Goal: Task Accomplishment & Management: Manage account settings

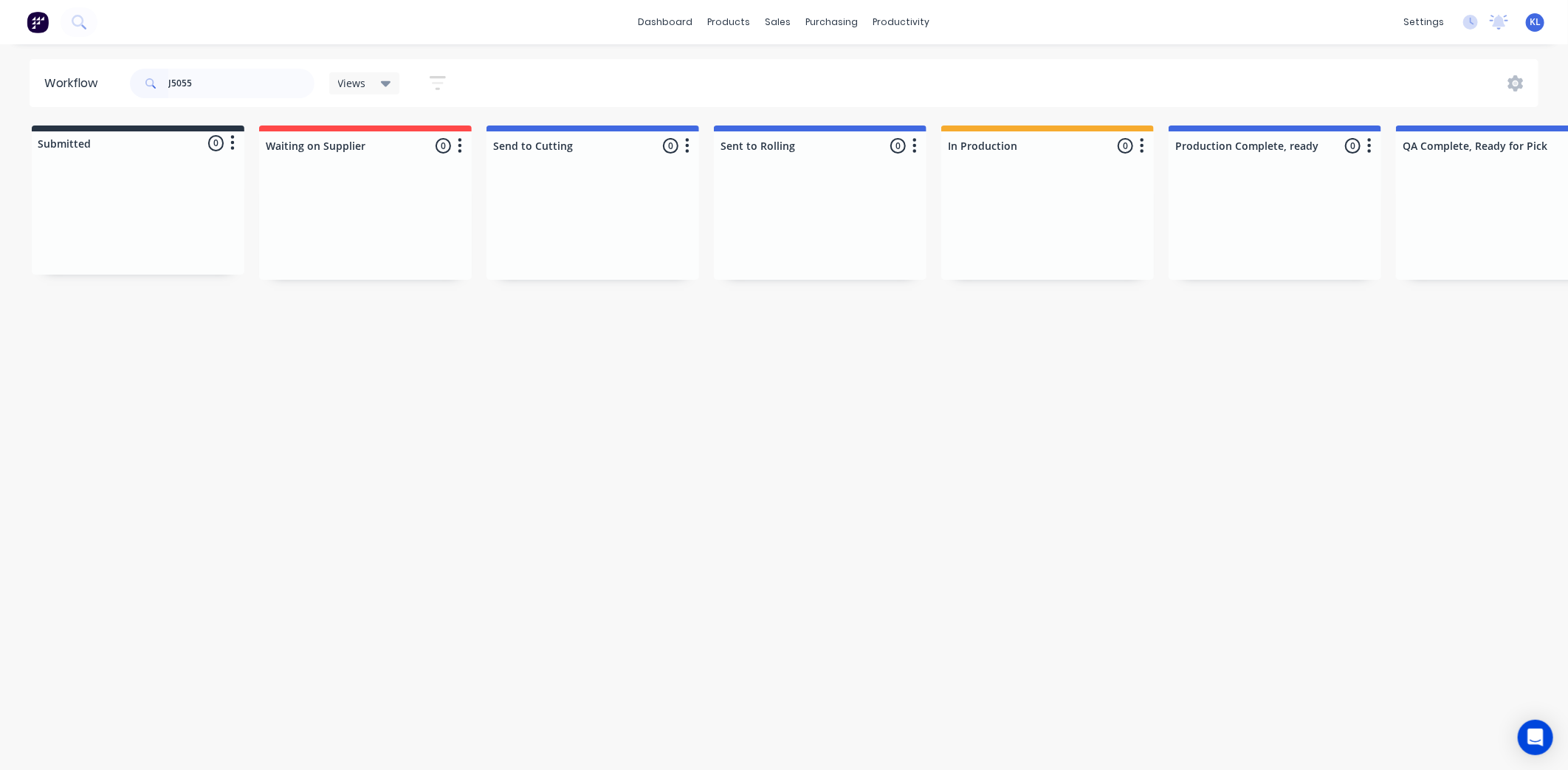
drag, startPoint x: 241, startPoint y: 84, endPoint x: -124, endPoint y: 78, distance: 365.0
click at [0, 78] on html "dashboard products sales purchasing productivity dashboard products Product Cat…" at bounding box center [784, 341] width 1568 height 681
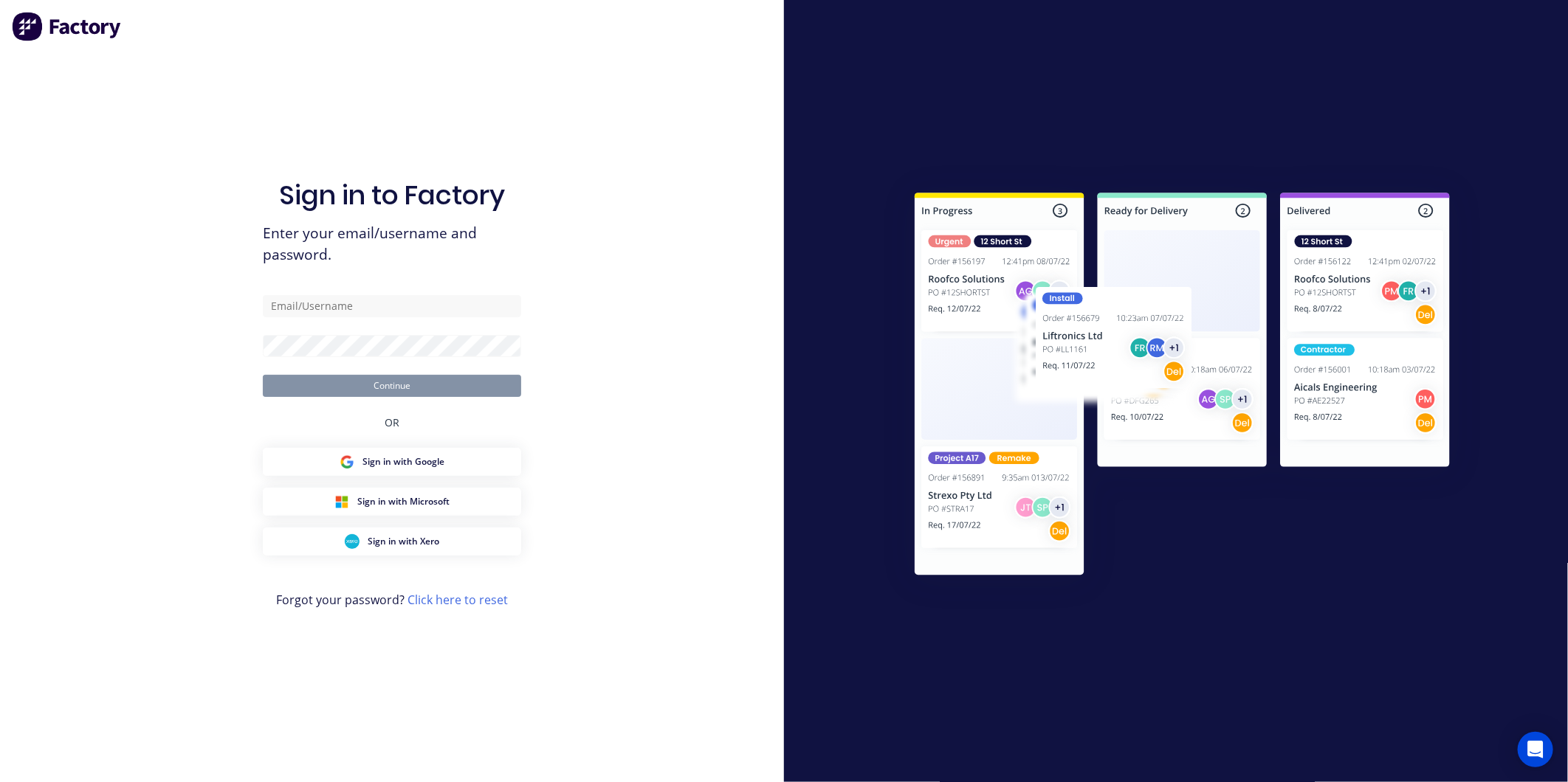
click at [941, 68] on div at bounding box center [1176, 391] width 784 height 782
type input "Kyle@axionmetalworks.com.au"
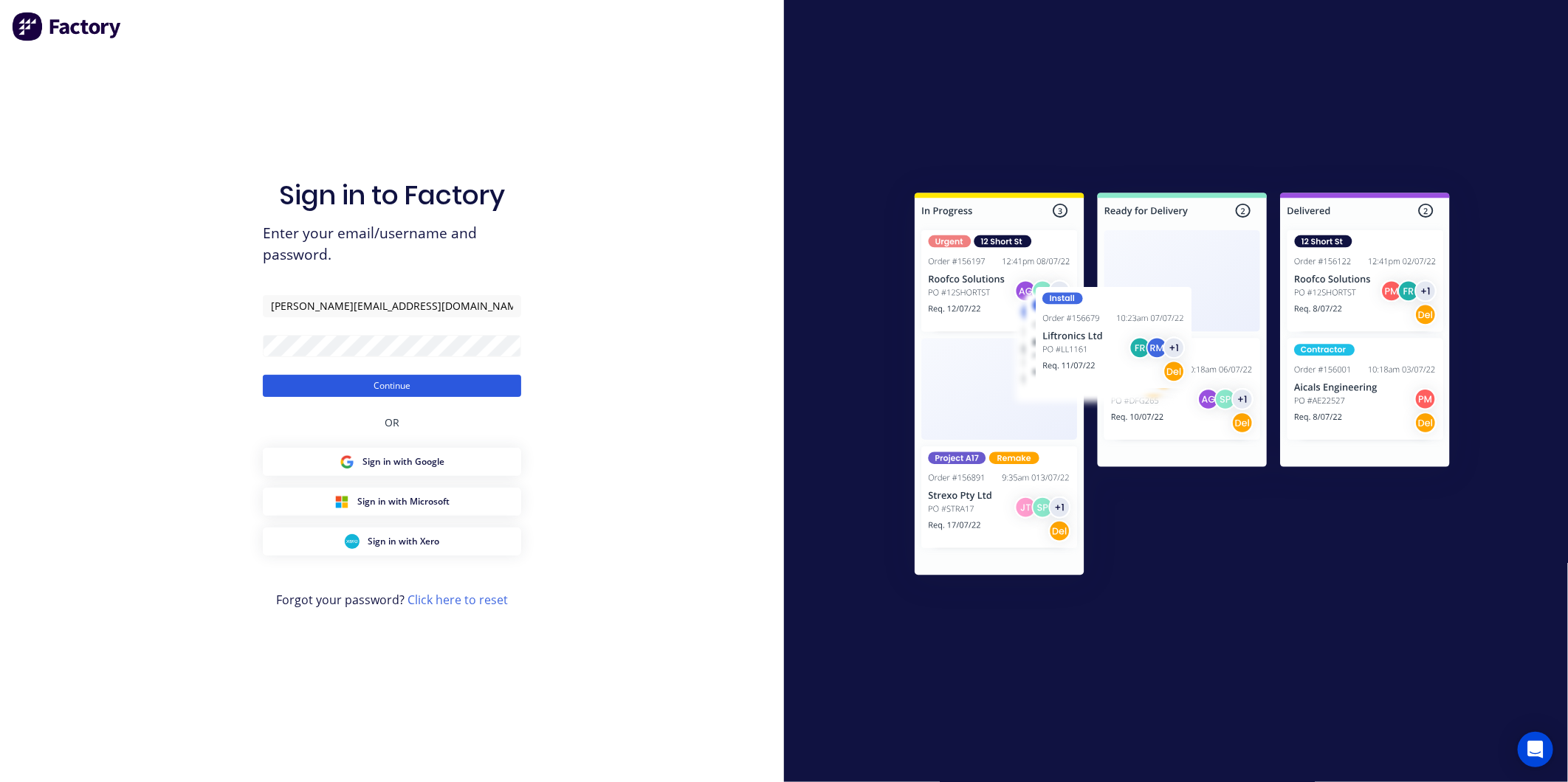
click at [414, 382] on button "Continue" at bounding box center [392, 385] width 259 height 22
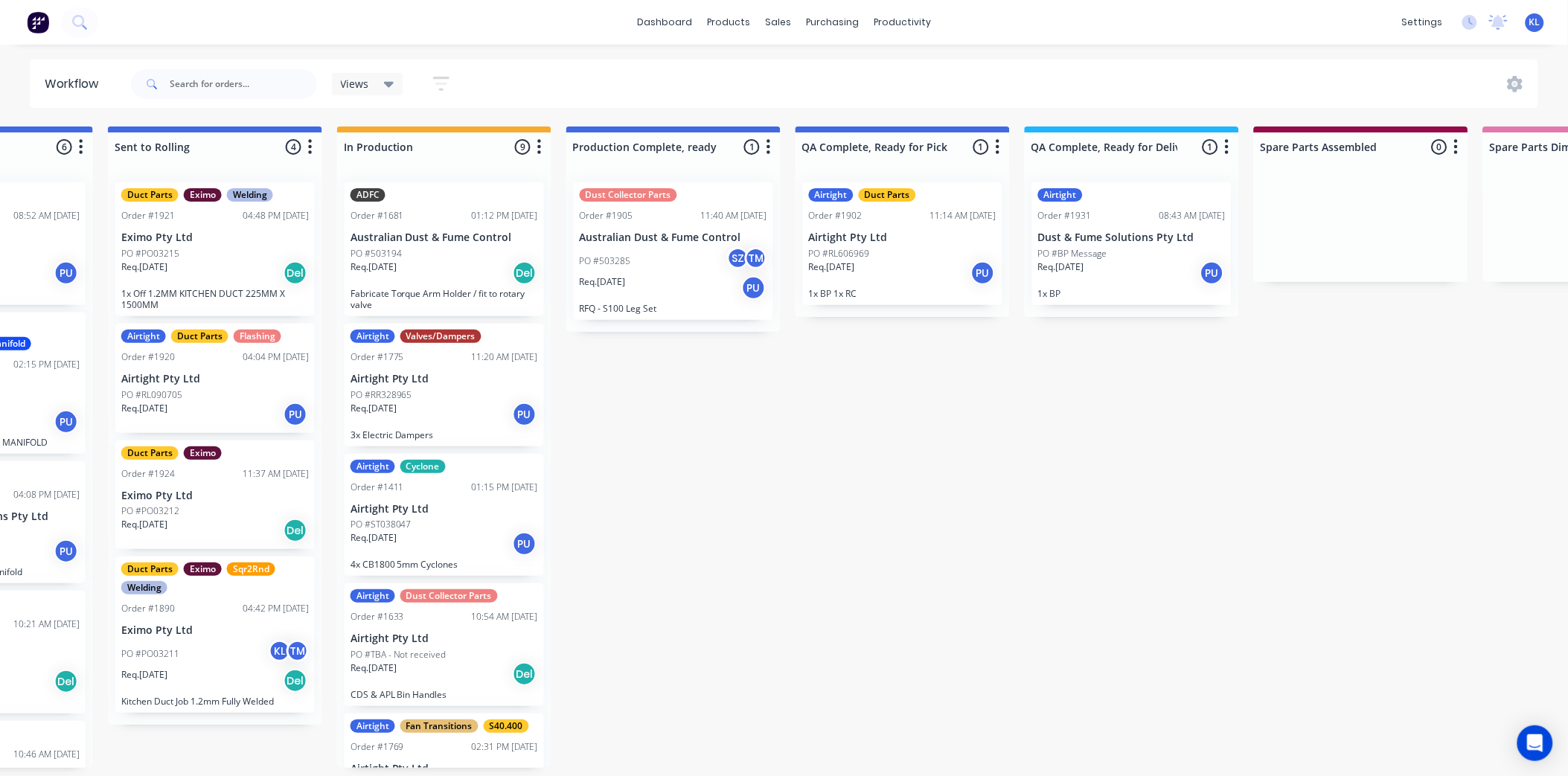
scroll to position [0, 613]
click at [656, 283] on div "Req. 29/08/25 PU" at bounding box center [672, 287] width 187 height 26
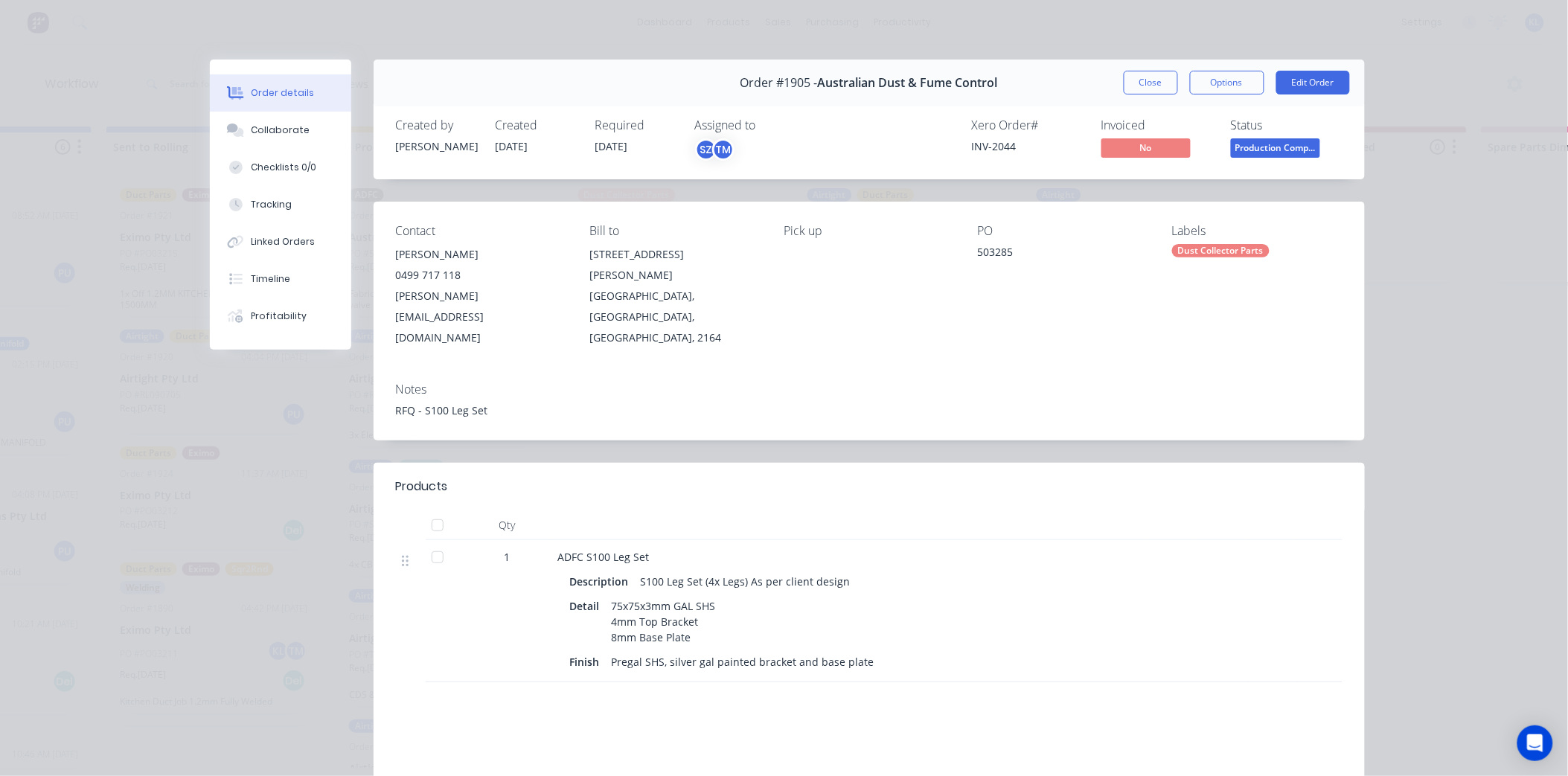
click at [1147, 67] on div "Order #1905 - Australian Dust & Fume Control Close Options Edit Order" at bounding box center [869, 82] width 991 height 47
click at [1147, 84] on button "Close" at bounding box center [1151, 82] width 54 height 24
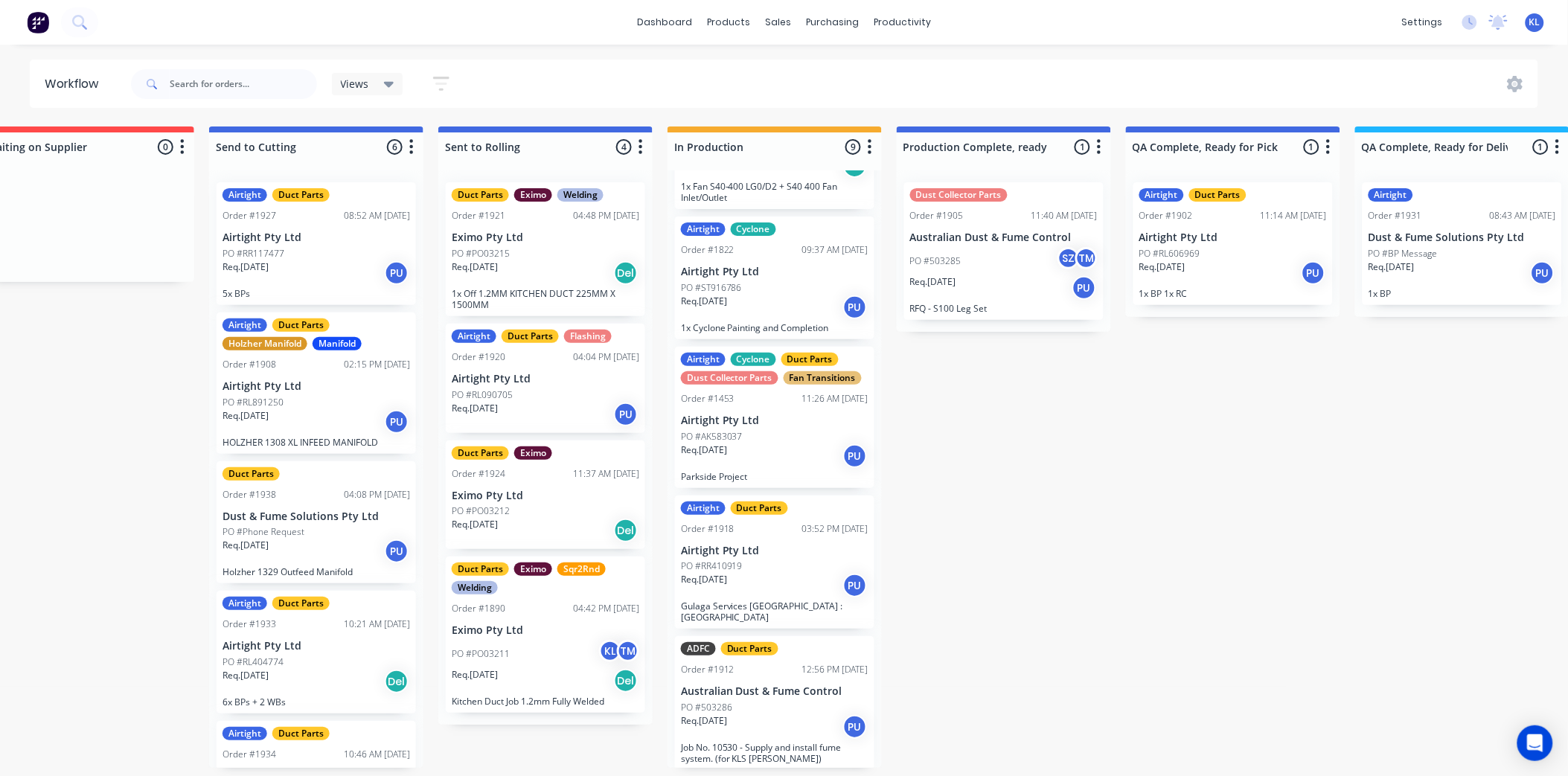
scroll to position [4, 268]
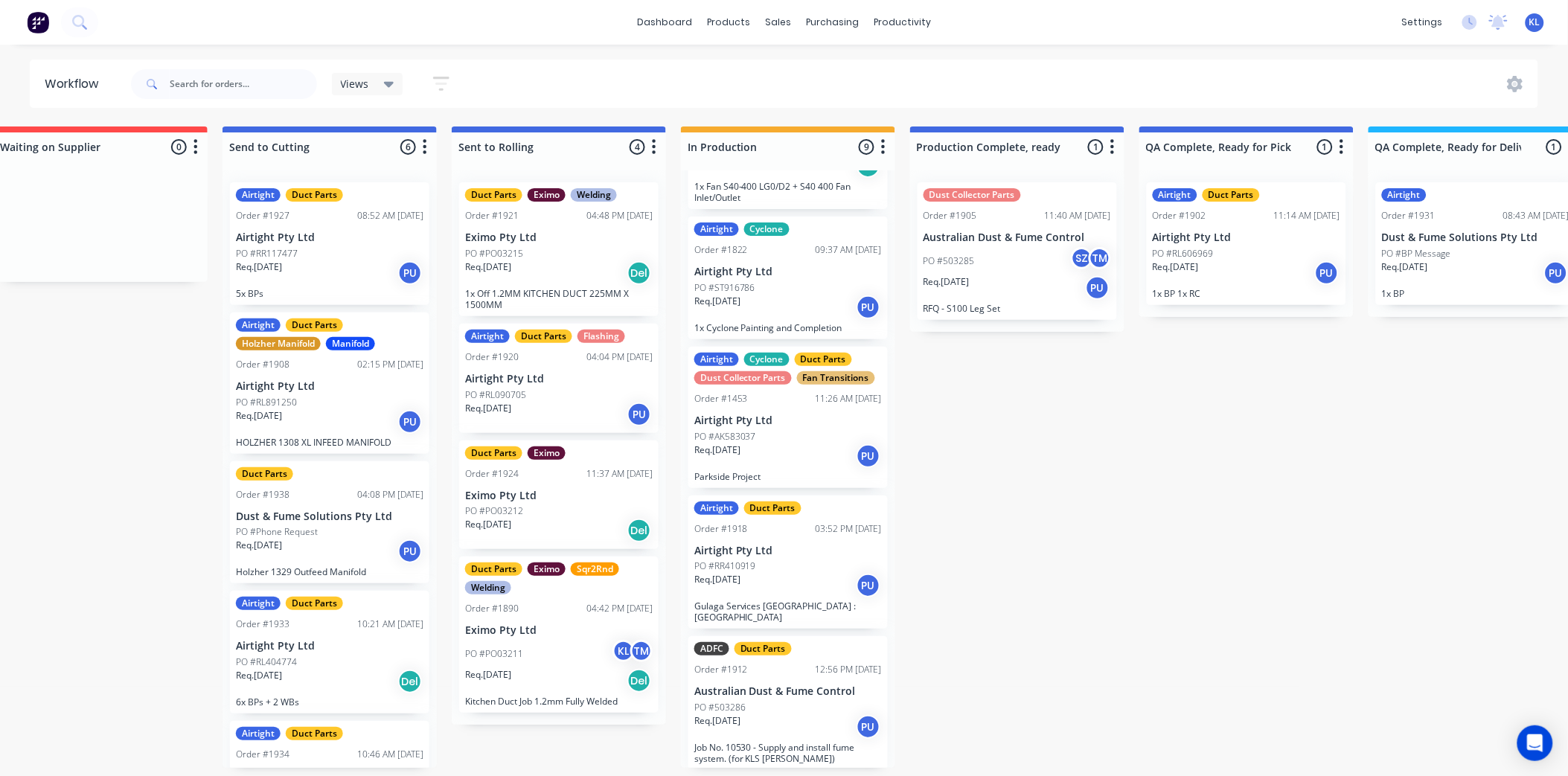
click at [565, 467] on div "Order #1924 11:37 AM 27/08/25" at bounding box center [558, 474] width 187 height 13
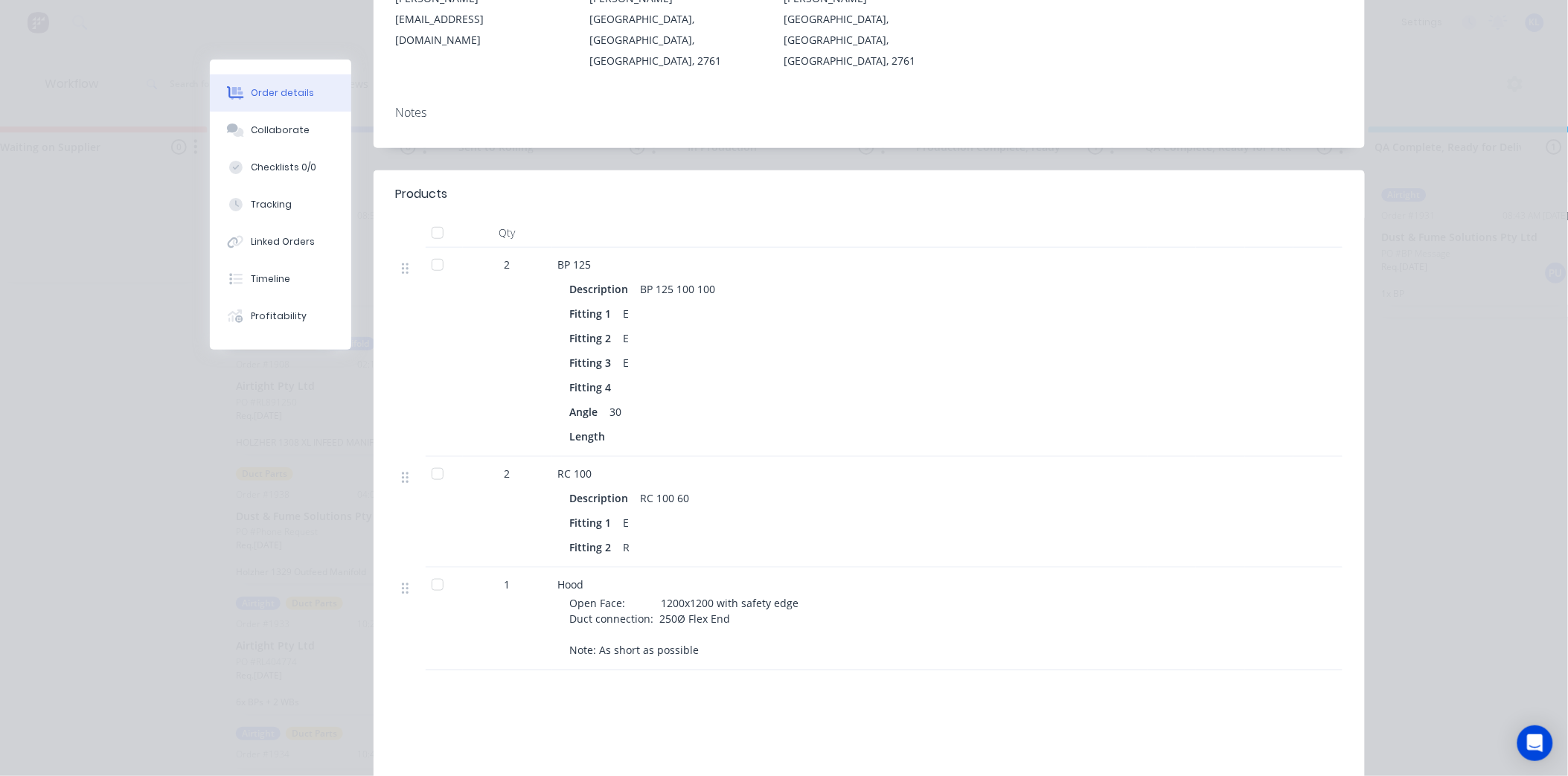
scroll to position [0, 0]
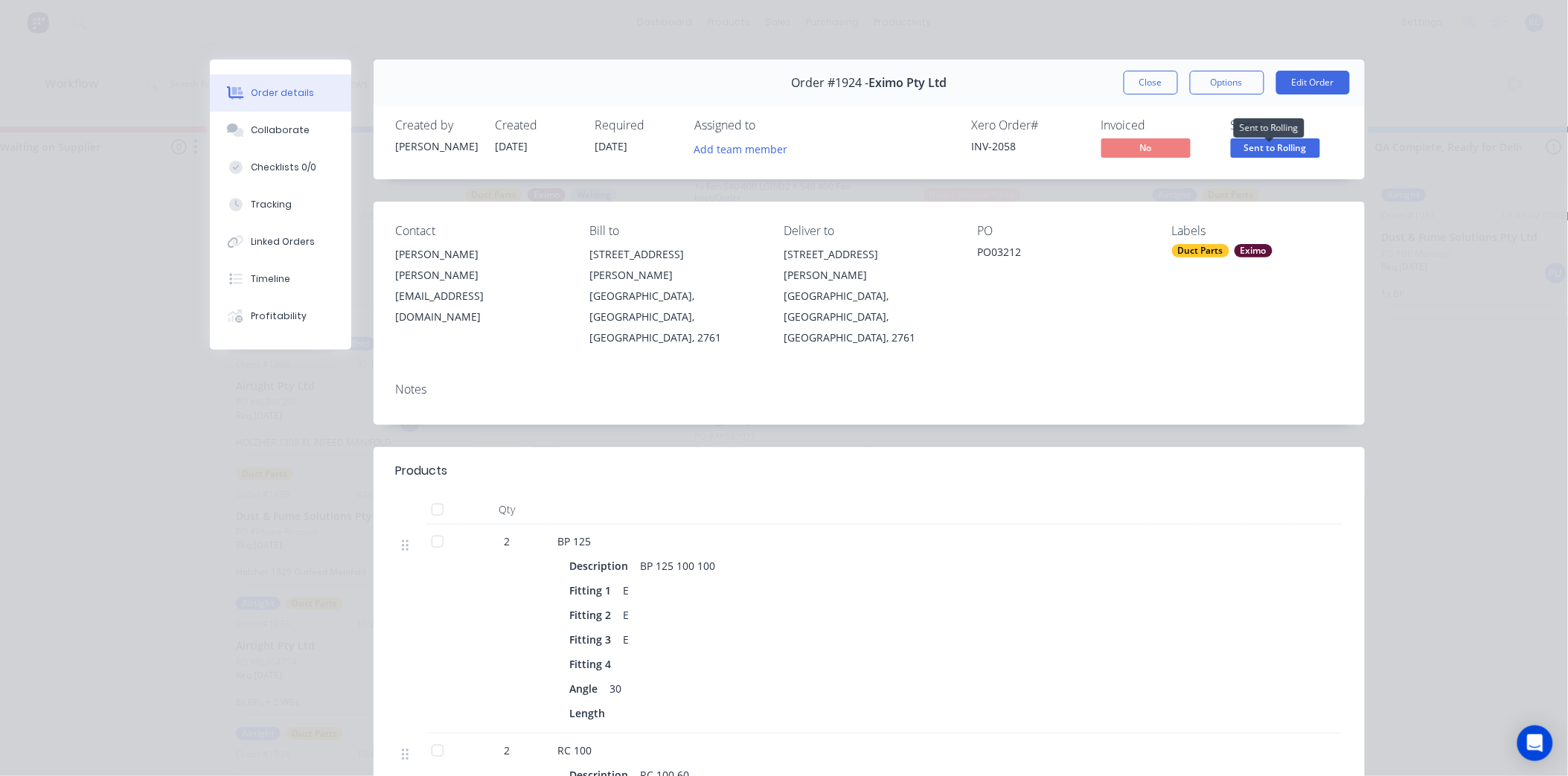
click at [1255, 153] on span "Sent to Rolling" at bounding box center [1275, 147] width 90 height 19
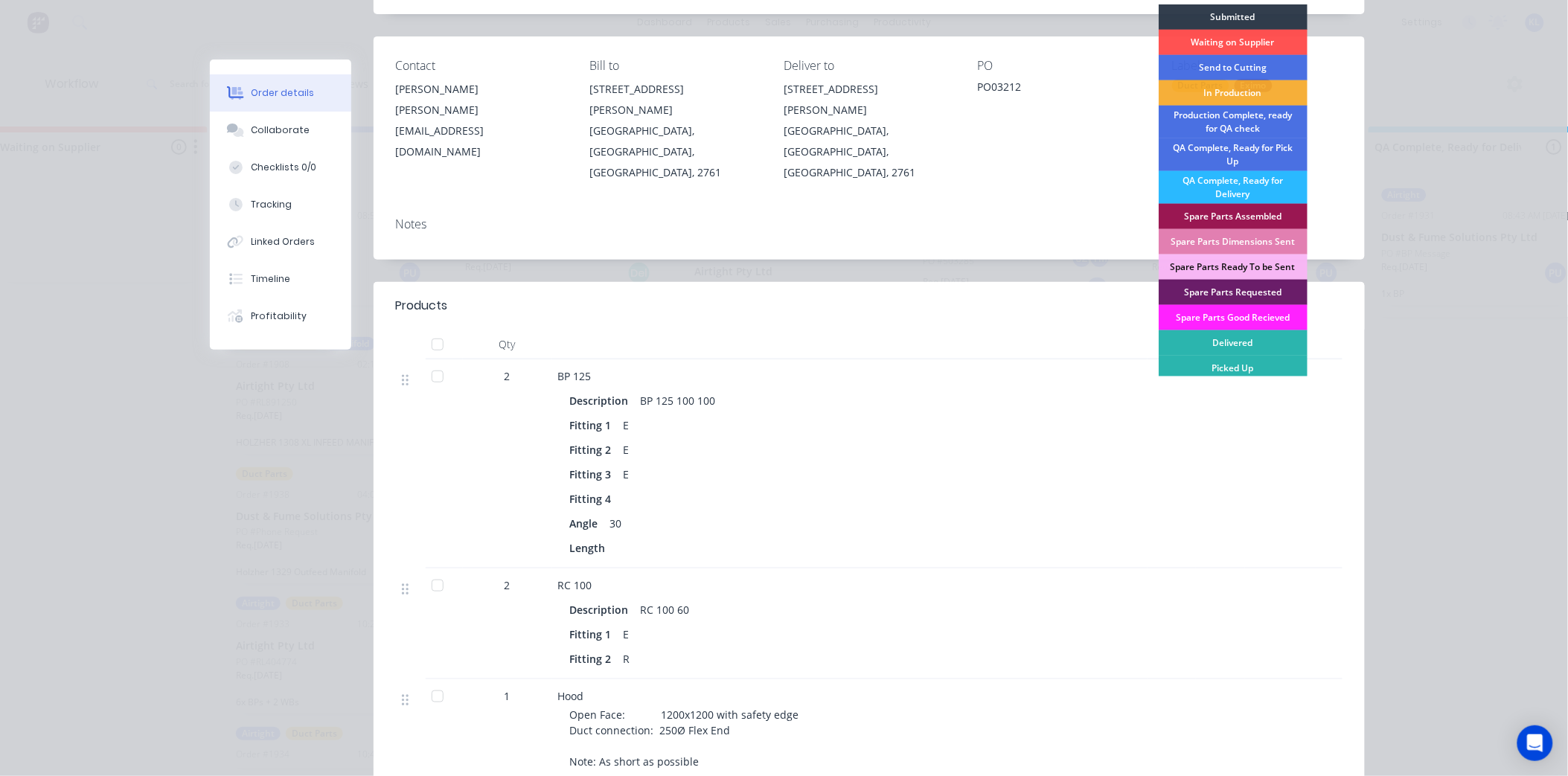
drag, startPoint x: 1275, startPoint y: 184, endPoint x: 1240, endPoint y: 184, distance: 35.0
click at [1240, 184] on div "QA Complete, Ready for Delivery" at bounding box center [1233, 187] width 149 height 33
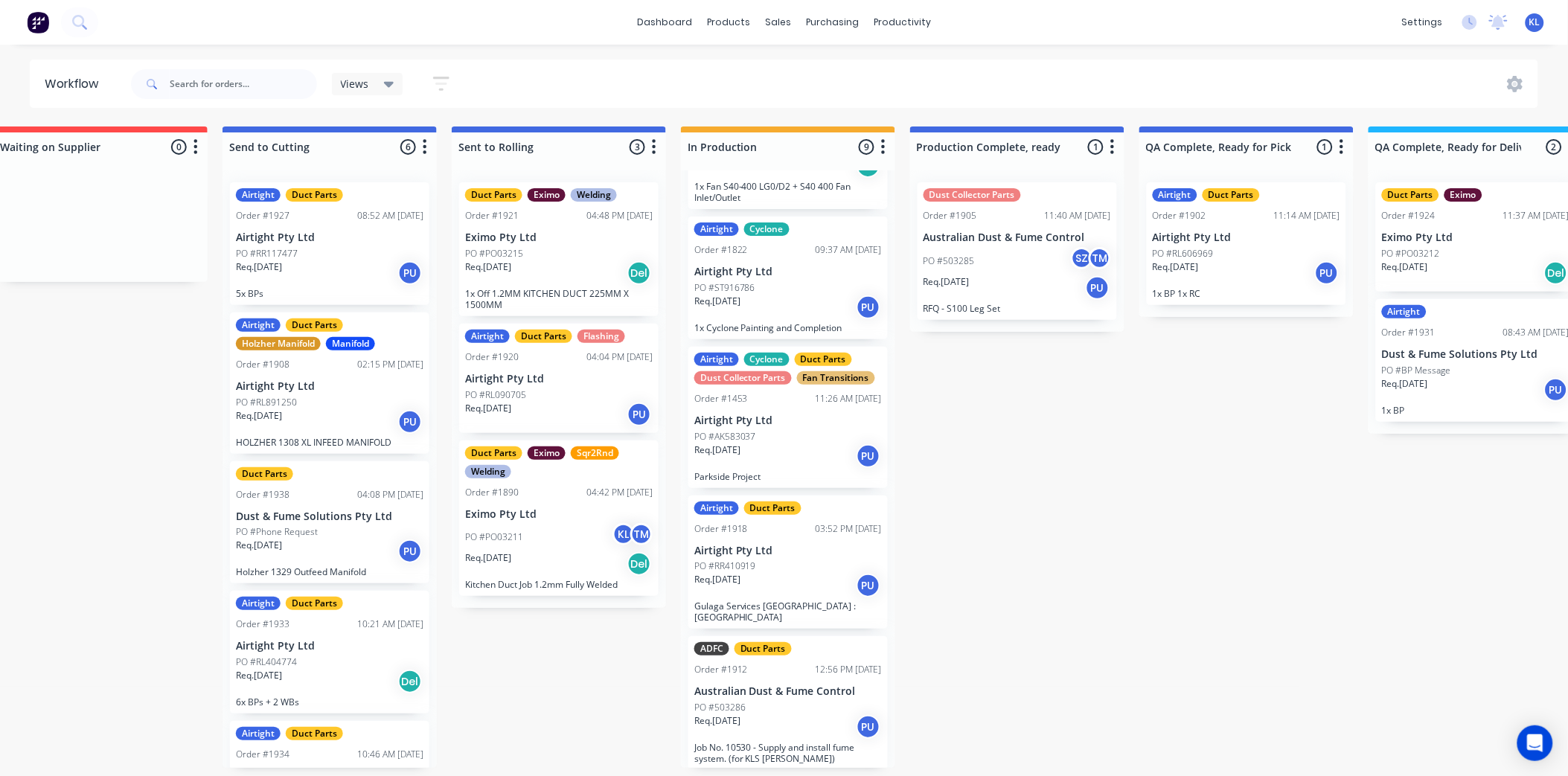
scroll to position [0, 268]
click at [575, 381] on p "Airtight Pty Ltd" at bounding box center [558, 379] width 187 height 12
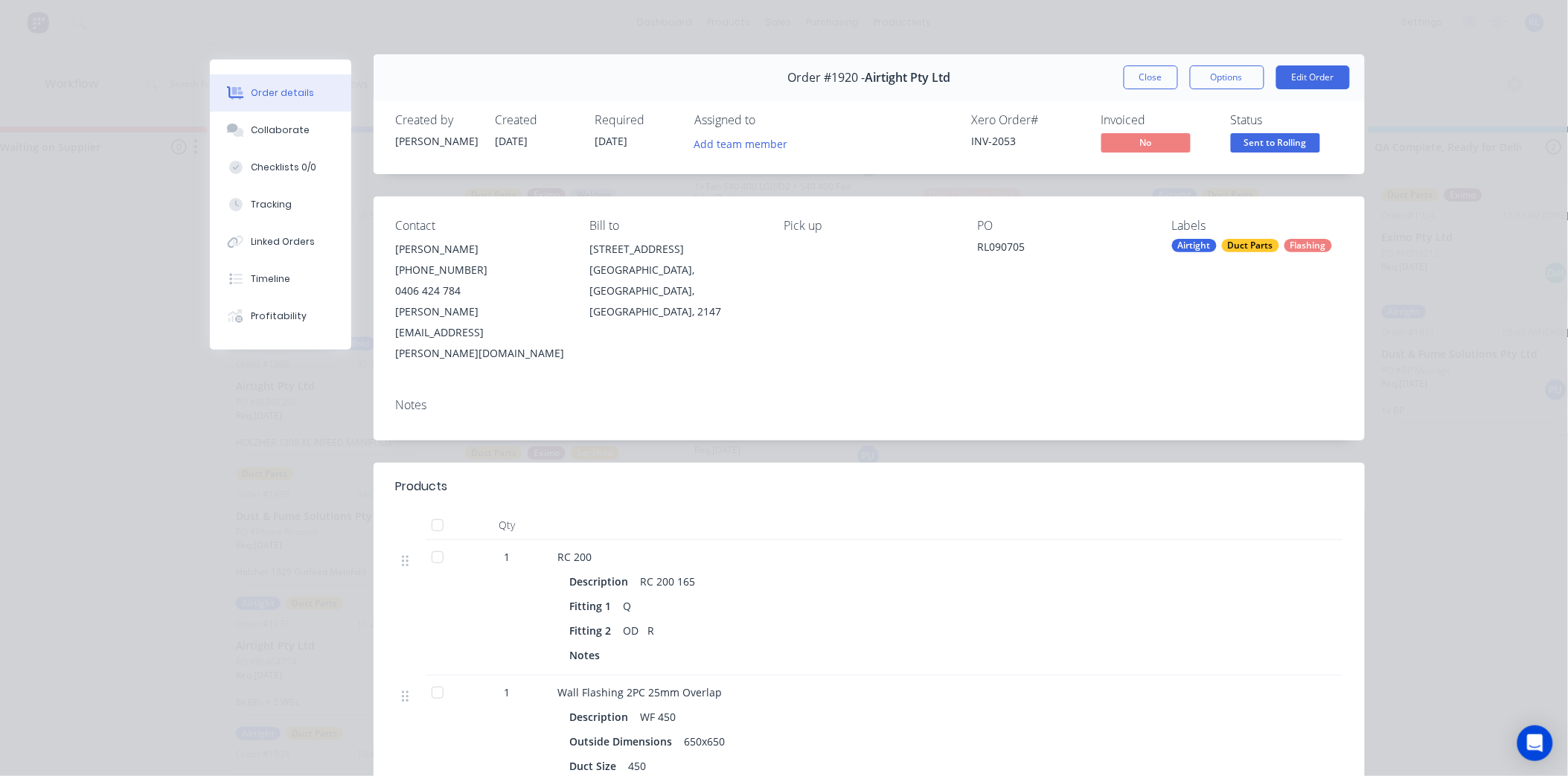
scroll to position [0, 0]
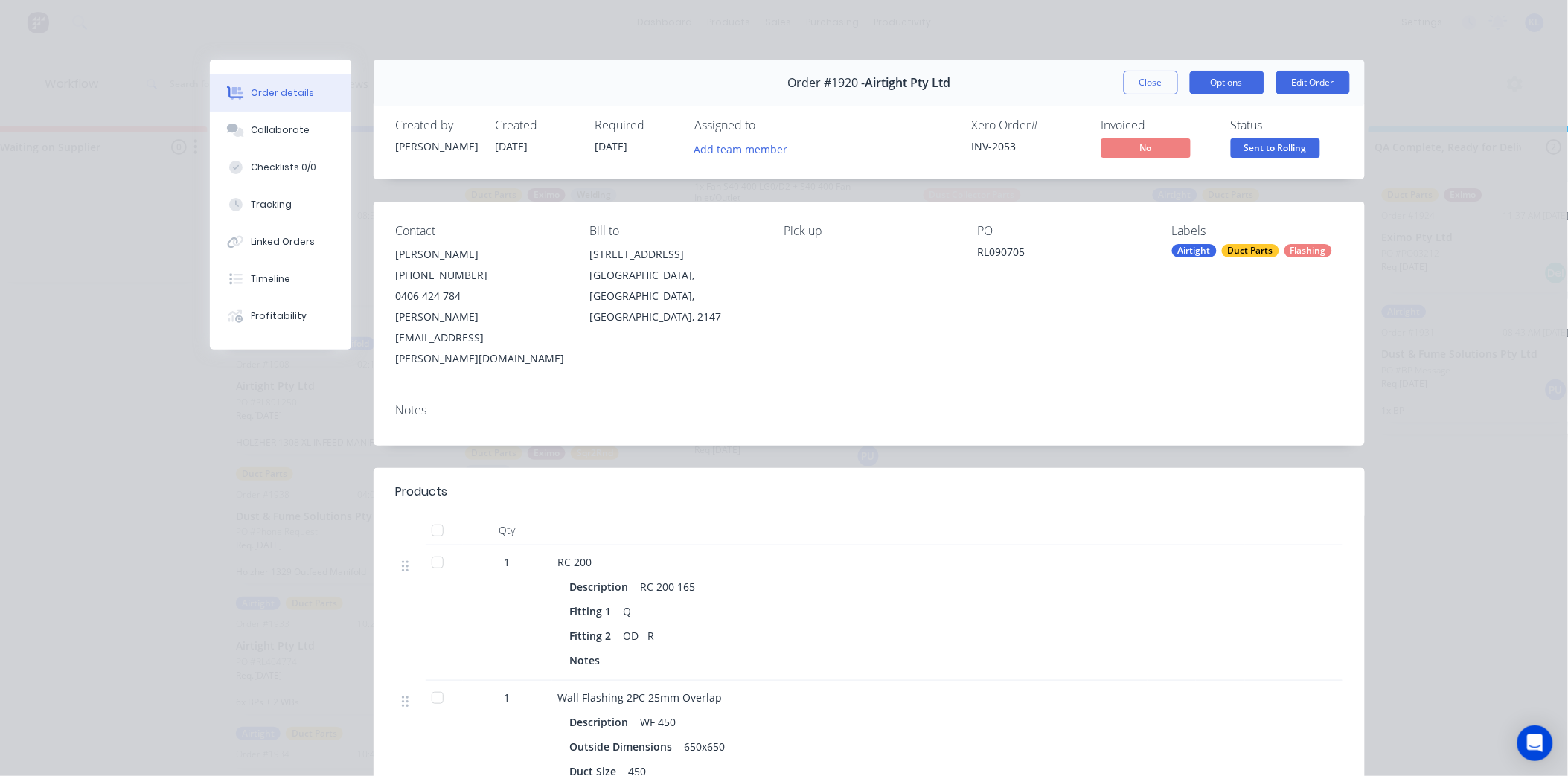
click at [1199, 76] on button "Options" at bounding box center [1227, 82] width 75 height 24
click at [1184, 150] on div "Work Order" at bounding box center [1186, 151] width 130 height 21
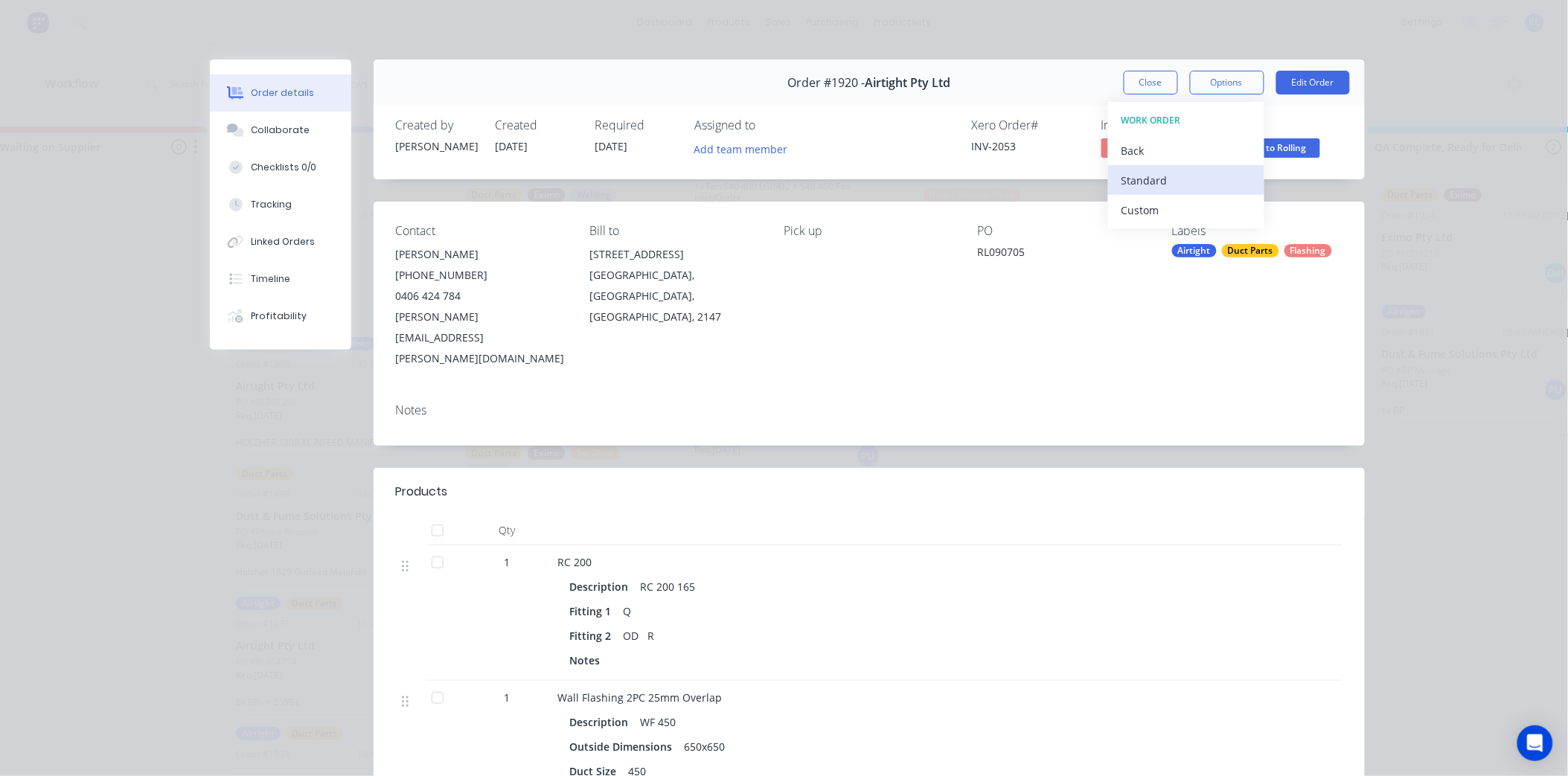
click at [1166, 169] on div "Standard" at bounding box center [1186, 180] width 130 height 21
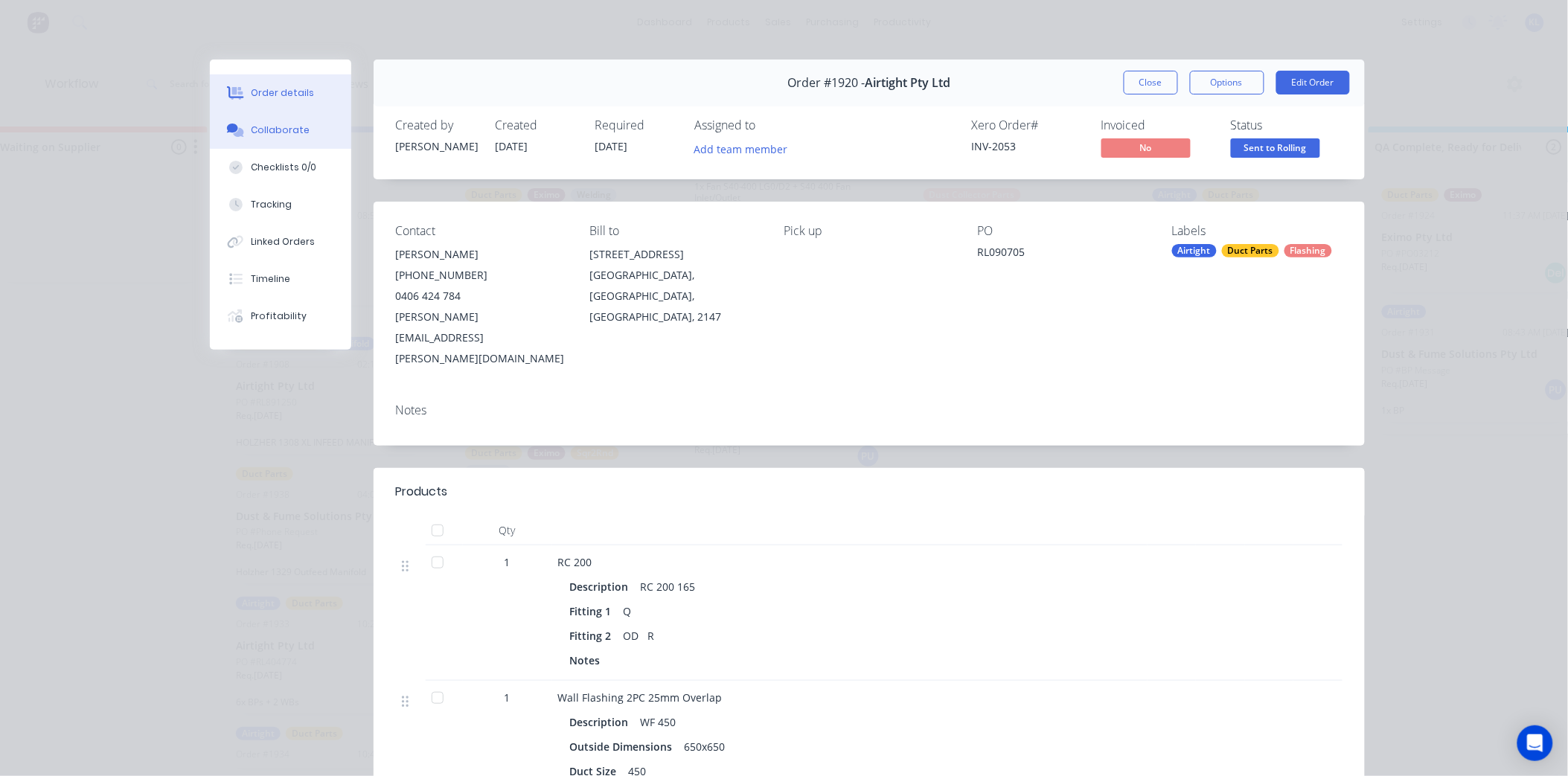
drag, startPoint x: 275, startPoint y: 132, endPoint x: 335, endPoint y: 135, distance: 60.1
click at [275, 132] on div "Collaborate" at bounding box center [280, 129] width 59 height 13
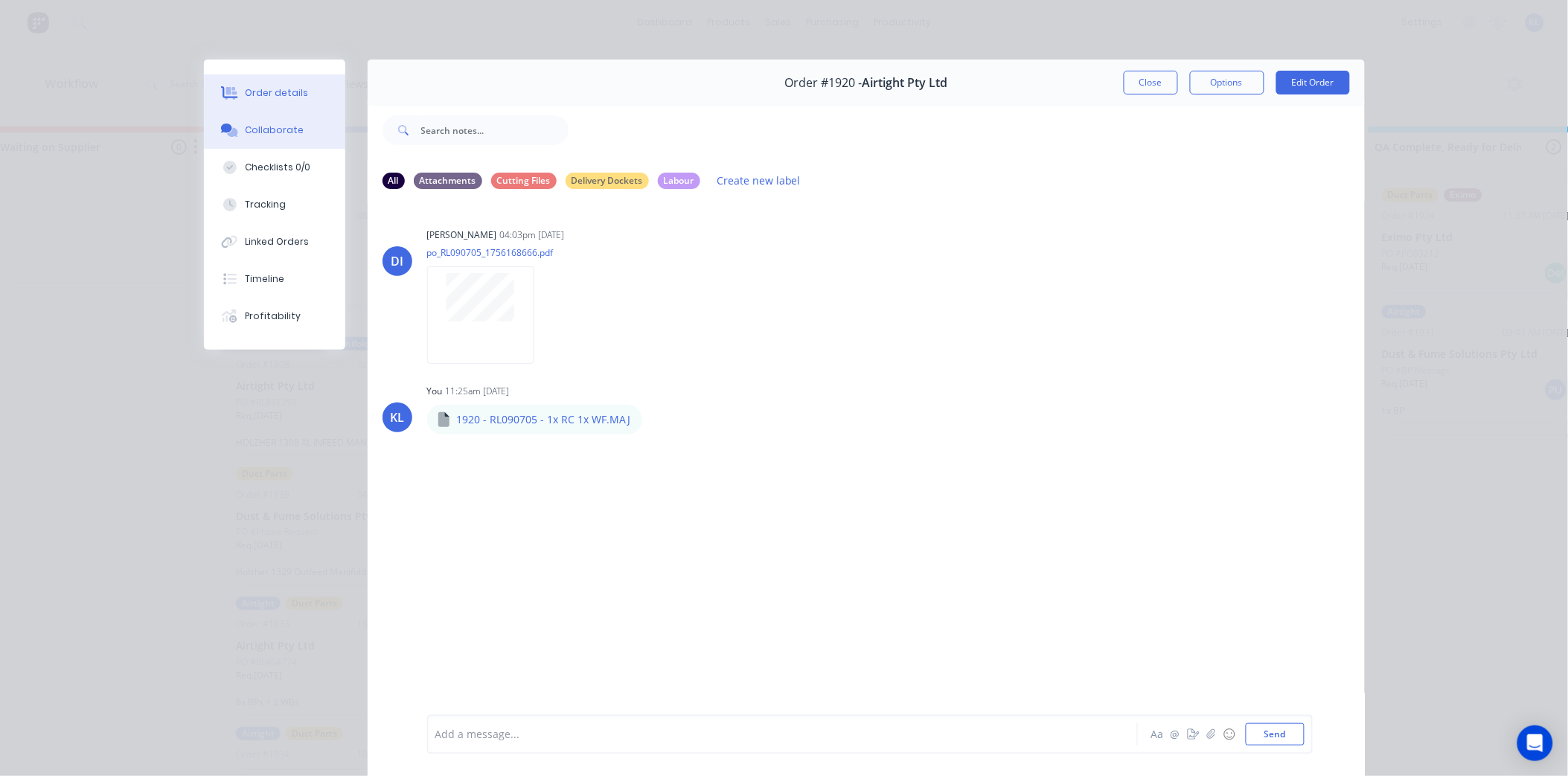
click at [263, 95] on div "Order details" at bounding box center [276, 92] width 63 height 13
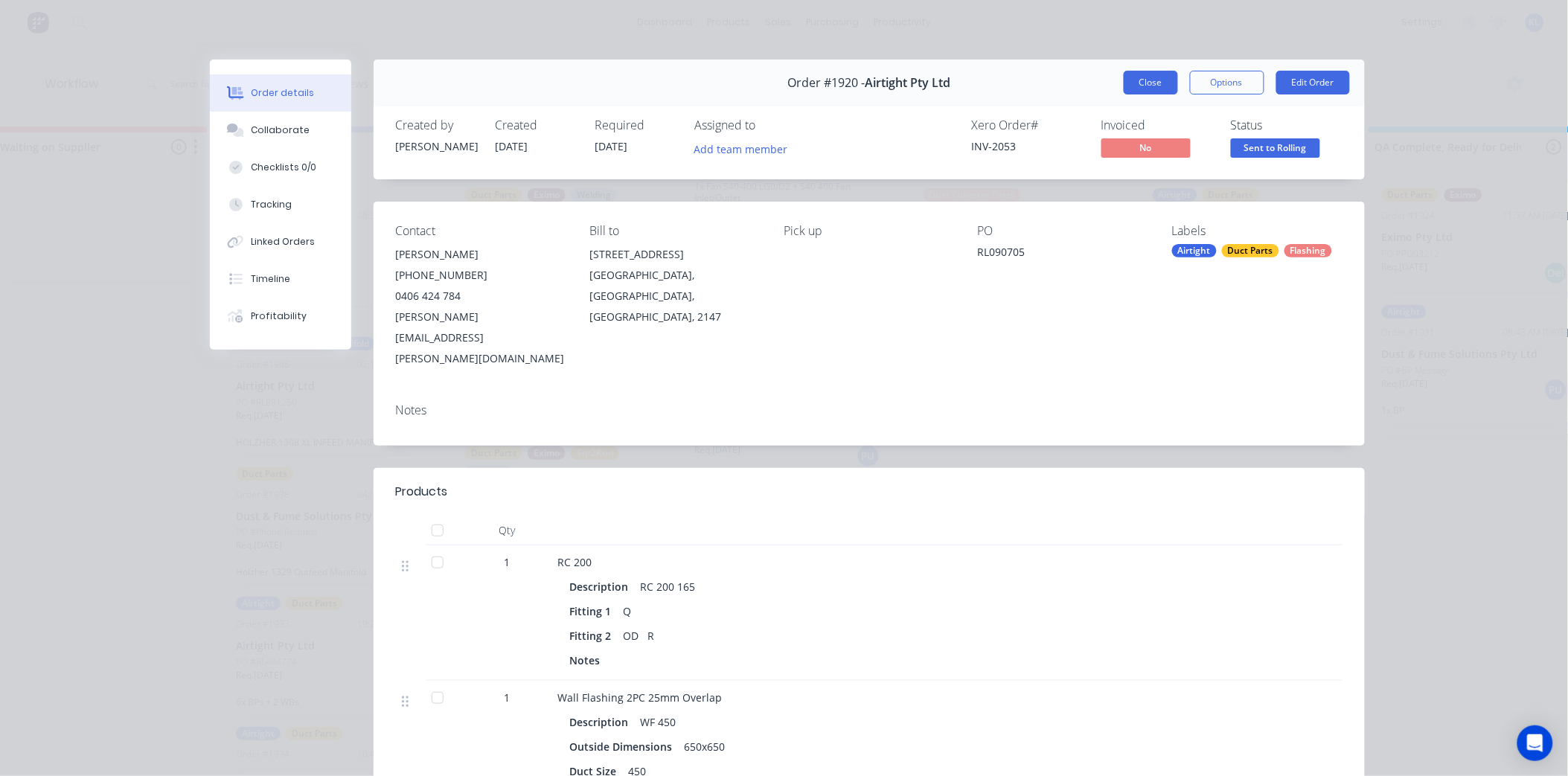
click at [1144, 85] on button "Close" at bounding box center [1151, 82] width 54 height 24
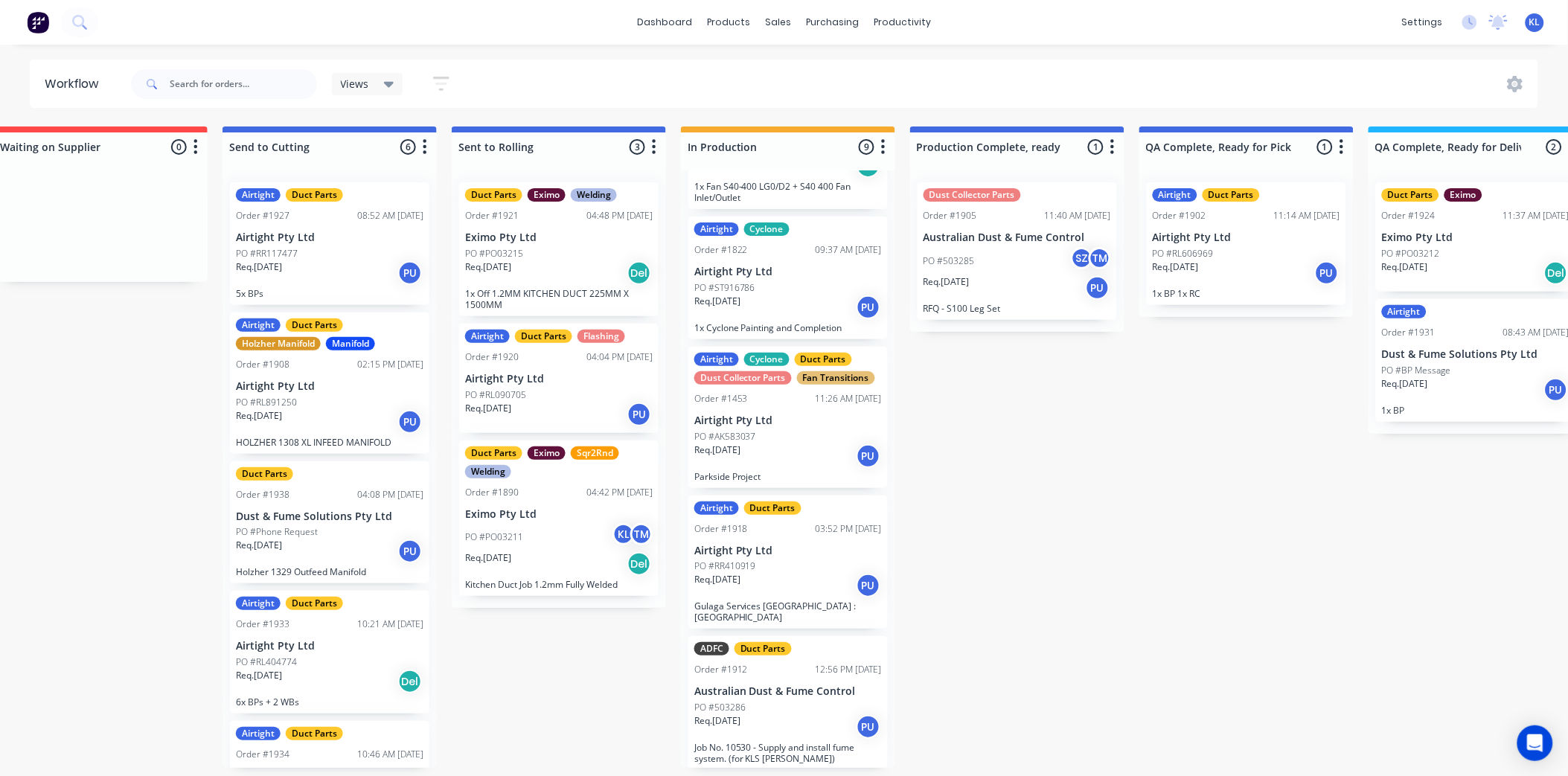
click at [323, 669] on div "Req. 02/09/25 Del" at bounding box center [329, 681] width 187 height 26
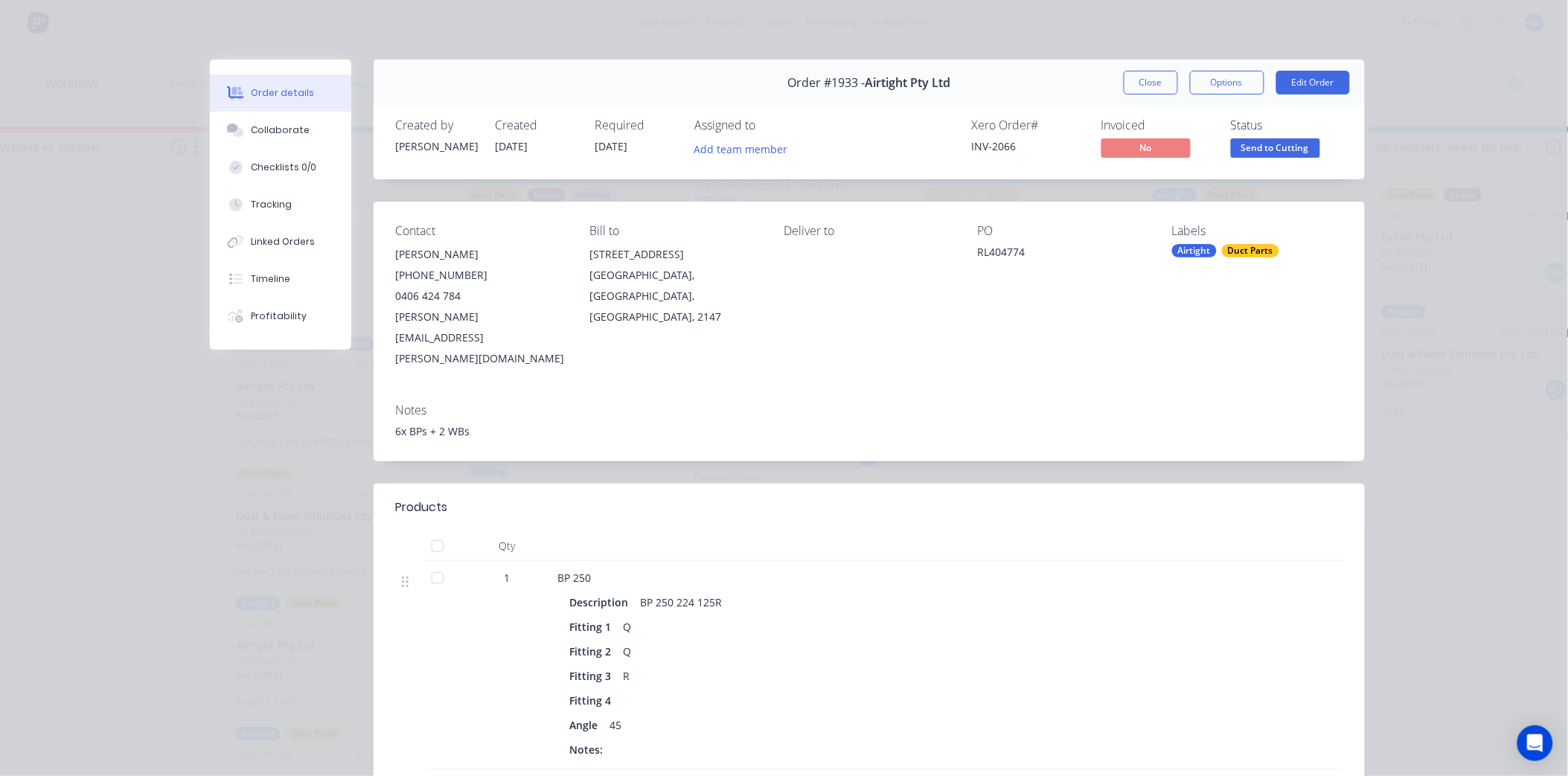
scroll to position [0, 268]
click at [1139, 86] on button "Close" at bounding box center [1151, 82] width 54 height 24
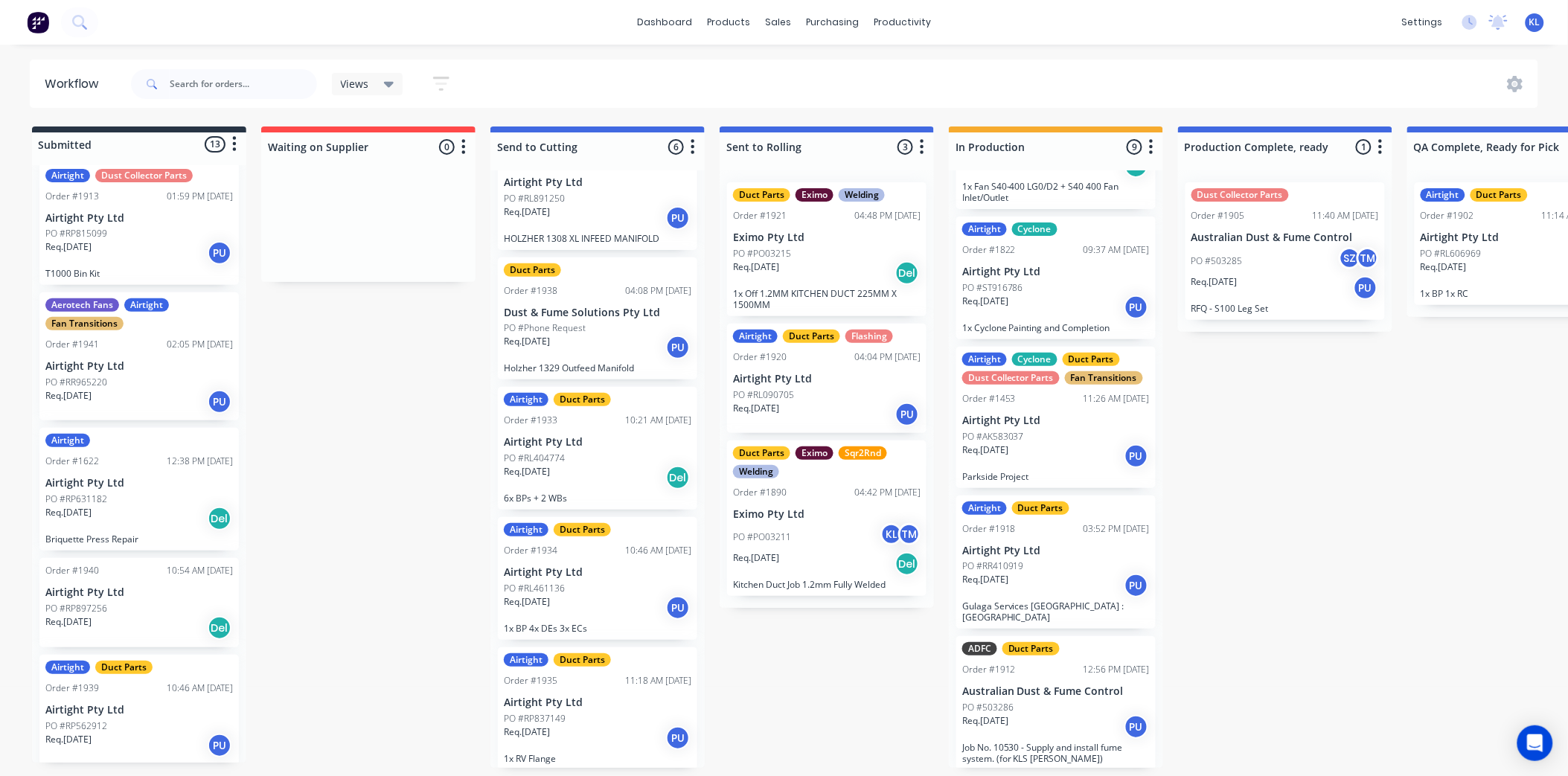
scroll to position [1017, 0]
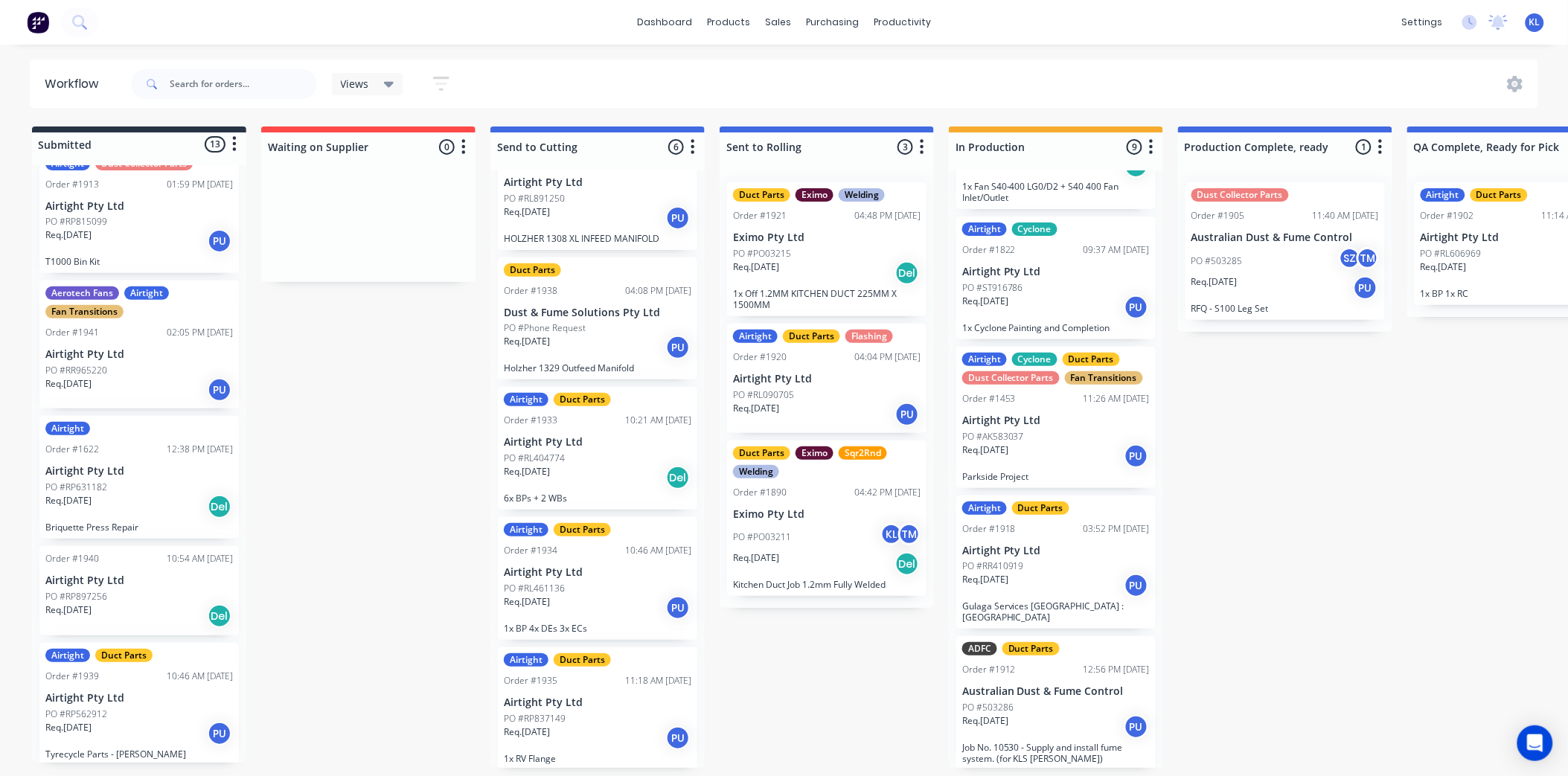
click at [144, 722] on div "Req. 04/09/25 PU" at bounding box center [138, 733] width 187 height 26
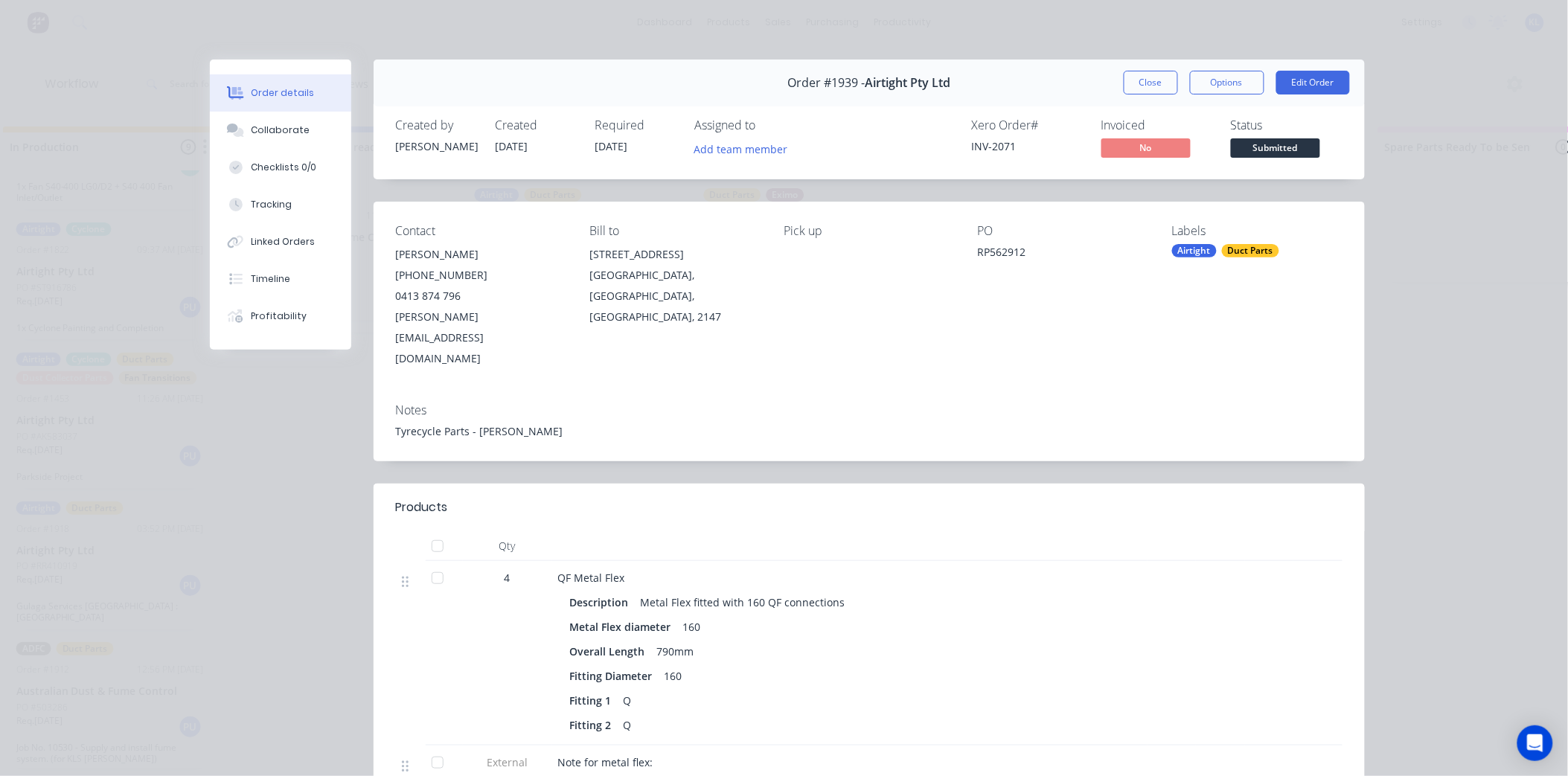
scroll to position [0, 1777]
click at [1162, 92] on button "Close" at bounding box center [1151, 82] width 54 height 24
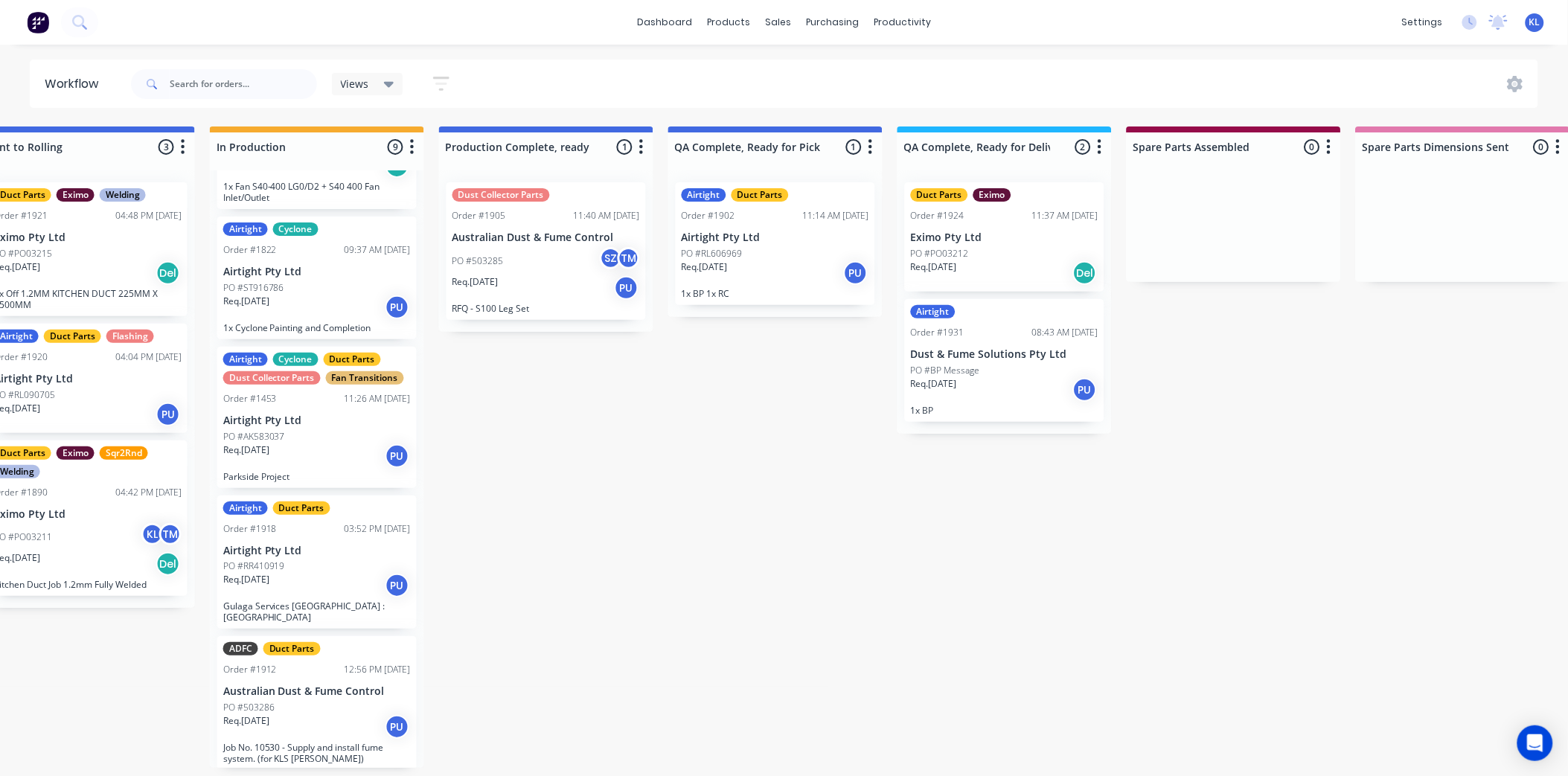
scroll to position [0, 780]
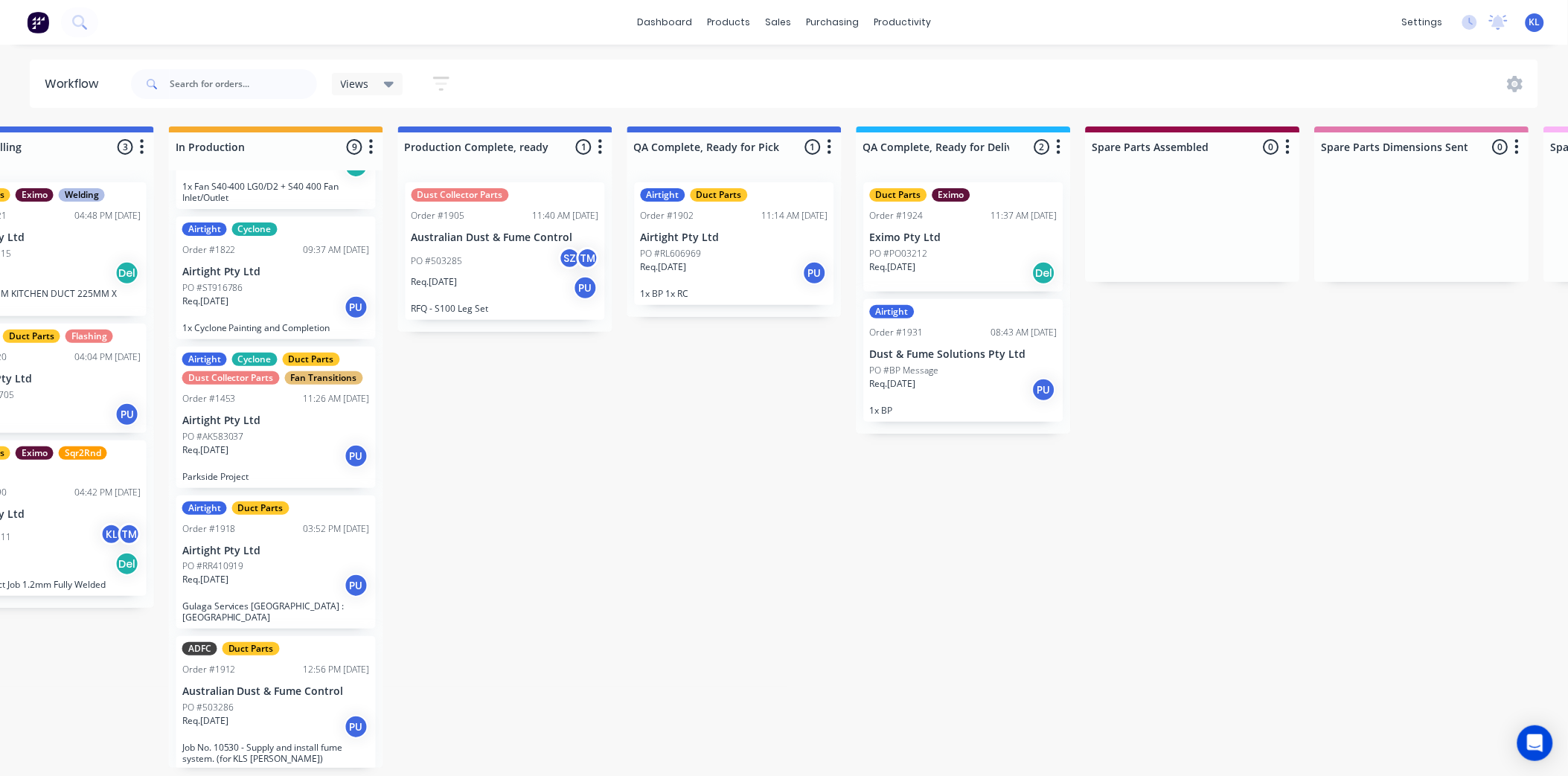
click at [508, 261] on div "PO #503285 SZ TM" at bounding box center [505, 261] width 187 height 28
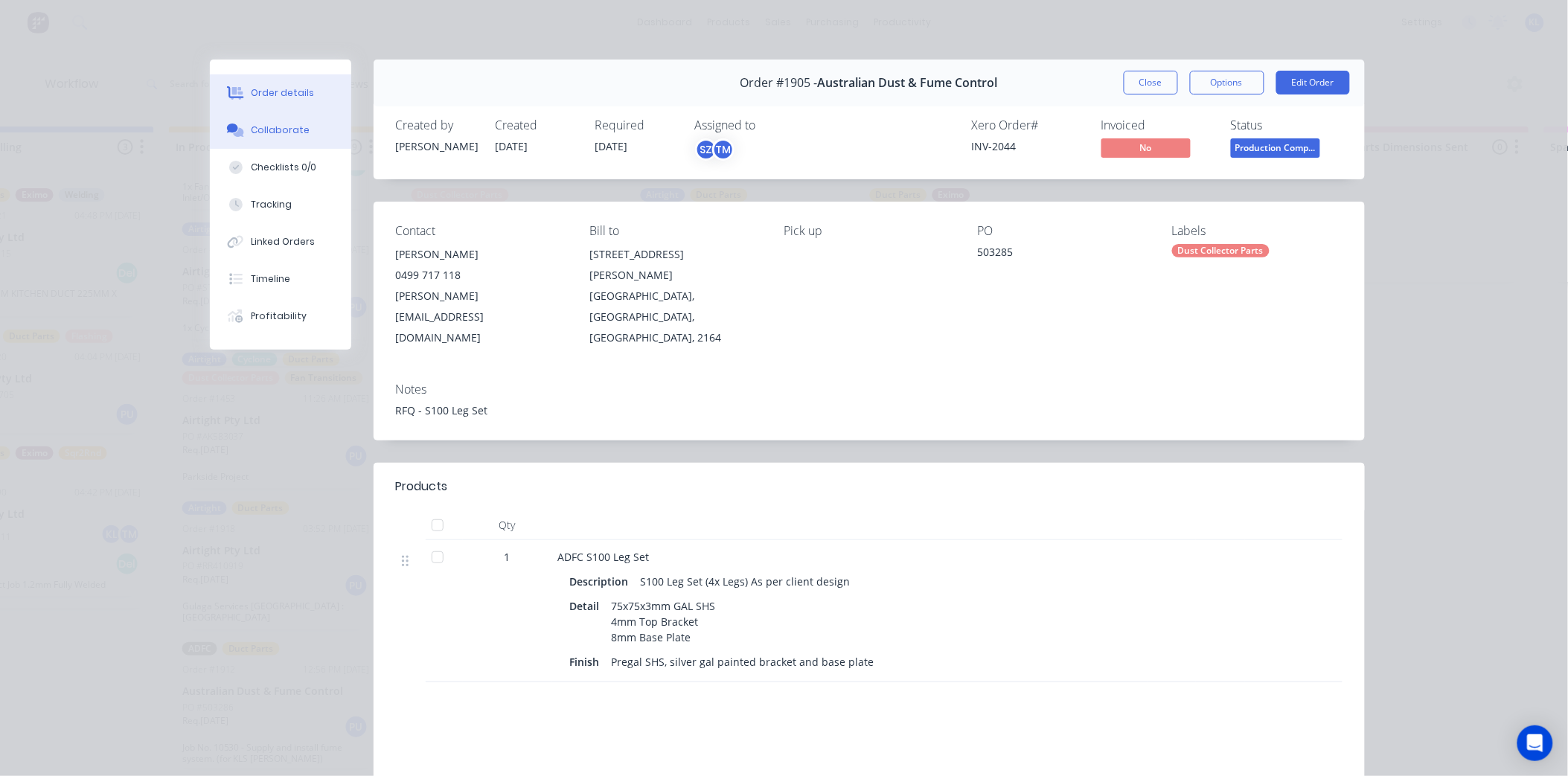
click at [273, 127] on div "Collaborate" at bounding box center [280, 129] width 59 height 13
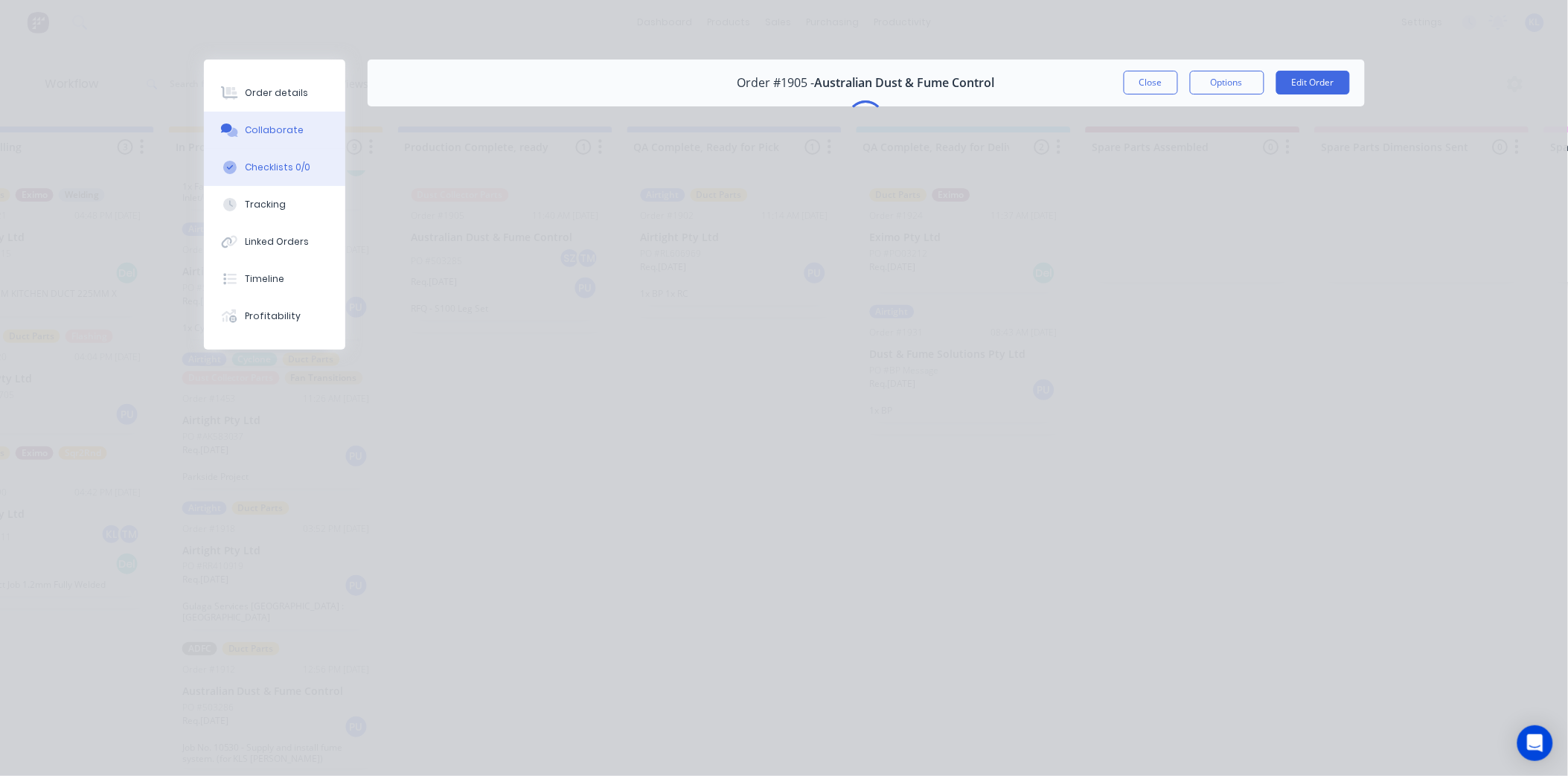
click at [280, 159] on button "Checklists 0/0" at bounding box center [274, 168] width 141 height 37
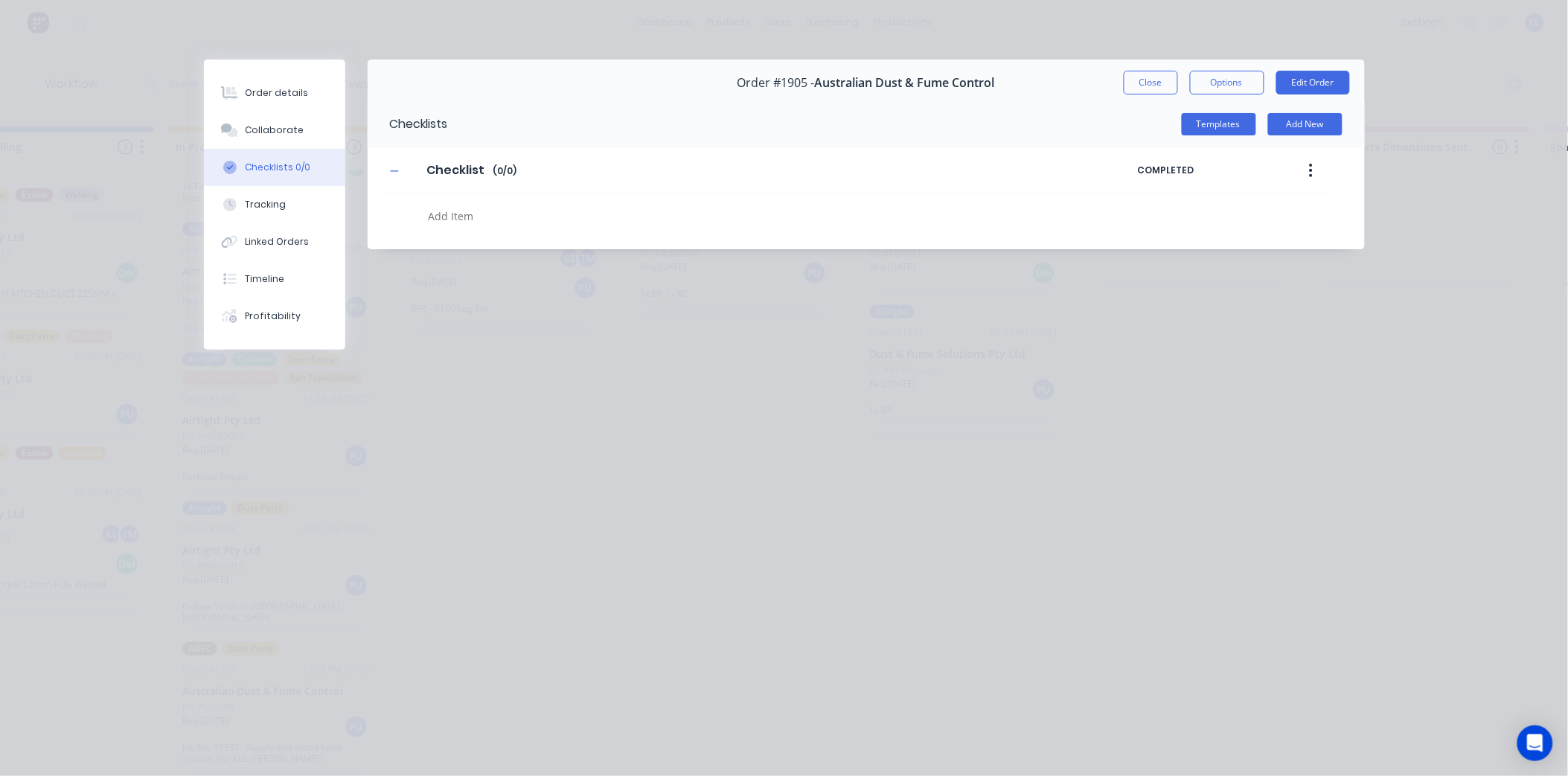
click at [521, 222] on textarea at bounding box center [723, 216] width 602 height 21
type textarea "x"
type textarea "F"
type textarea "x"
type textarea "Fa"
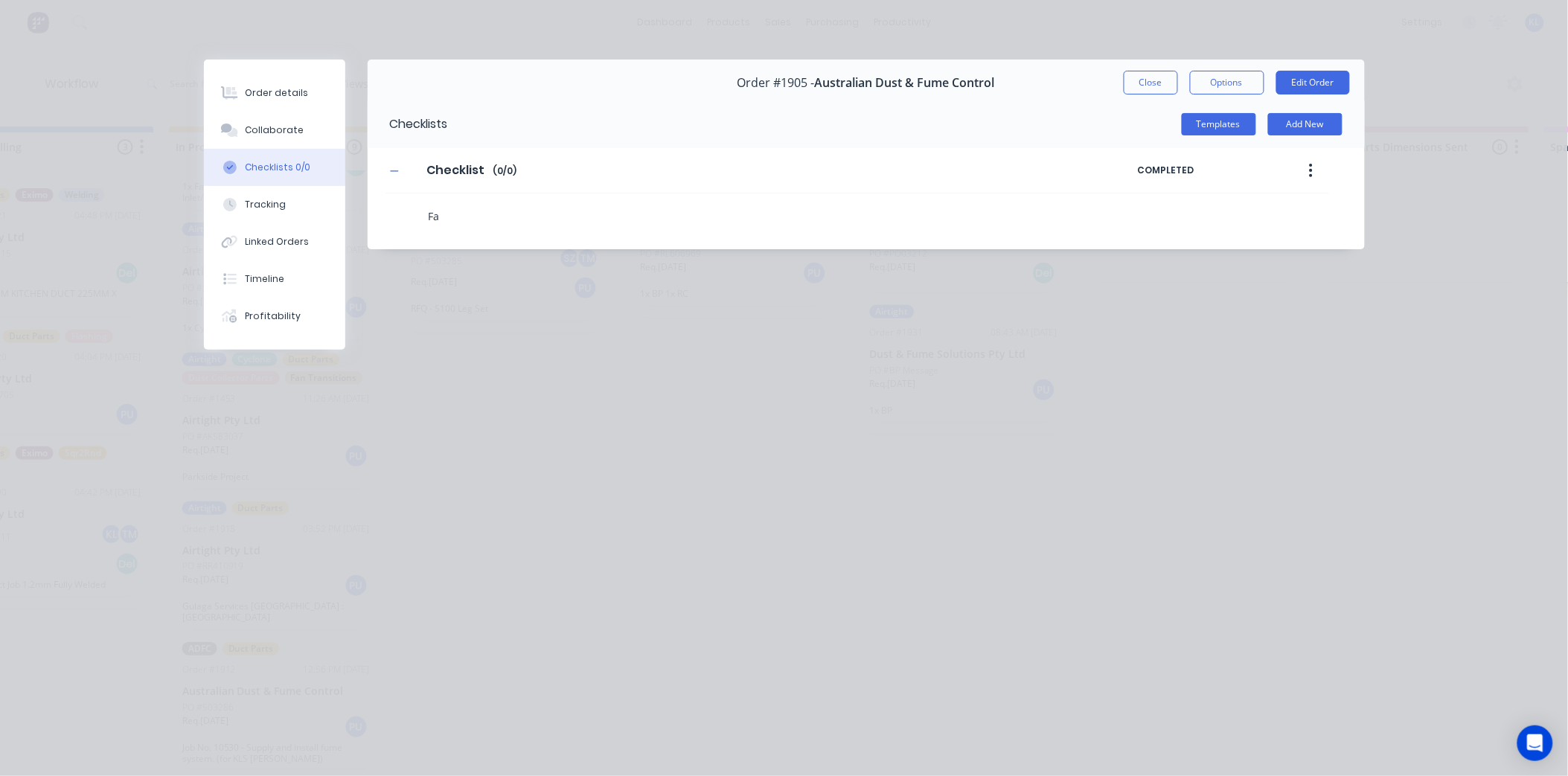
type textarea "x"
type textarea "Fab"
type textarea "x"
type textarea "Fabr"
type textarea "x"
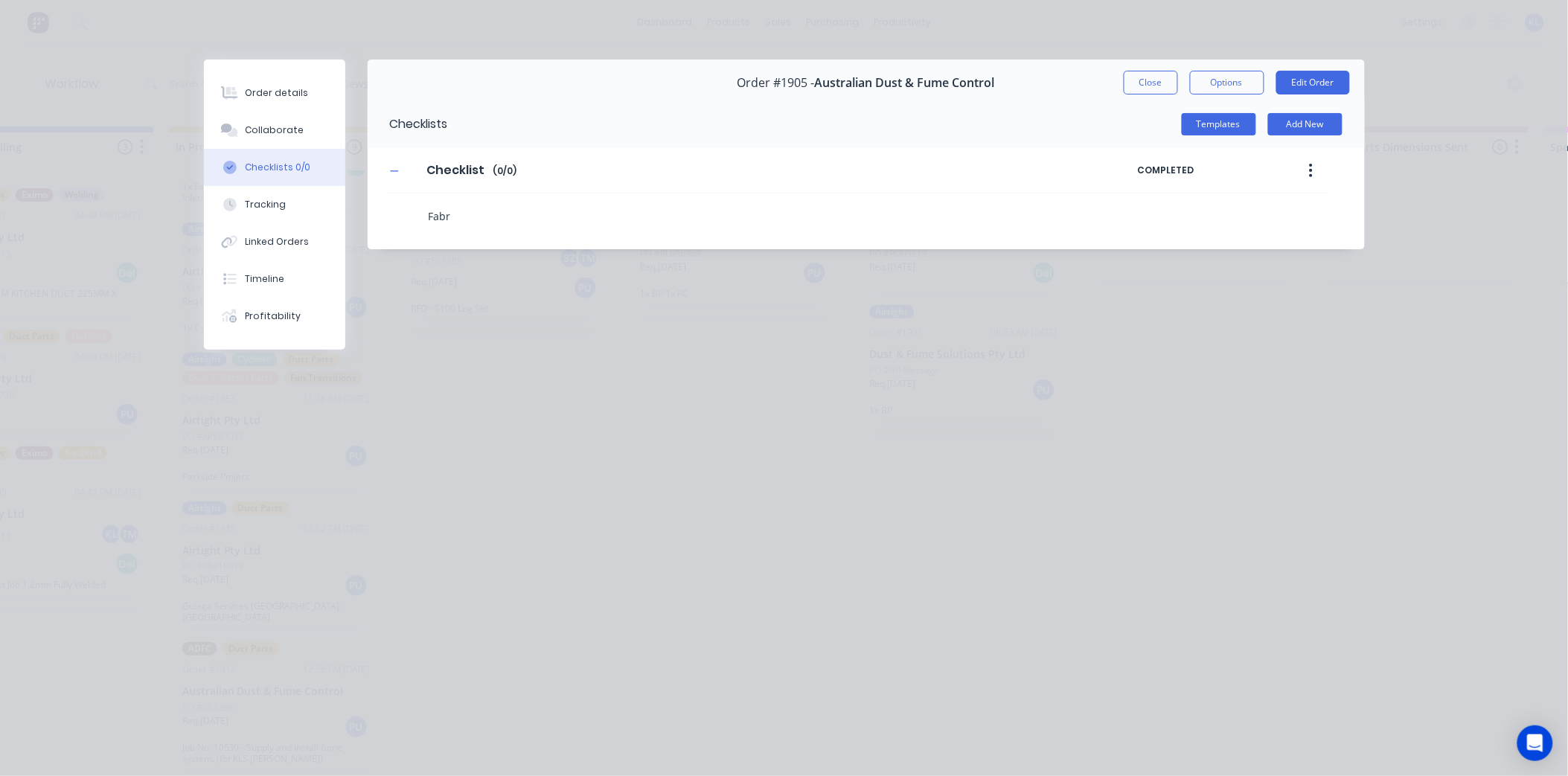
type textarea "Fabri"
type textarea "x"
type textarea "Fabric"
type textarea "x"
type textarea "Fabricat"
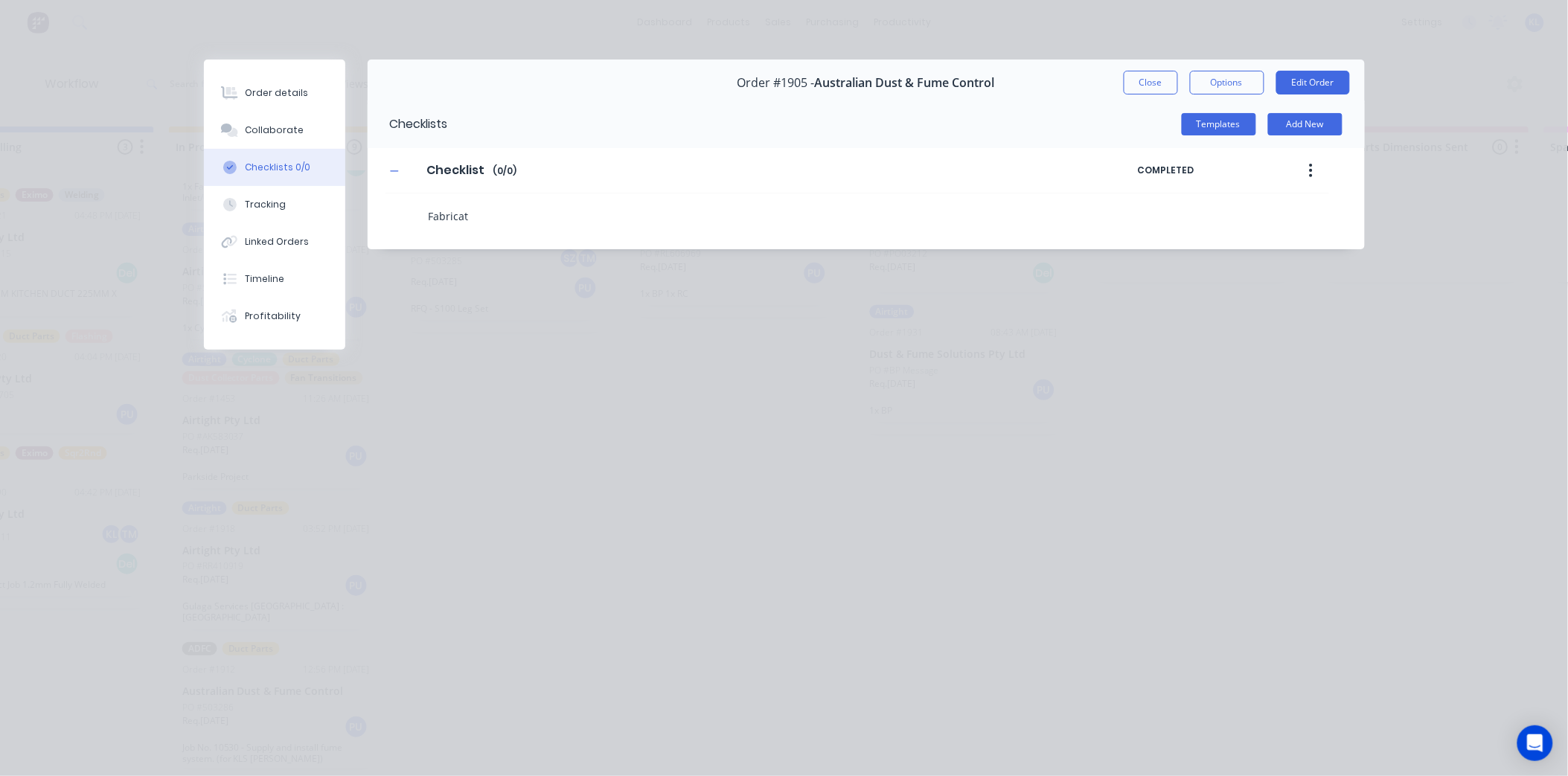
type textarea "x"
type textarea "Fabricate"
type textarea "x"
type textarea "Fabricated"
type textarea "x"
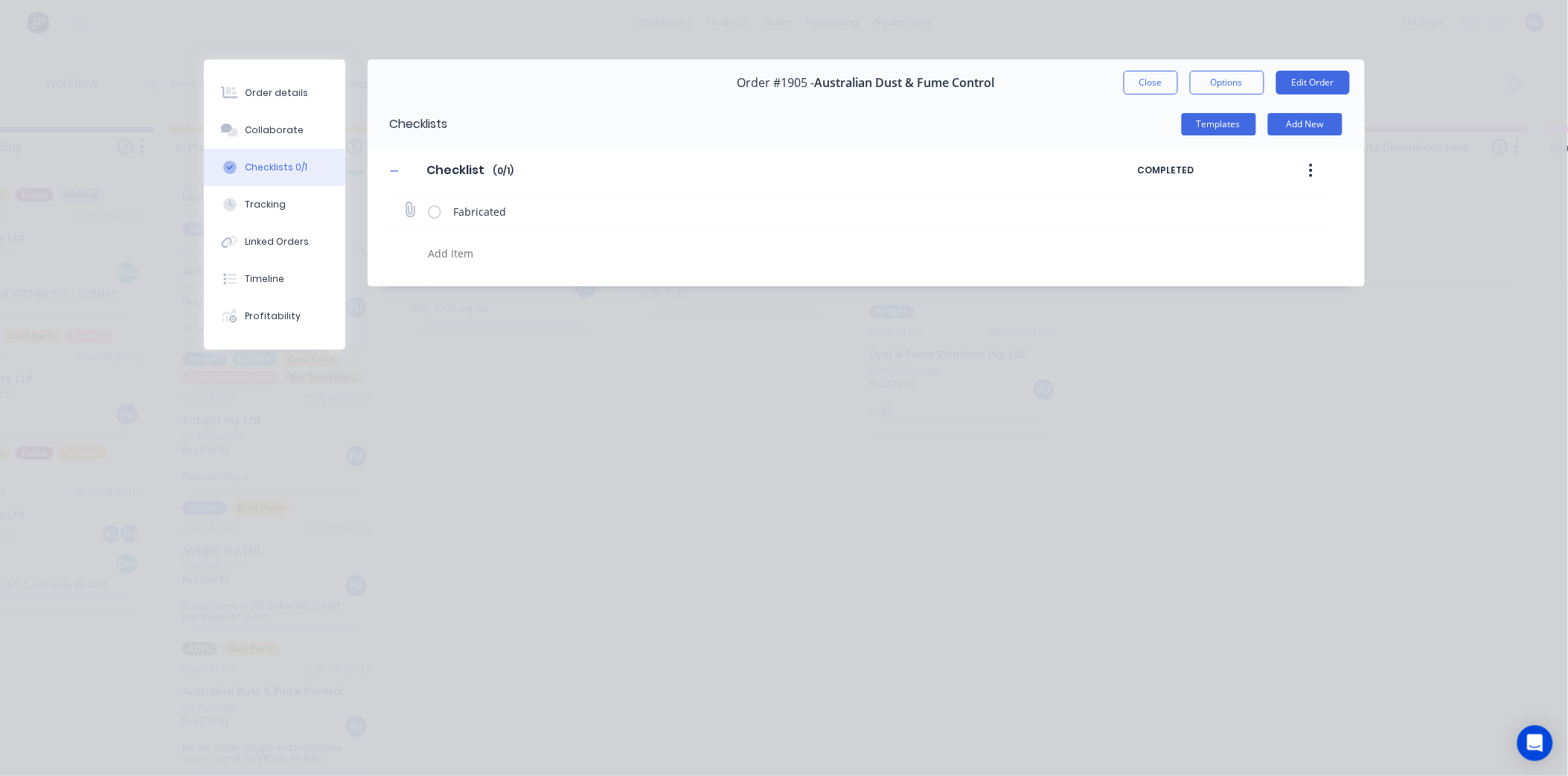
click at [437, 212] on label at bounding box center [434, 212] width 13 height 16
click at [0, 0] on input "checkbox" at bounding box center [0, 0] width 0 height 0
click at [458, 256] on textarea at bounding box center [723, 253] width 602 height 21
type textarea "x"
type textarea "W"
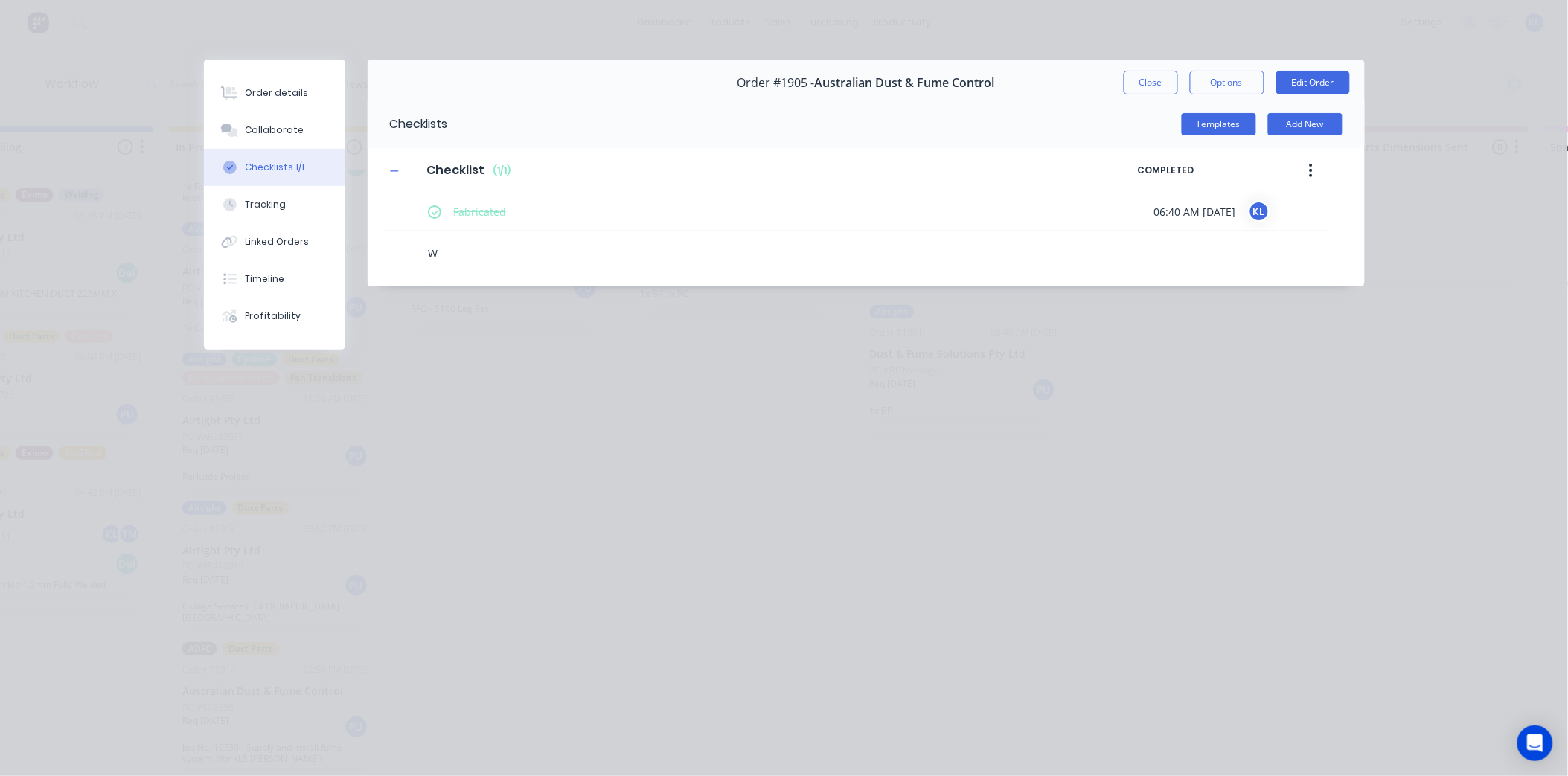
type textarea "x"
type textarea "We"
type textarea "x"
type textarea "Wel"
type textarea "x"
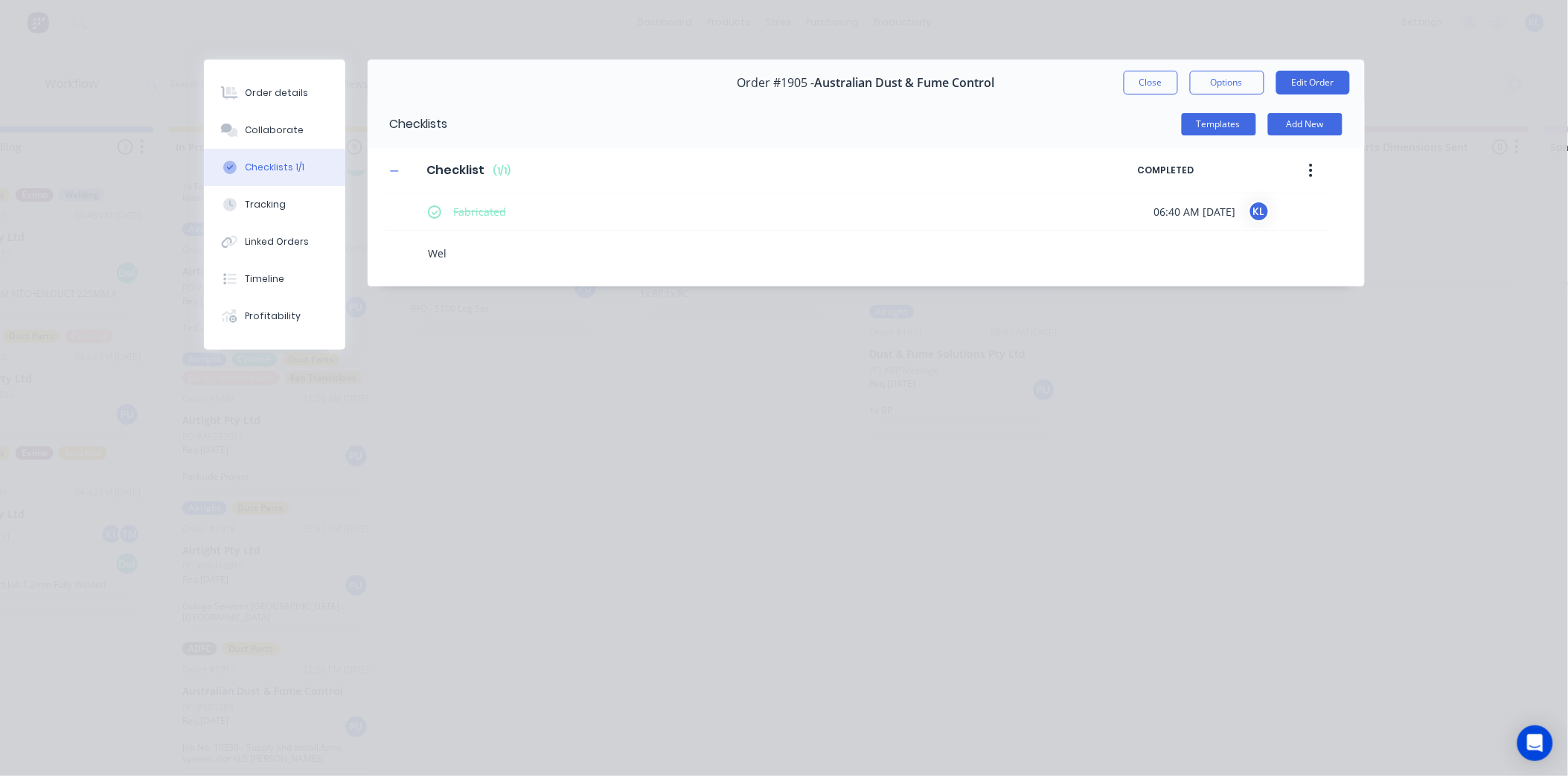
type textarea "Weld"
type textarea "x"
type textarea "Welde"
type textarea "x"
type textarea "Weld"
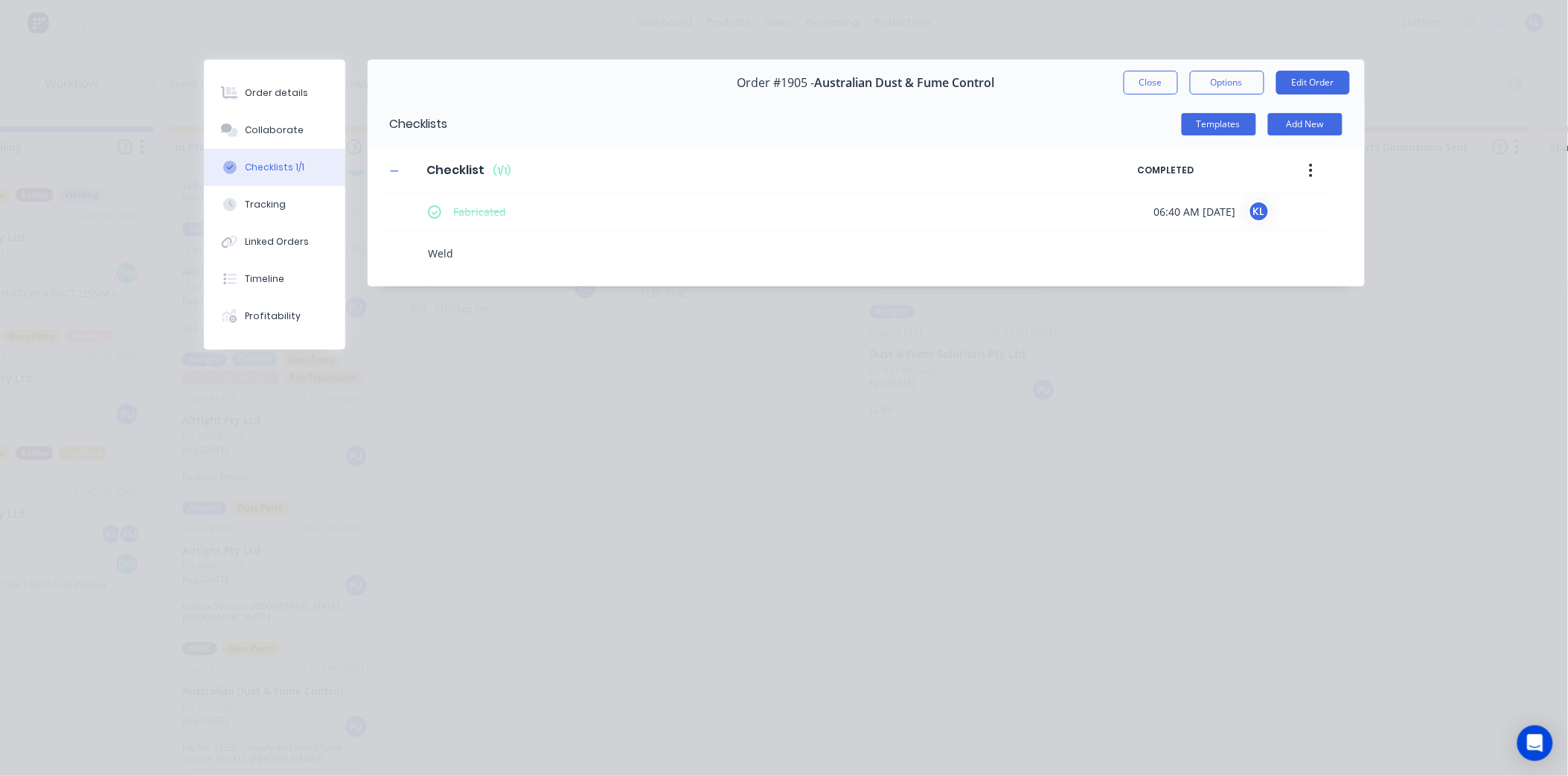
type textarea "x"
type textarea "Welds"
type textarea "x"
type textarea "Welds"
type textarea "x"
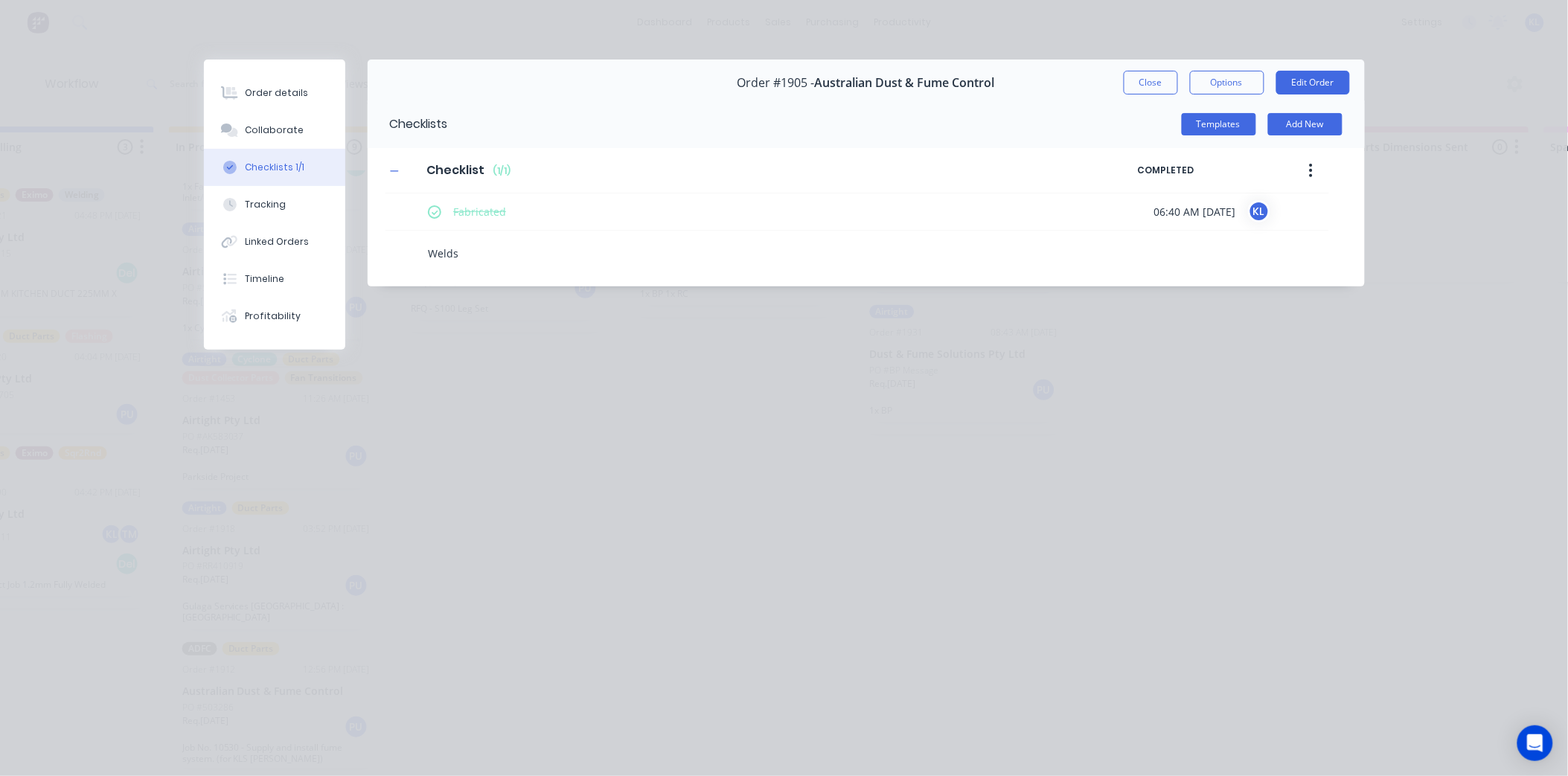
type textarea "Welds h"
type textarea "x"
type textarea "Welds ha"
type textarea "x"
type textarea "Welds hav"
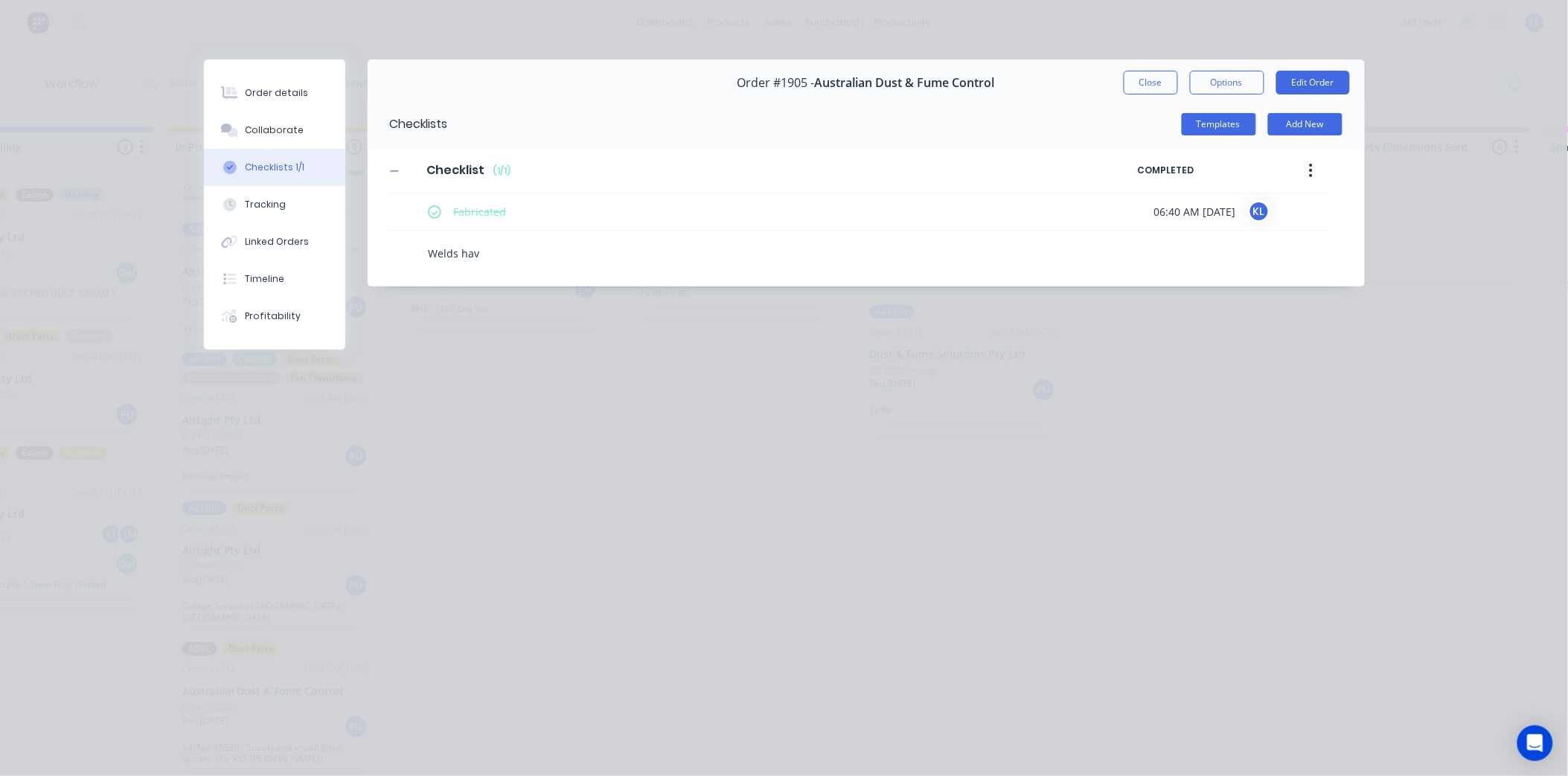
type textarea "x"
type textarea "Welds have"
type textarea "x"
type textarea "Welds have h"
type textarea "x"
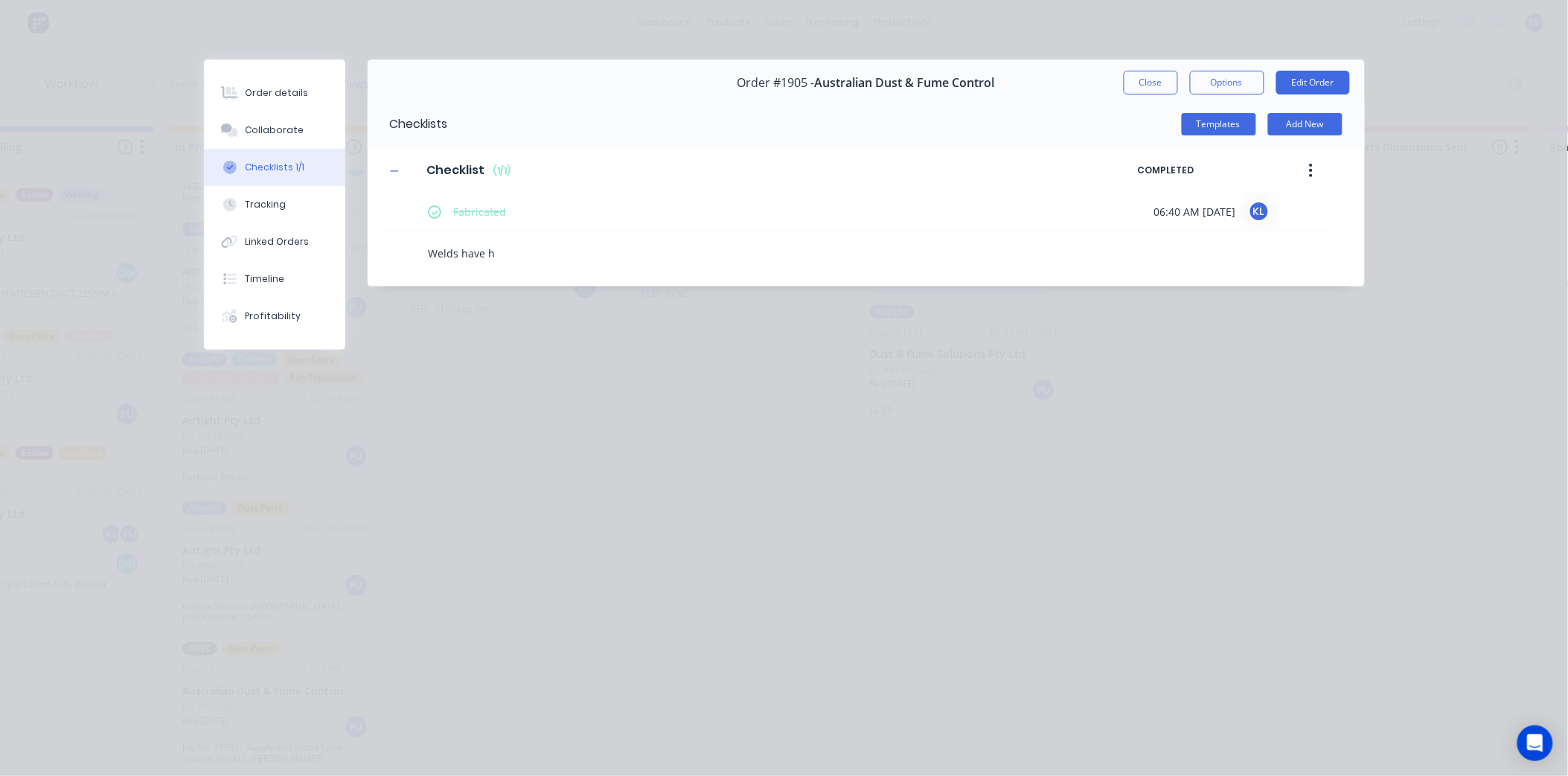
type textarea "Welds have ho"
type textarea "x"
type textarea "Welds have hol"
type textarea "x"
type textarea "Welds have hole"
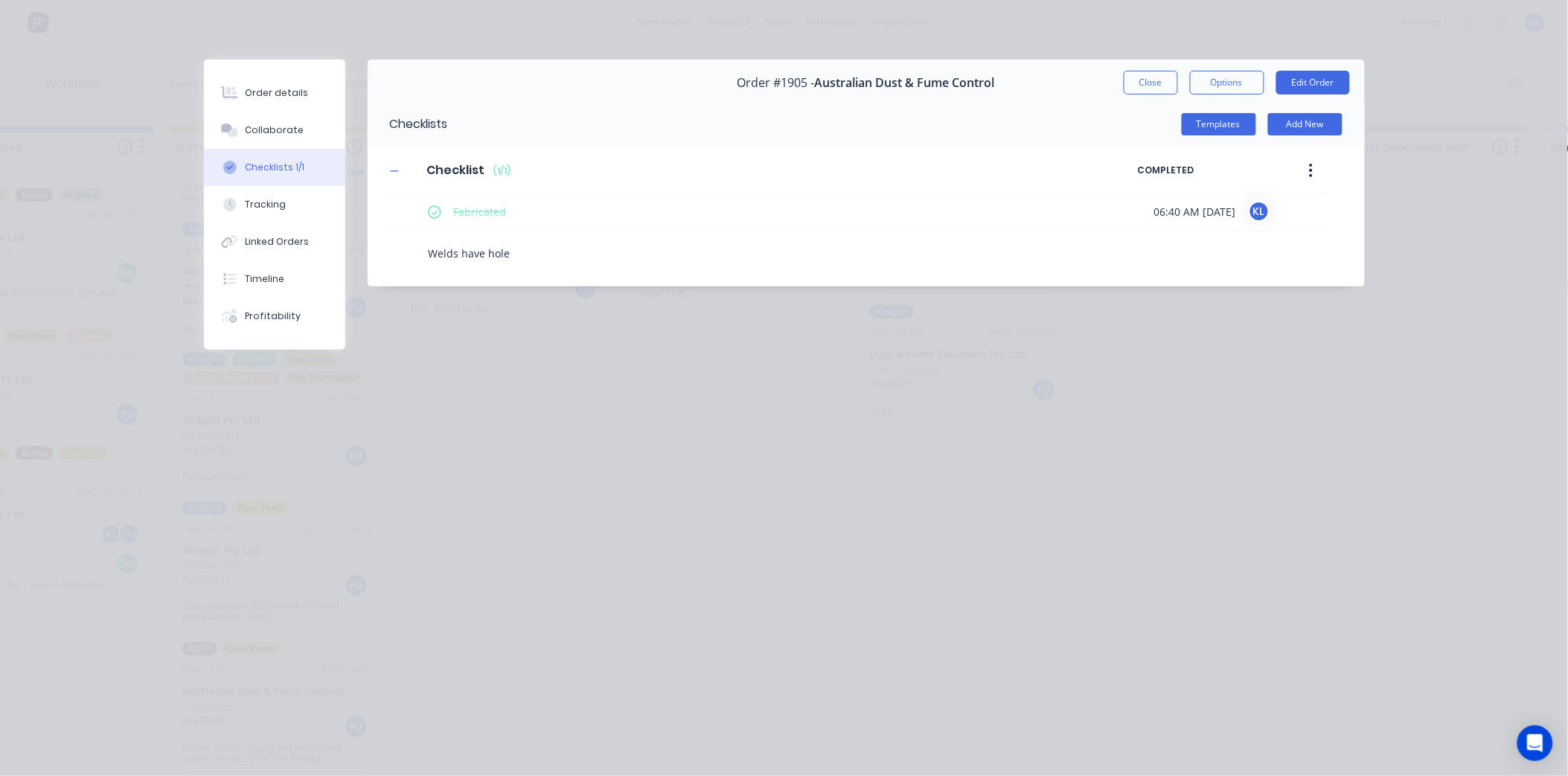
type textarea "x"
type textarea "Welds have holes"
type textarea "x"
type textarea "Welds have holes"
type textarea "x"
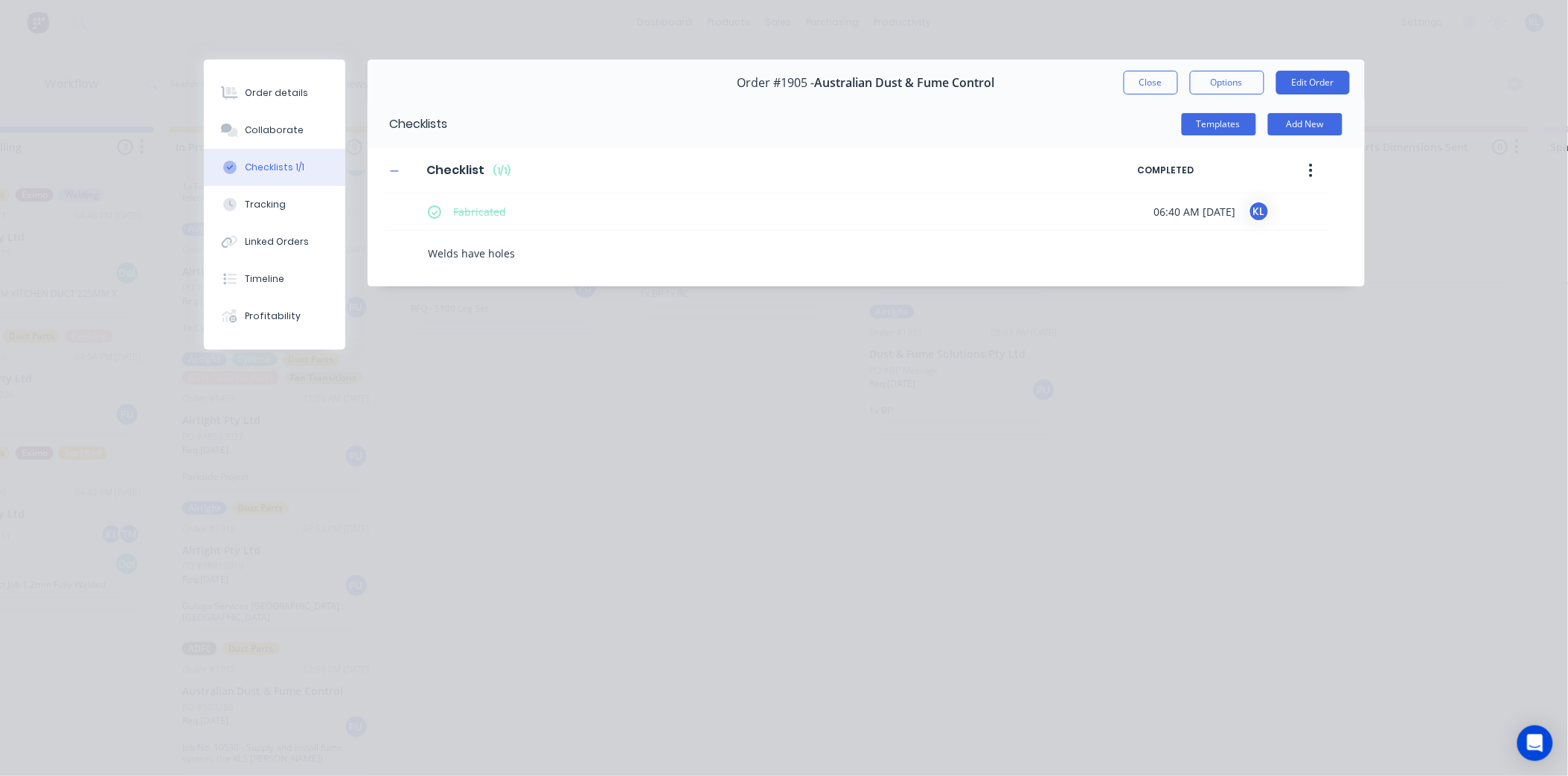
type textarea "Welds have holes -"
type textarea "x"
type textarea "Welds have holes -"
type textarea "x"
type textarea "Welds have holes - N"
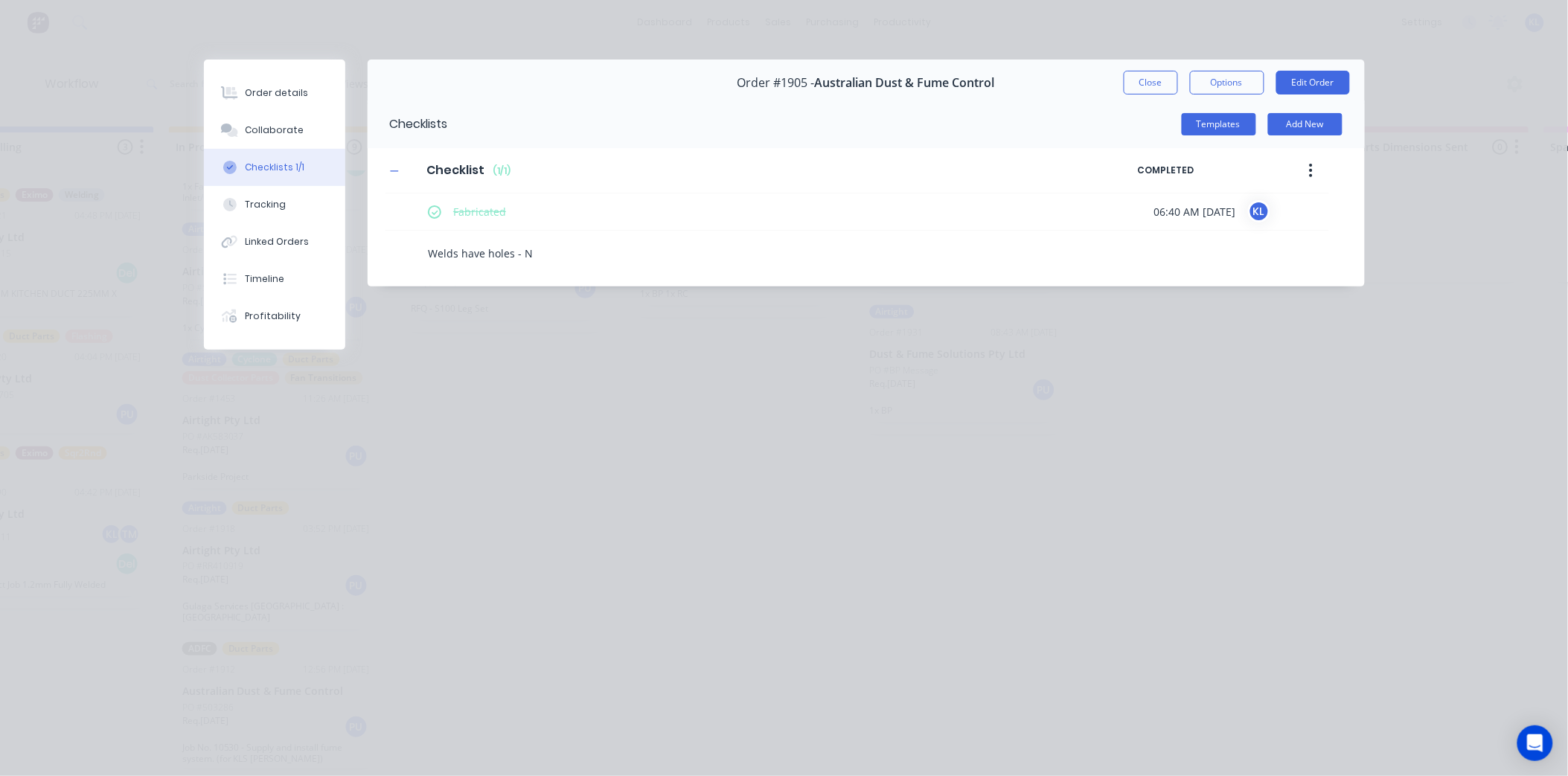
type textarea "x"
type textarea "Welds have holes - Ne"
type textarea "x"
type textarea "Welds have holes - Nee"
type textarea "x"
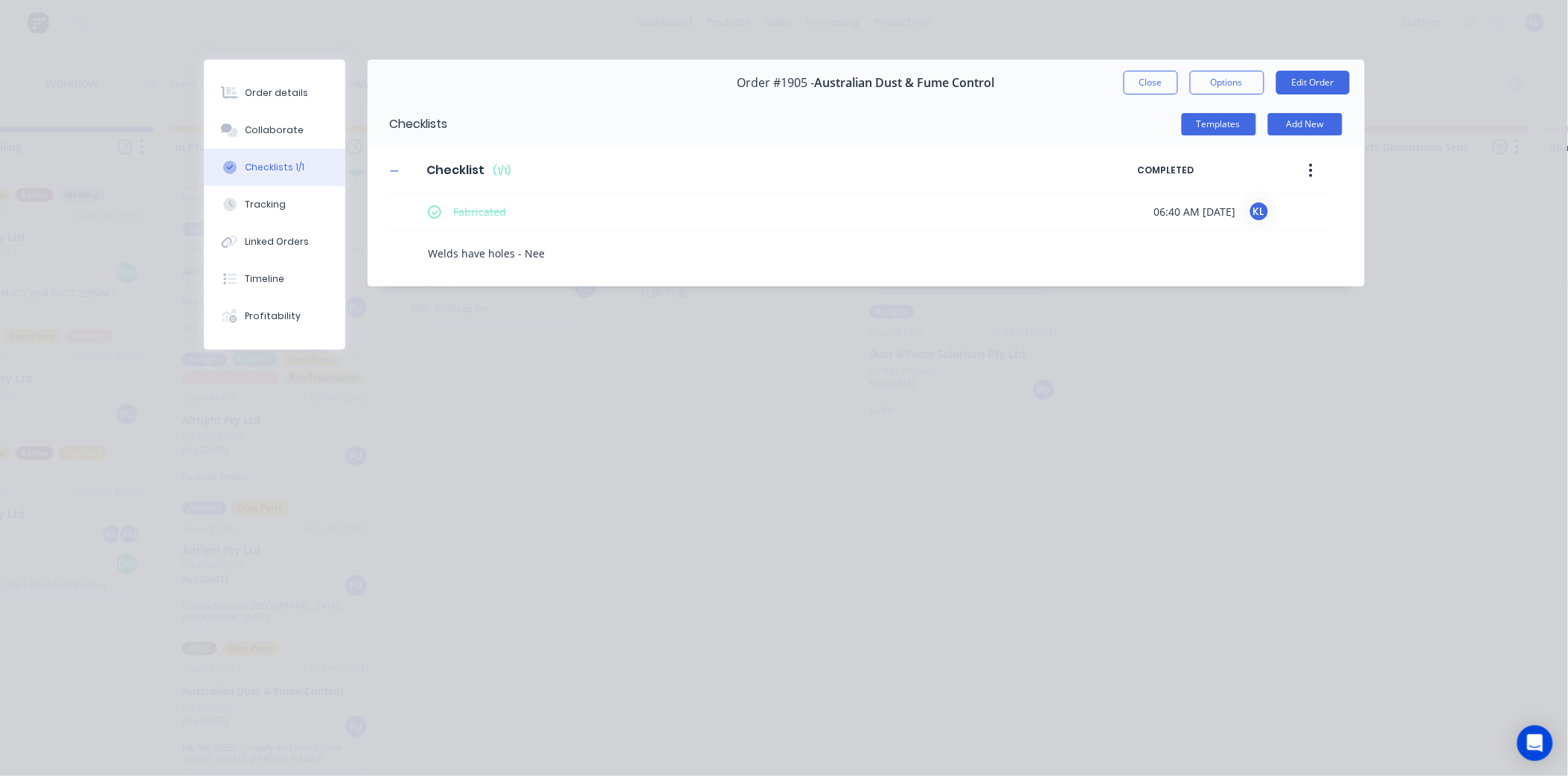
type textarea "Welds have holes - Need"
type textarea "x"
type textarea "Welds have holes - Needs"
type textarea "x"
type textarea "Welds have holes - Needs"
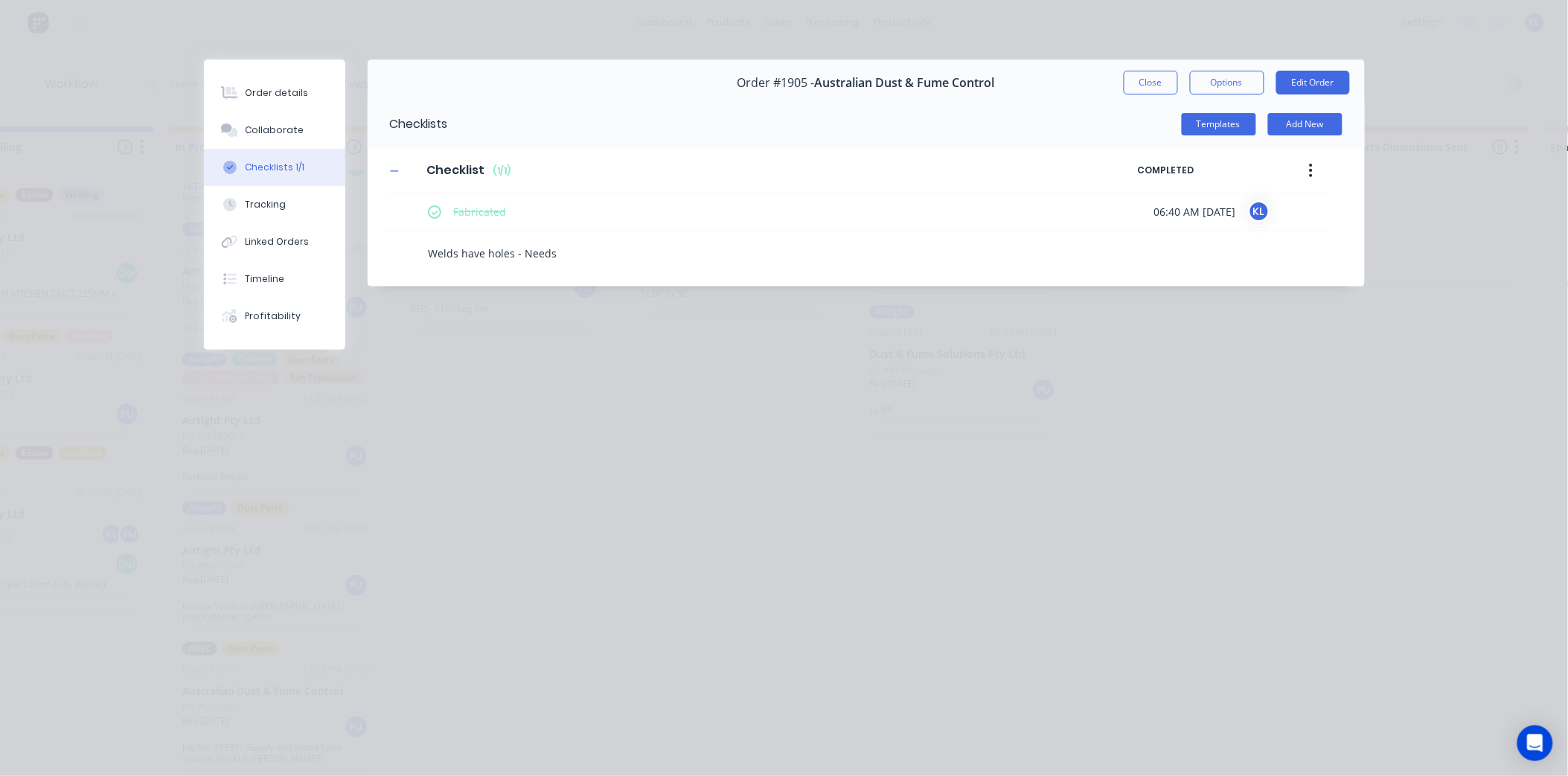
type textarea "x"
type textarea "Welds have holes - Needs f"
type textarea "x"
type textarea "Welds have holes - Needs fi"
type textarea "x"
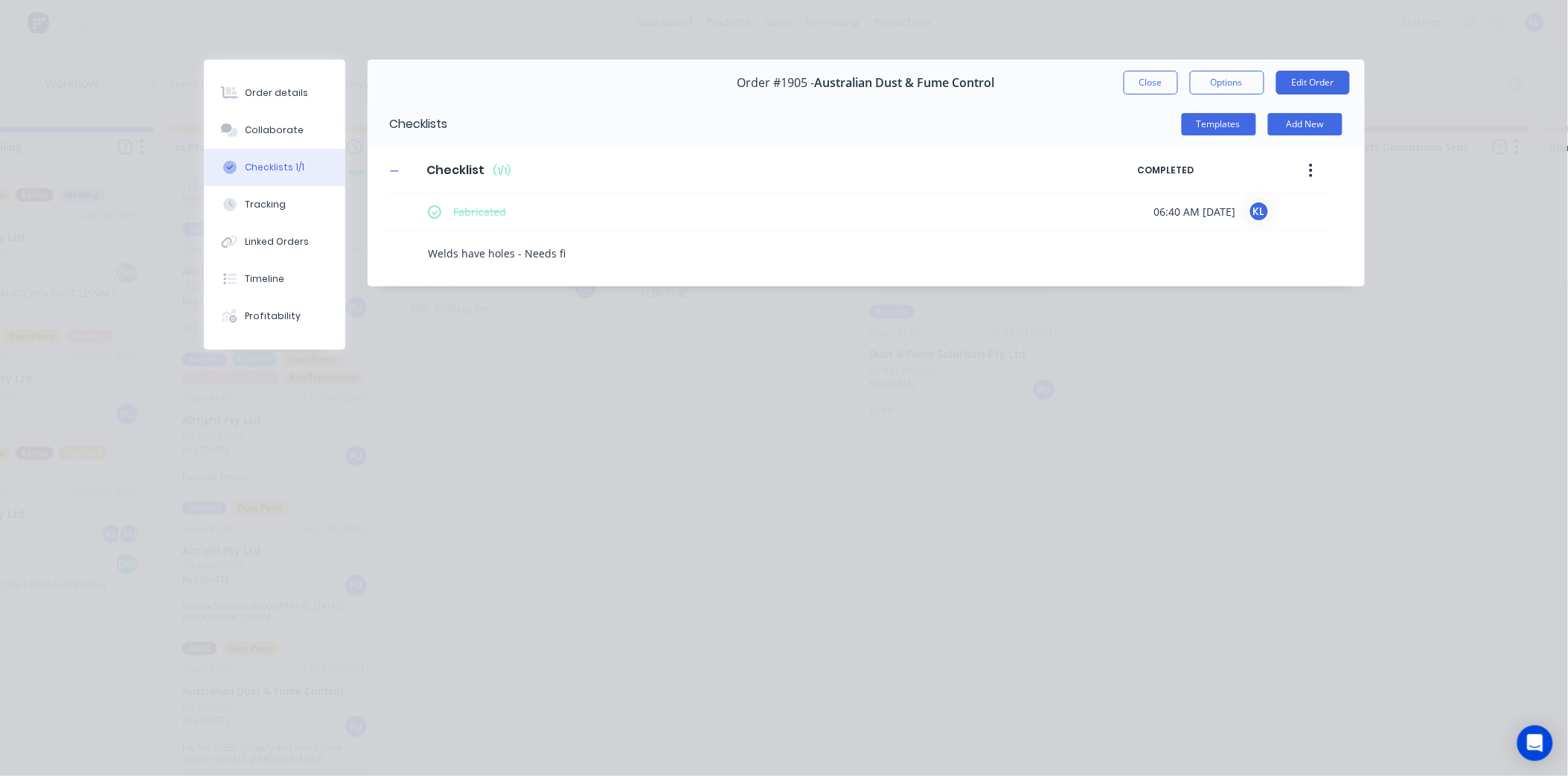
type textarea "Welds have holes - Needs fix"
type textarea "x"
type textarea "Welds have holes - Needs fixix"
type textarea "x"
type textarea "Welds have holes - Needs fixi"
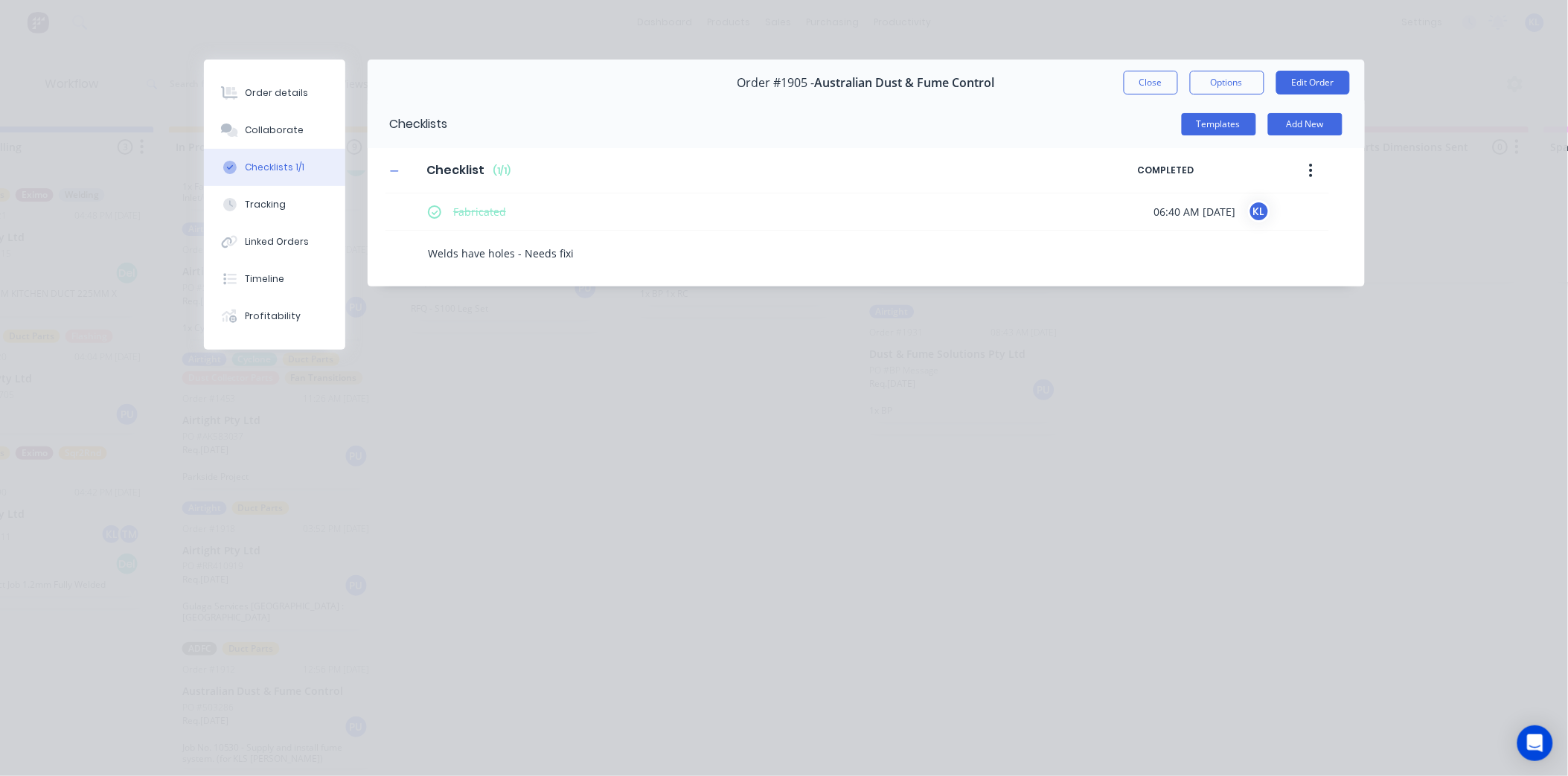
type textarea "x"
type textarea "Welds have holes - Needs fixii"
type textarea "x"
type textarea "Welds have holes - Needs fixi"
type textarea "x"
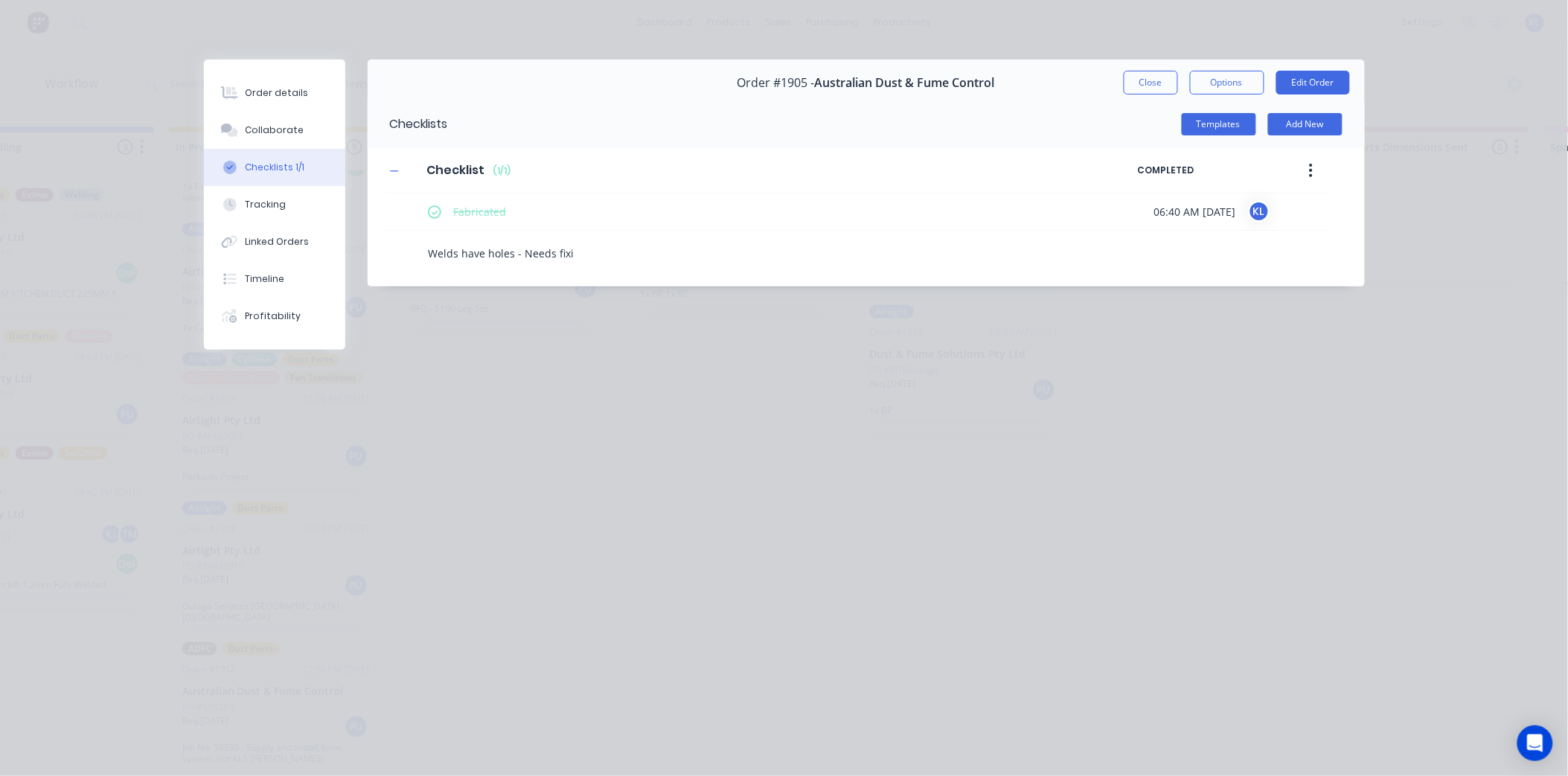
type textarea "Welds have holes - Needs fixim"
type textarea "x"
type textarea "Welds have holes - Needs fiximg"
type textarea "x"
type textarea "Welds have holes - Needs fixim"
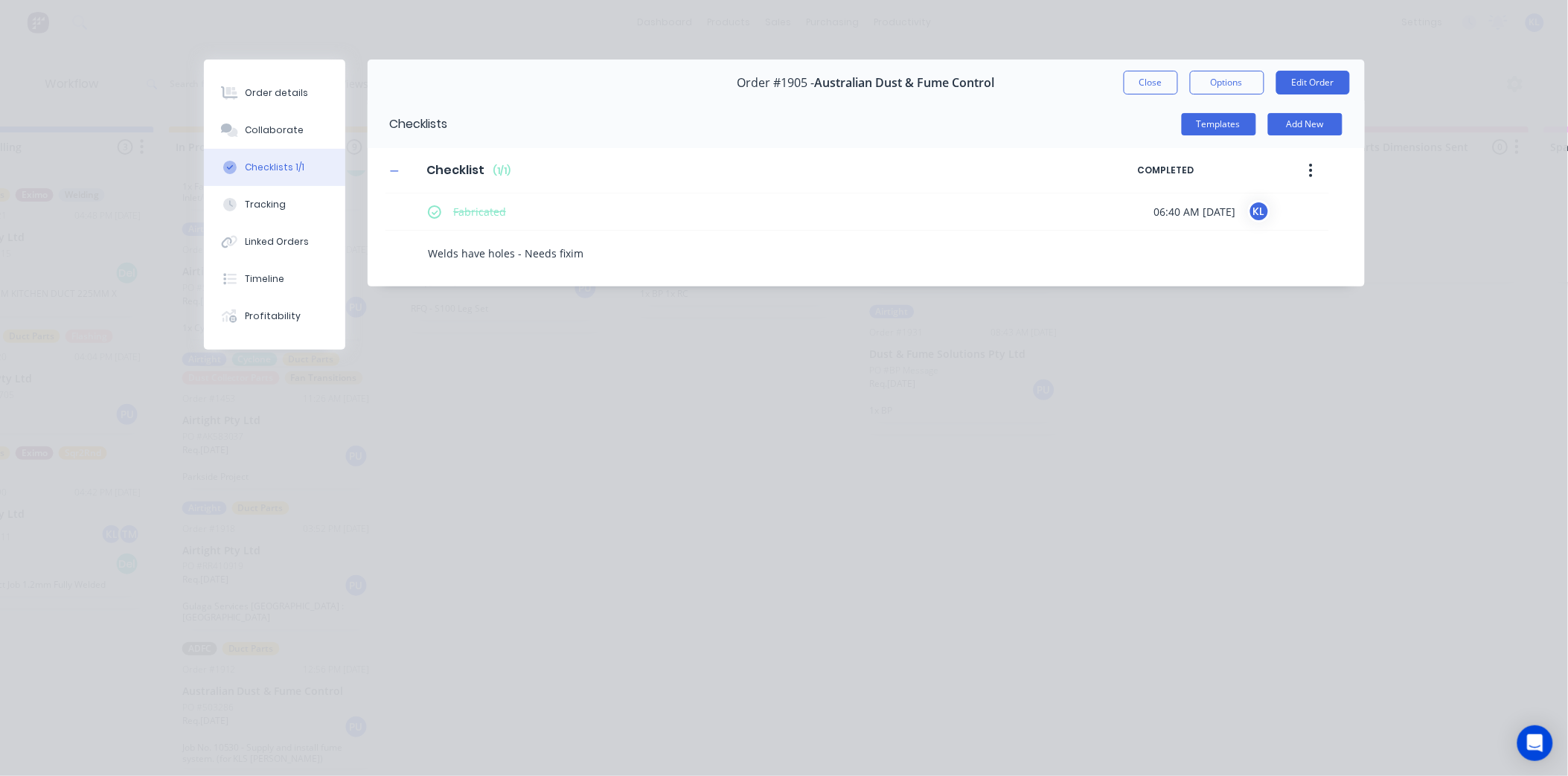
type textarea "x"
type textarea "Welds have holes - Needs fixi"
type textarea "x"
type textarea "Welds have holes - Needs fixin"
type textarea "x"
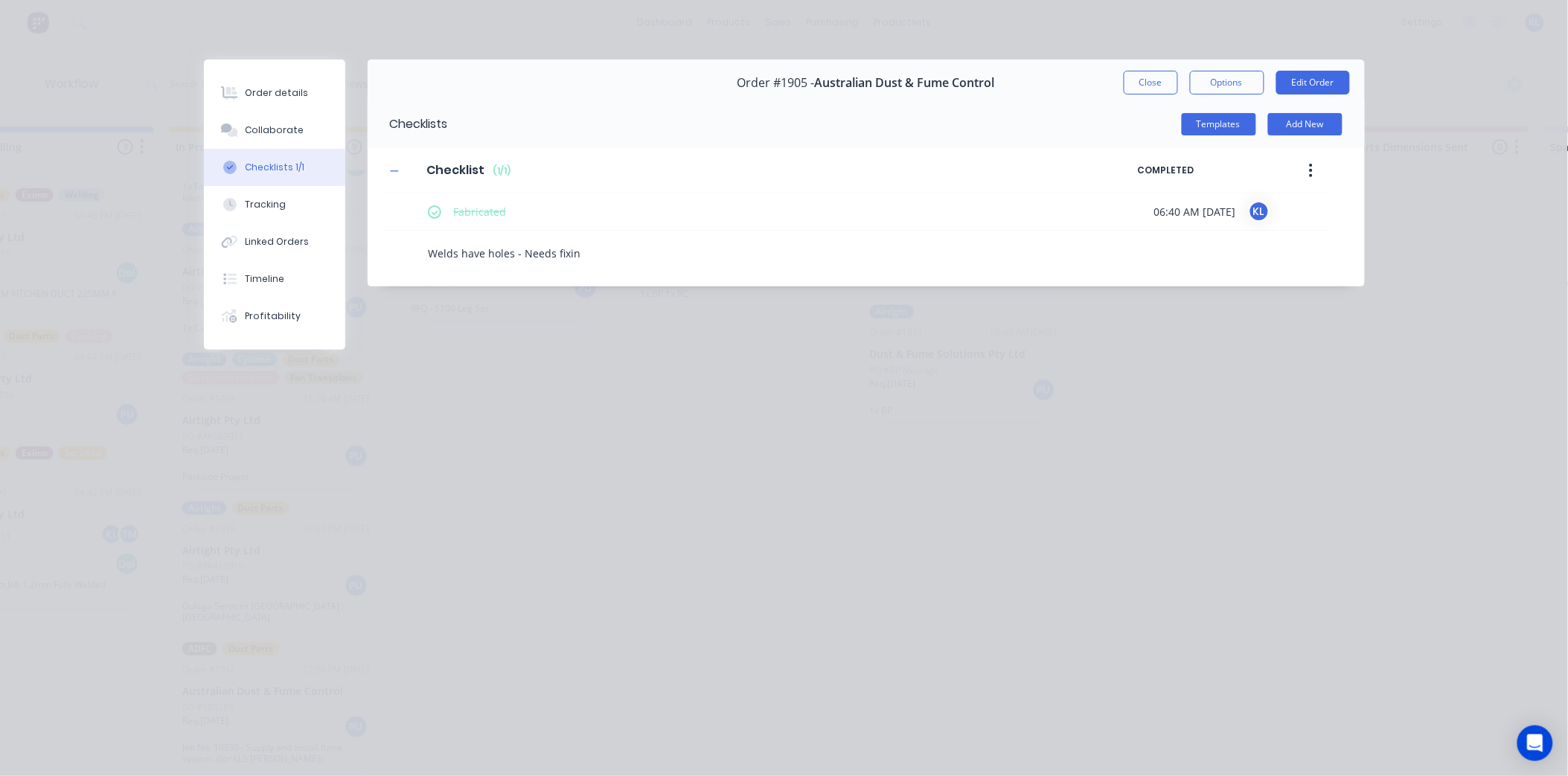
type textarea "Welds have holes - Needs fixing"
type textarea "x"
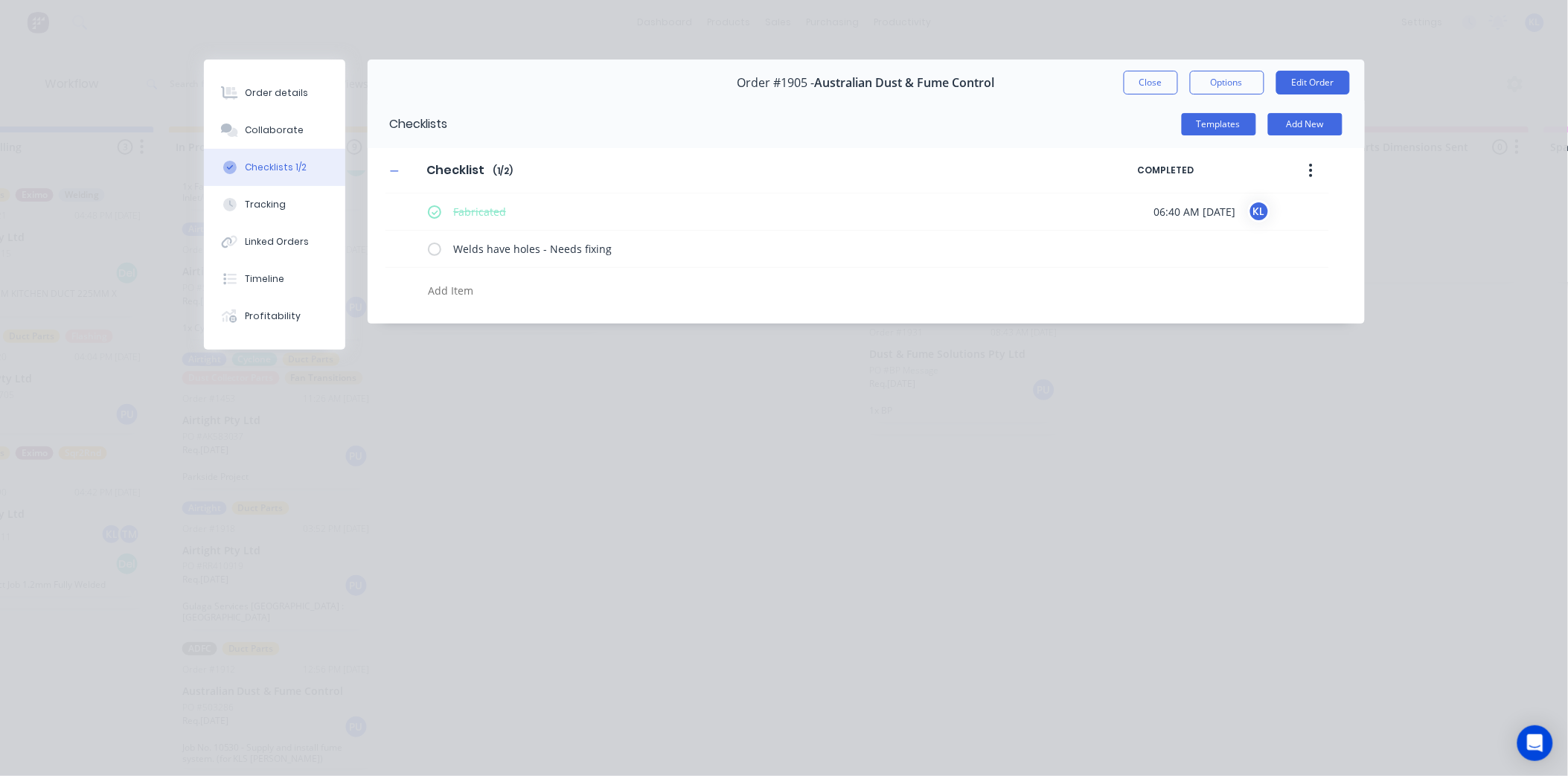
click at [455, 287] on textarea at bounding box center [723, 290] width 602 height 21
click at [451, 286] on textarea at bounding box center [723, 290] width 602 height 21
type textarea "x"
click at [1165, 84] on button "Close" at bounding box center [1151, 82] width 54 height 24
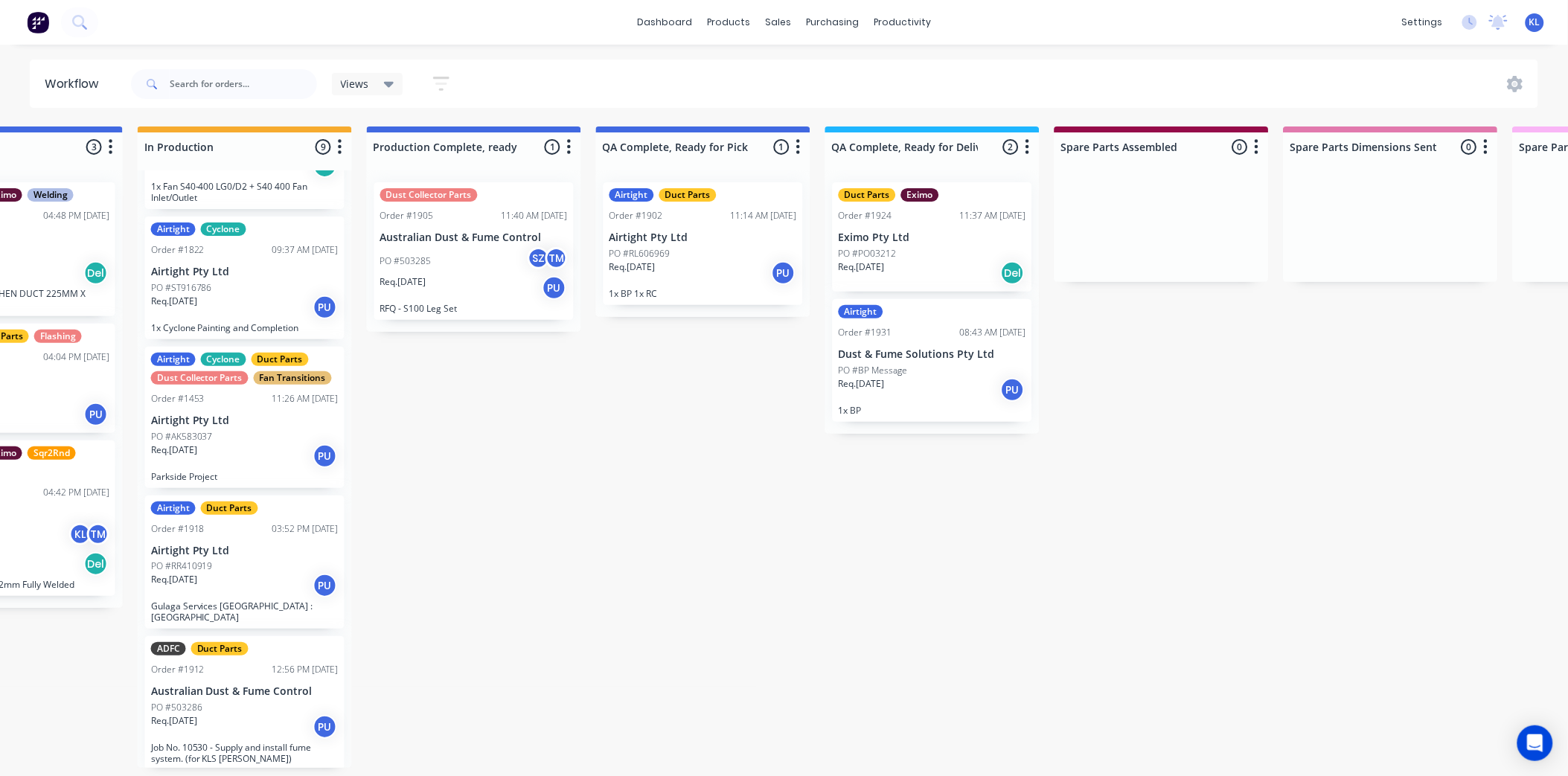
scroll to position [0, 921]
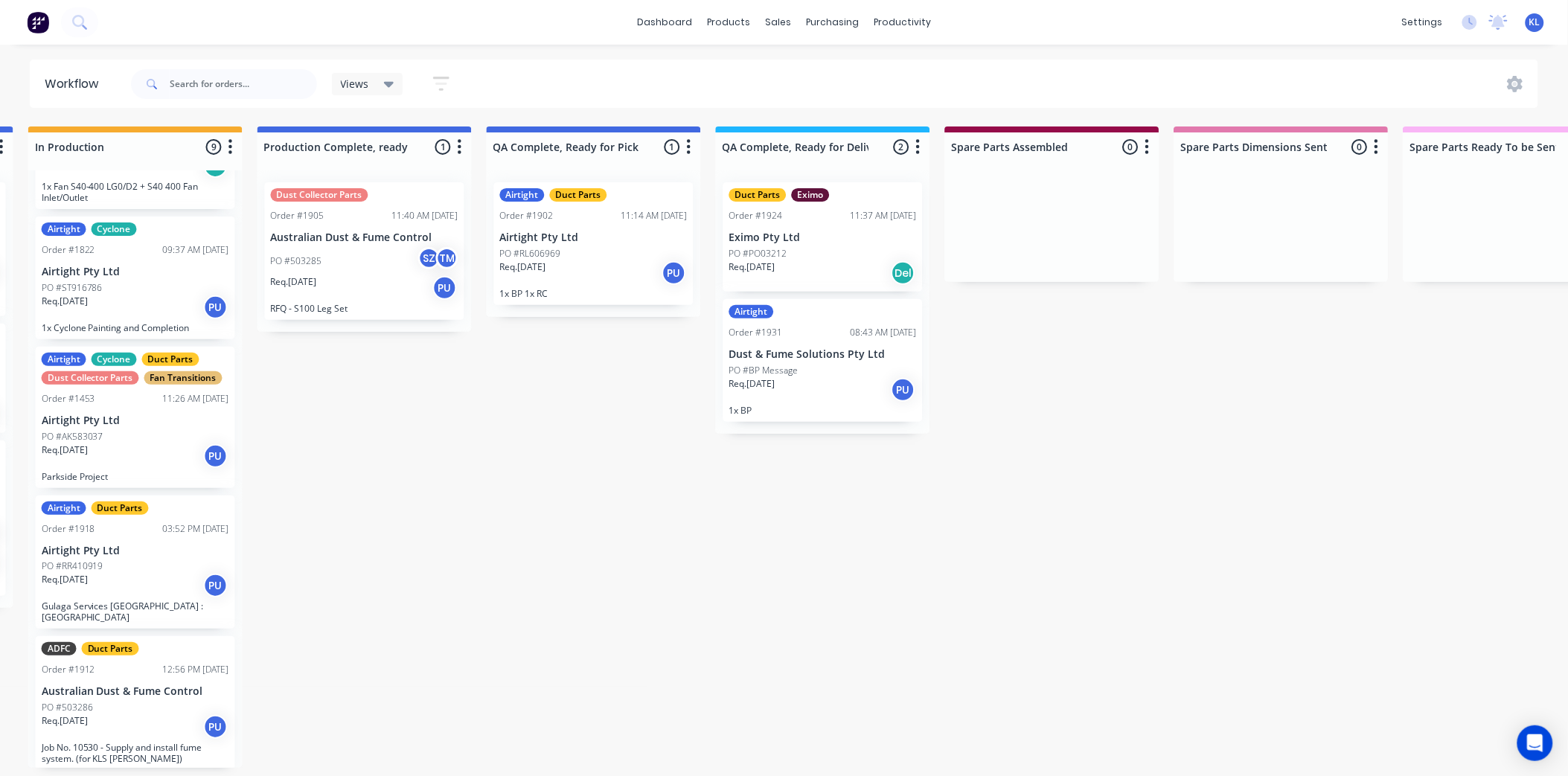
click at [838, 391] on div "Req. 29/08/25 PU" at bounding box center [823, 389] width 187 height 26
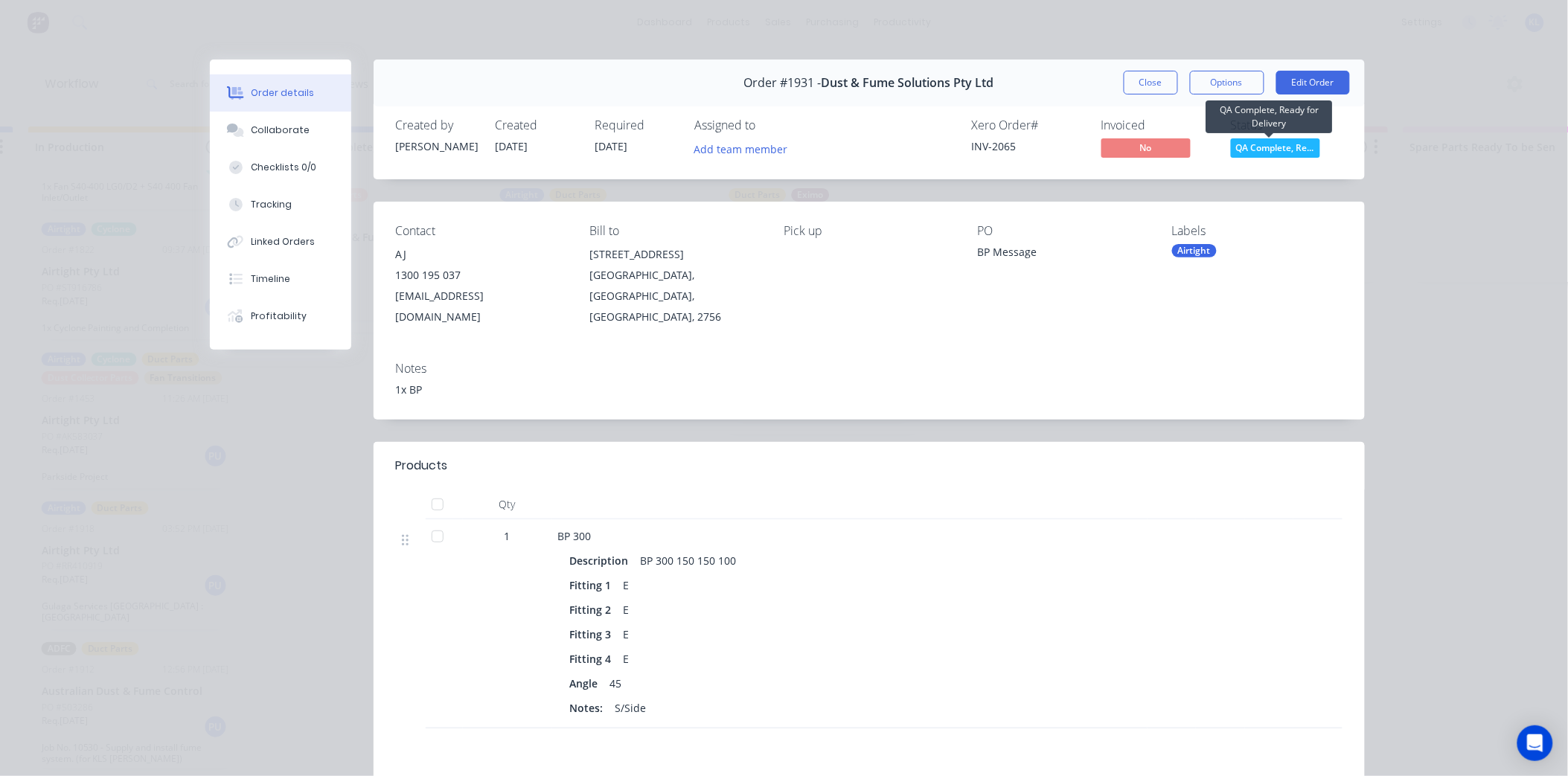
click at [1241, 142] on span "QA Complete, Re..." at bounding box center [1275, 147] width 90 height 19
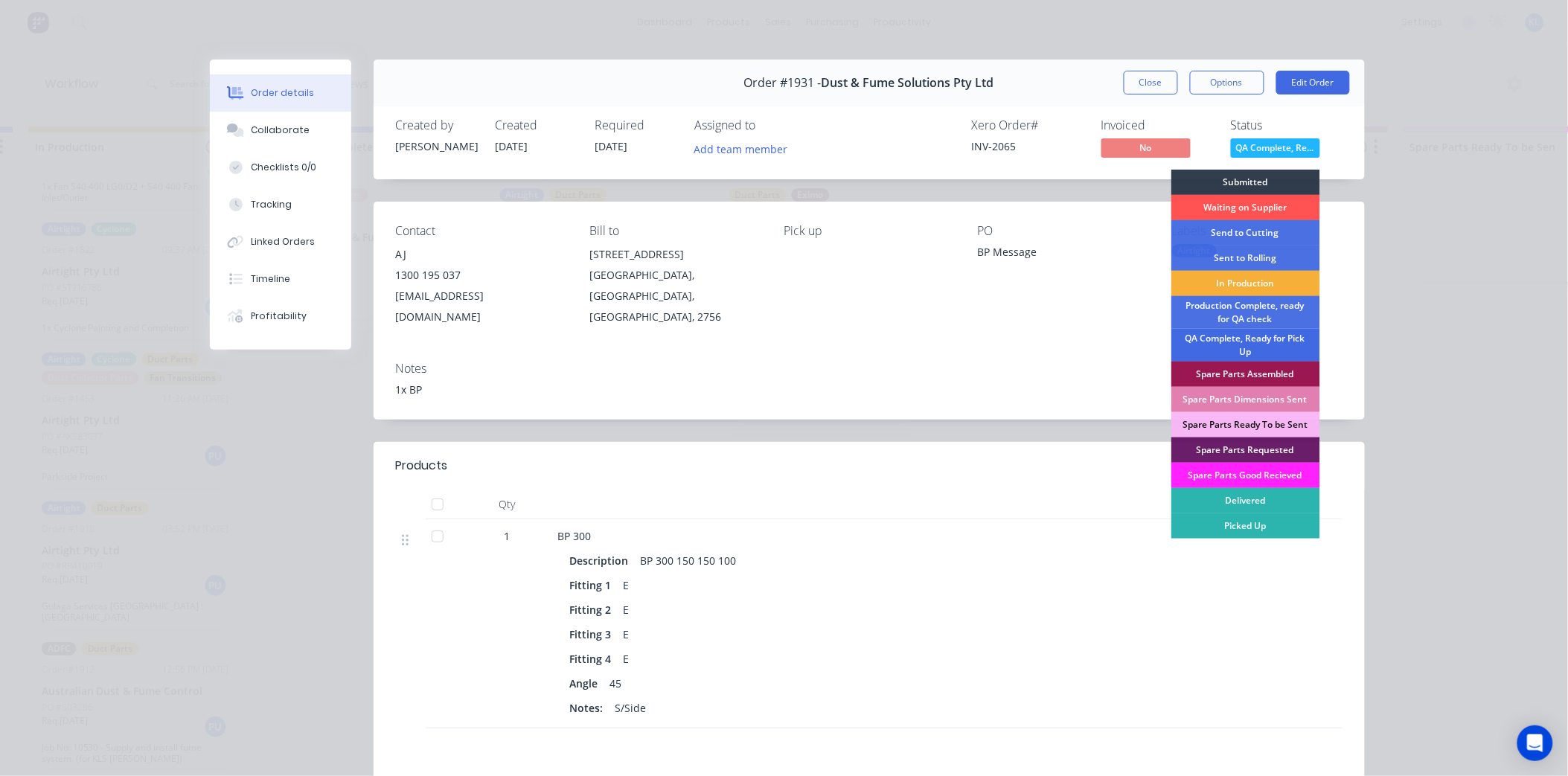
click at [1243, 342] on div "QA Complete, Ready for Pick Up" at bounding box center [1246, 345] width 149 height 33
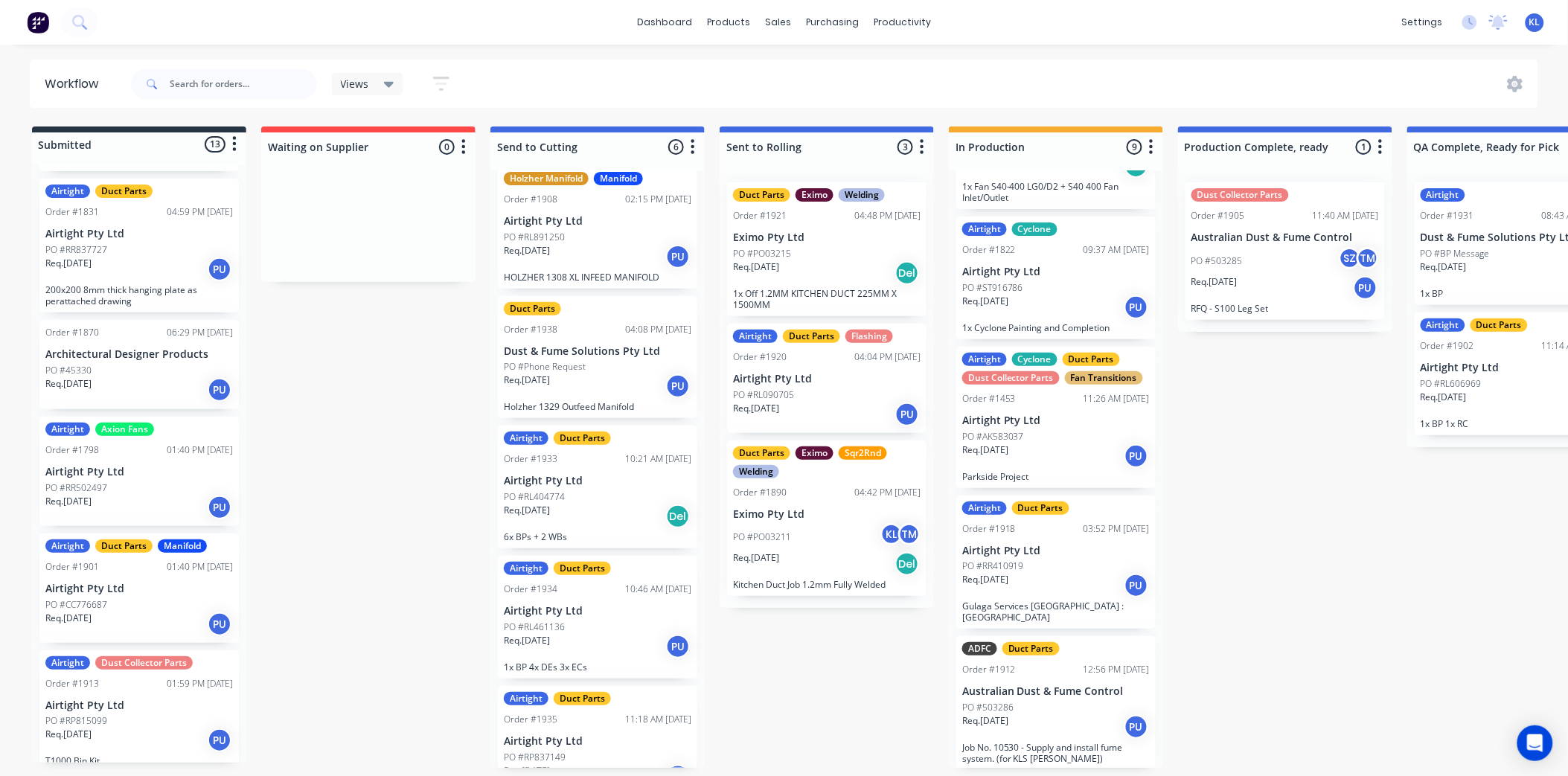
scroll to position [4, 0]
click at [863, 279] on div "Req. 27/08/25 Del" at bounding box center [826, 273] width 187 height 26
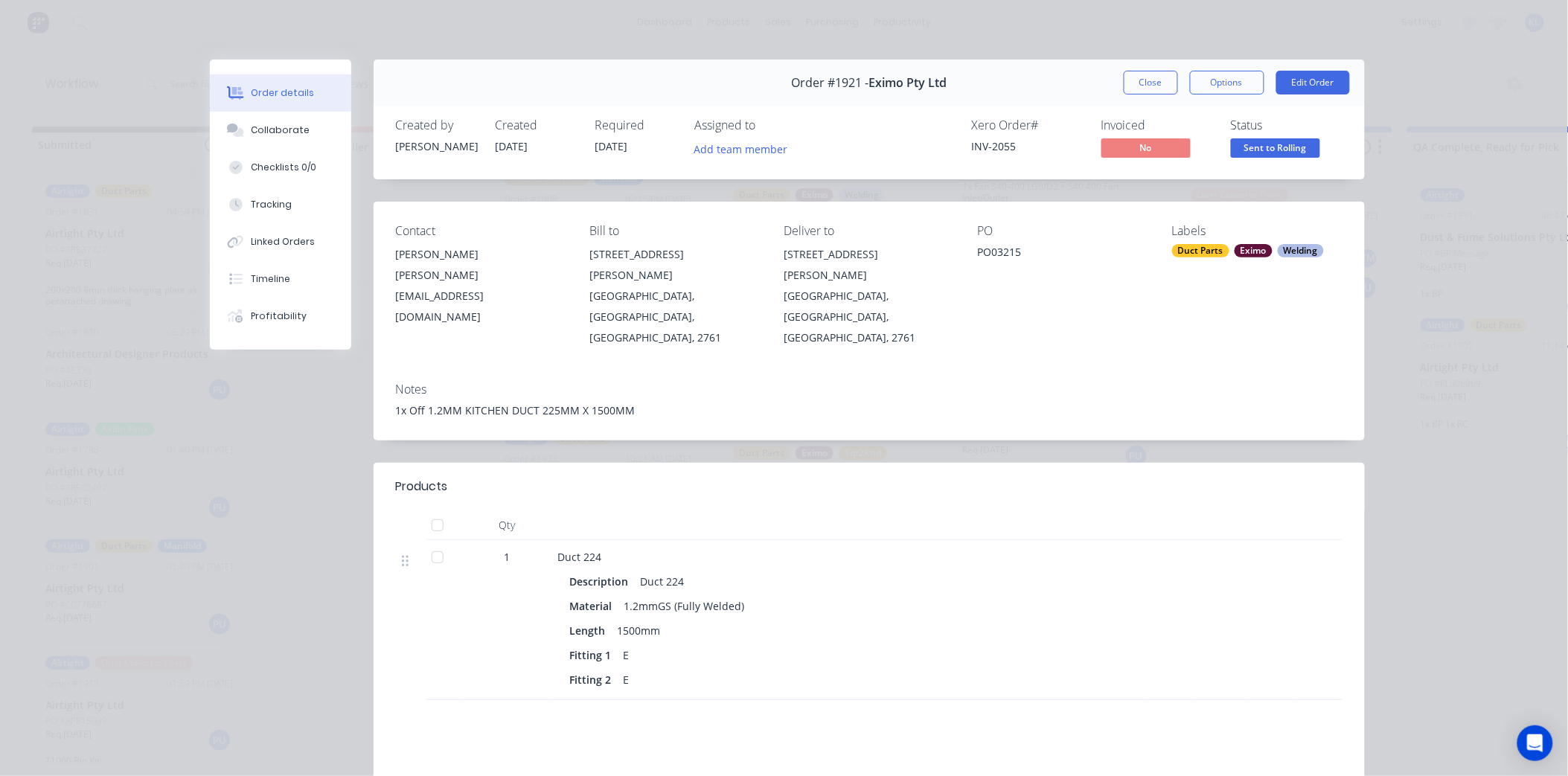
click at [1257, 131] on div "Status" at bounding box center [1287, 125] width 112 height 14
click at [1258, 159] on button "Sent to Rolling" at bounding box center [1275, 149] width 90 height 22
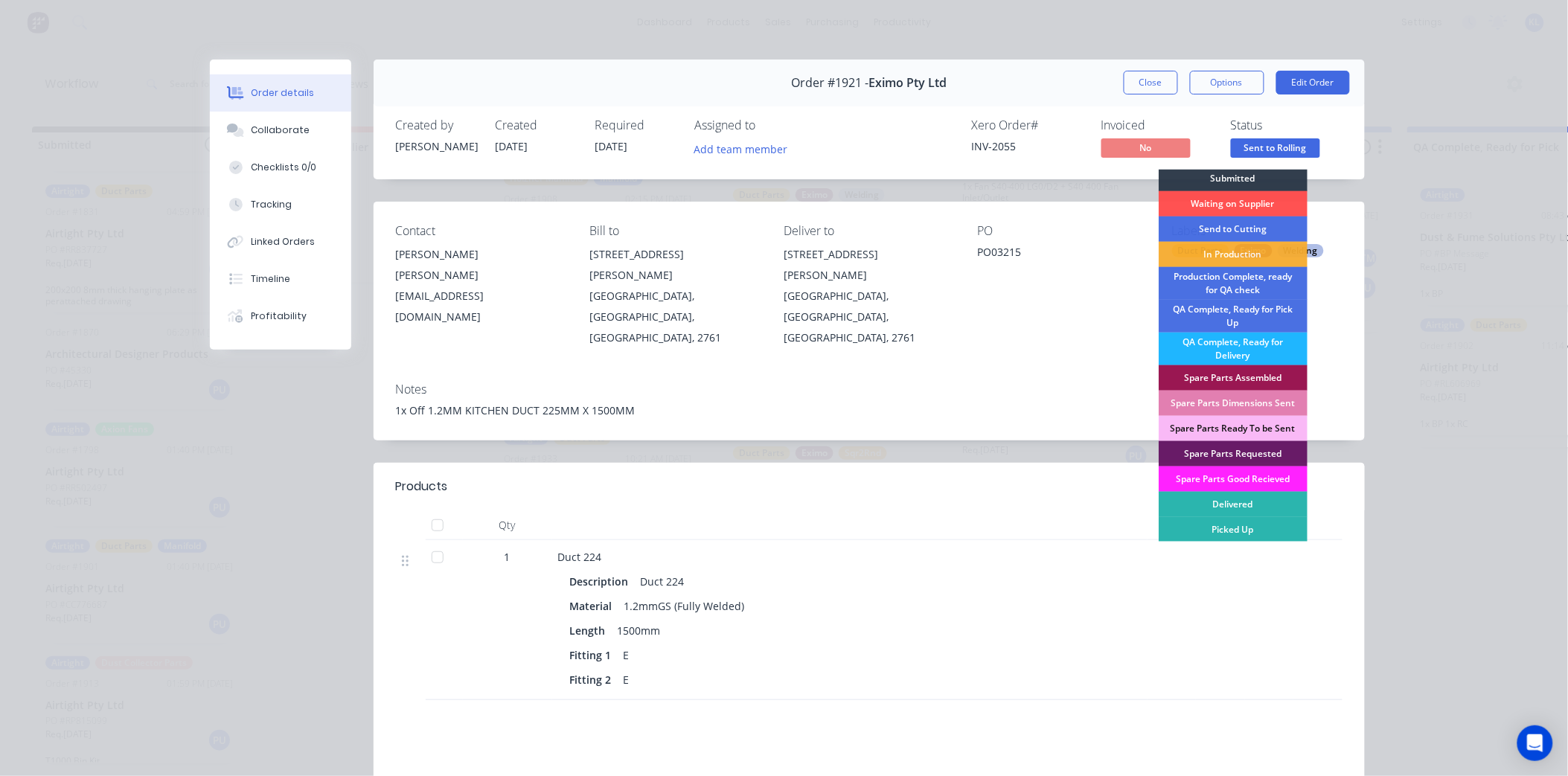
click at [1259, 351] on div "QA Complete, Ready for Delivery" at bounding box center [1233, 349] width 149 height 33
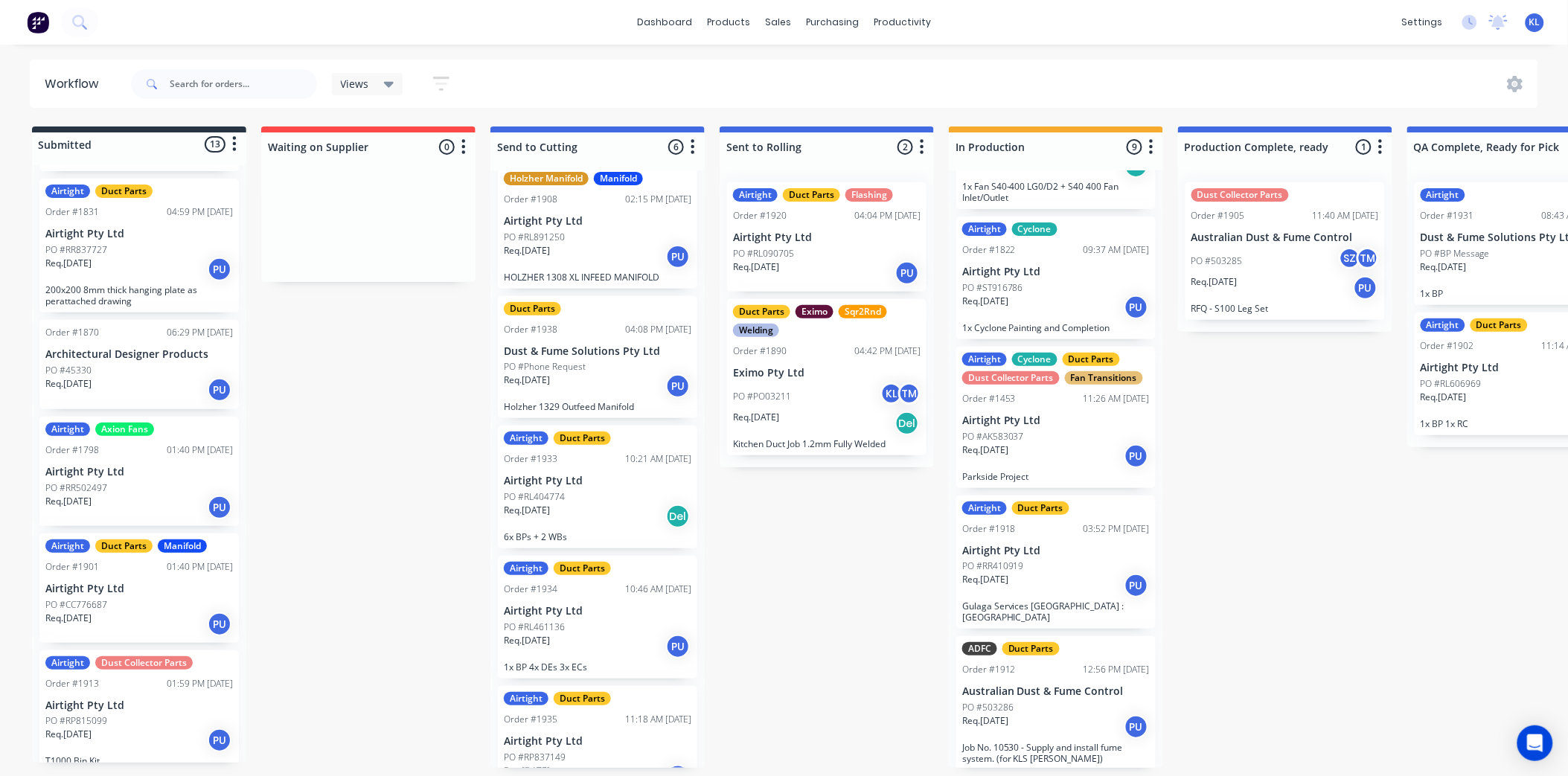
click at [846, 359] on div "Duct Parts Eximo Sqr2Rnd Welding Order #1890 04:42 PM 26/08/25 Eximo Pty Ltd PO…" at bounding box center [826, 377] width 200 height 156
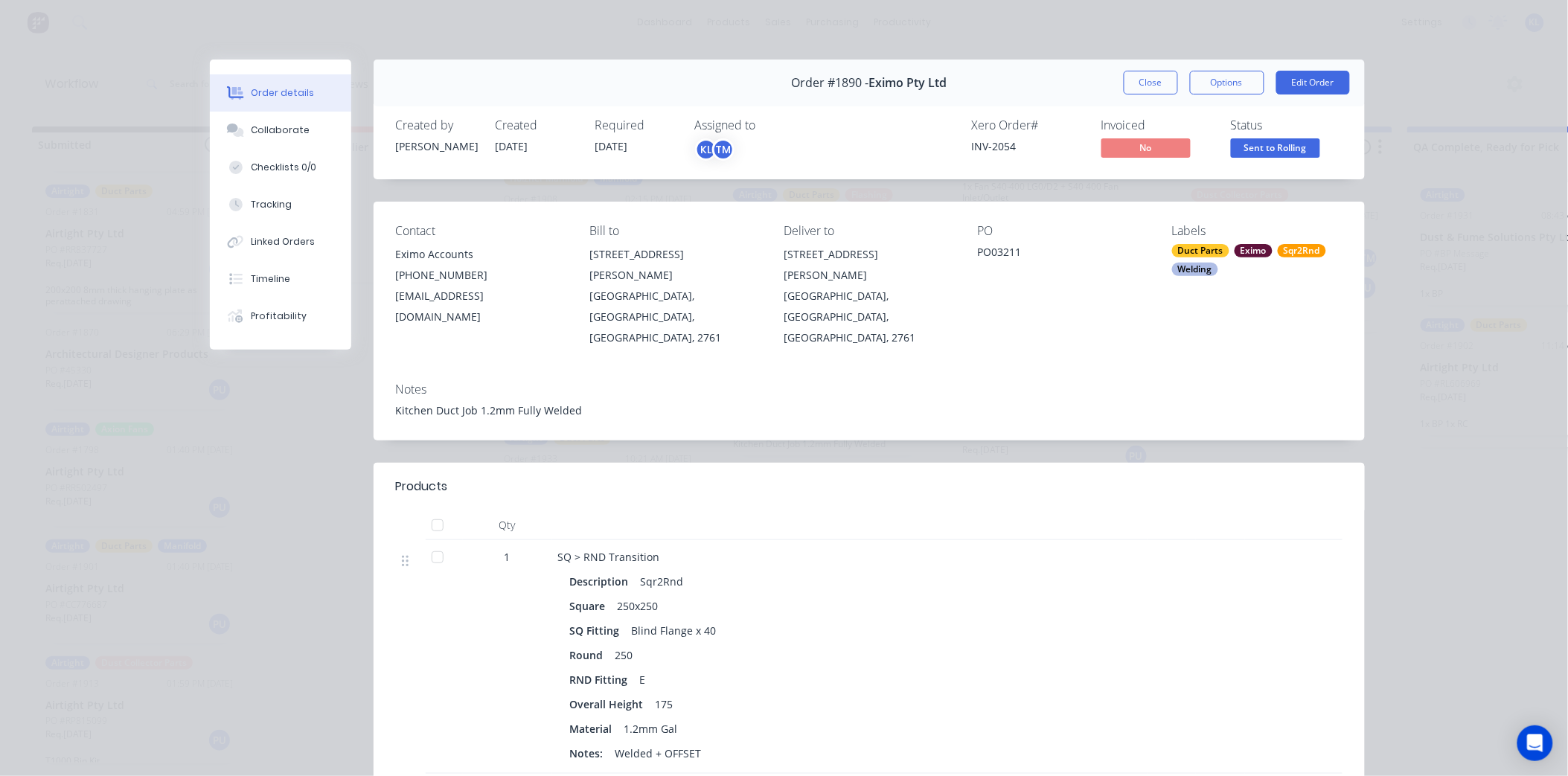
click at [1285, 150] on span "Sent to Rolling" at bounding box center [1275, 147] width 90 height 19
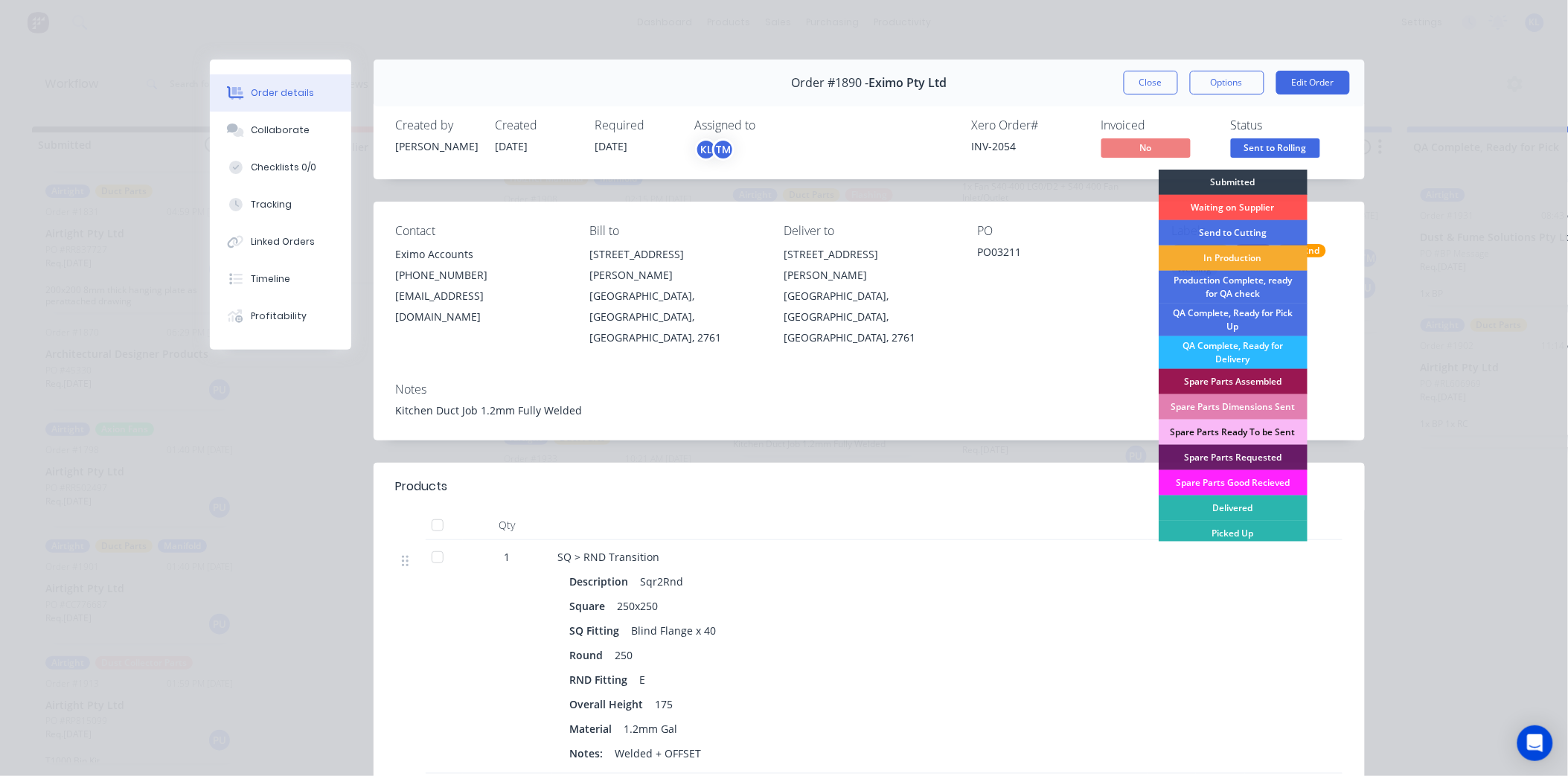
click at [1236, 256] on div "In Production" at bounding box center [1233, 258] width 149 height 26
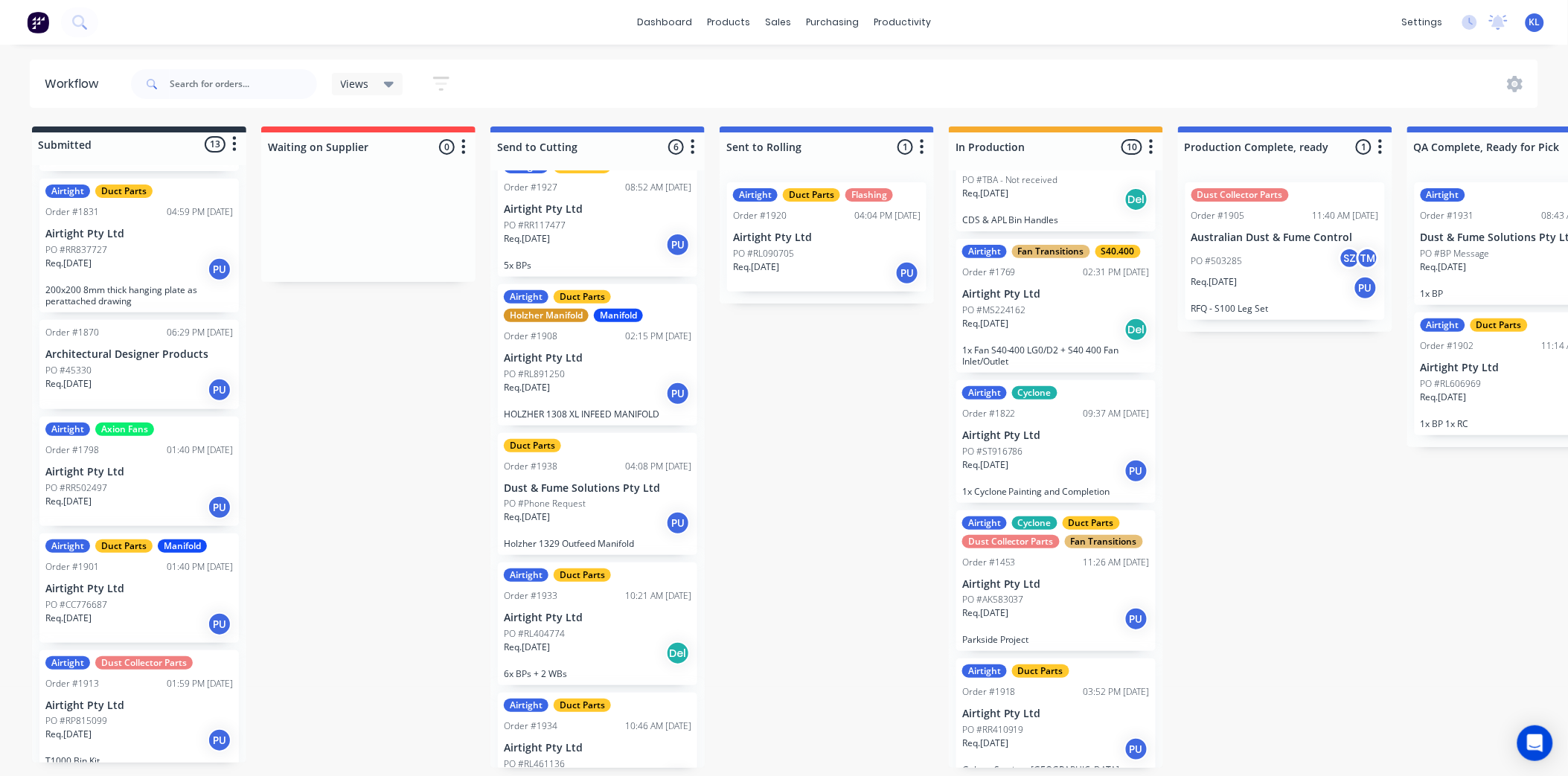
scroll to position [0, 0]
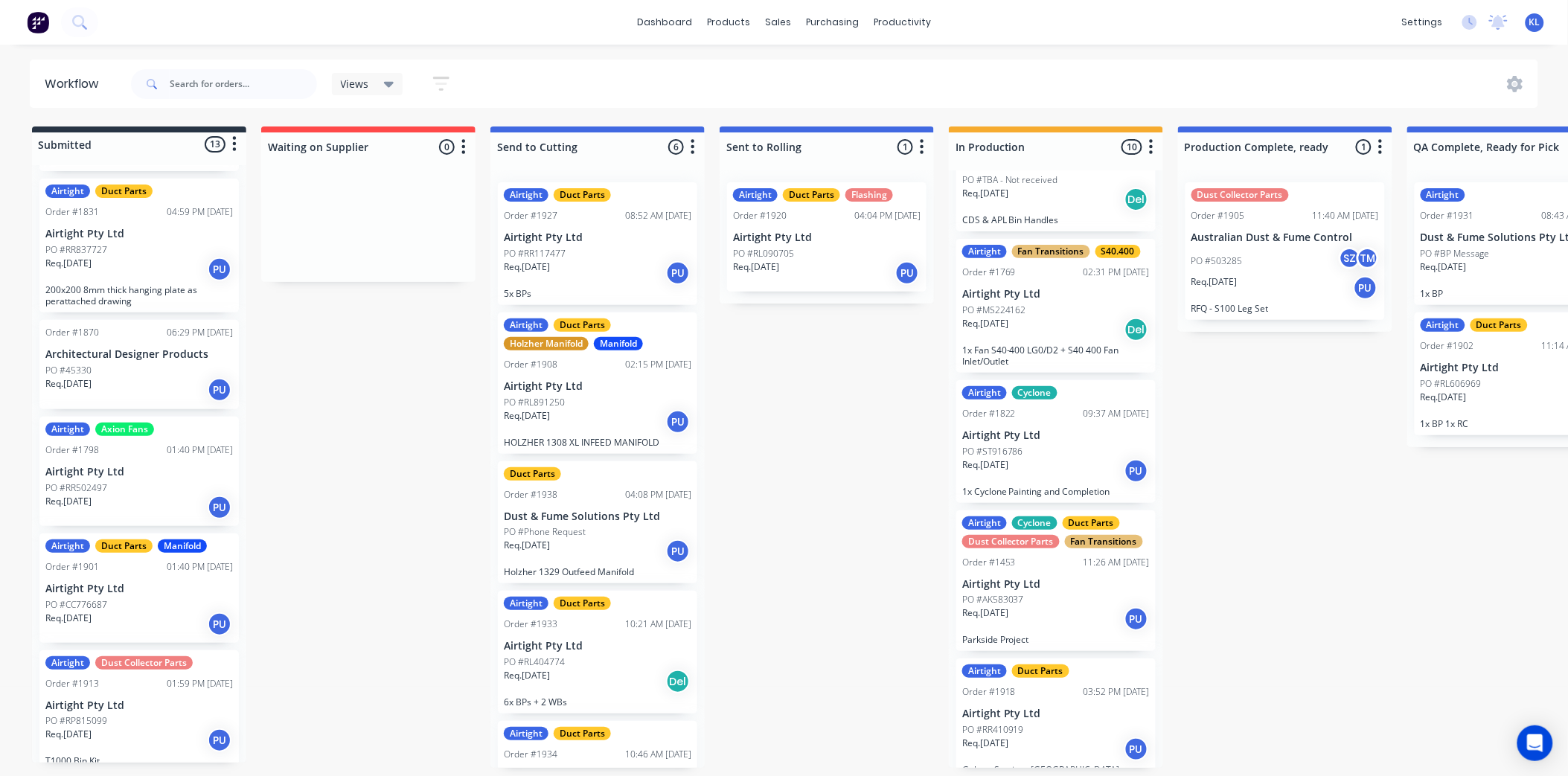
click at [607, 261] on div "Req. [DATE] PU" at bounding box center [597, 273] width 187 height 26
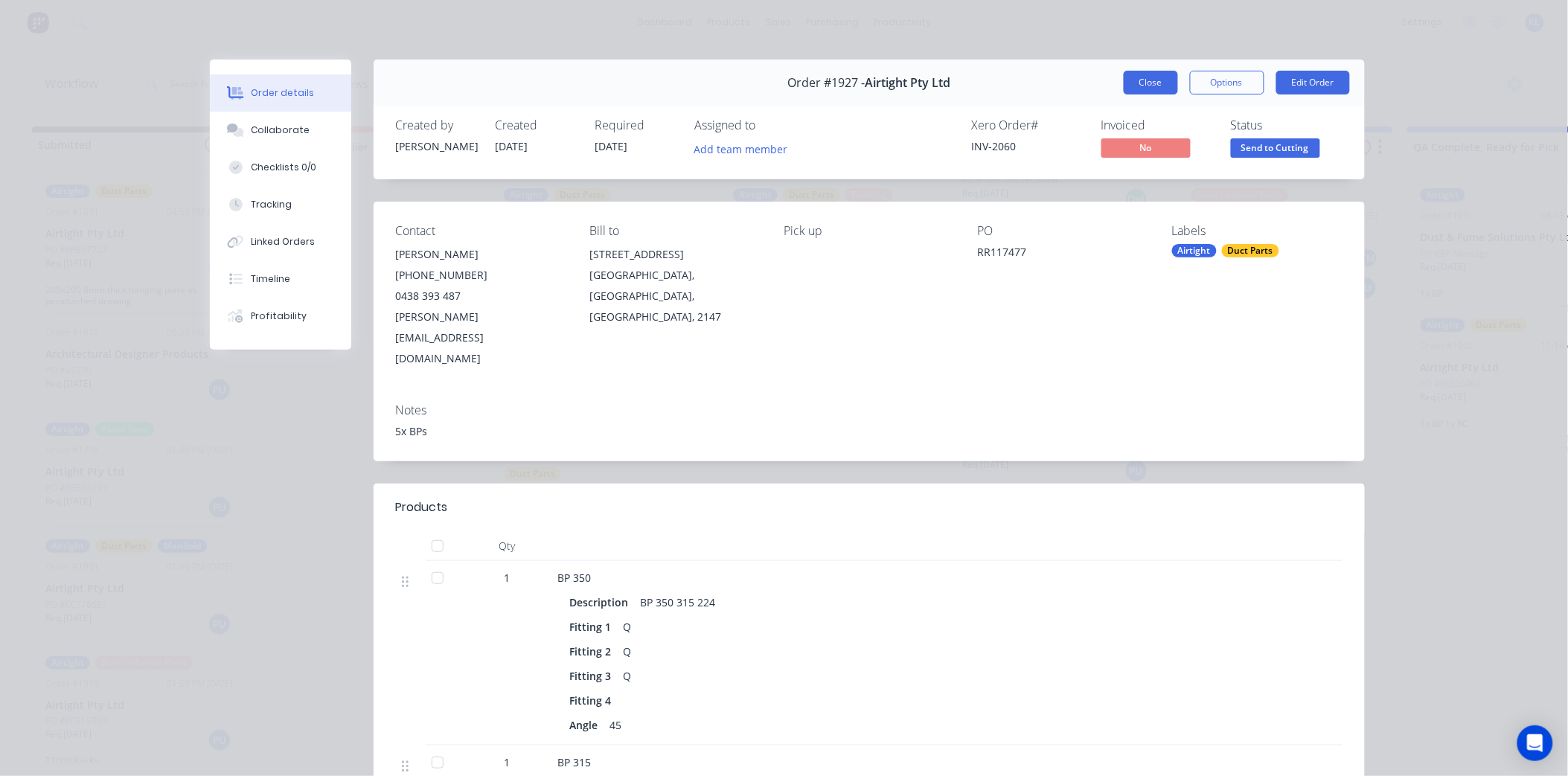
click at [1135, 77] on button "Close" at bounding box center [1151, 82] width 54 height 24
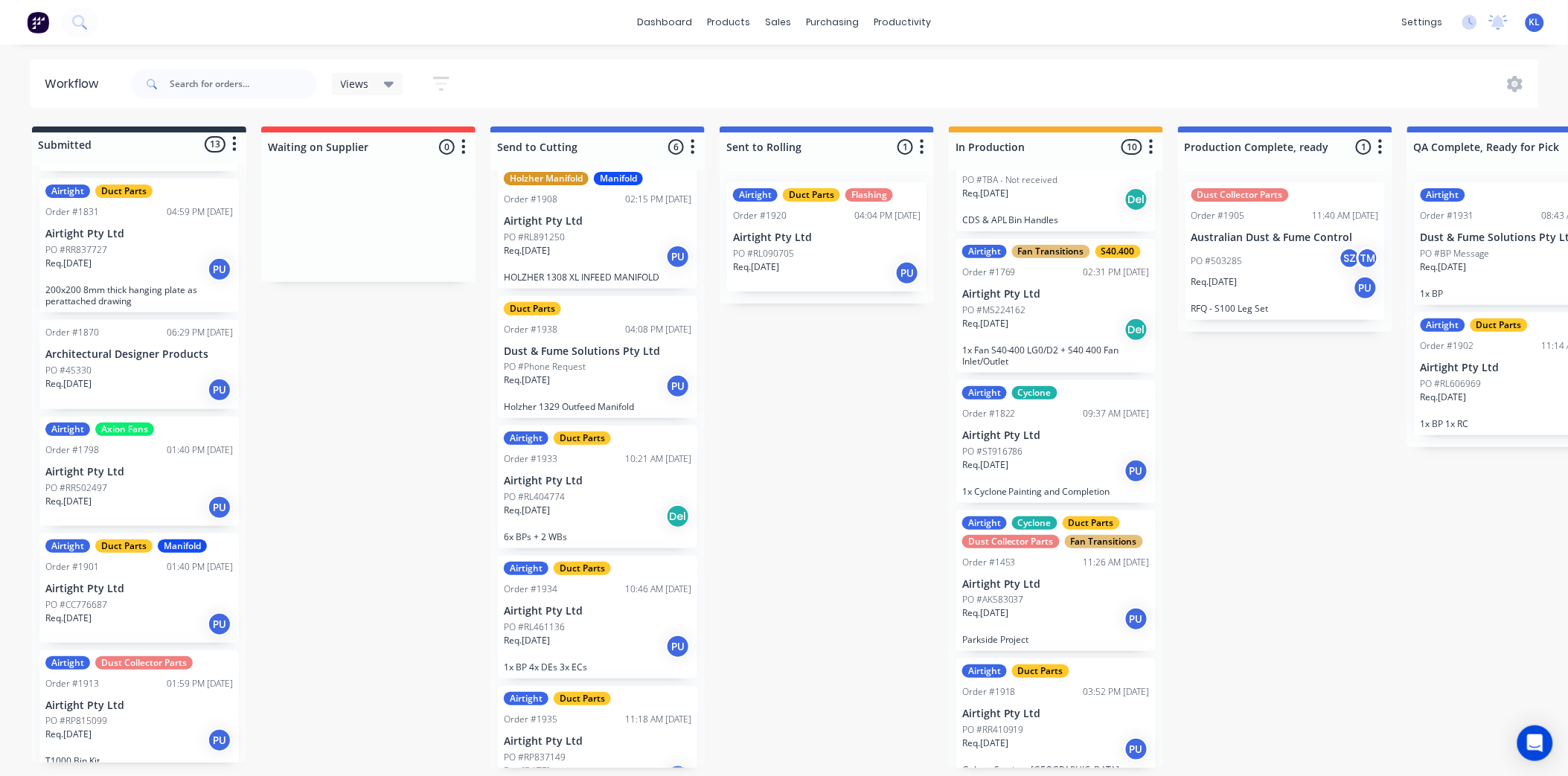
scroll to position [204, 0]
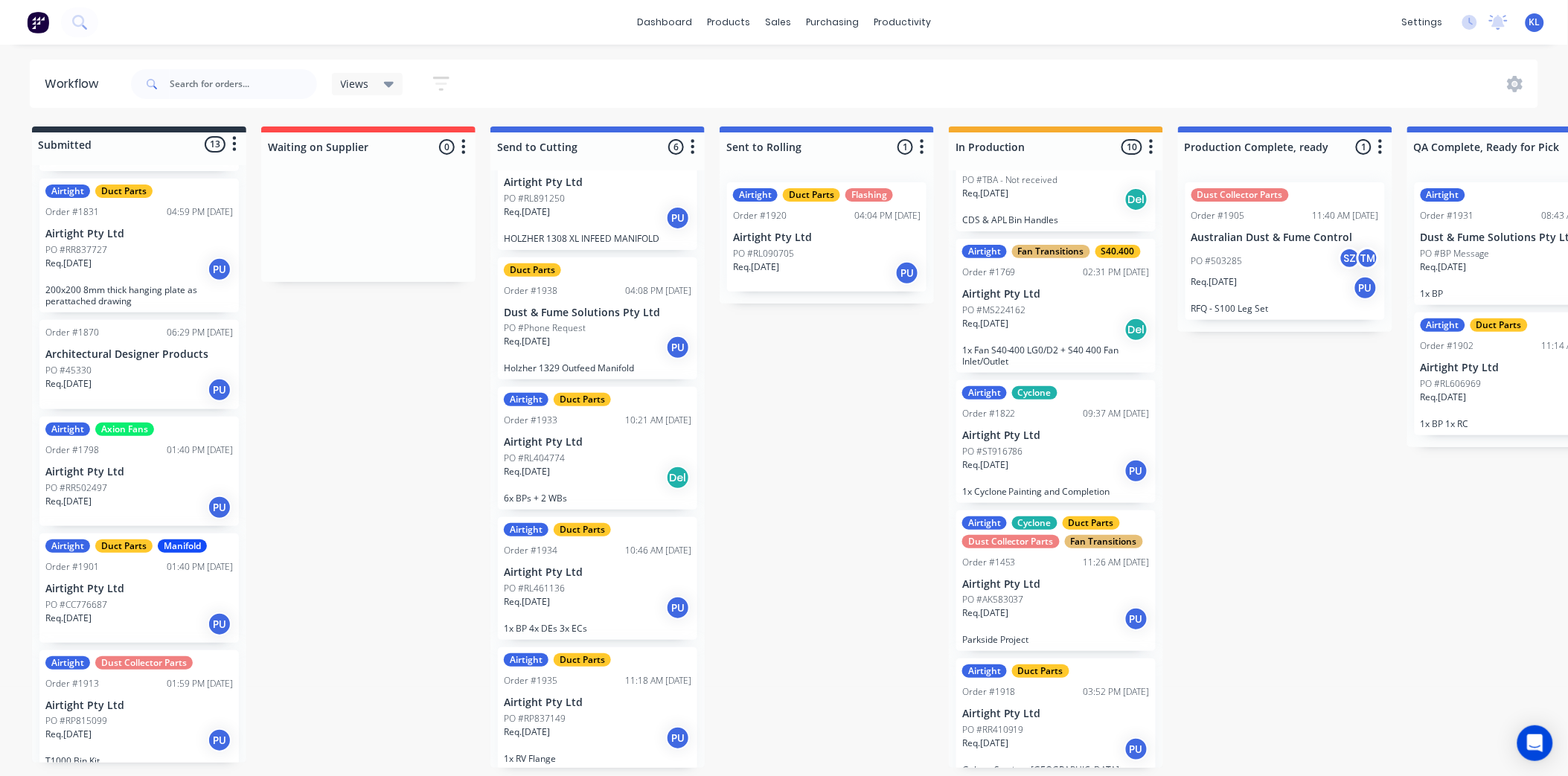
click at [633, 712] on div "PO #RP837149" at bounding box center [597, 718] width 187 height 13
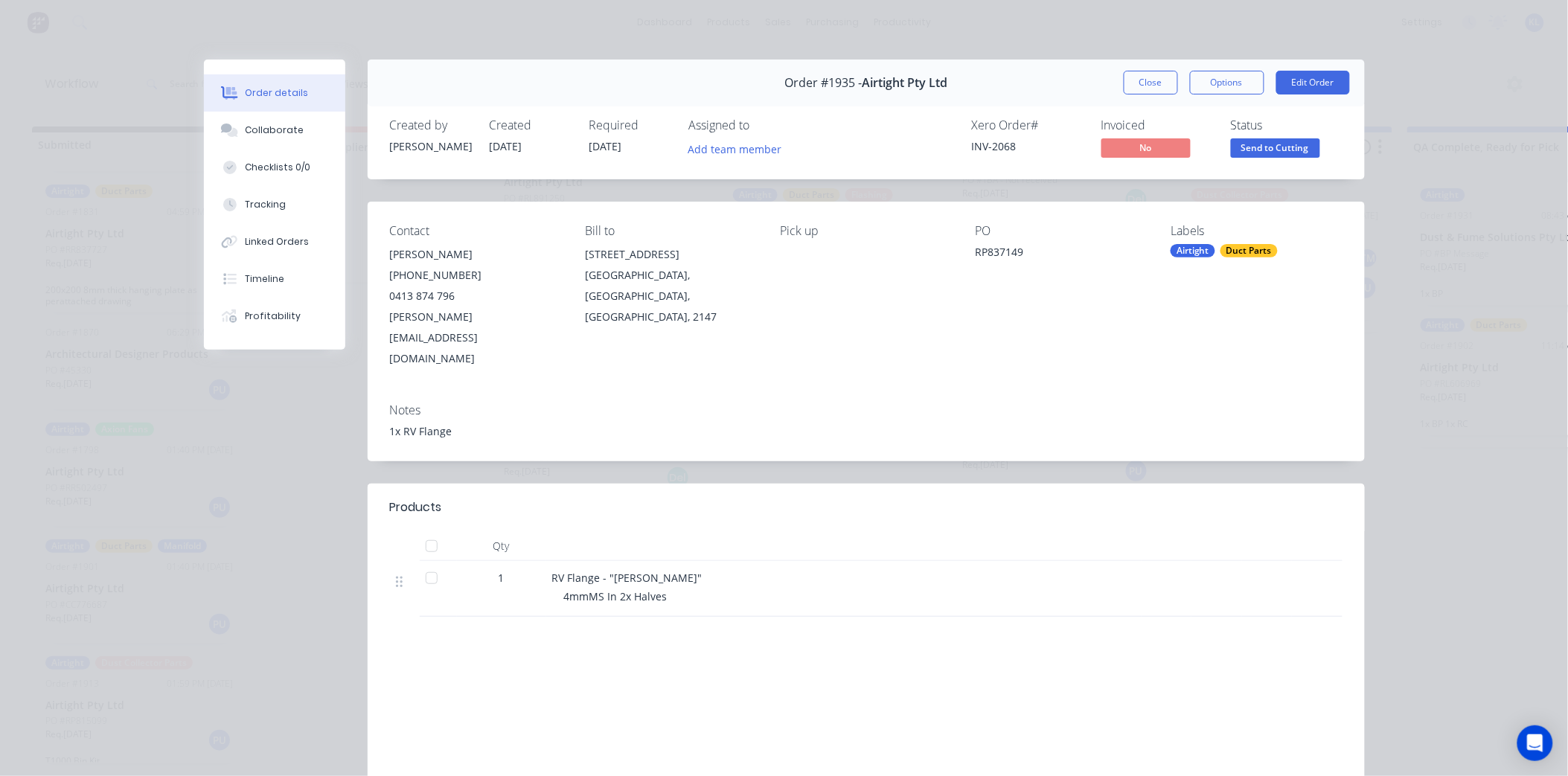
click at [1248, 137] on div "Status Send to Cutting" at bounding box center [1287, 139] width 112 height 43
click at [1251, 156] on span "Send to Cutting" at bounding box center [1275, 147] width 90 height 19
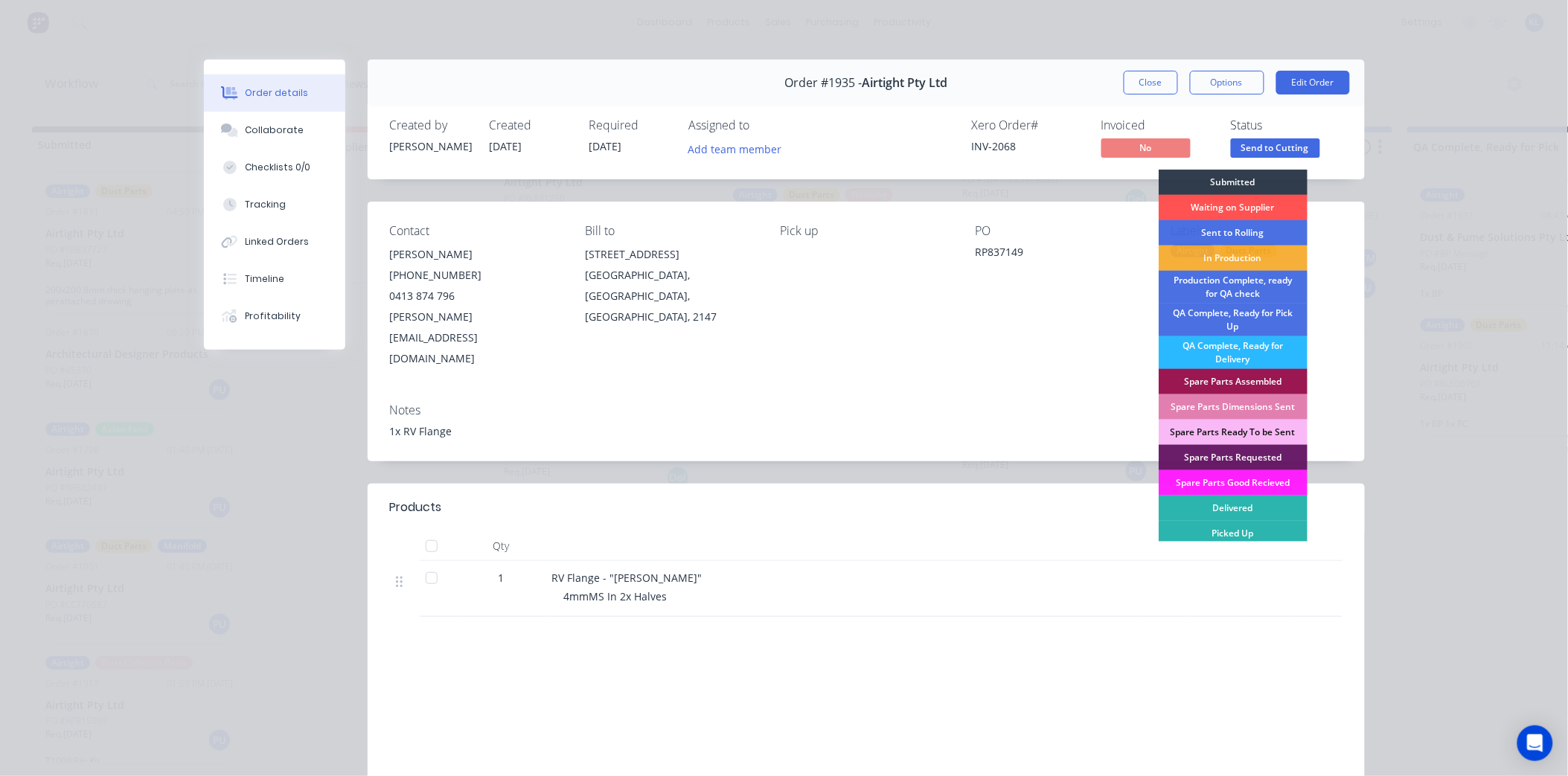
drag, startPoint x: 1222, startPoint y: 251, endPoint x: 467, endPoint y: 464, distance: 784.5
click at [1207, 262] on div "In Production" at bounding box center [1233, 258] width 149 height 26
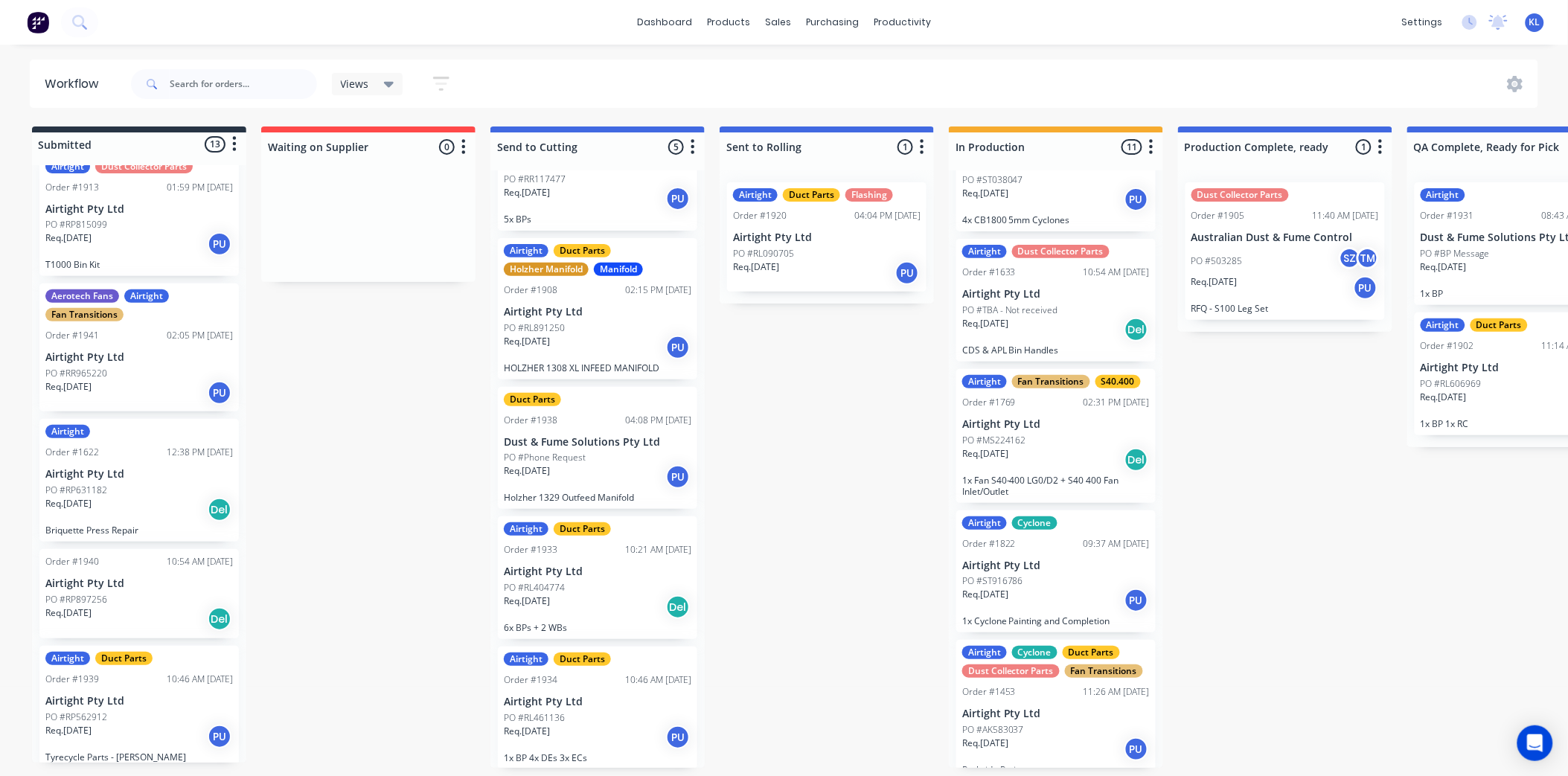
scroll to position [1017, 0]
click at [169, 593] on div "PO #RP897256" at bounding box center [138, 596] width 187 height 13
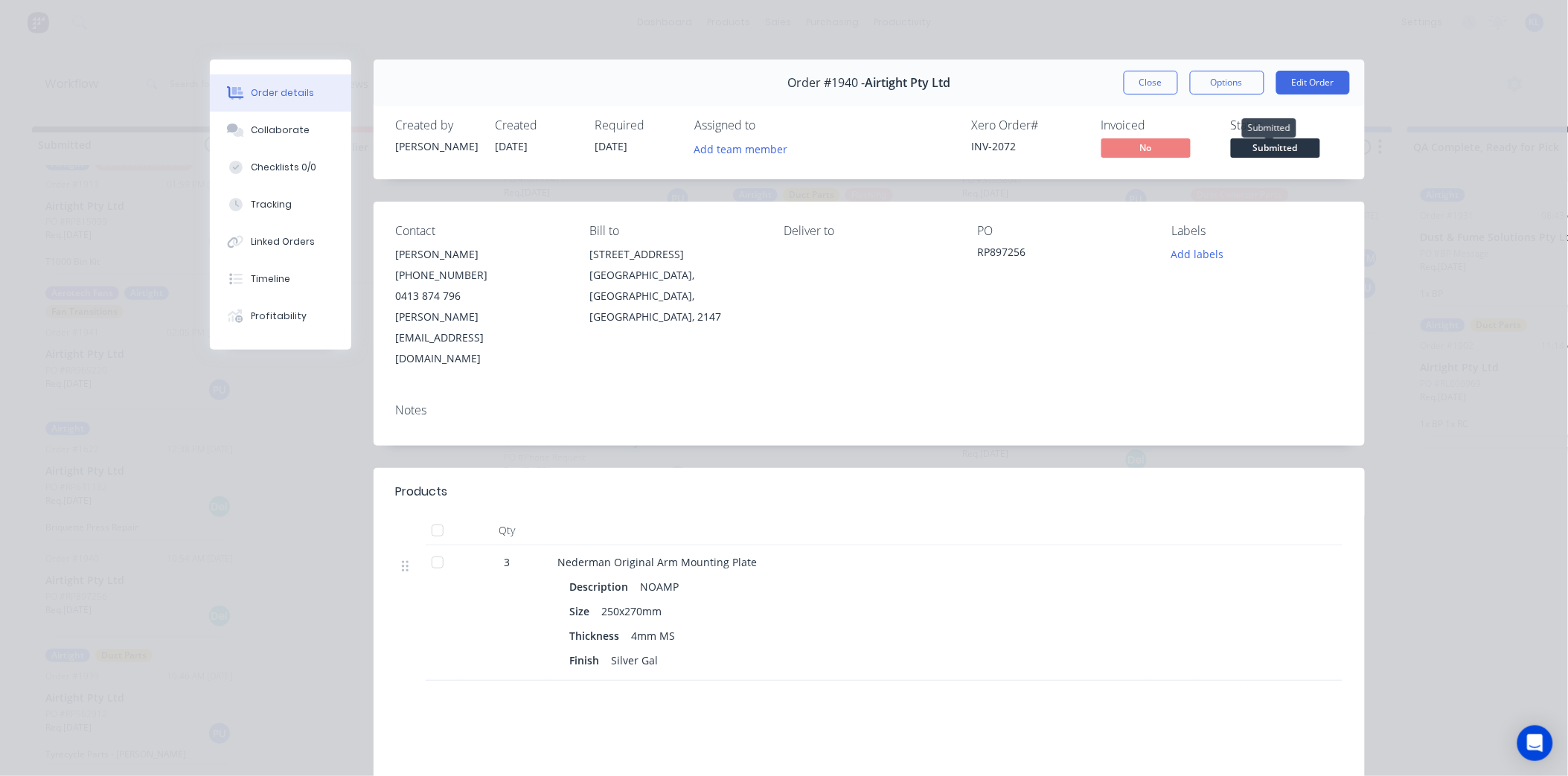
click at [1245, 142] on span "Submitted" at bounding box center [1275, 147] width 90 height 19
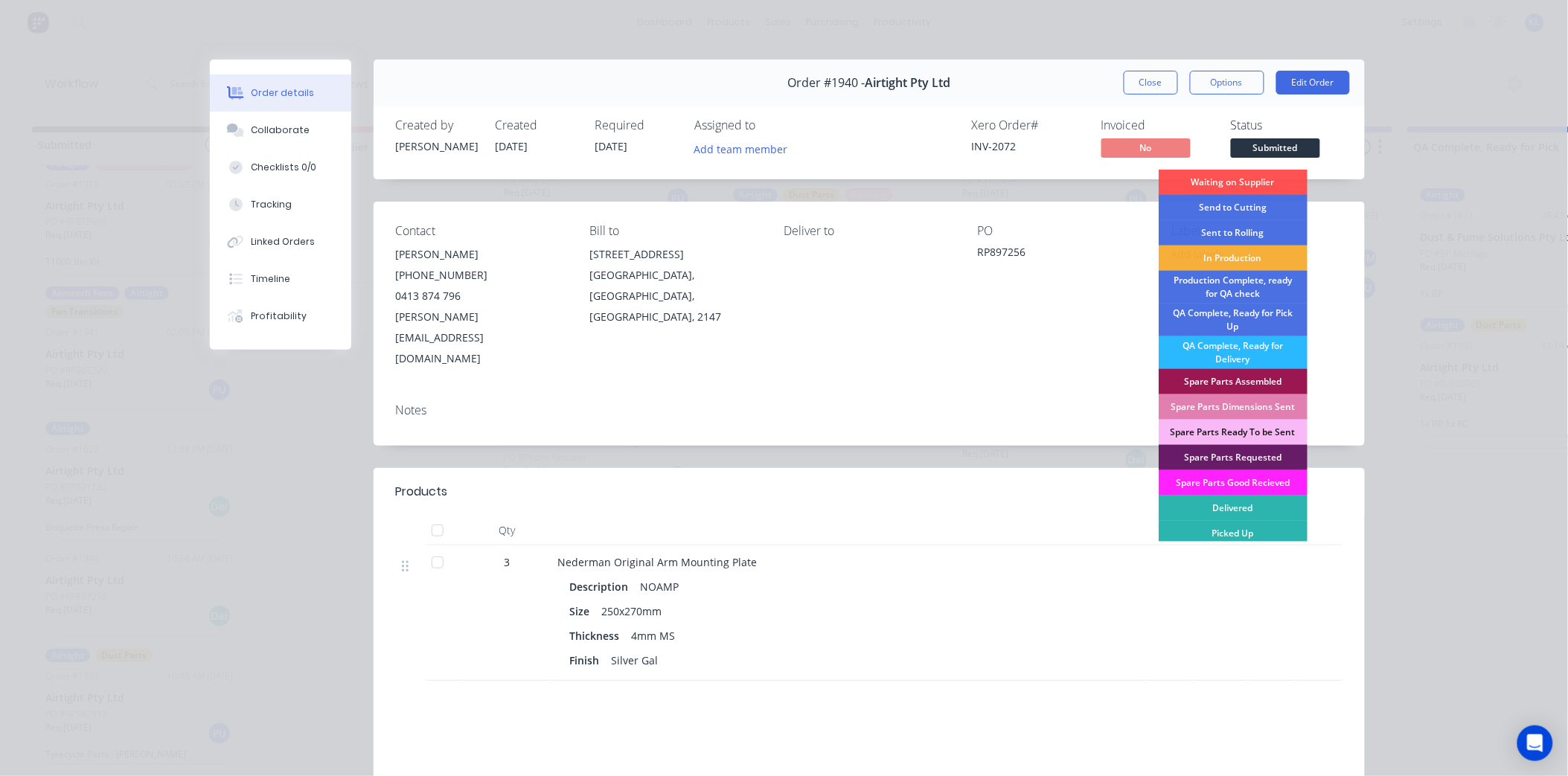
click at [1194, 122] on div "Invoiced" at bounding box center [1157, 125] width 112 height 14
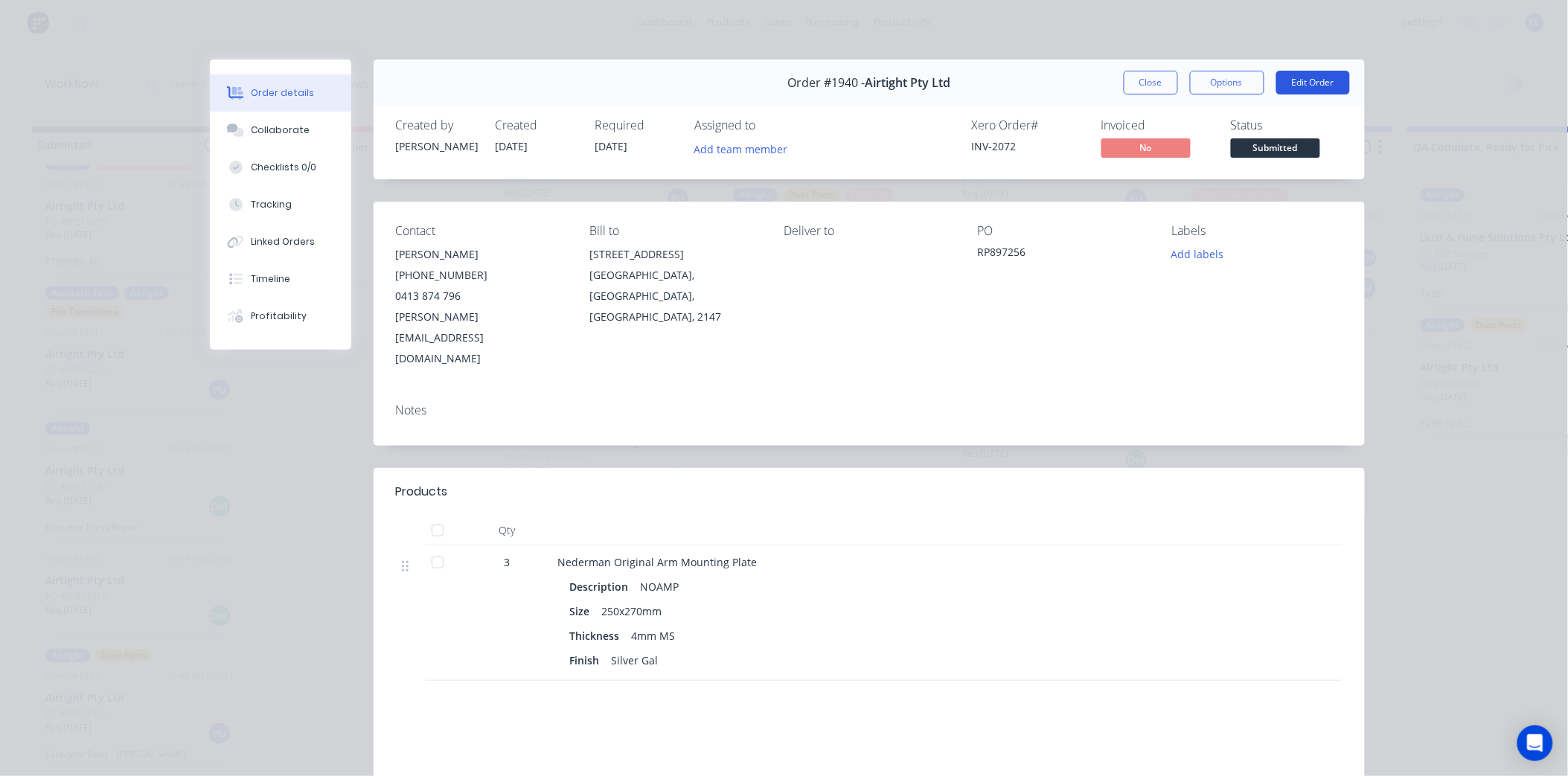
click at [1288, 74] on button "Edit Order" at bounding box center [1312, 82] width 74 height 24
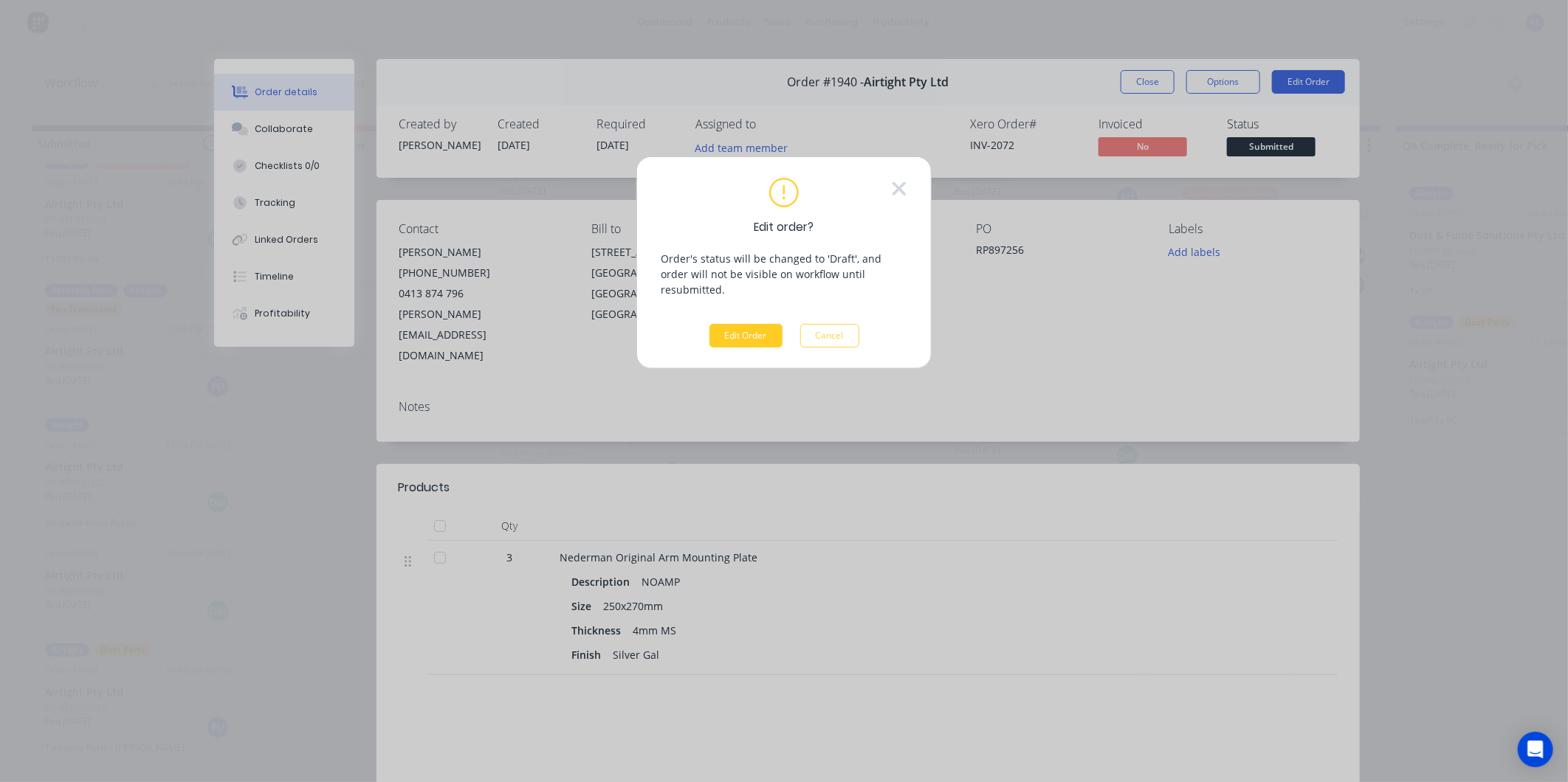
click at [712, 324] on button "Edit Order" at bounding box center [745, 335] width 73 height 24
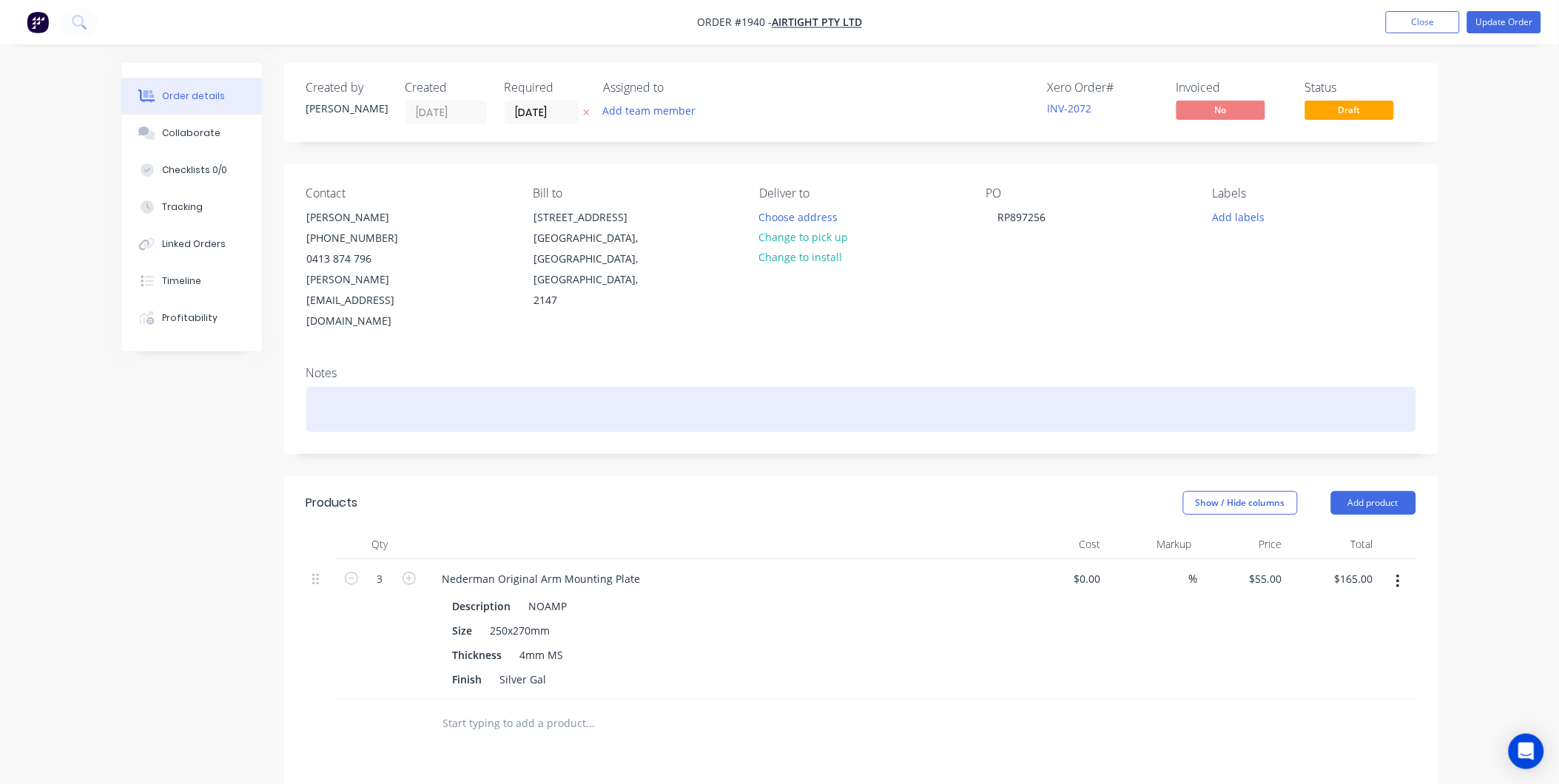
click at [346, 387] on div at bounding box center [861, 409] width 1110 height 45
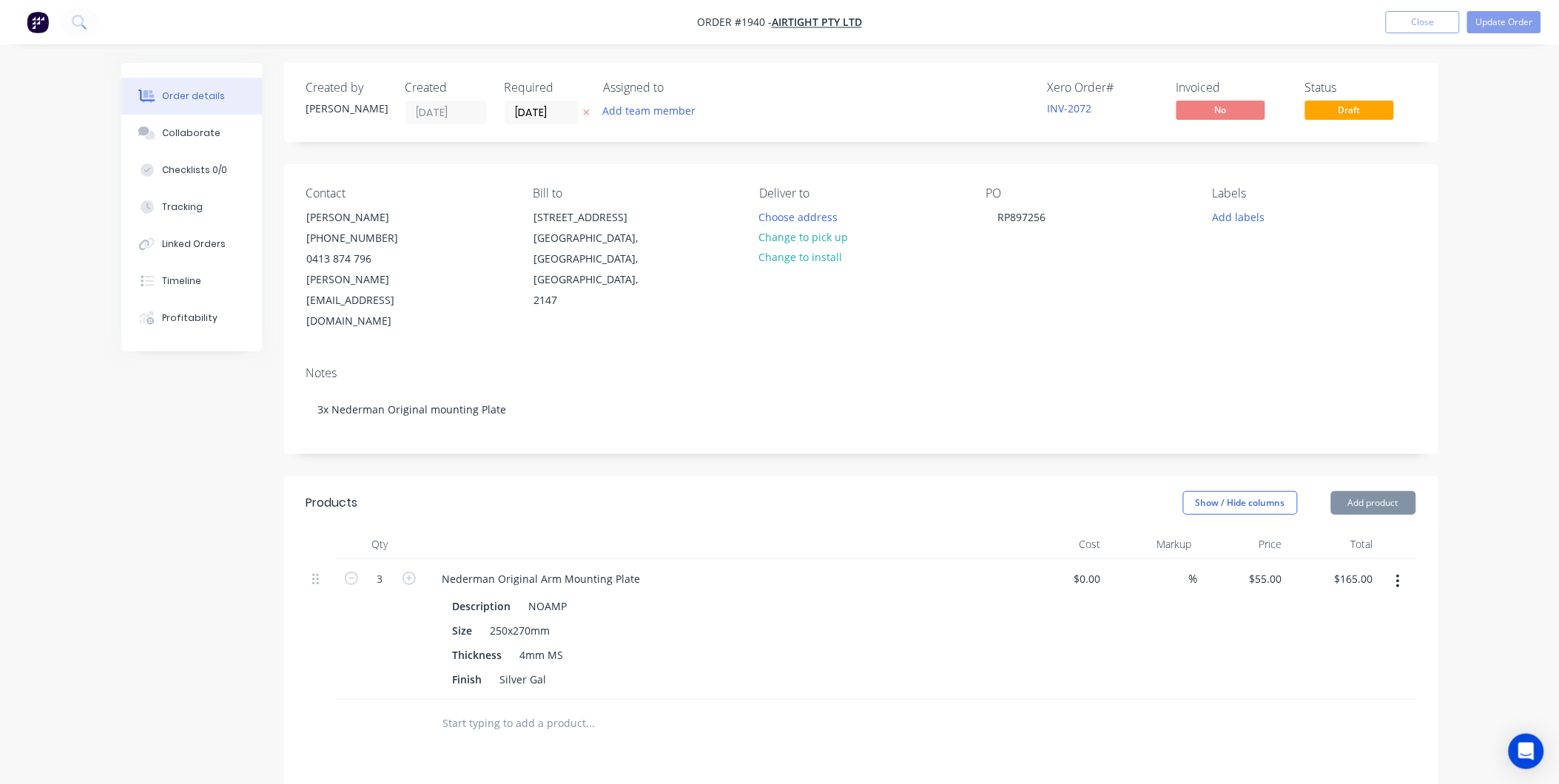
click at [409, 412] on div "Notes 3x Nederman Original mounting Plate" at bounding box center [861, 404] width 1154 height 99
click at [1486, 26] on button "Update Order" at bounding box center [1504, 22] width 74 height 22
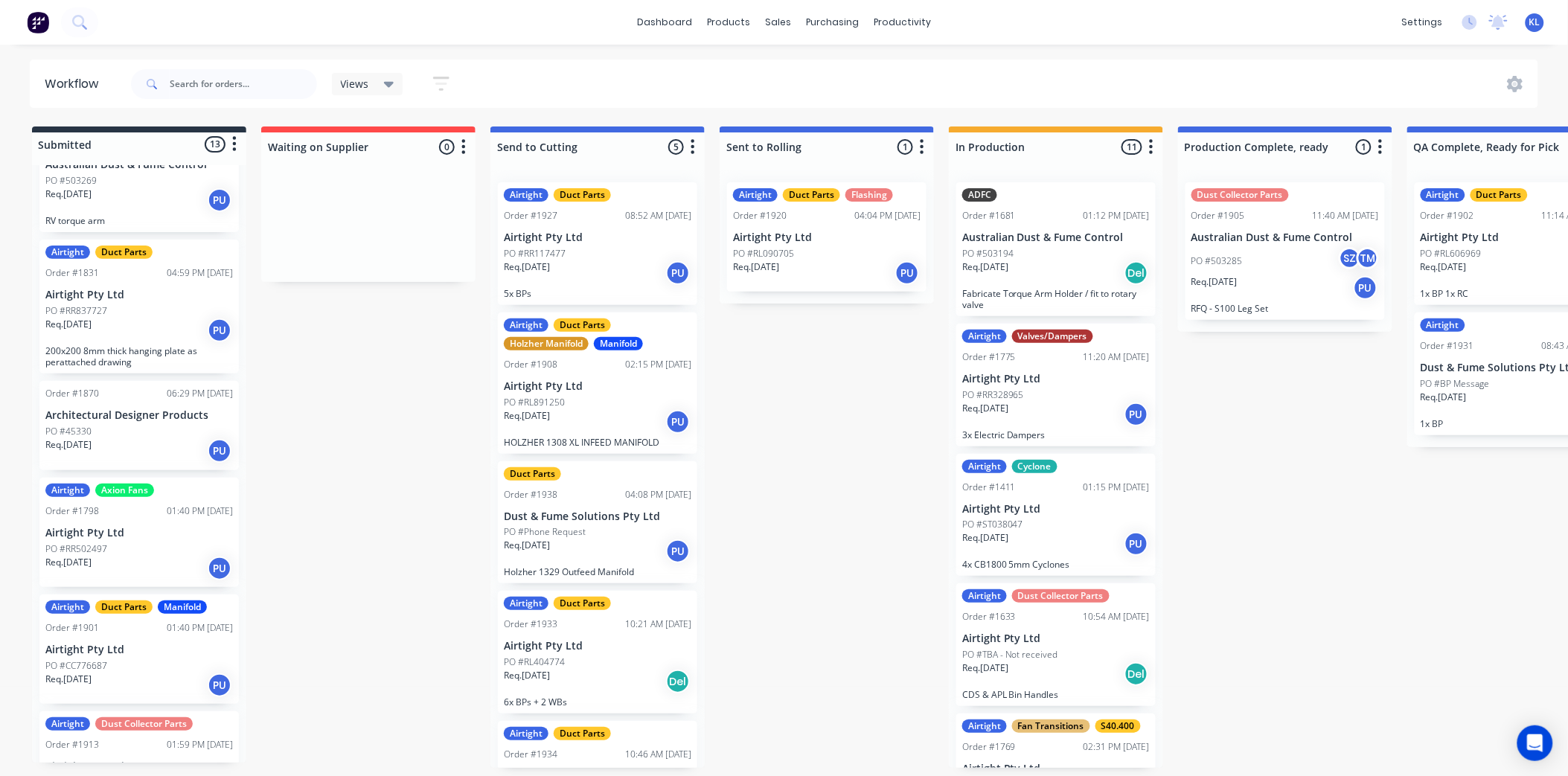
scroll to position [496, 0]
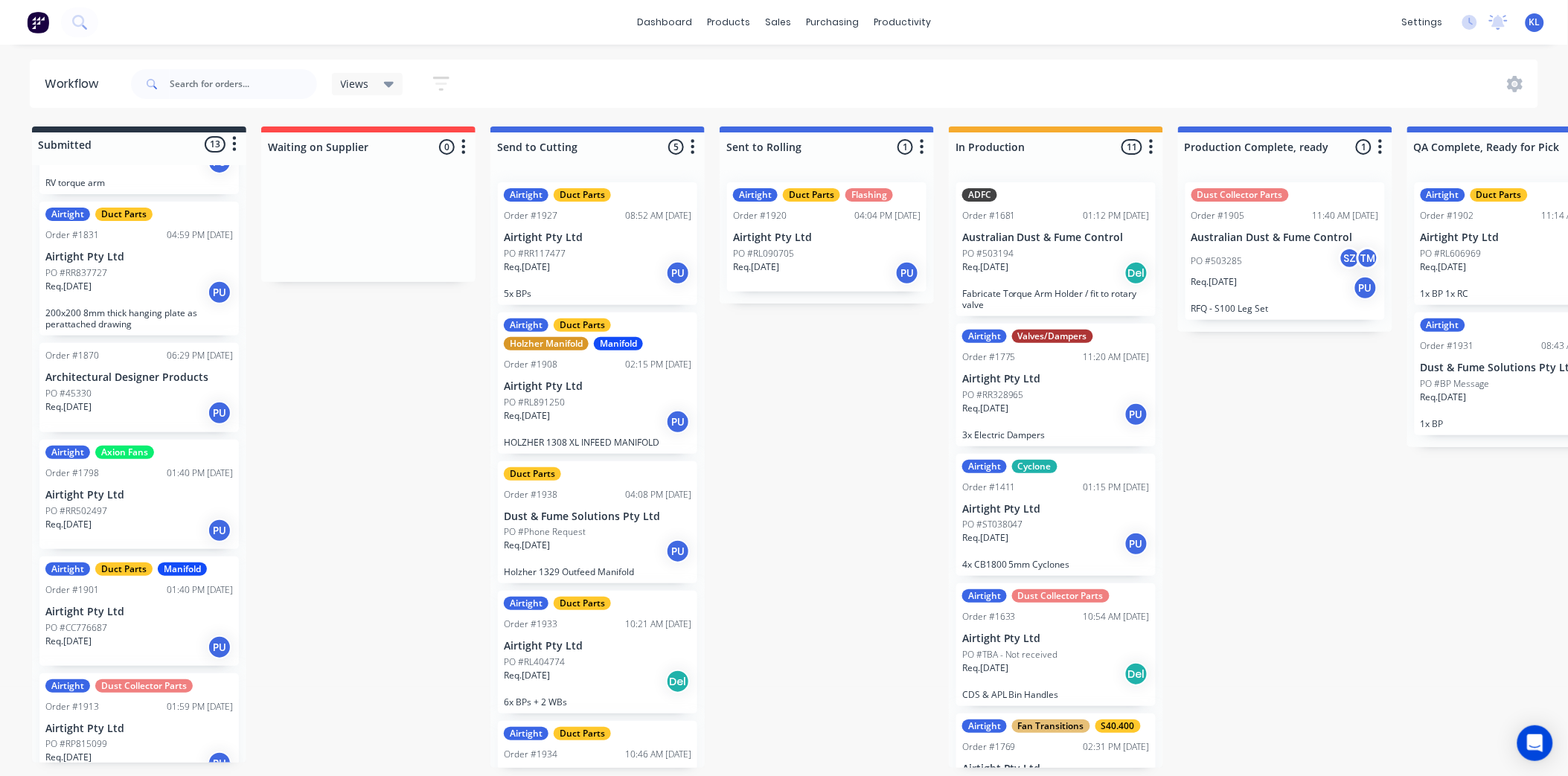
click at [138, 525] on div "Req. 17/08/25 PU" at bounding box center [138, 530] width 187 height 26
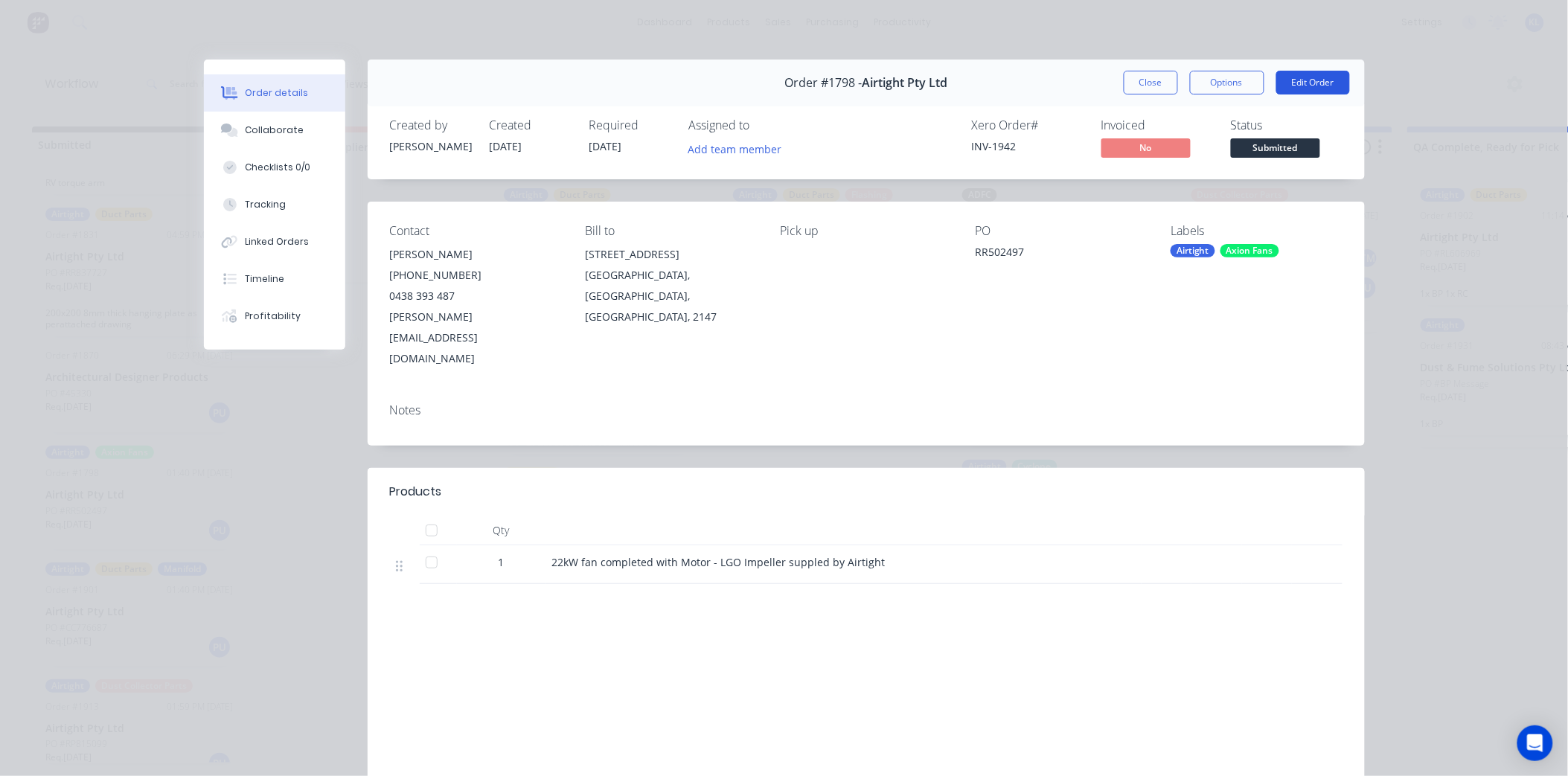
click at [1282, 88] on button "Edit Order" at bounding box center [1312, 82] width 74 height 24
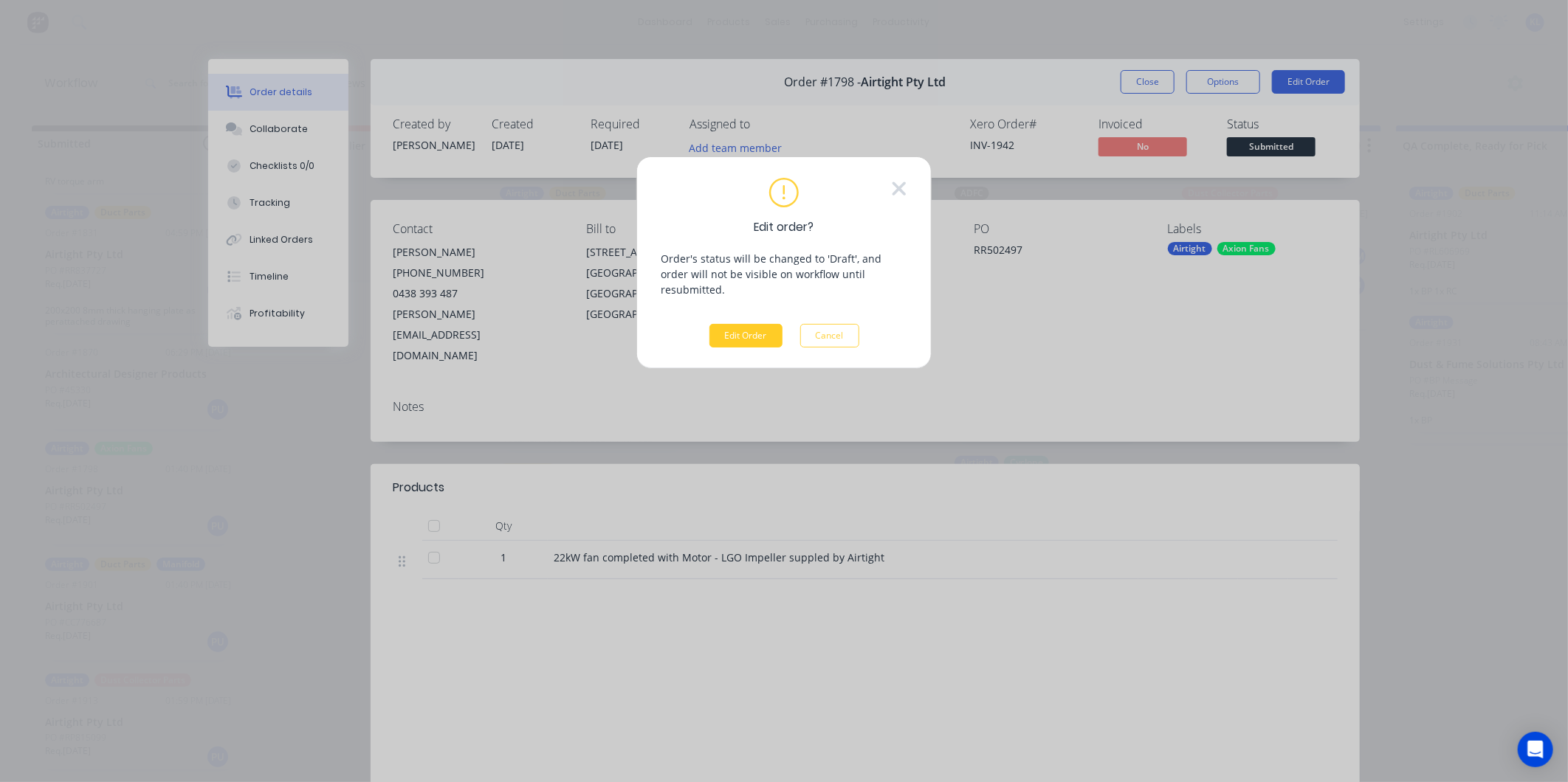
click at [755, 324] on button "Edit Order" at bounding box center [745, 335] width 73 height 24
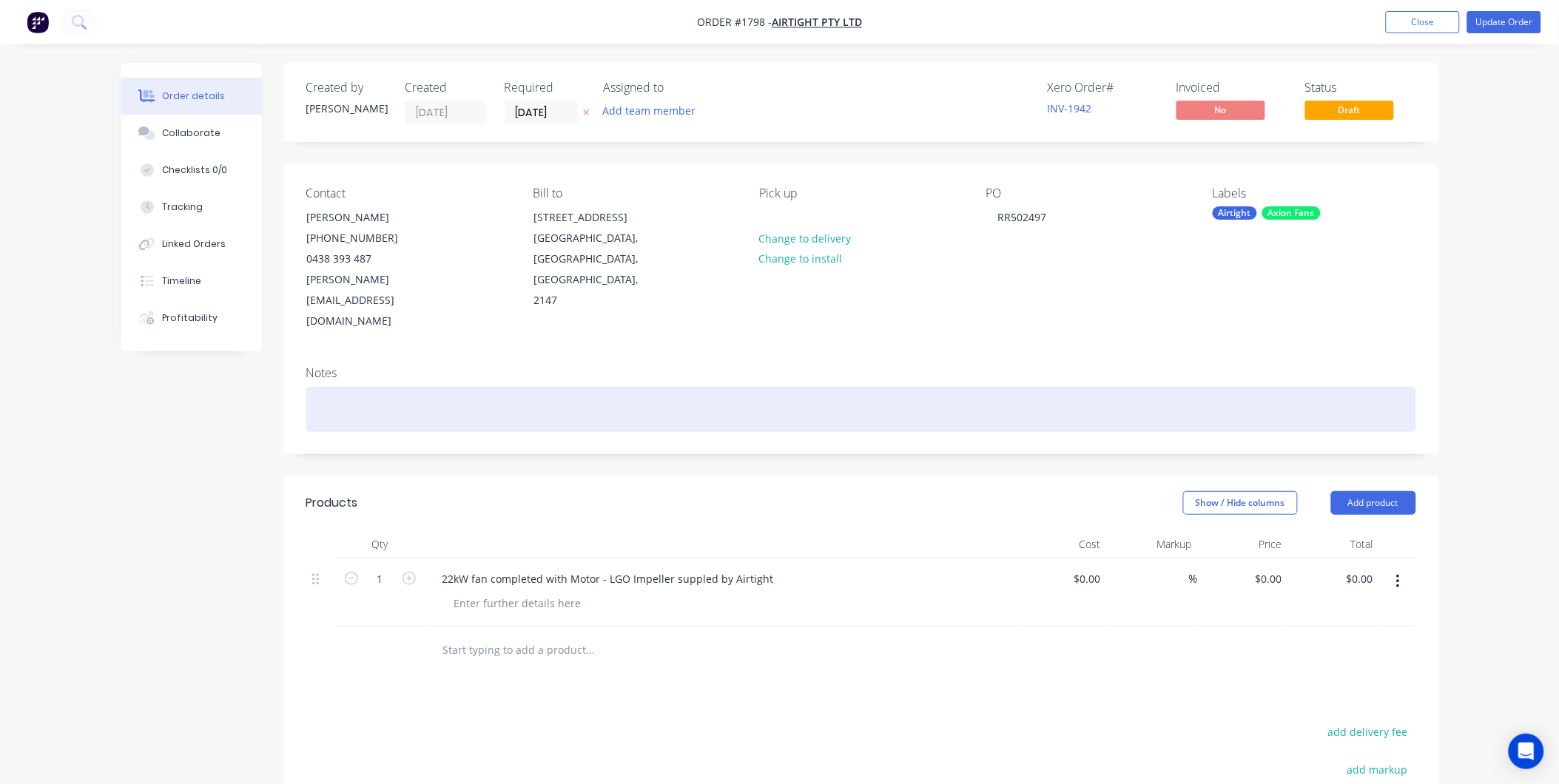
click at [364, 387] on div at bounding box center [861, 409] width 1110 height 45
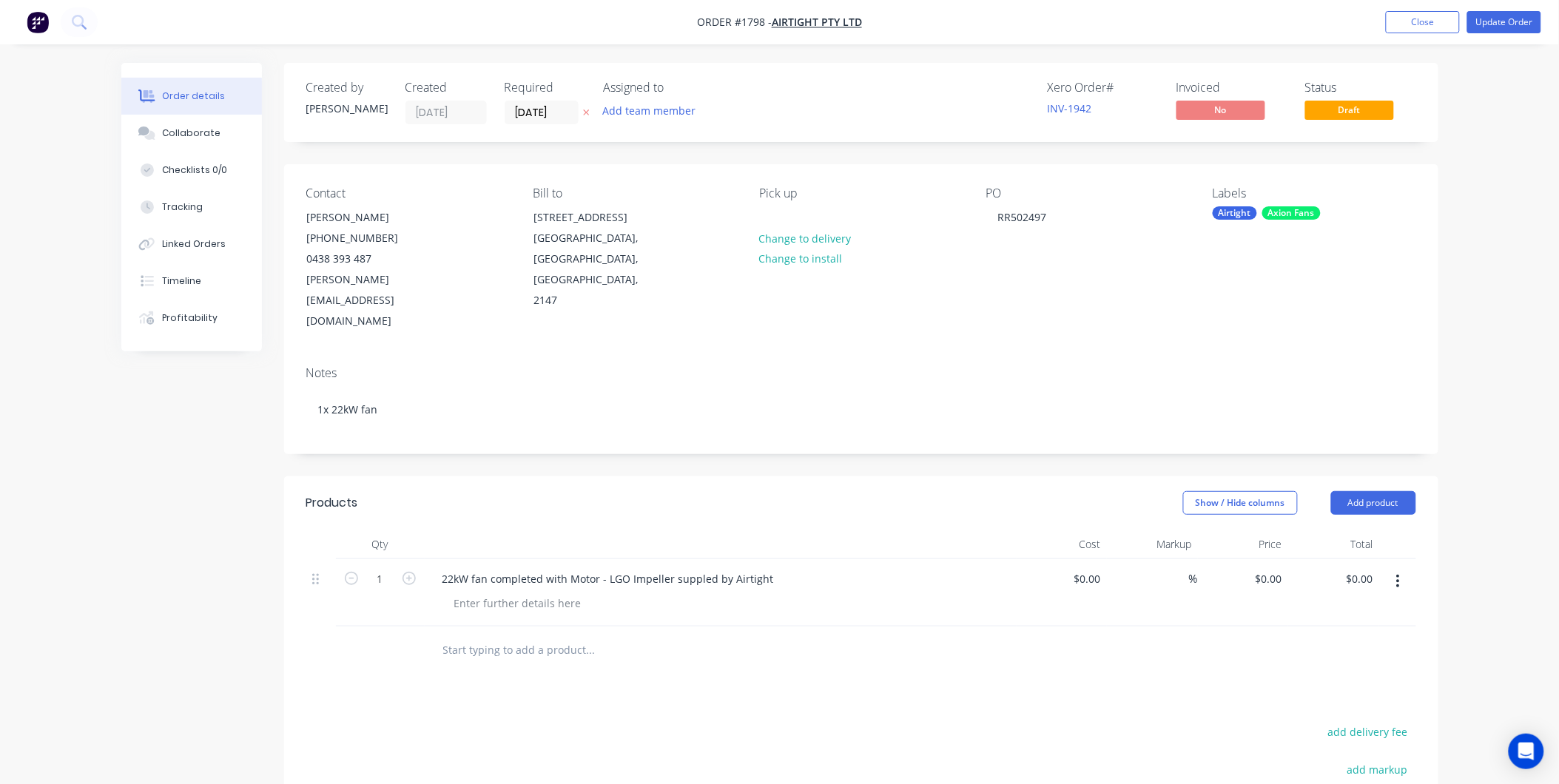
click at [1481, 9] on nav "Order #1798 - Airtight Pty Ltd Add product Close Update Order" at bounding box center [779, 22] width 1559 height 44
click at [1488, 15] on button "Update Order" at bounding box center [1504, 22] width 74 height 22
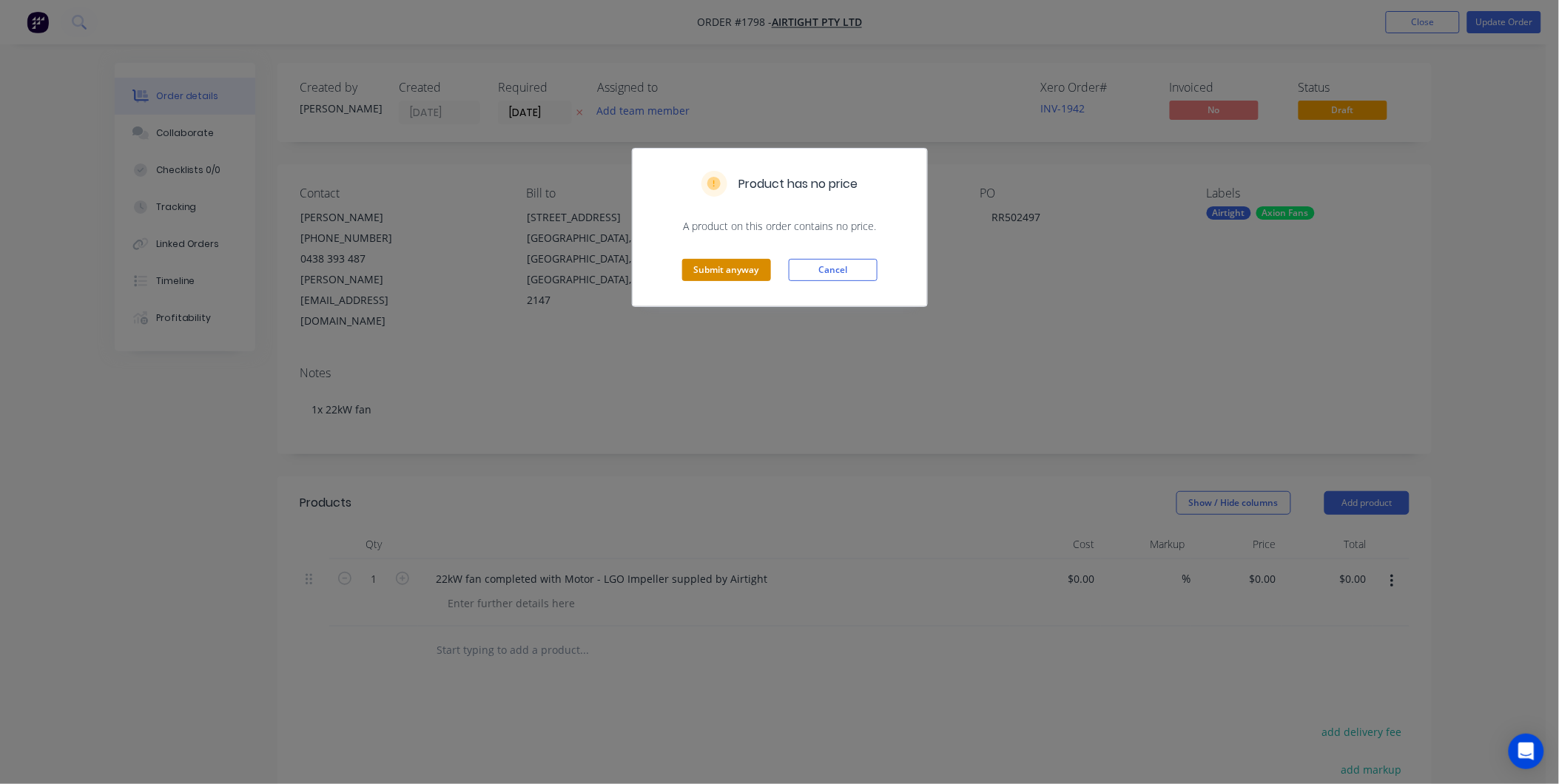
click at [727, 270] on button "Submit anyway" at bounding box center [726, 270] width 89 height 22
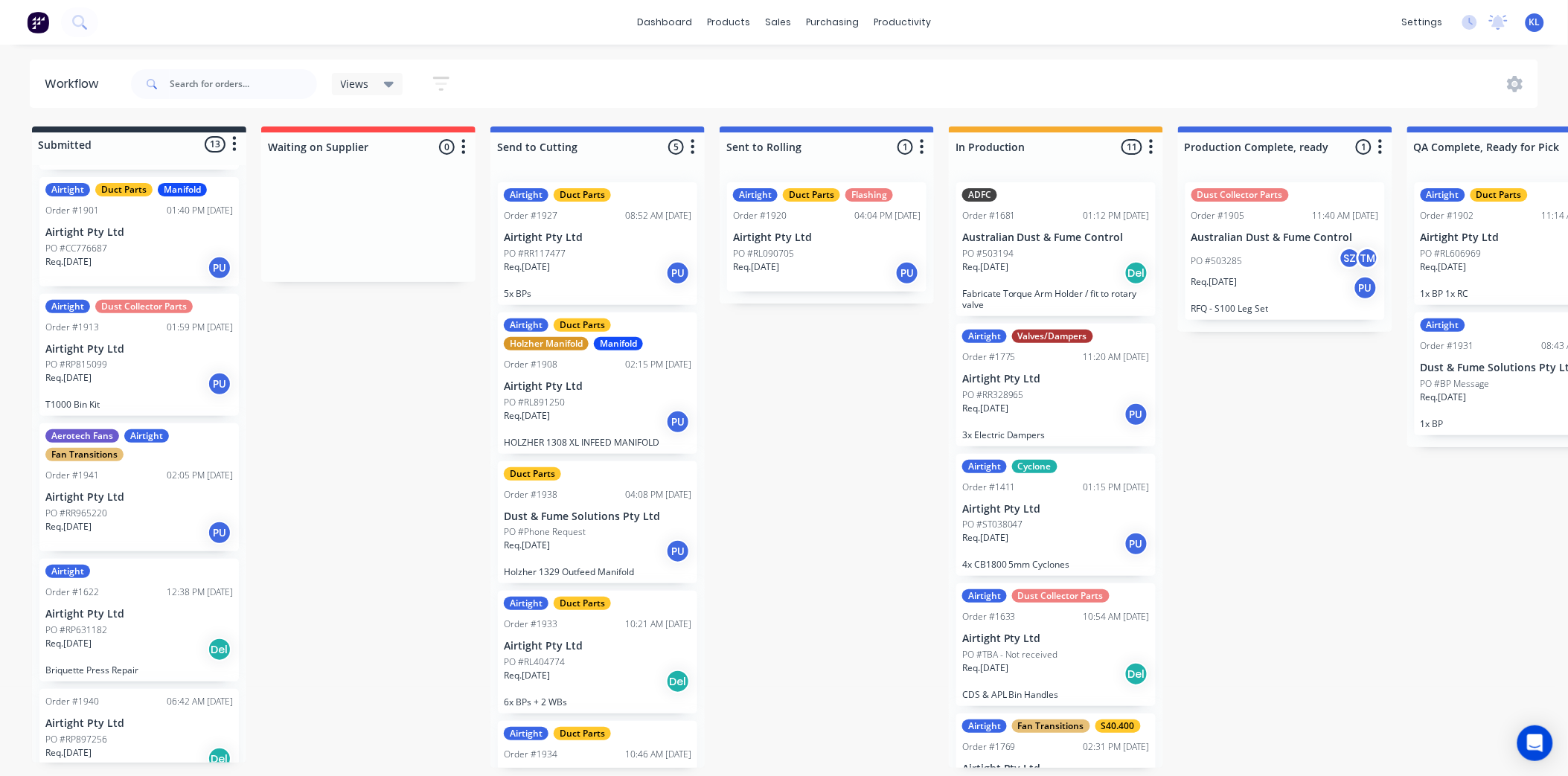
scroll to position [909, 0]
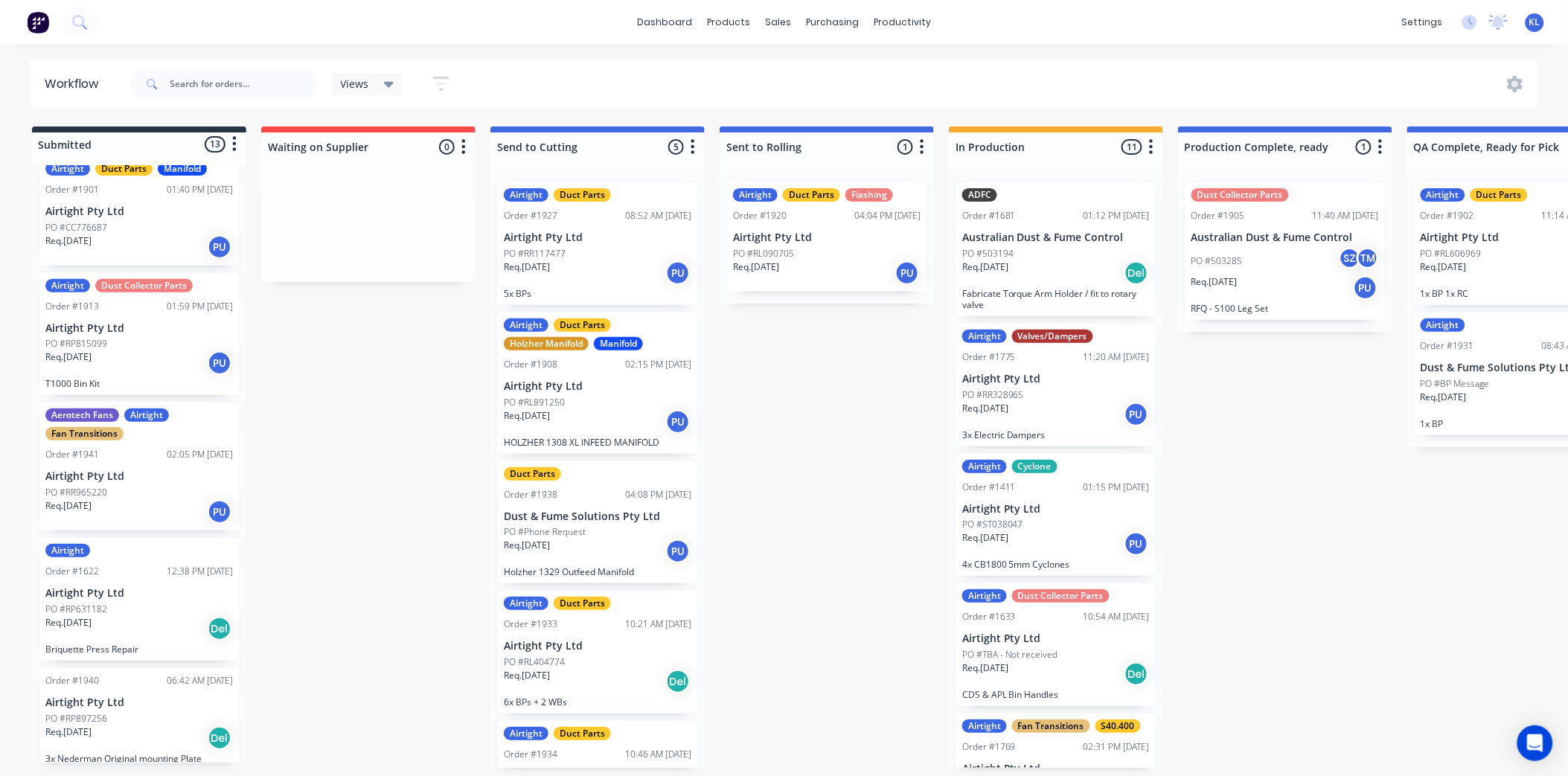
click at [154, 350] on div "Req. 29/08/25 PU" at bounding box center [138, 363] width 187 height 26
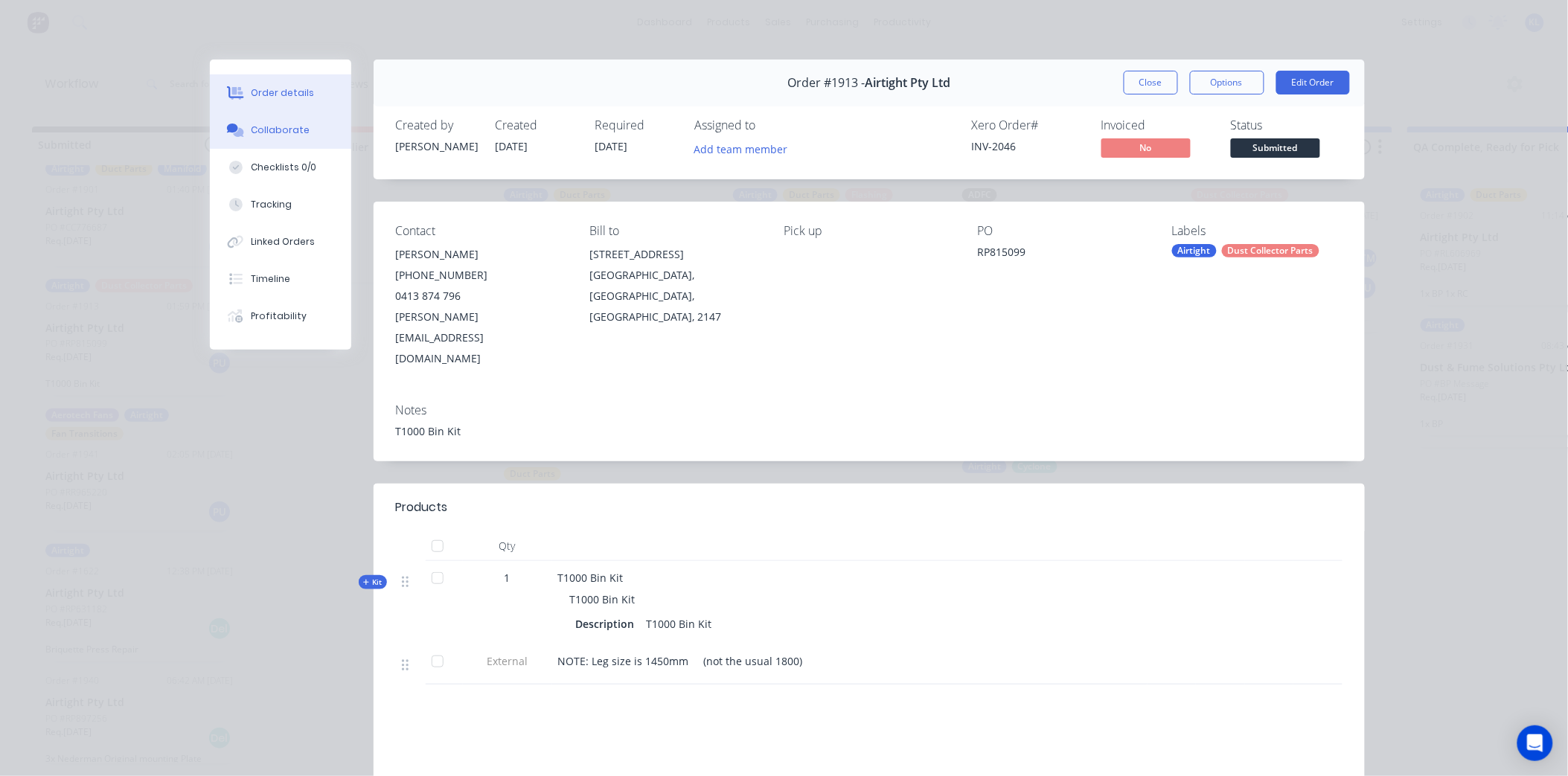
click at [288, 130] on div "Collaborate" at bounding box center [280, 129] width 59 height 13
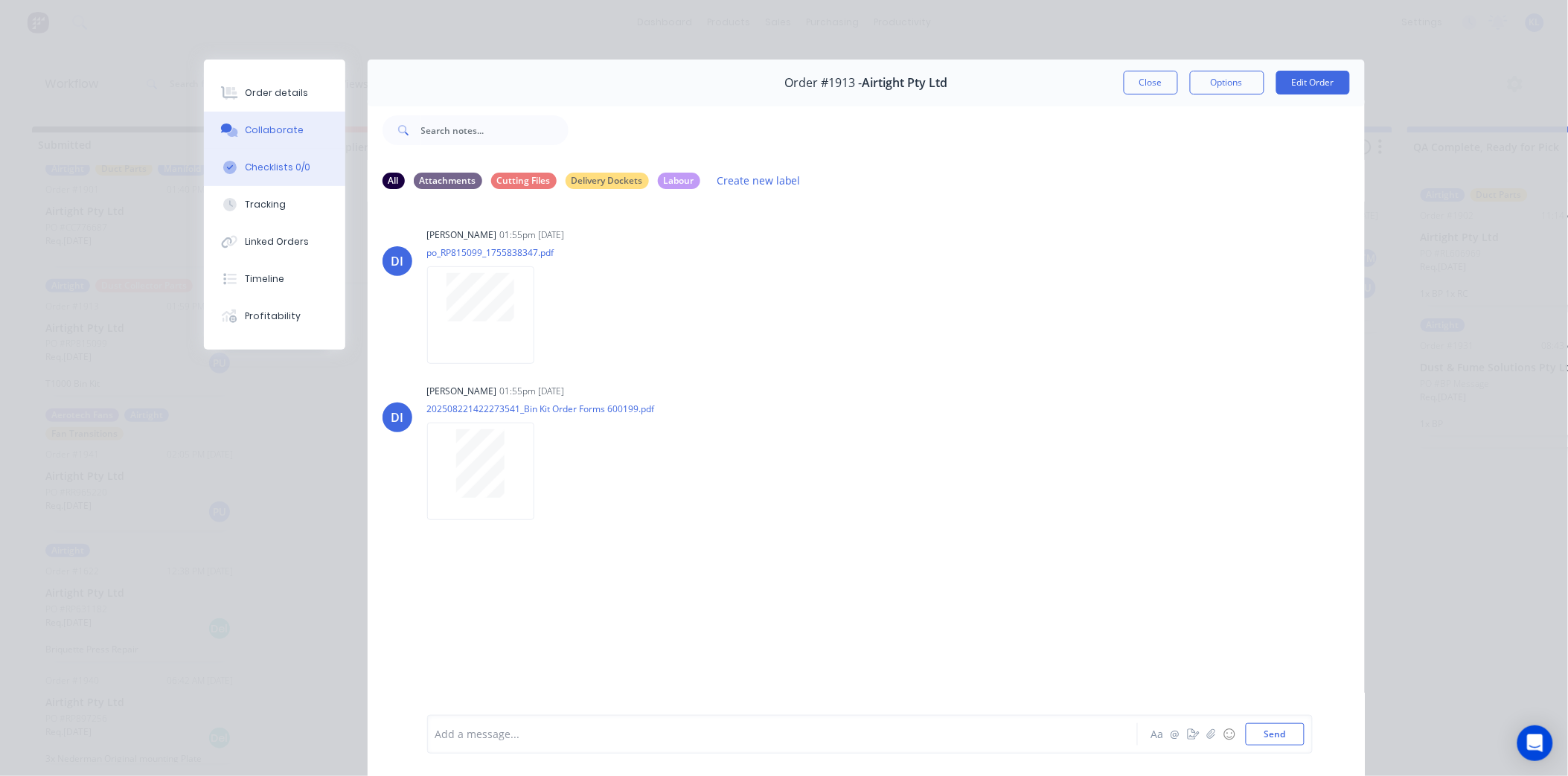
click at [295, 173] on div "Checklists 0/0" at bounding box center [278, 167] width 66 height 13
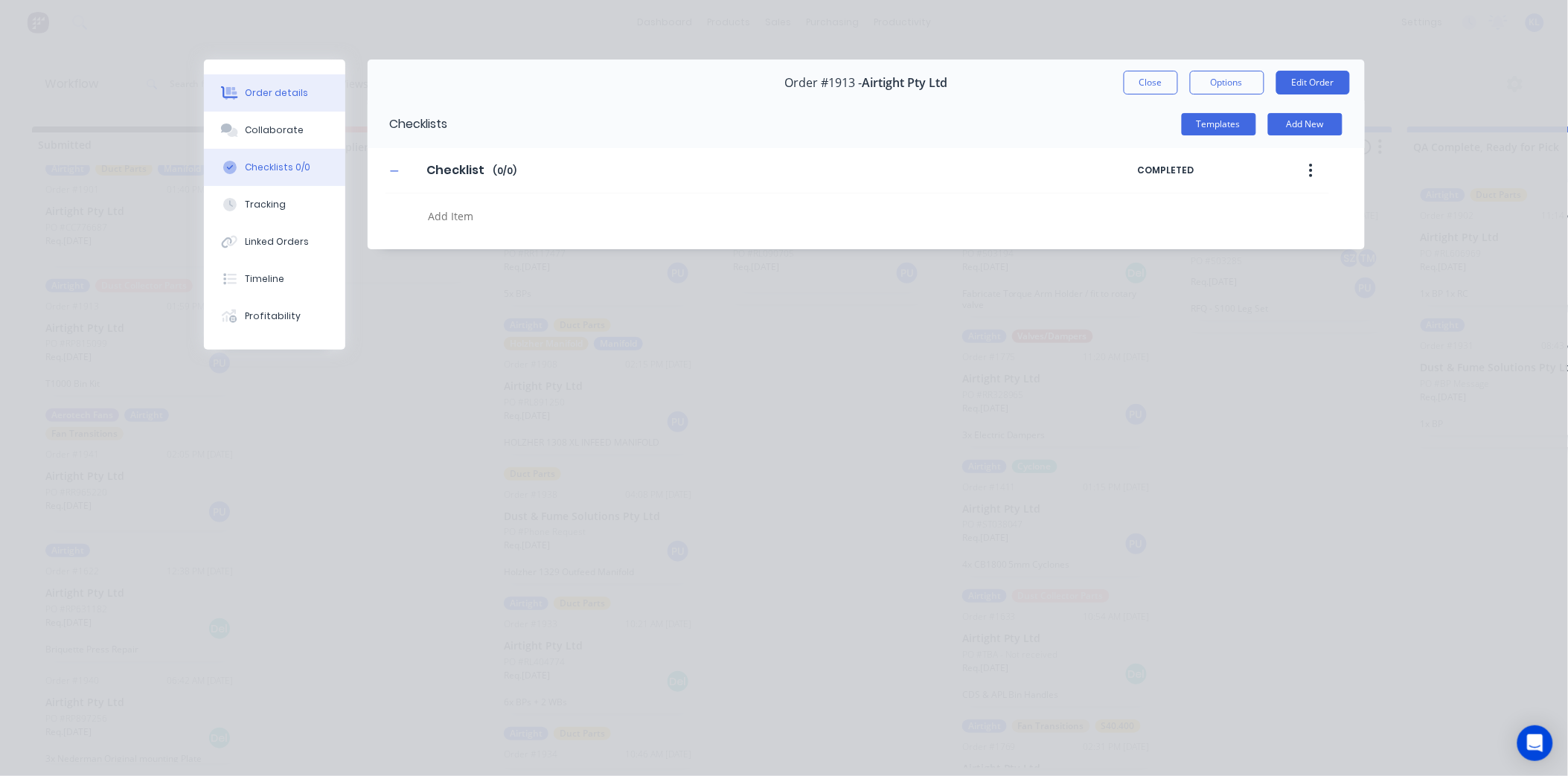
click at [298, 107] on button "Order details" at bounding box center [274, 93] width 141 height 37
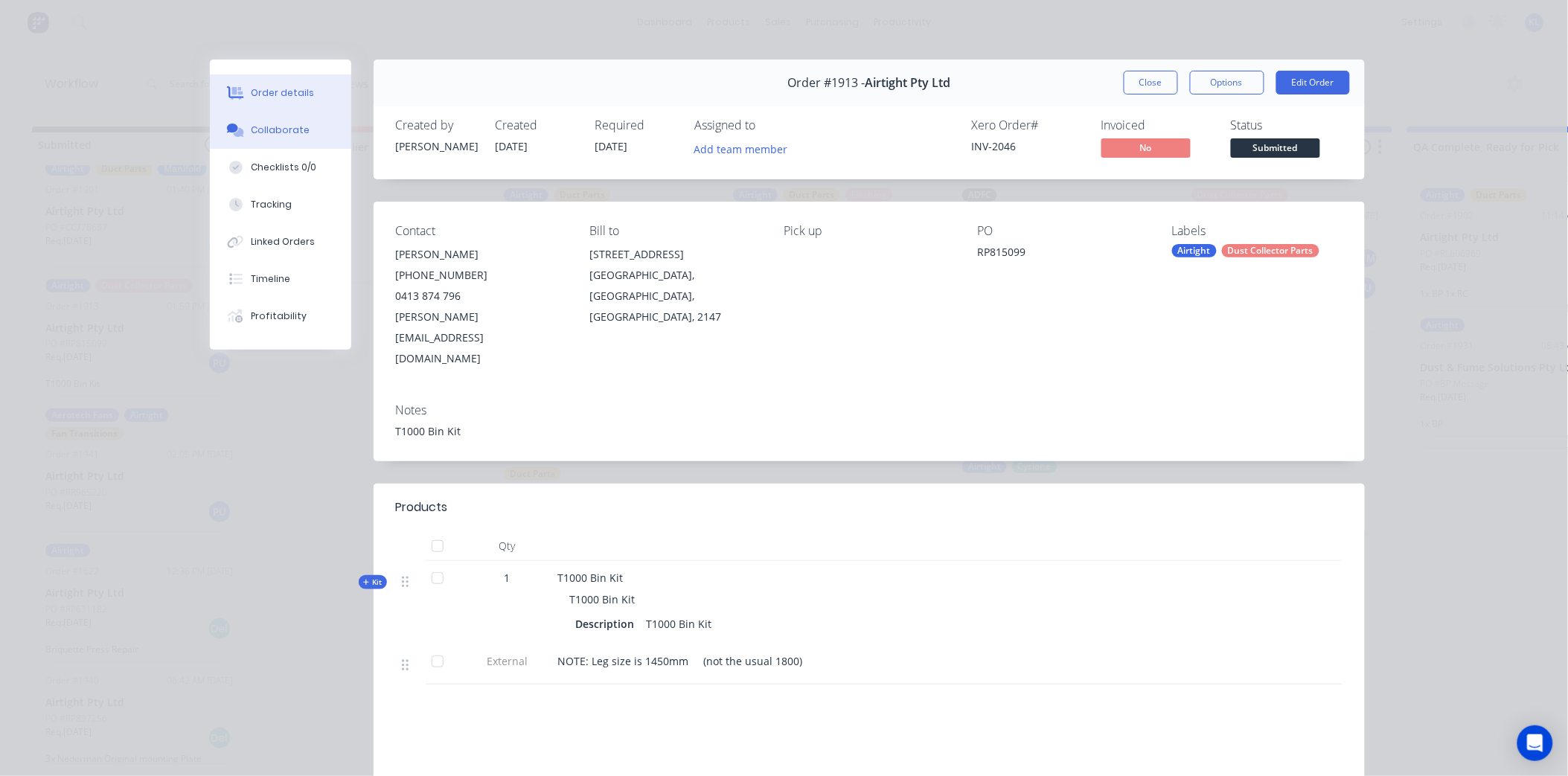
click at [272, 131] on div "Collaborate" at bounding box center [280, 129] width 59 height 13
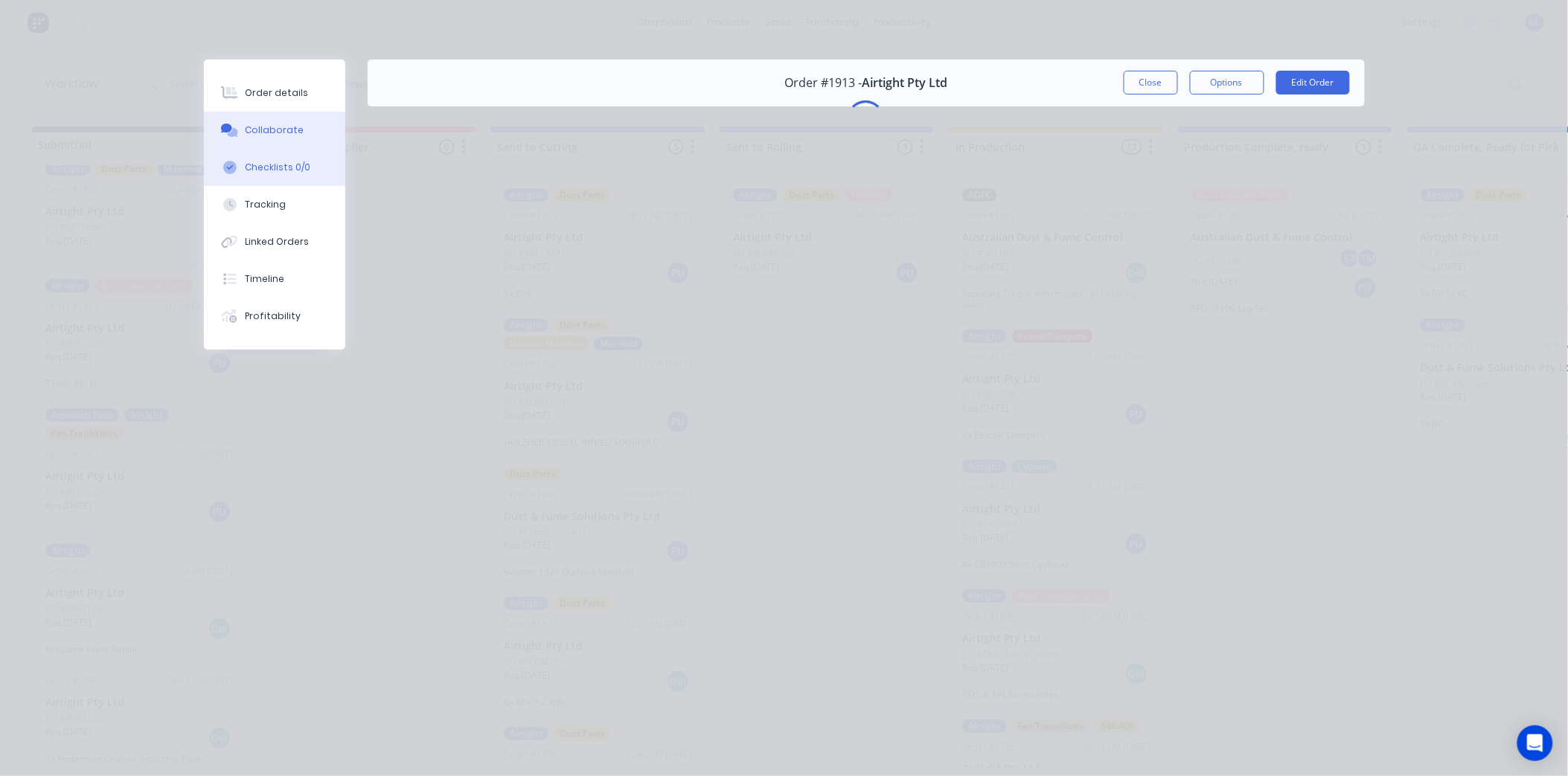
click at [280, 182] on button "Checklists 0/0" at bounding box center [274, 168] width 141 height 37
type textarea "x"
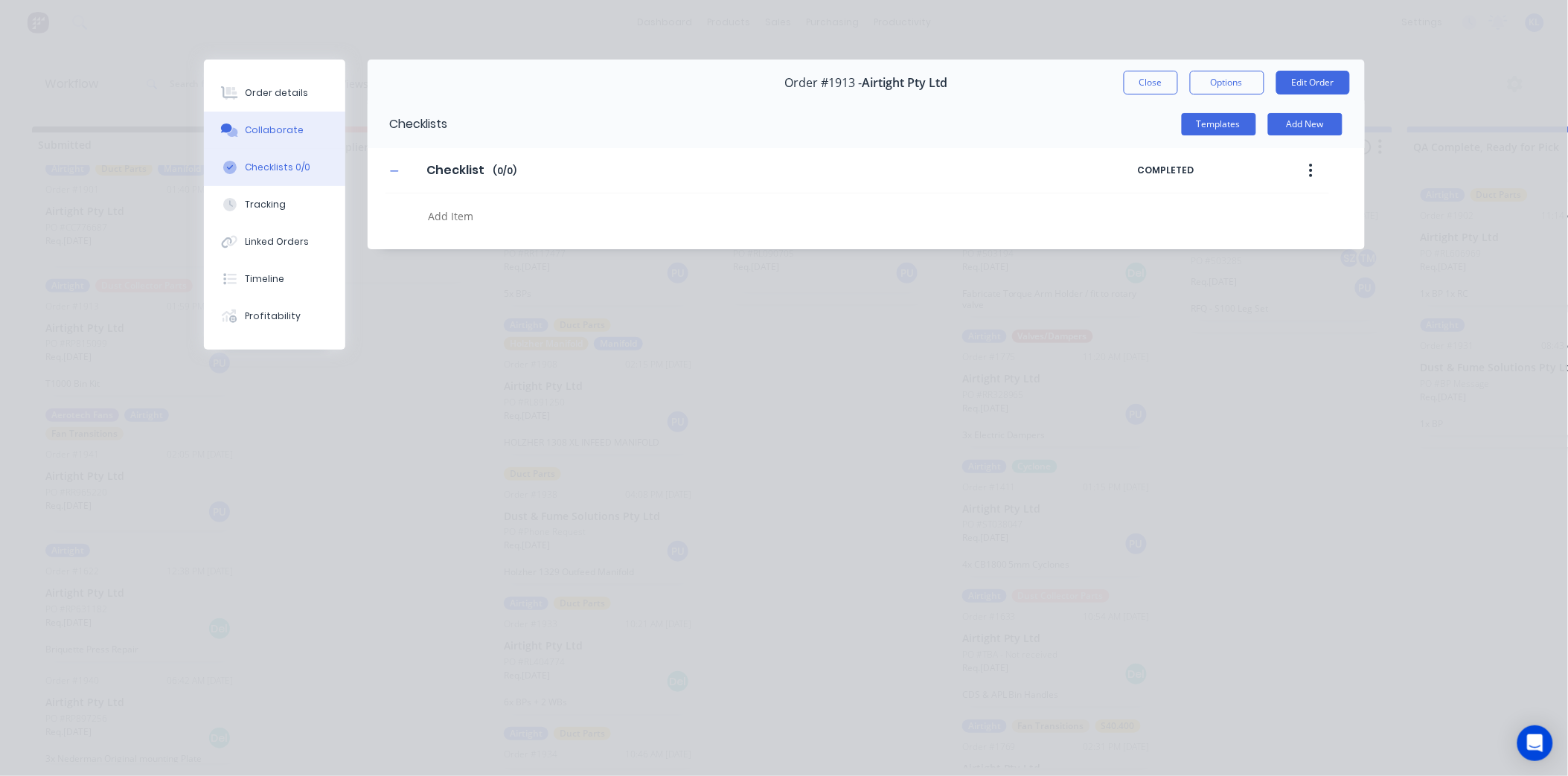
click at [243, 121] on button "Collaborate" at bounding box center [274, 130] width 141 height 37
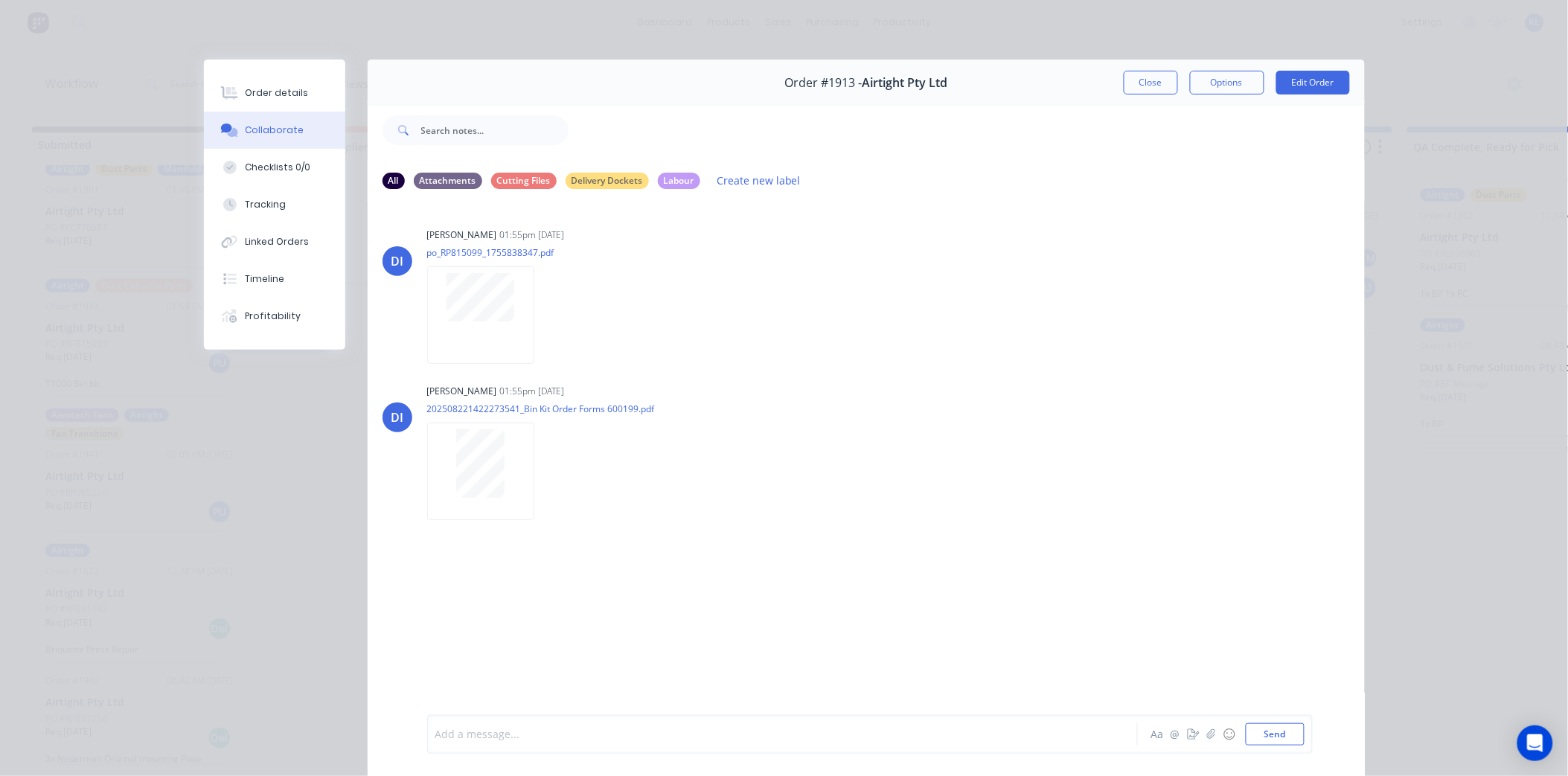
click at [488, 727] on div at bounding box center [762, 734] width 651 height 16
click at [1272, 738] on button "Send" at bounding box center [1275, 733] width 59 height 22
click at [1125, 86] on button "Close" at bounding box center [1151, 82] width 54 height 24
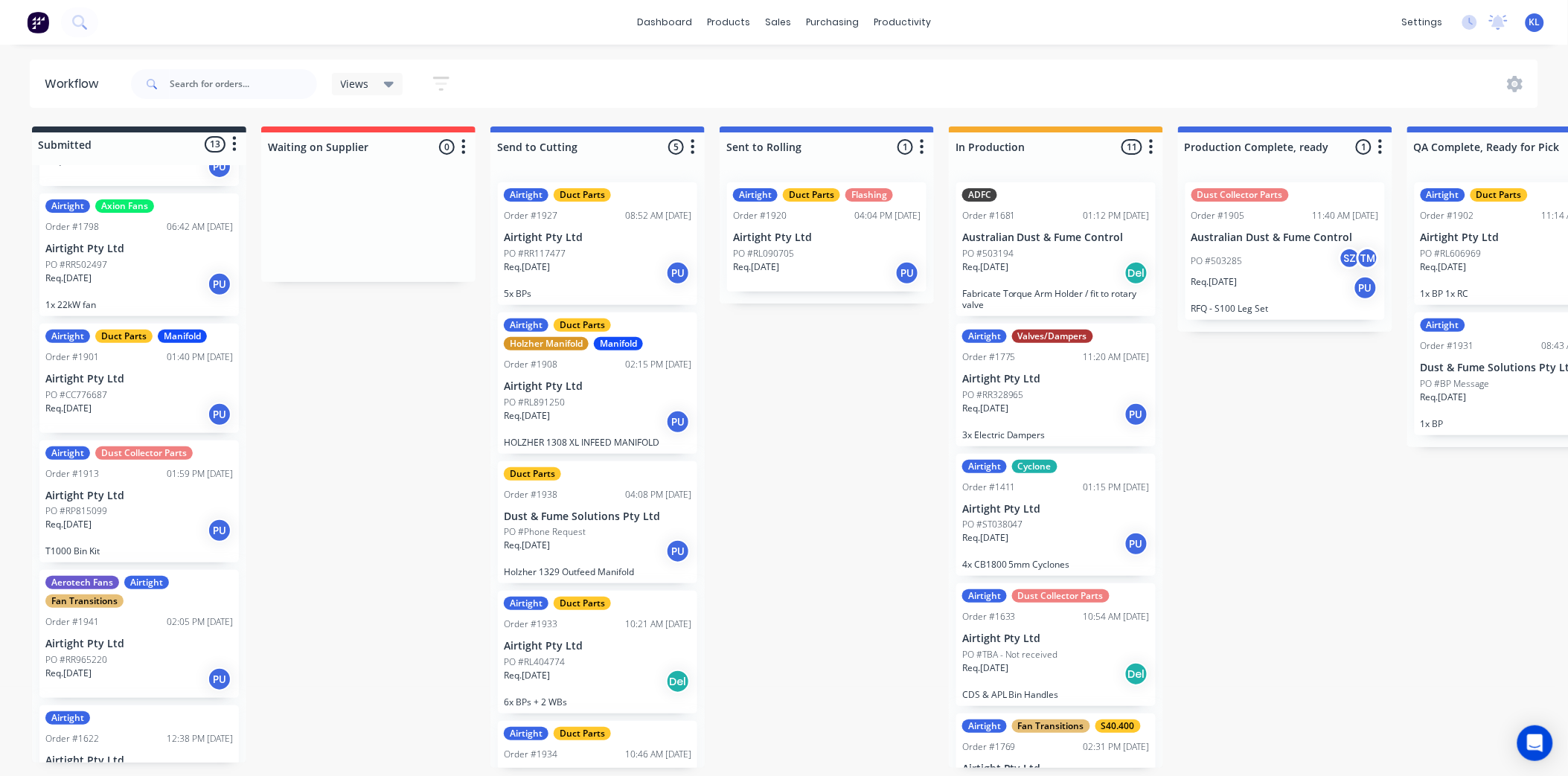
scroll to position [713, 0]
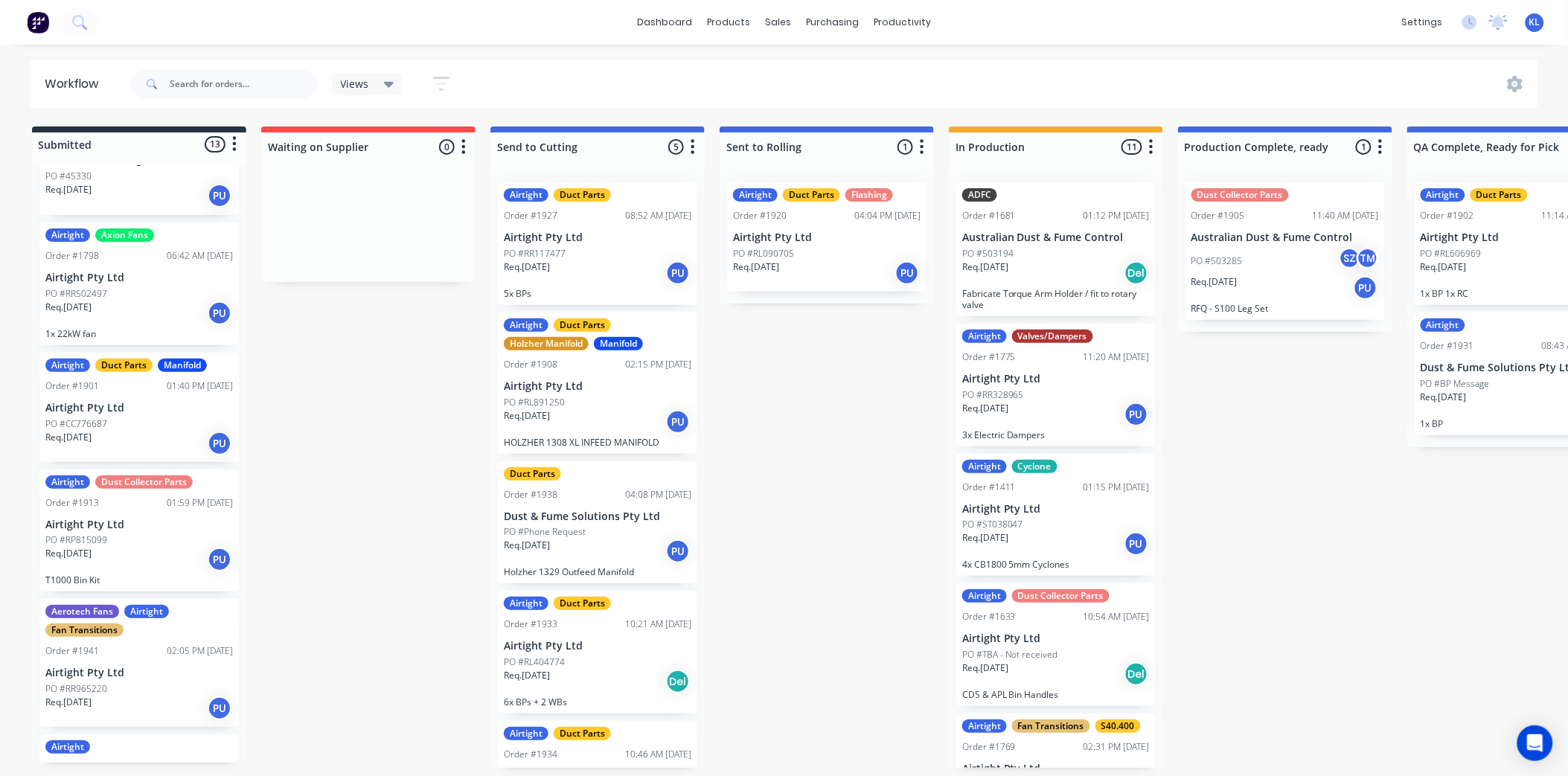
click at [172, 563] on div "Req. 29/08/25 PU" at bounding box center [138, 559] width 187 height 26
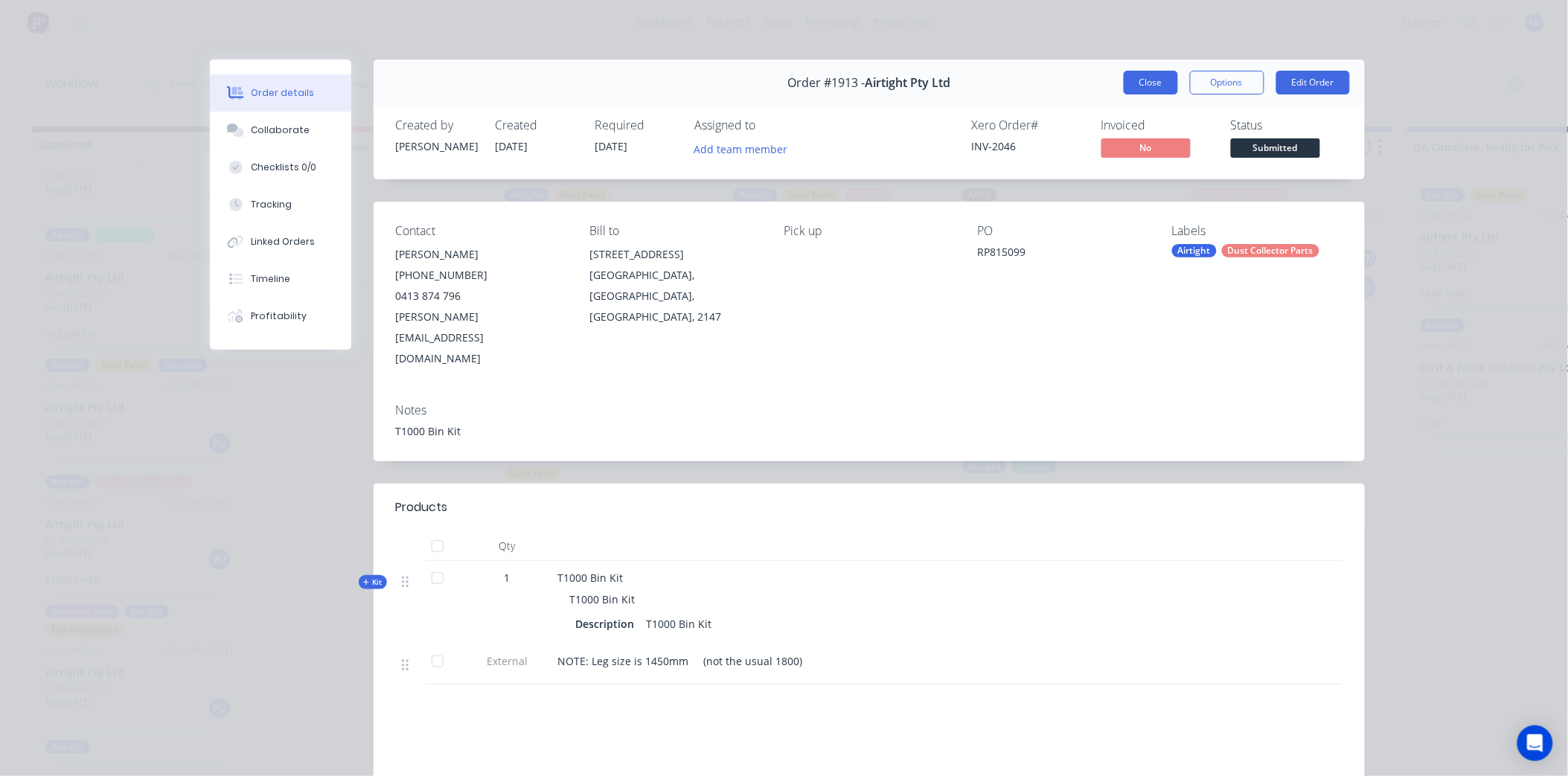
click at [1124, 80] on button "Close" at bounding box center [1151, 82] width 54 height 24
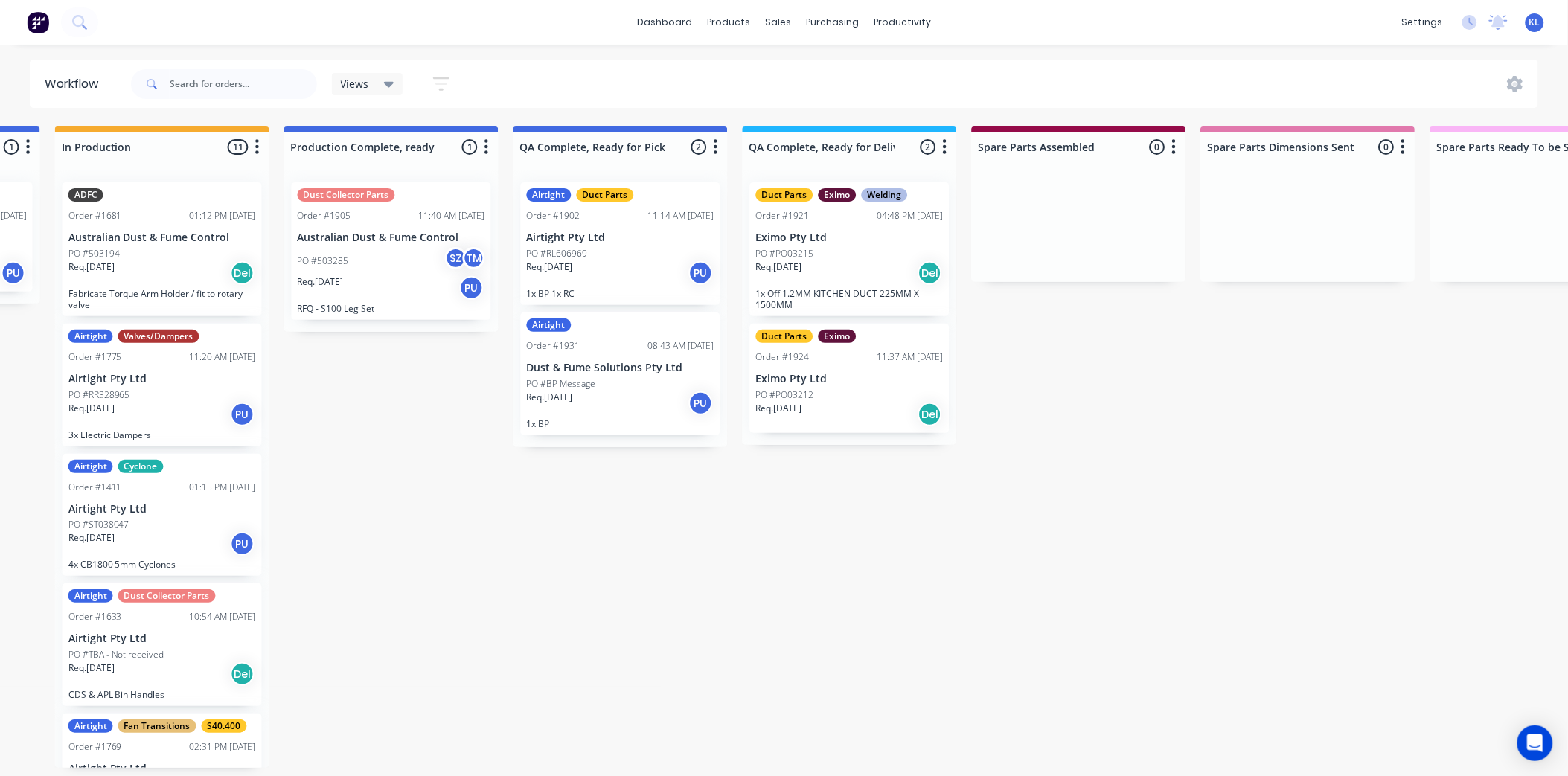
scroll to position [0, 899]
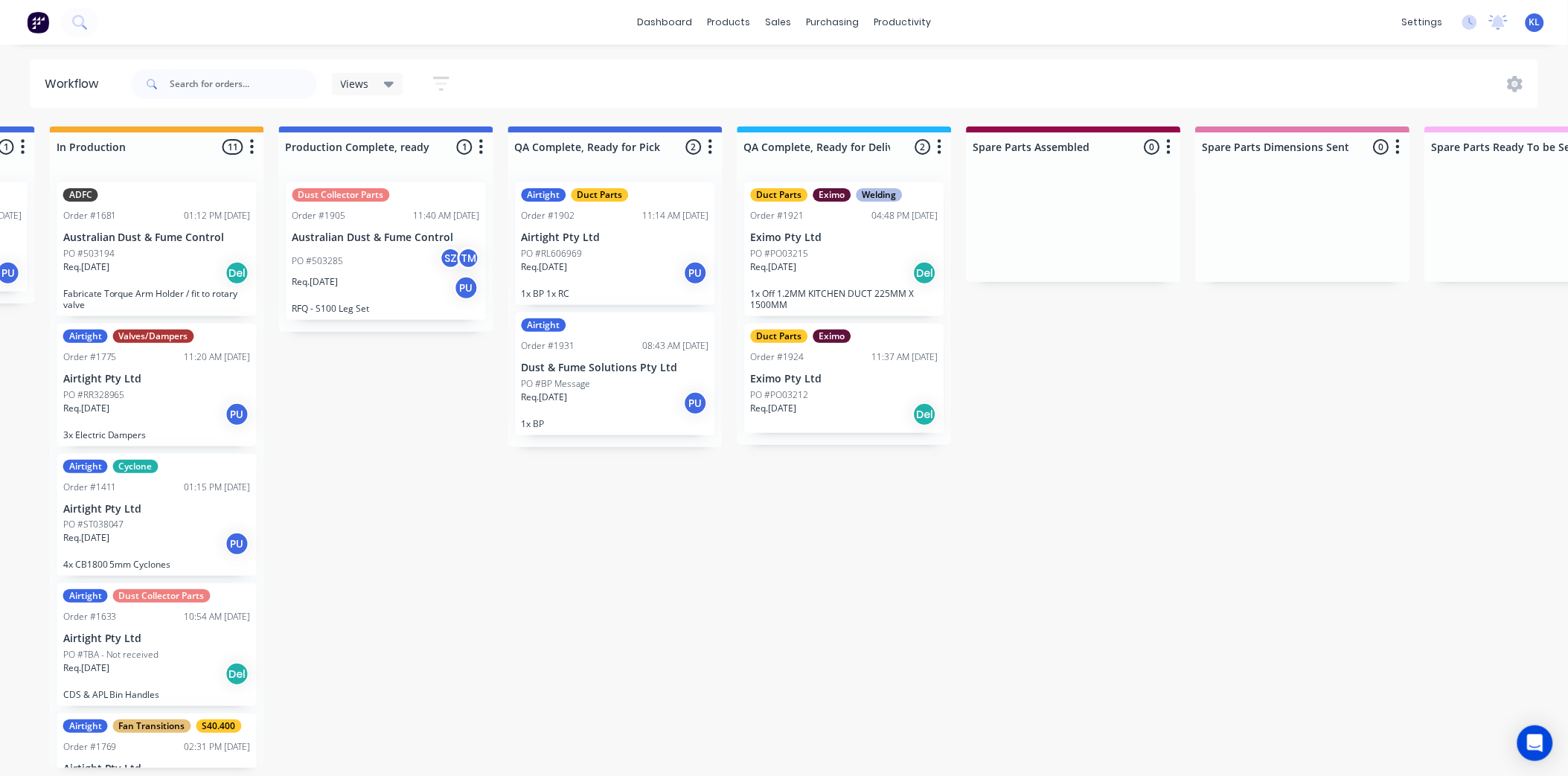
click at [837, 392] on div "PO #PO03212" at bounding box center [844, 395] width 187 height 13
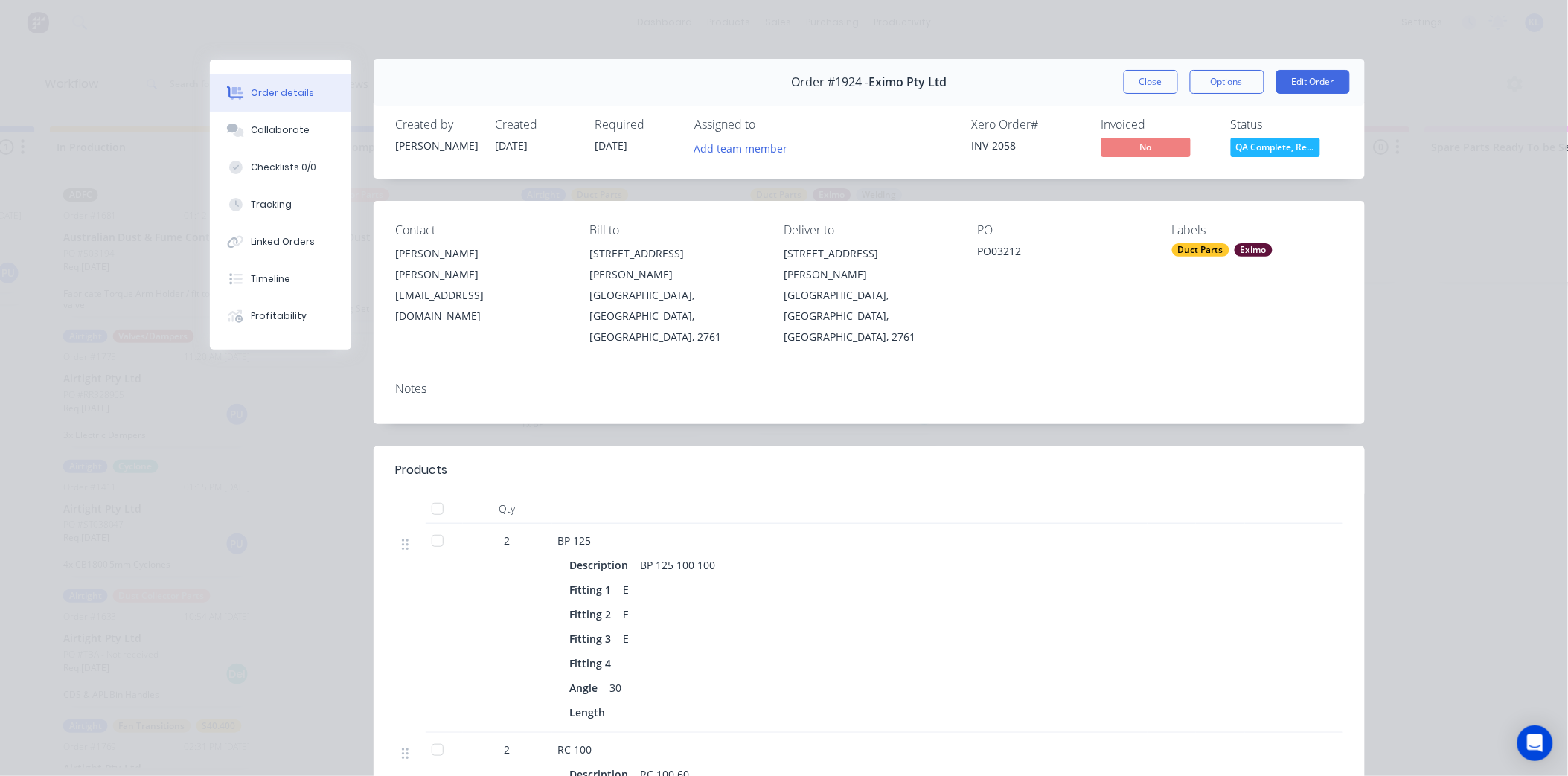
scroll to position [0, 0]
click at [1146, 75] on button "Close" at bounding box center [1151, 82] width 54 height 24
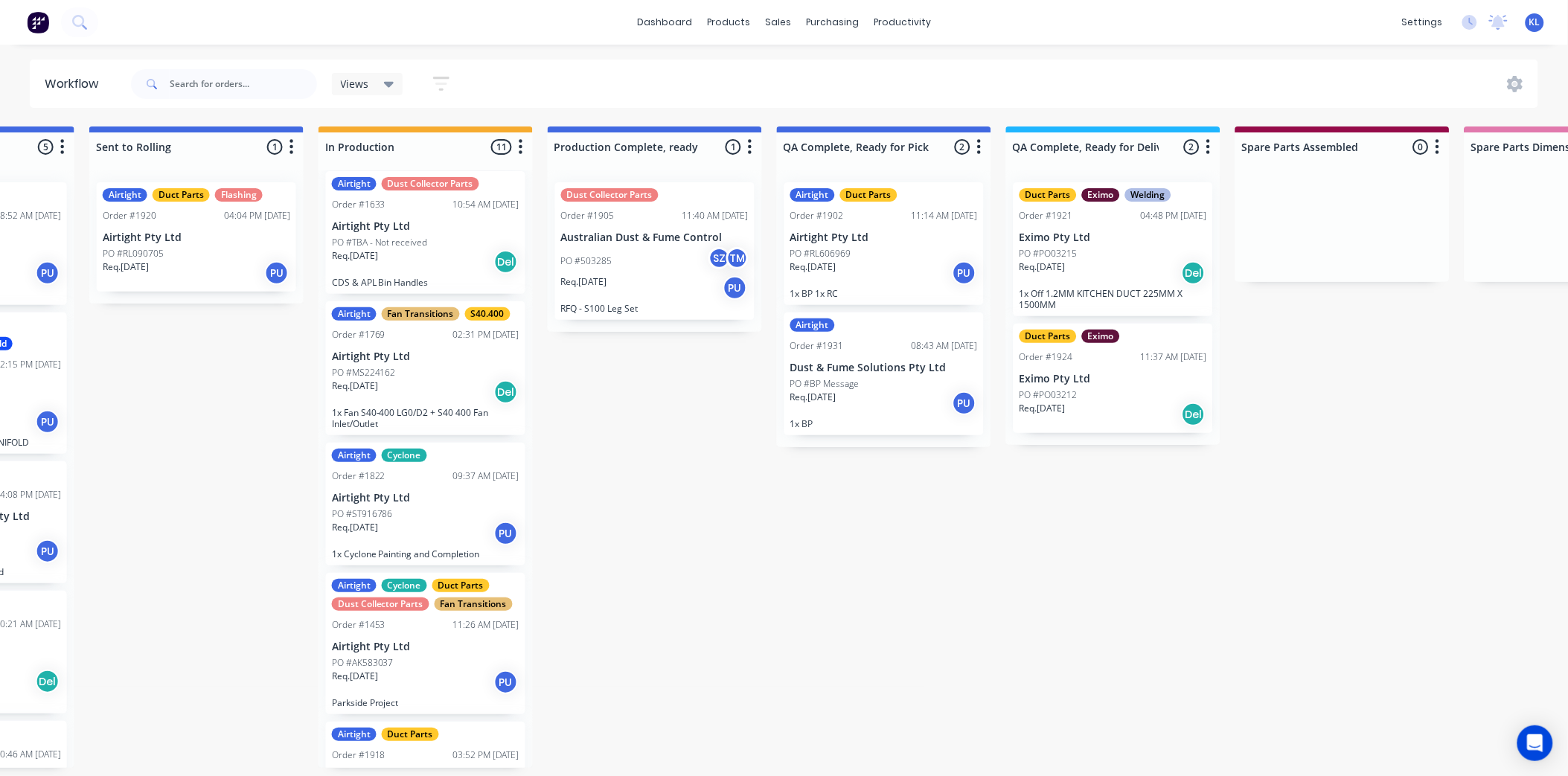
scroll to position [413, 0]
click at [480, 412] on p "1x Fan S40-400 LG0/D2 + S40 400 Fan Inlet/Outlet" at bounding box center [425, 417] width 187 height 22
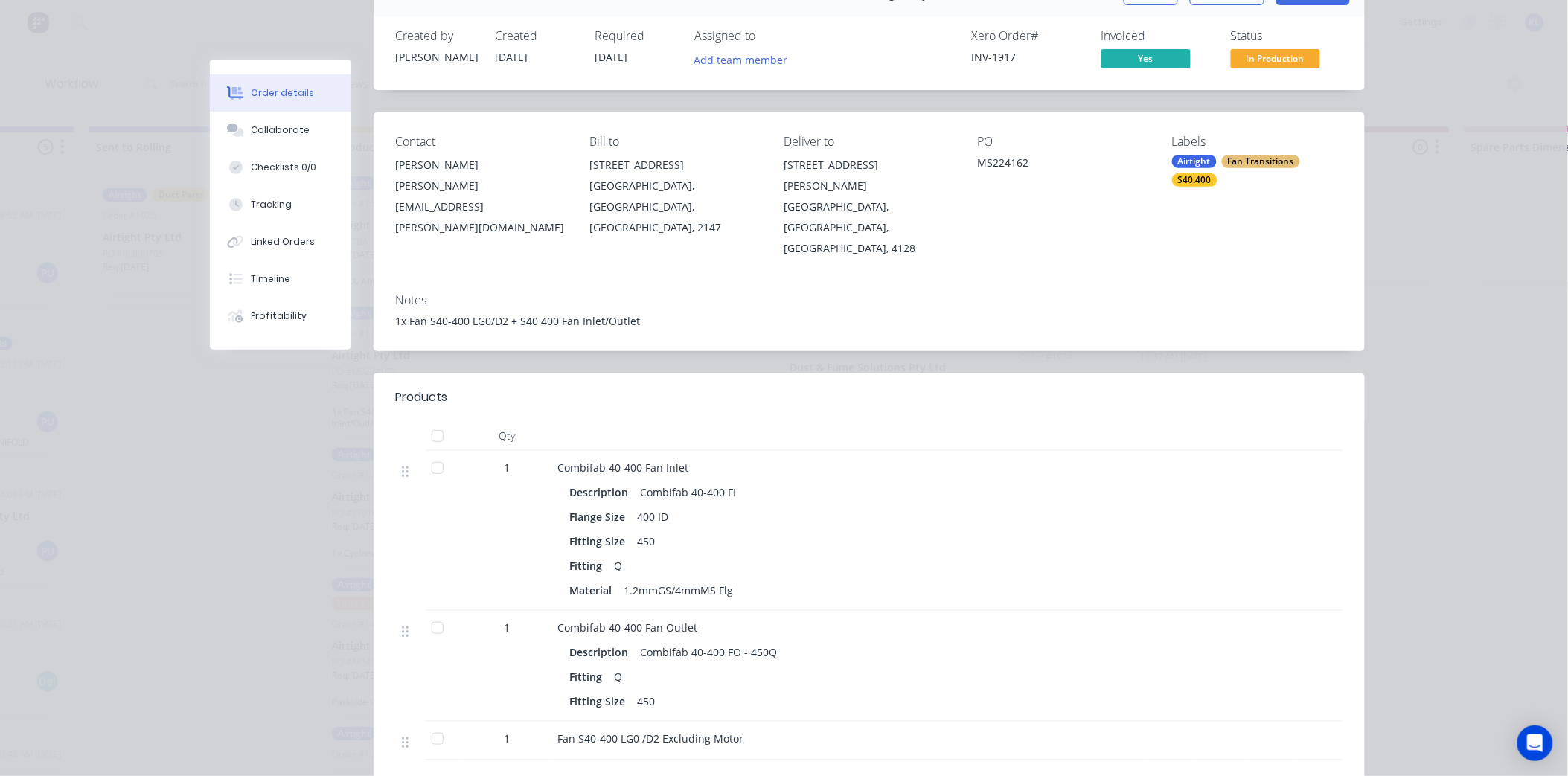
scroll to position [0, 0]
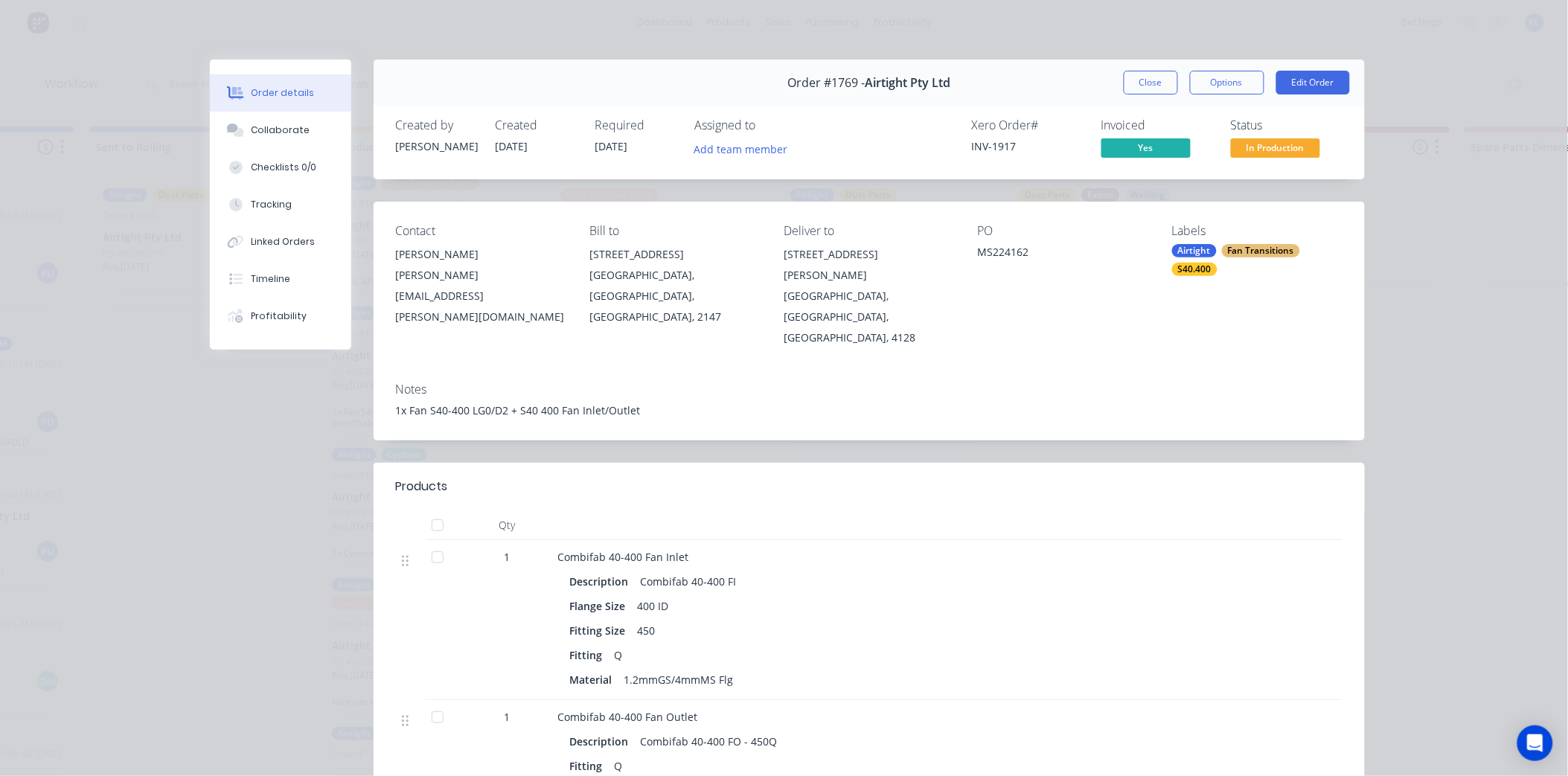
click at [1248, 136] on div "Status In Production" at bounding box center [1287, 139] width 112 height 43
click at [1249, 145] on span "In Production" at bounding box center [1275, 147] width 90 height 19
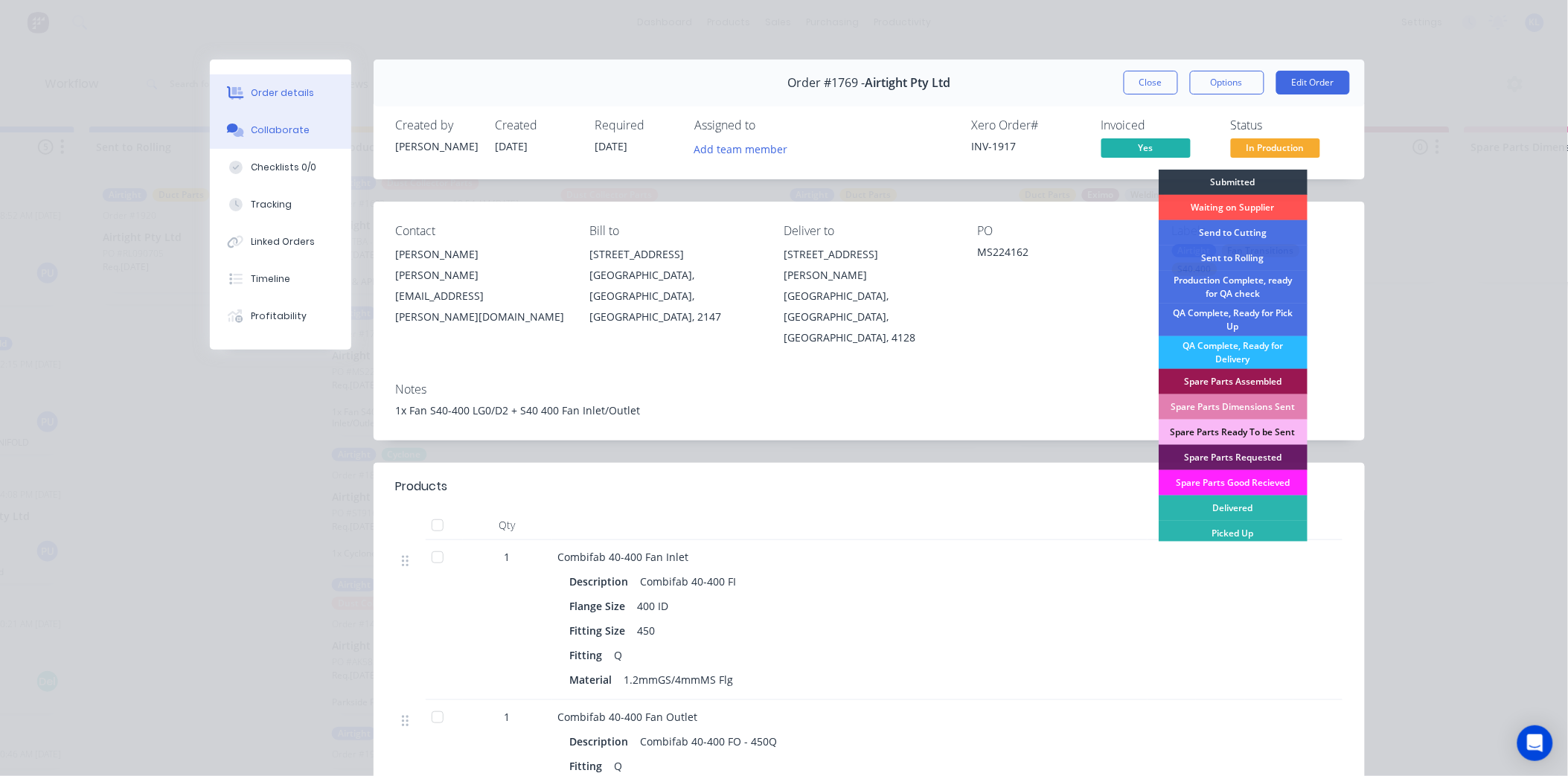
click at [284, 122] on button "Collaborate" at bounding box center [280, 130] width 141 height 37
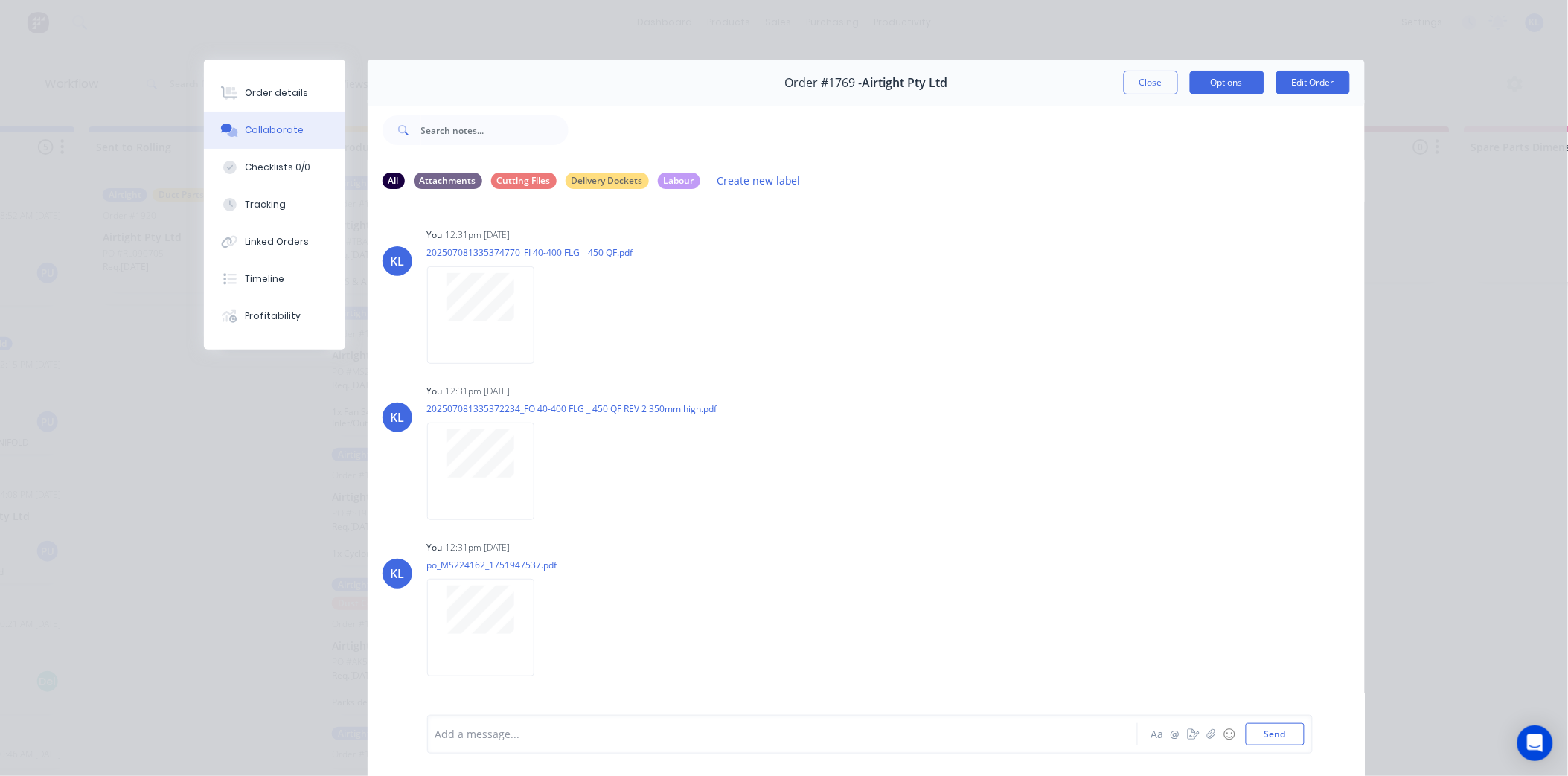
click at [1206, 76] on button "Options" at bounding box center [1227, 82] width 75 height 24
click at [1152, 72] on button "Close" at bounding box center [1151, 82] width 54 height 24
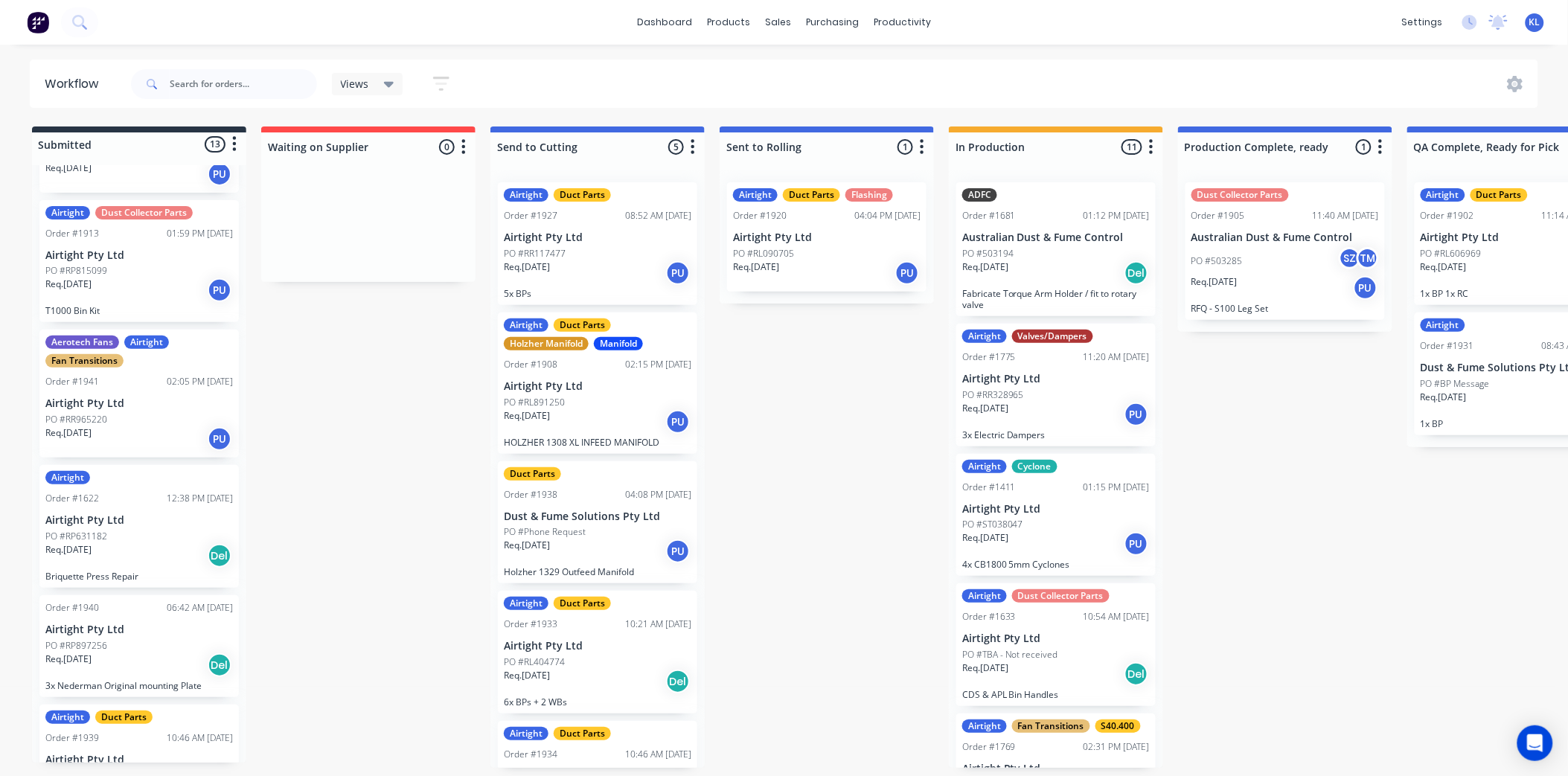
scroll to position [992, 0]
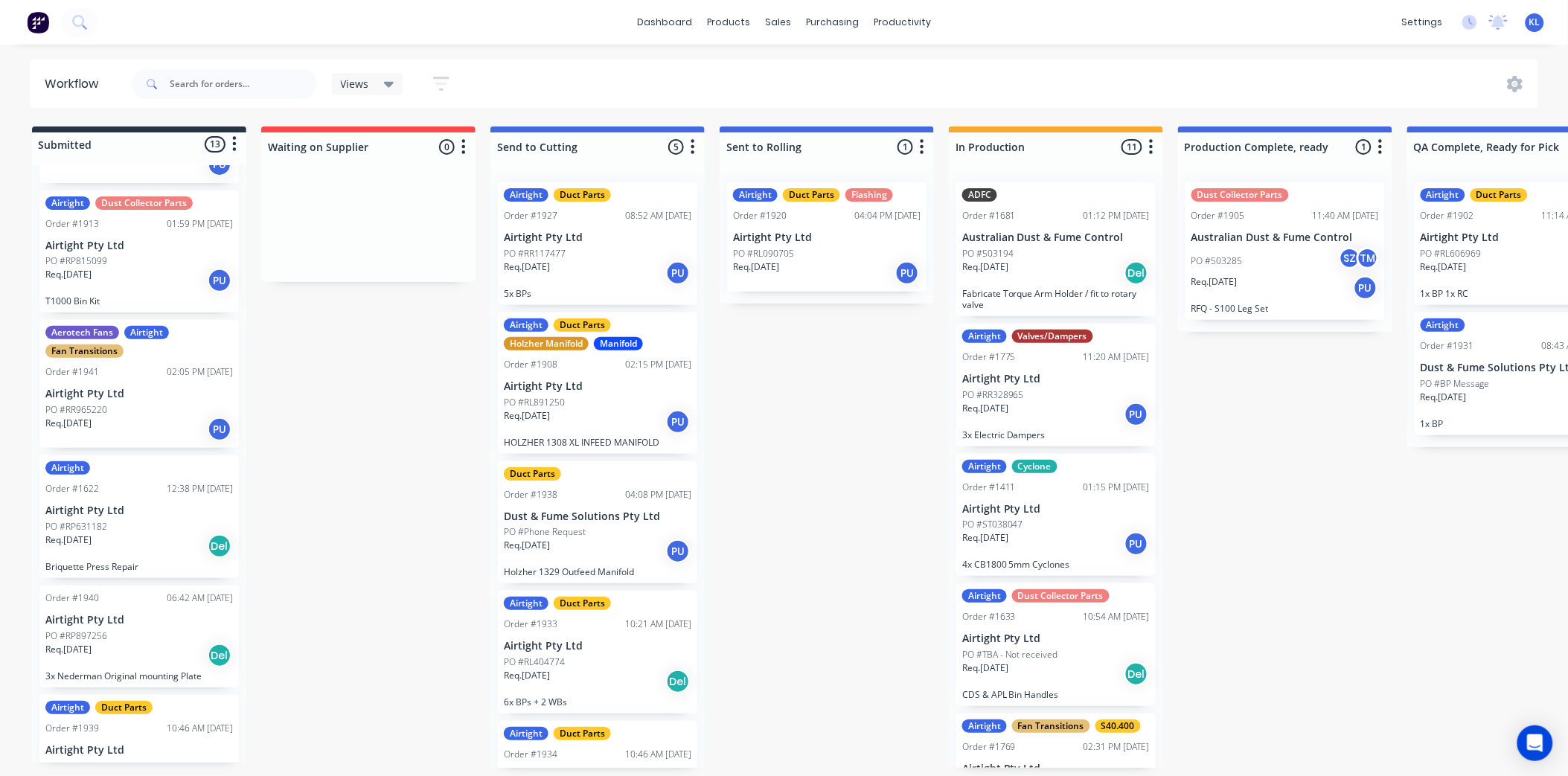
click at [151, 393] on p "Airtight Pty Ltd" at bounding box center [138, 394] width 187 height 12
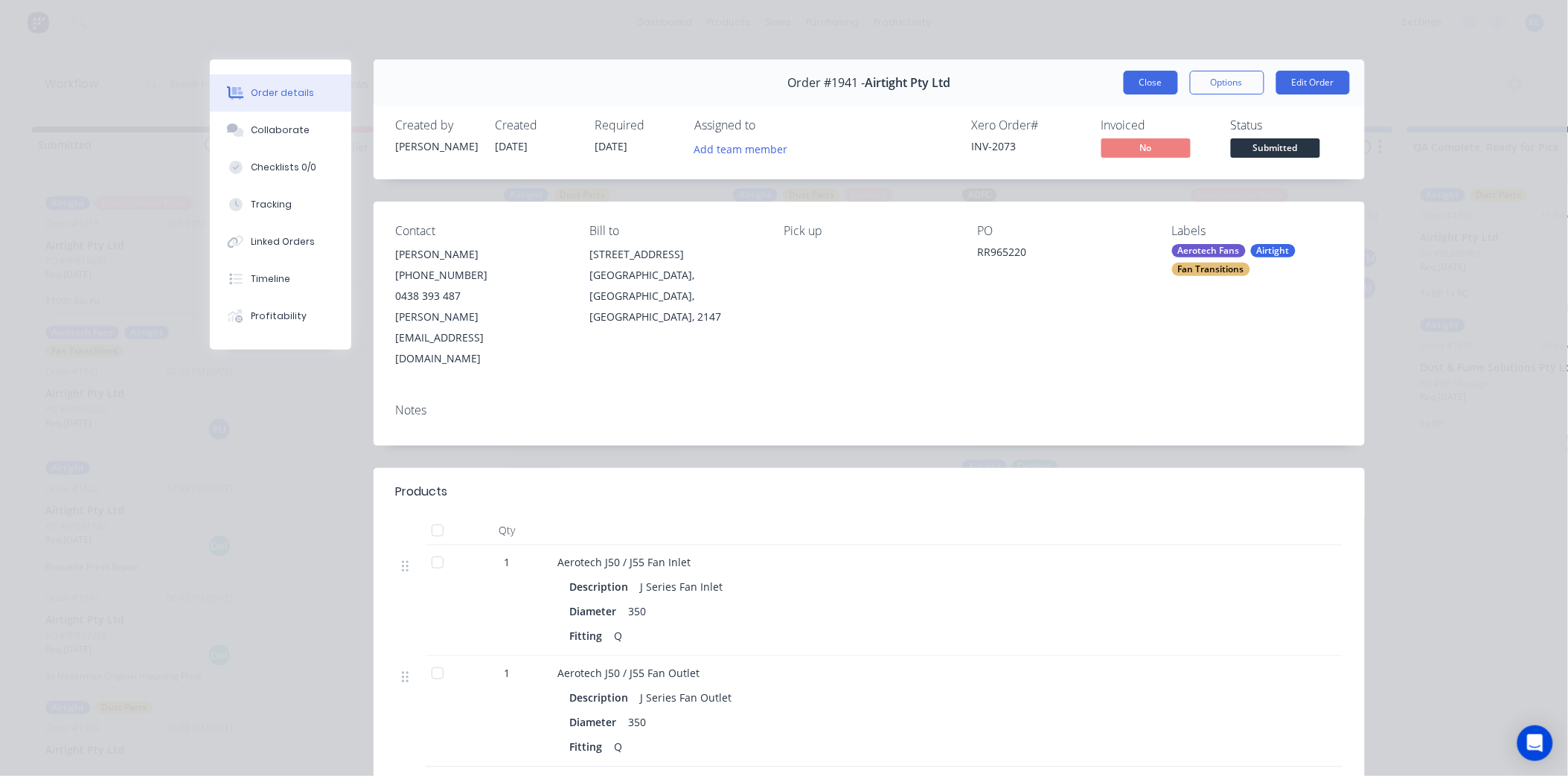
click at [1164, 85] on button "Close" at bounding box center [1151, 82] width 54 height 24
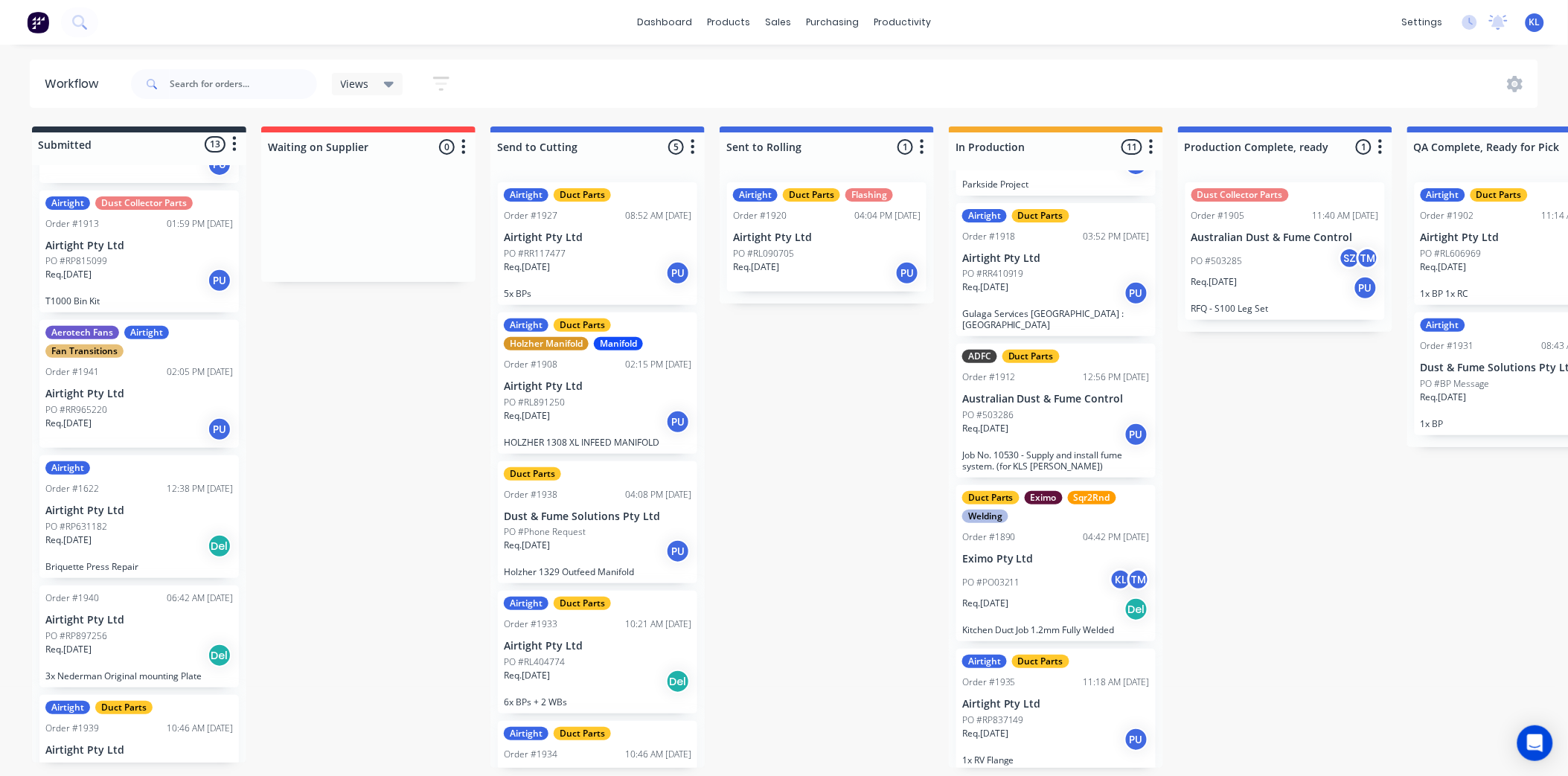
scroll to position [932, 0]
click at [1083, 421] on div "Req. 29/08/25 PU" at bounding box center [1056, 433] width 187 height 26
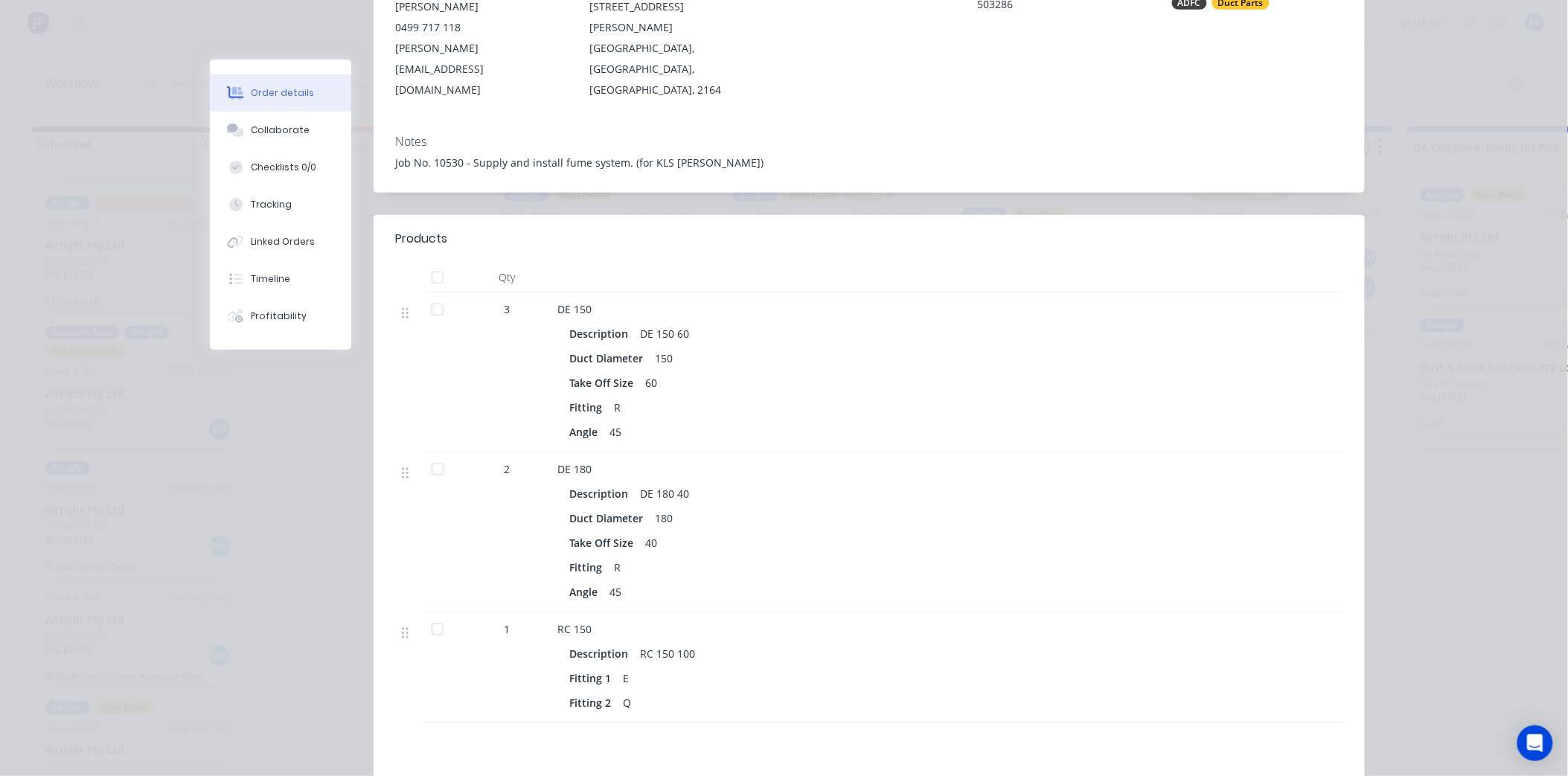
scroll to position [0, 0]
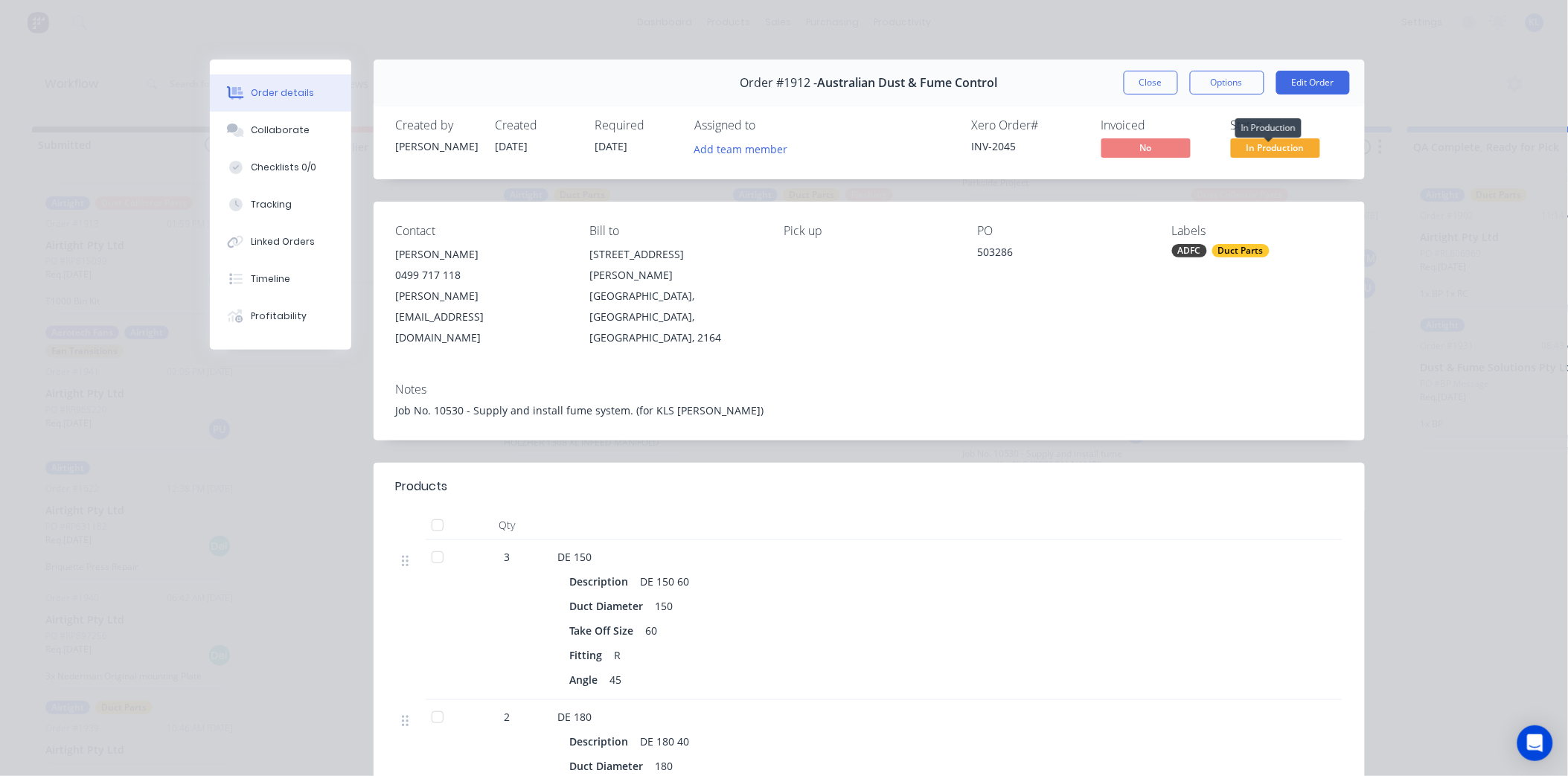
click at [1233, 150] on span "In Production" at bounding box center [1275, 147] width 90 height 19
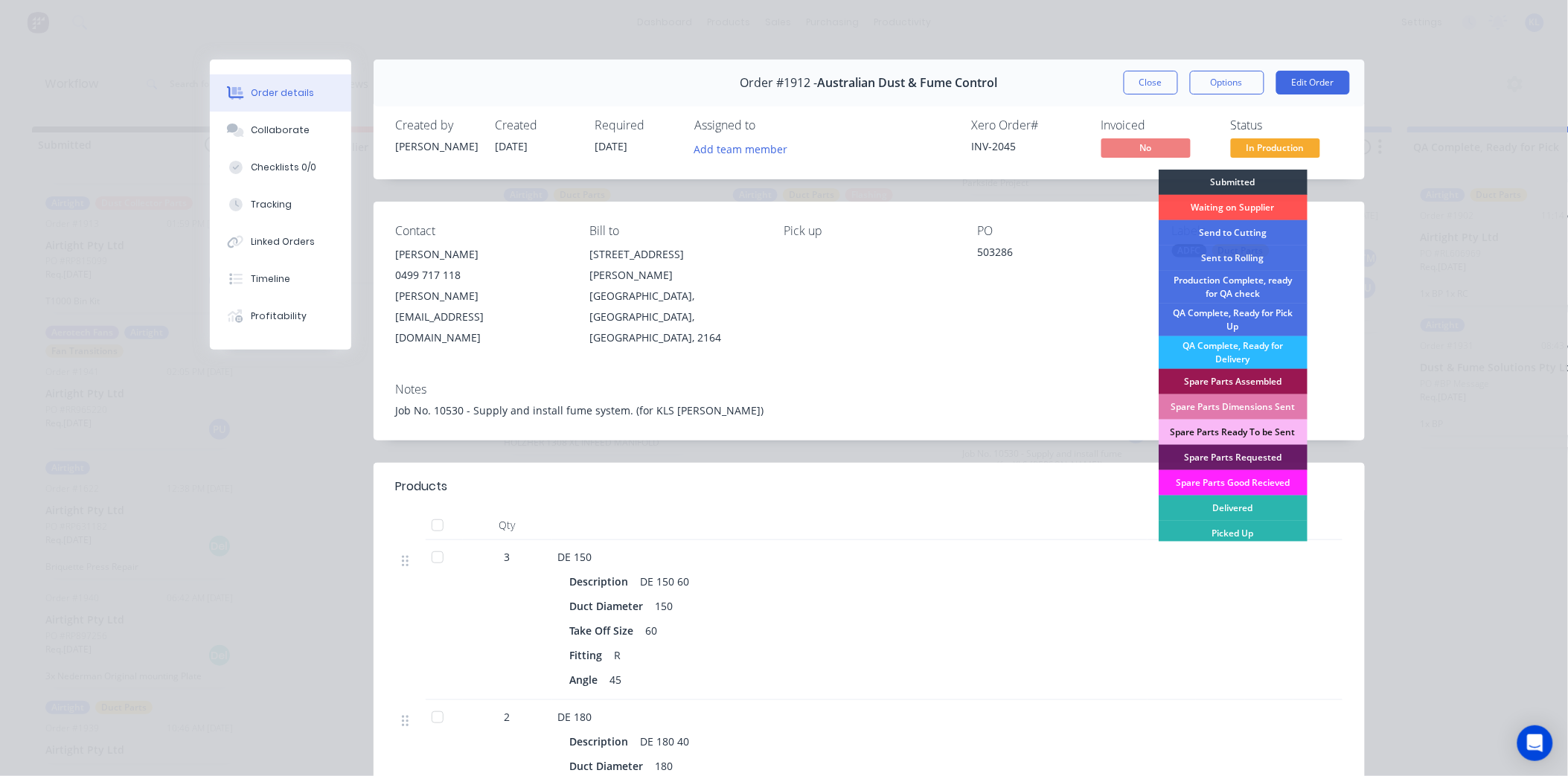
scroll to position [4, 0]
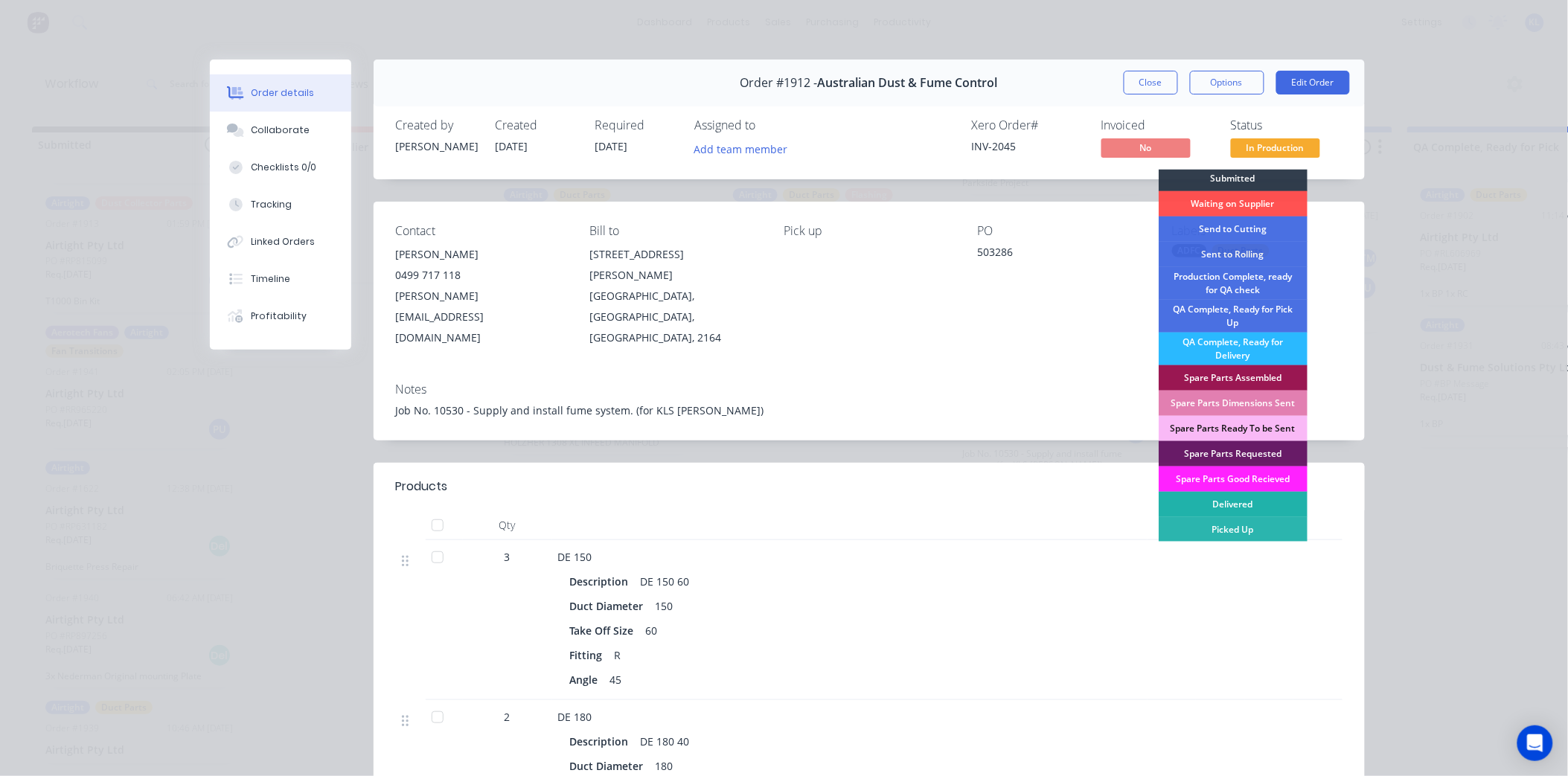
click at [1246, 505] on div "Delivered" at bounding box center [1233, 504] width 149 height 26
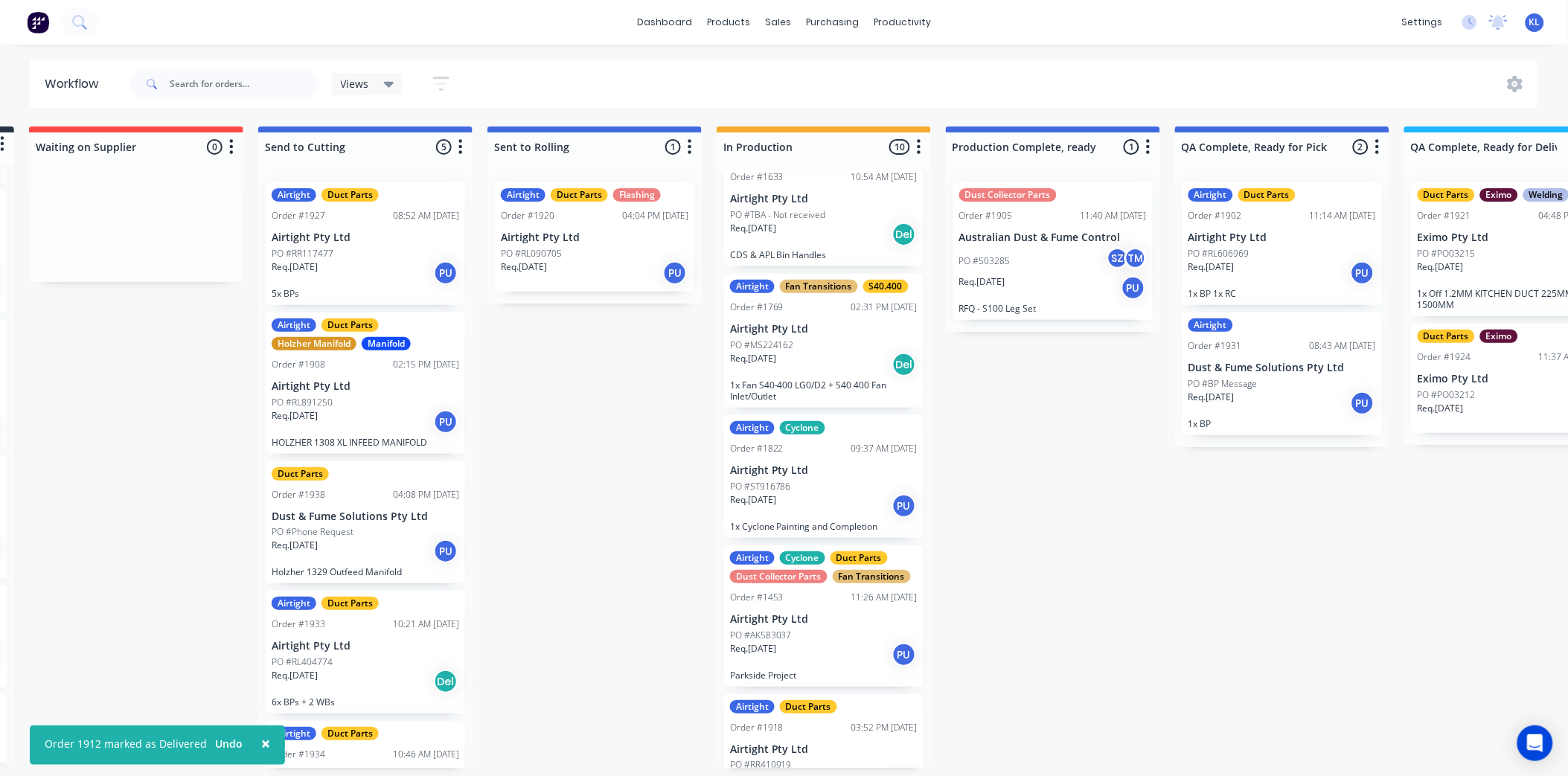
scroll to position [0, 0]
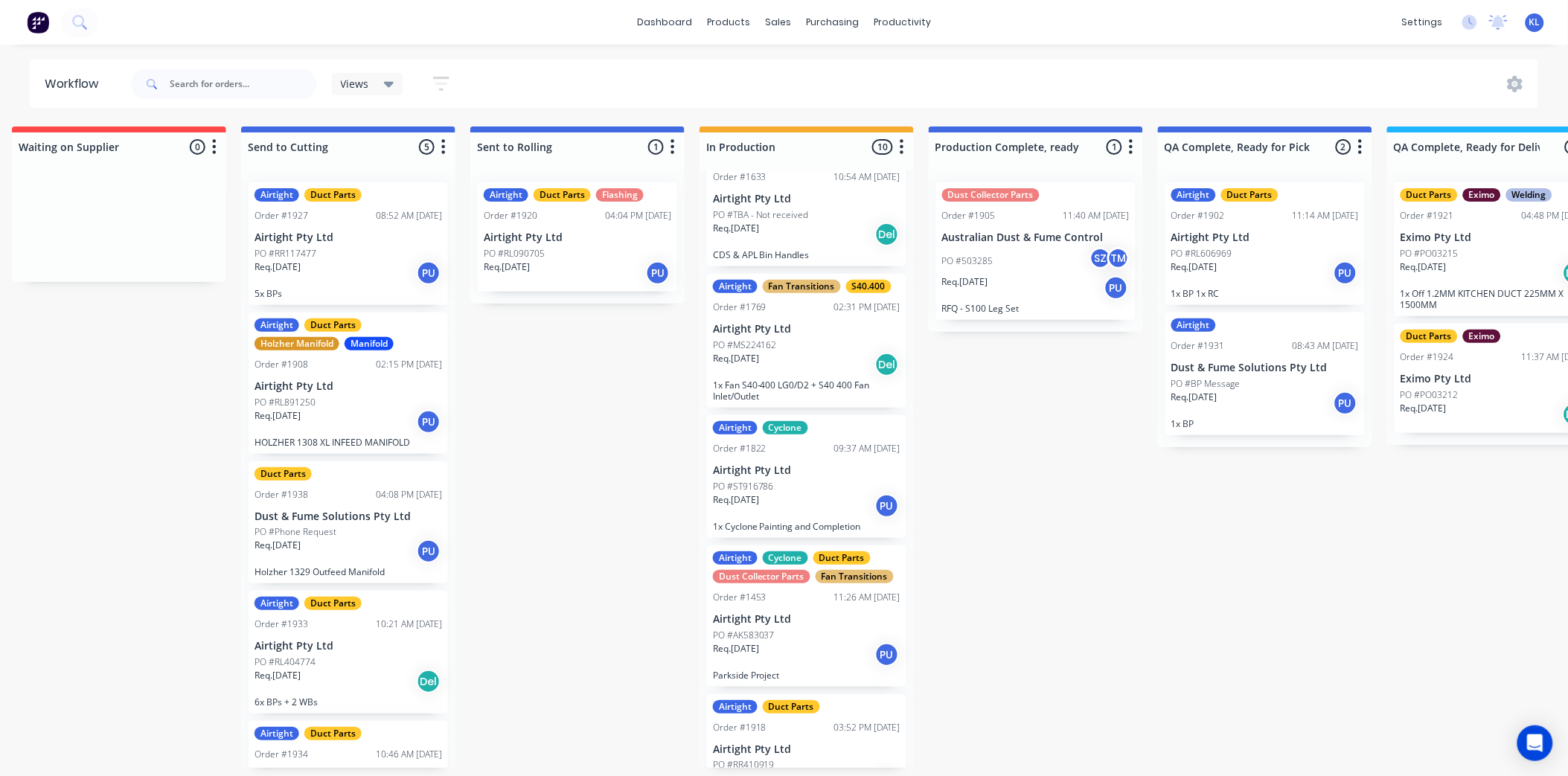
click at [787, 367] on div "Req. 01/08/25 Del" at bounding box center [807, 364] width 187 height 26
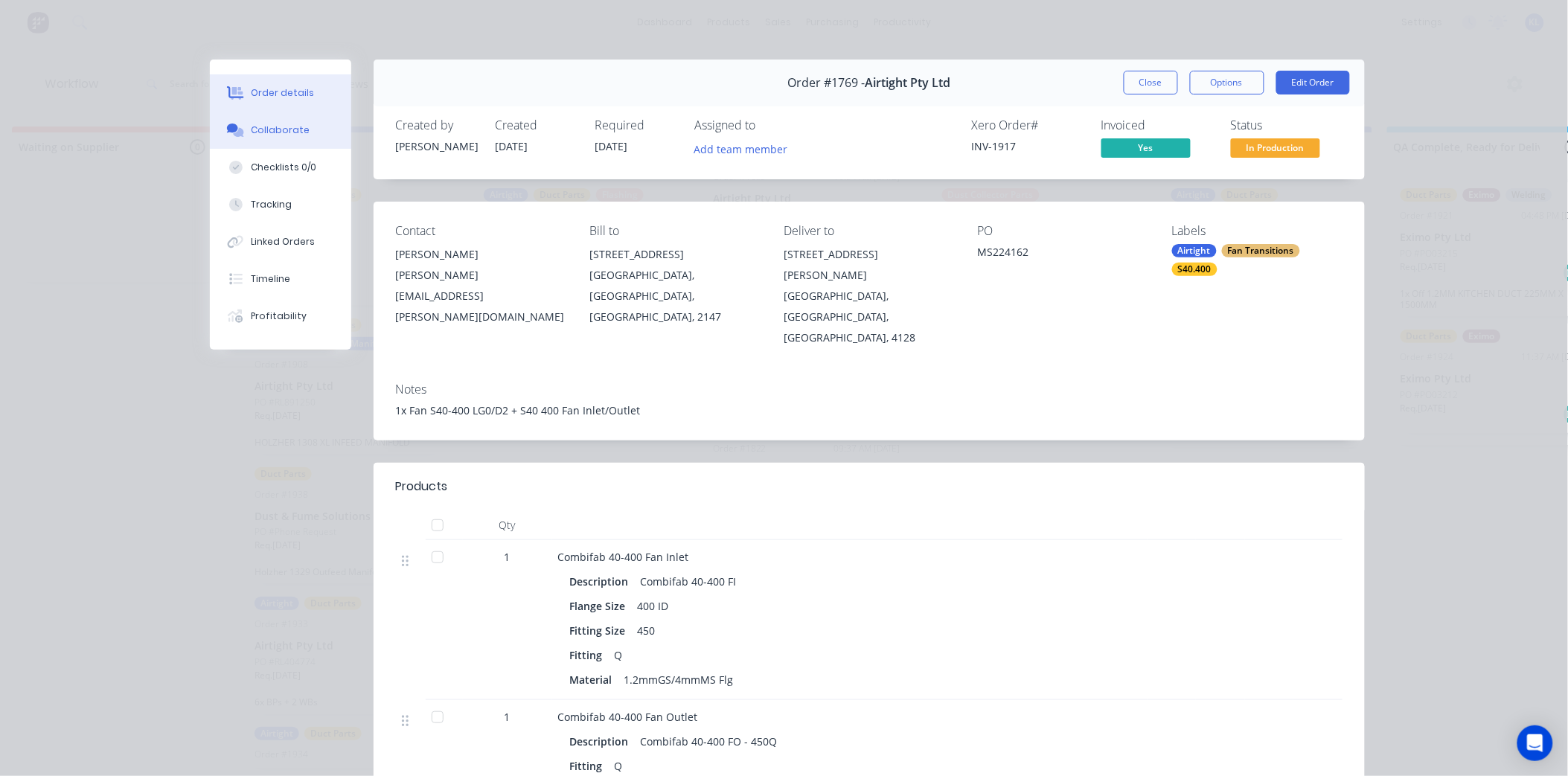
click at [269, 129] on div "Collaborate" at bounding box center [280, 129] width 59 height 13
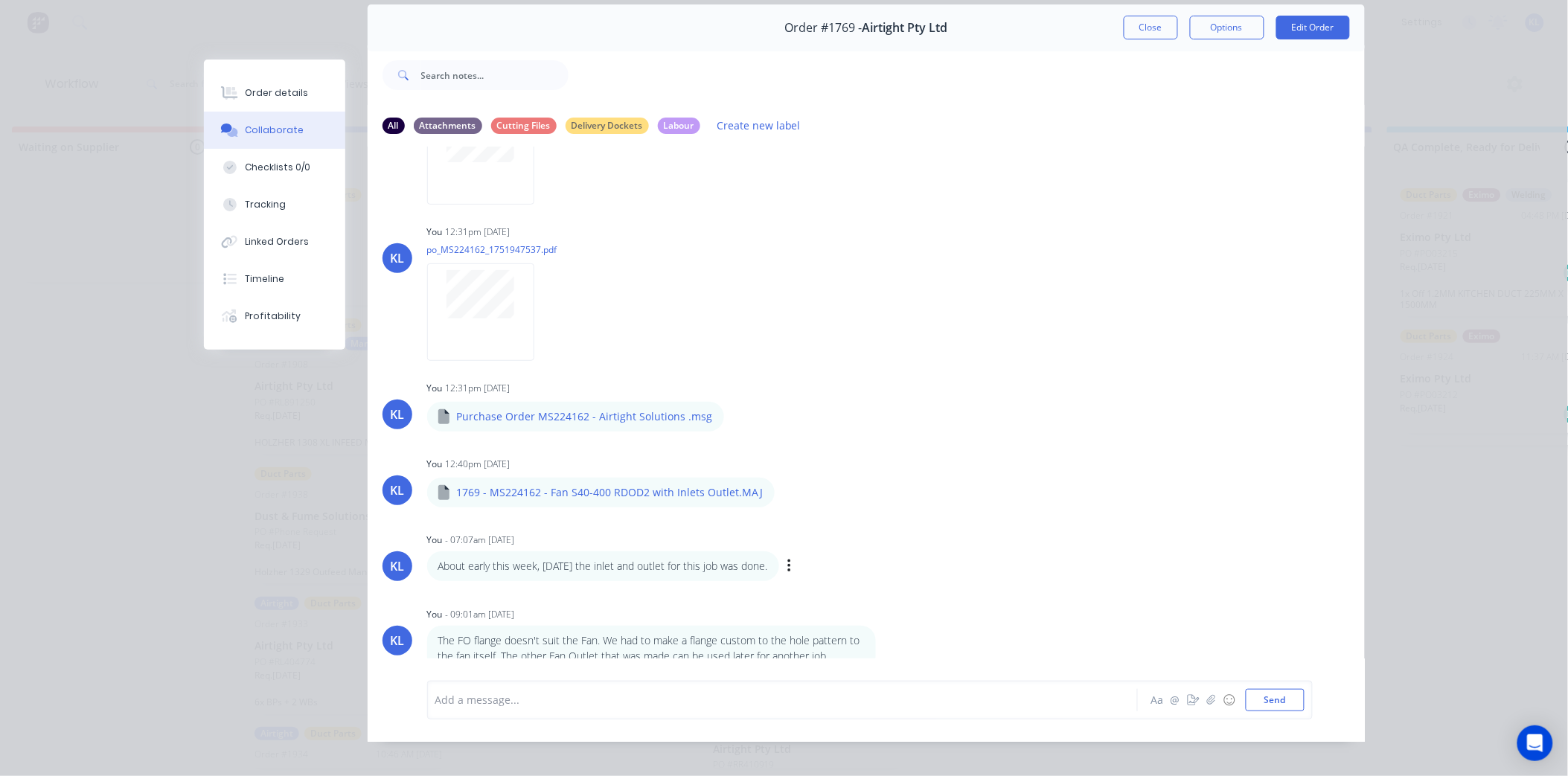
scroll to position [80, 0]
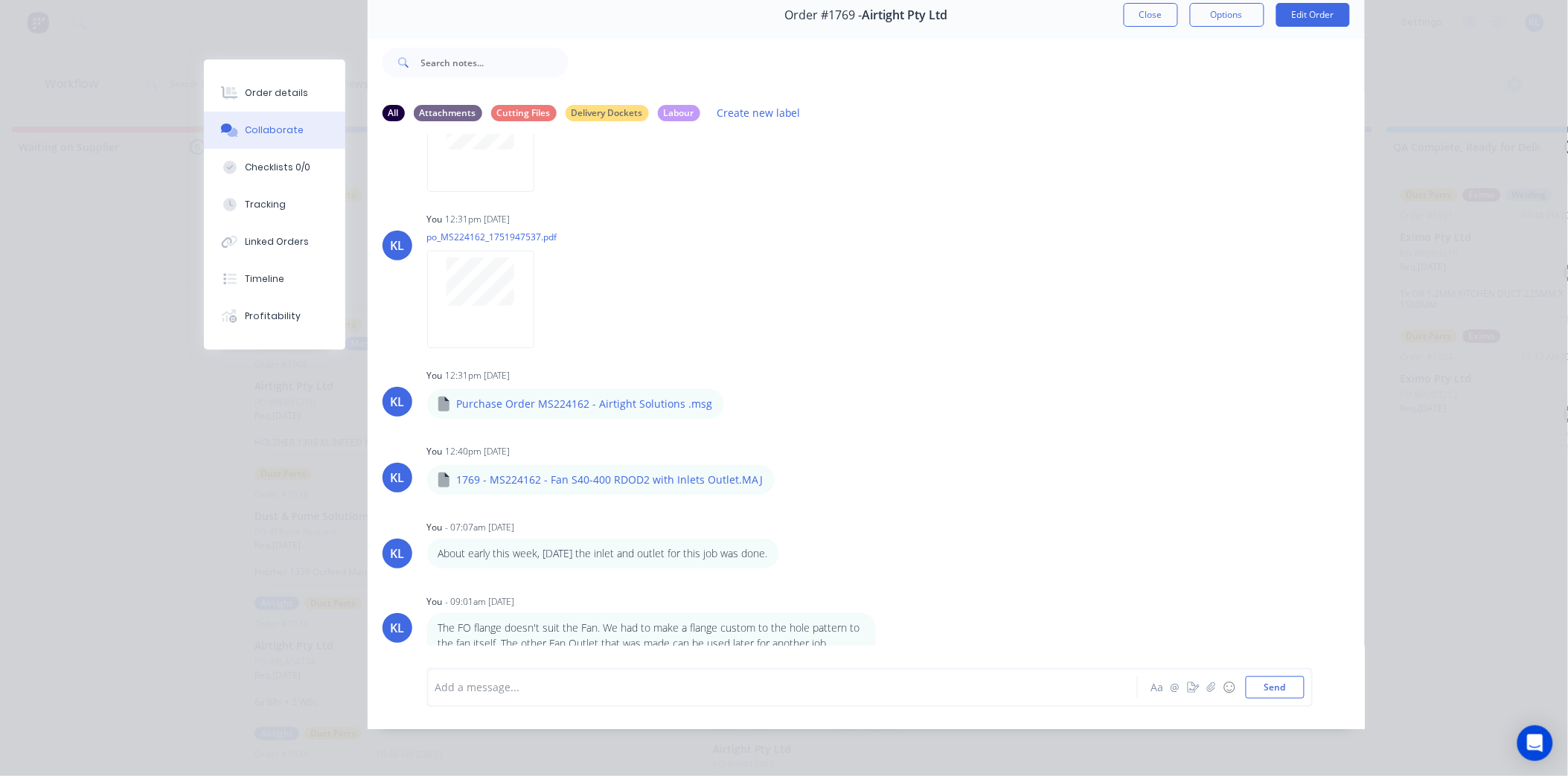
click at [517, 693] on div at bounding box center [762, 687] width 651 height 16
click at [798, 293] on div "You 12:31pm 14/07/25 po_MS224162_1751947537.pdf Labels Download Delete" at bounding box center [659, 275] width 465 height 134
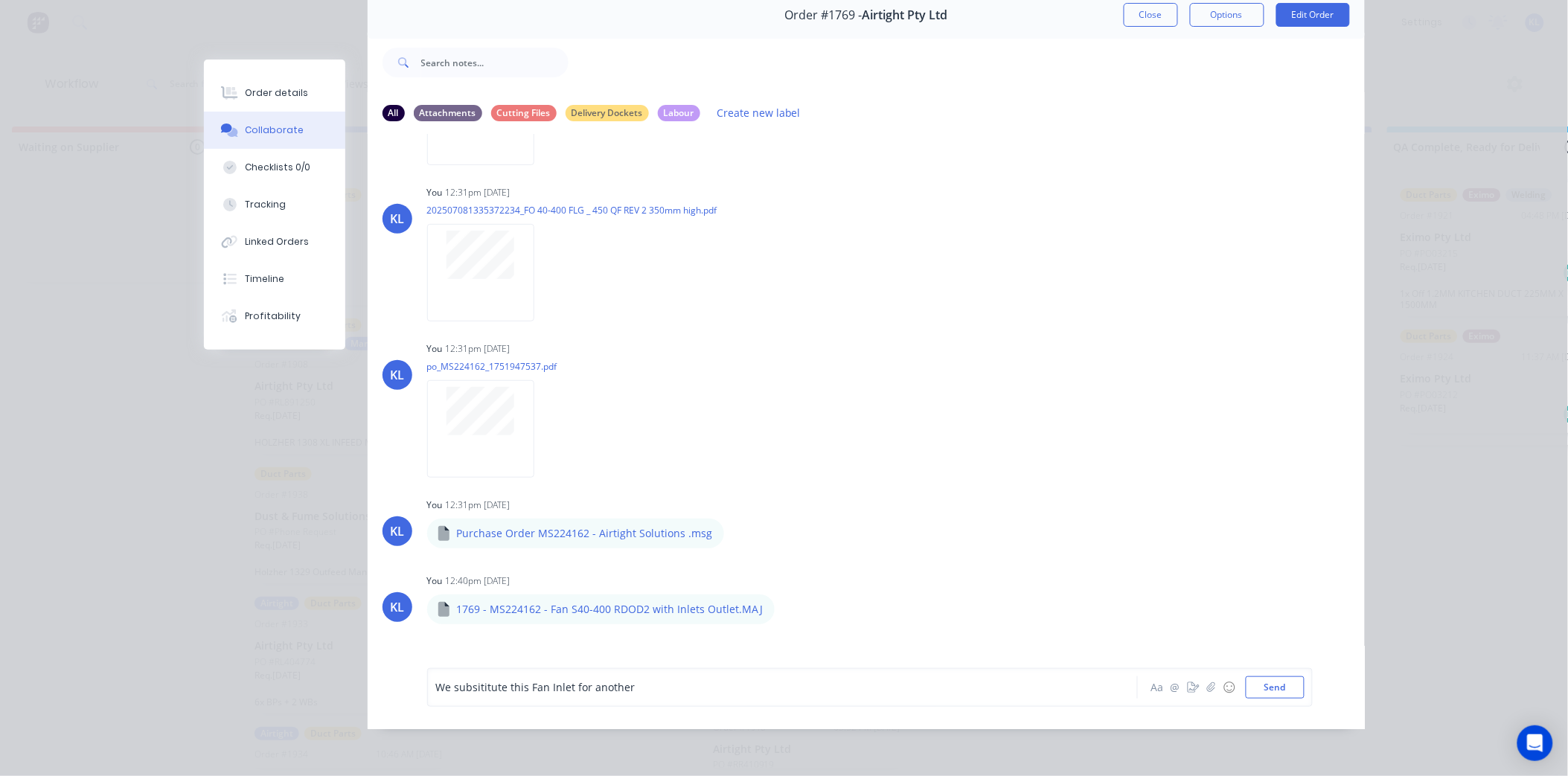
scroll to position [0, 0]
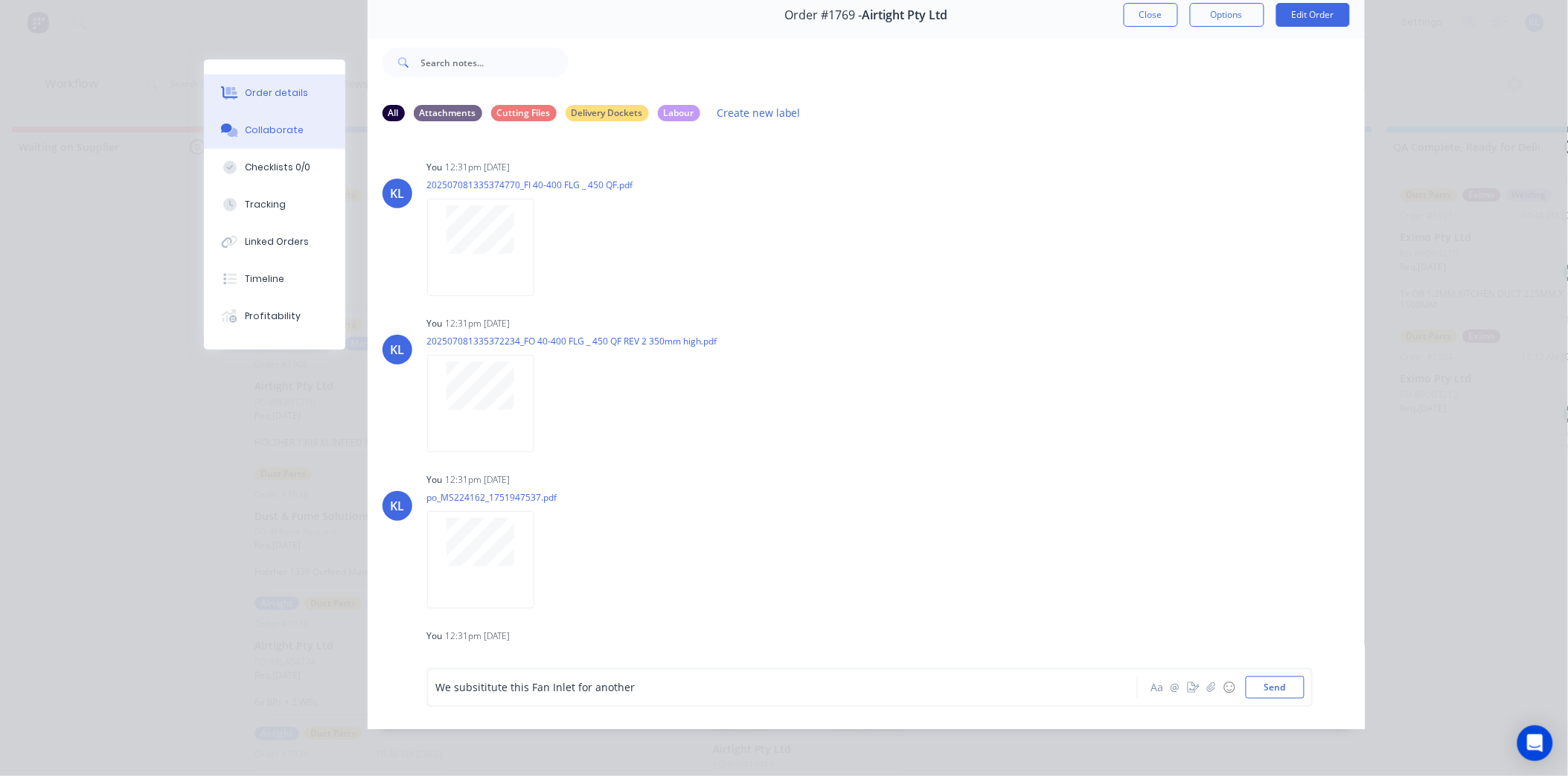
click at [273, 101] on button "Order details" at bounding box center [274, 93] width 141 height 37
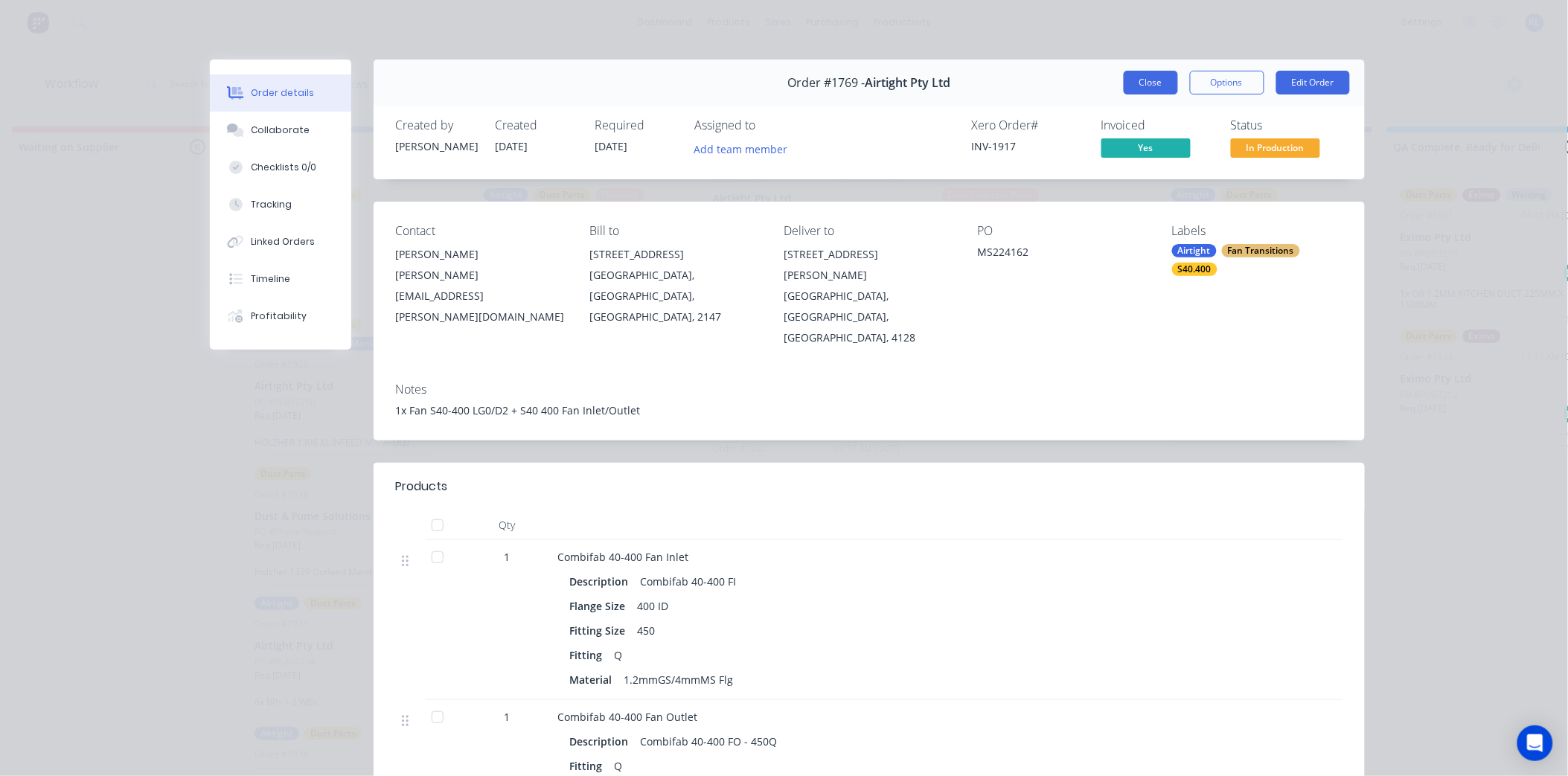
click at [1146, 83] on button "Close" at bounding box center [1151, 82] width 54 height 24
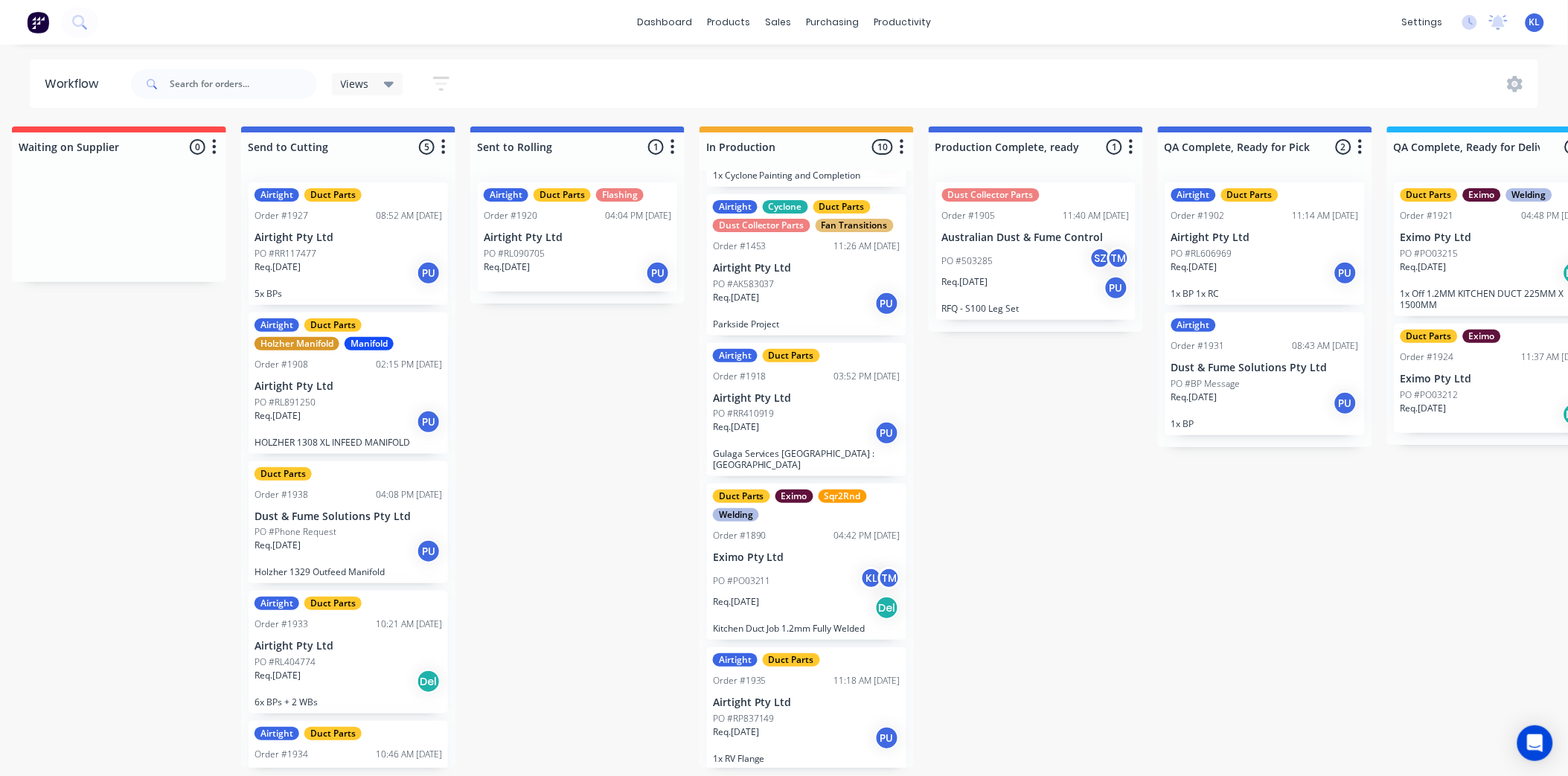
scroll to position [0, 249]
click at [228, 81] on input "text" at bounding box center [243, 84] width 147 height 30
type input "1924"
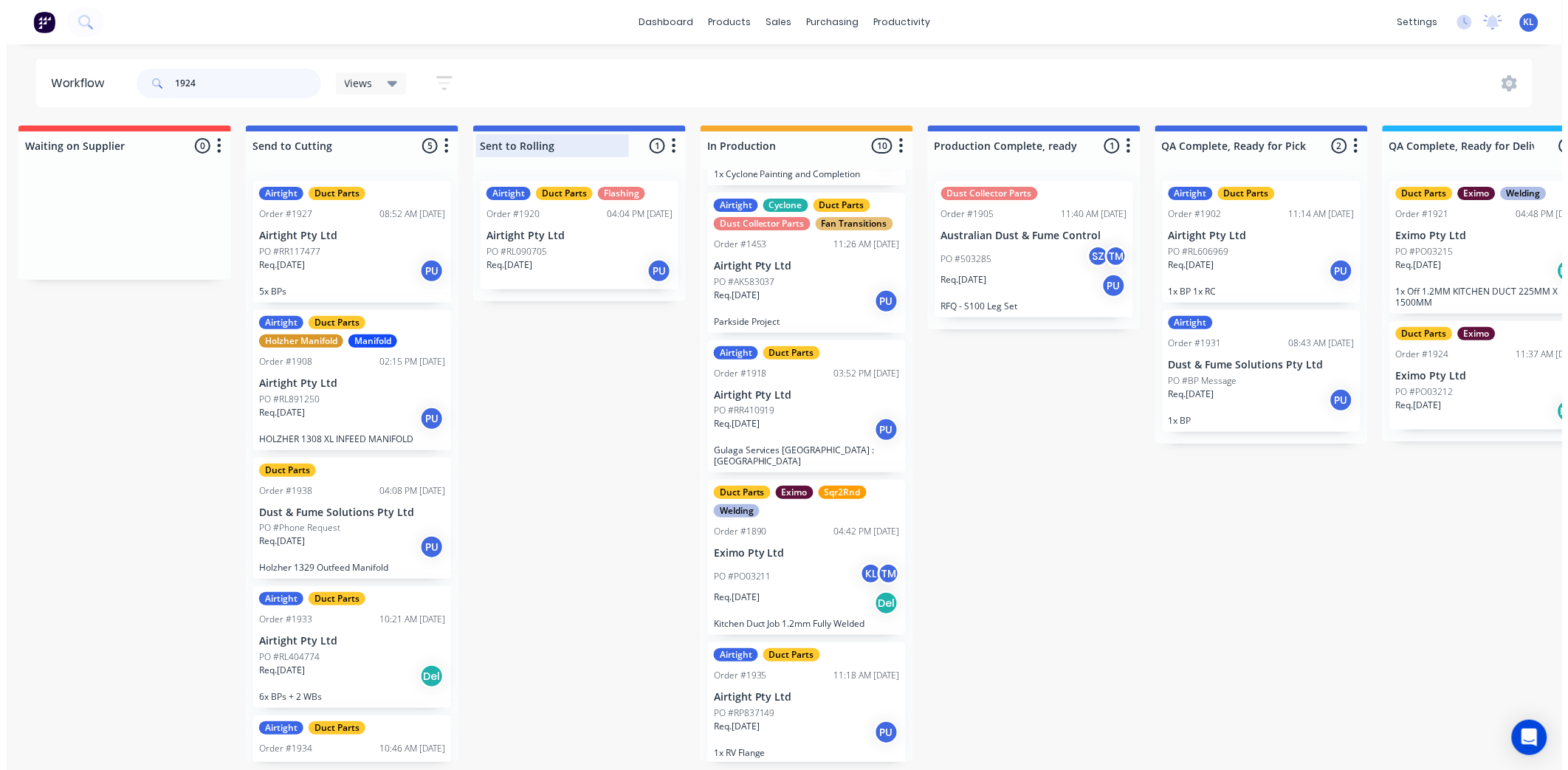
scroll to position [0, 0]
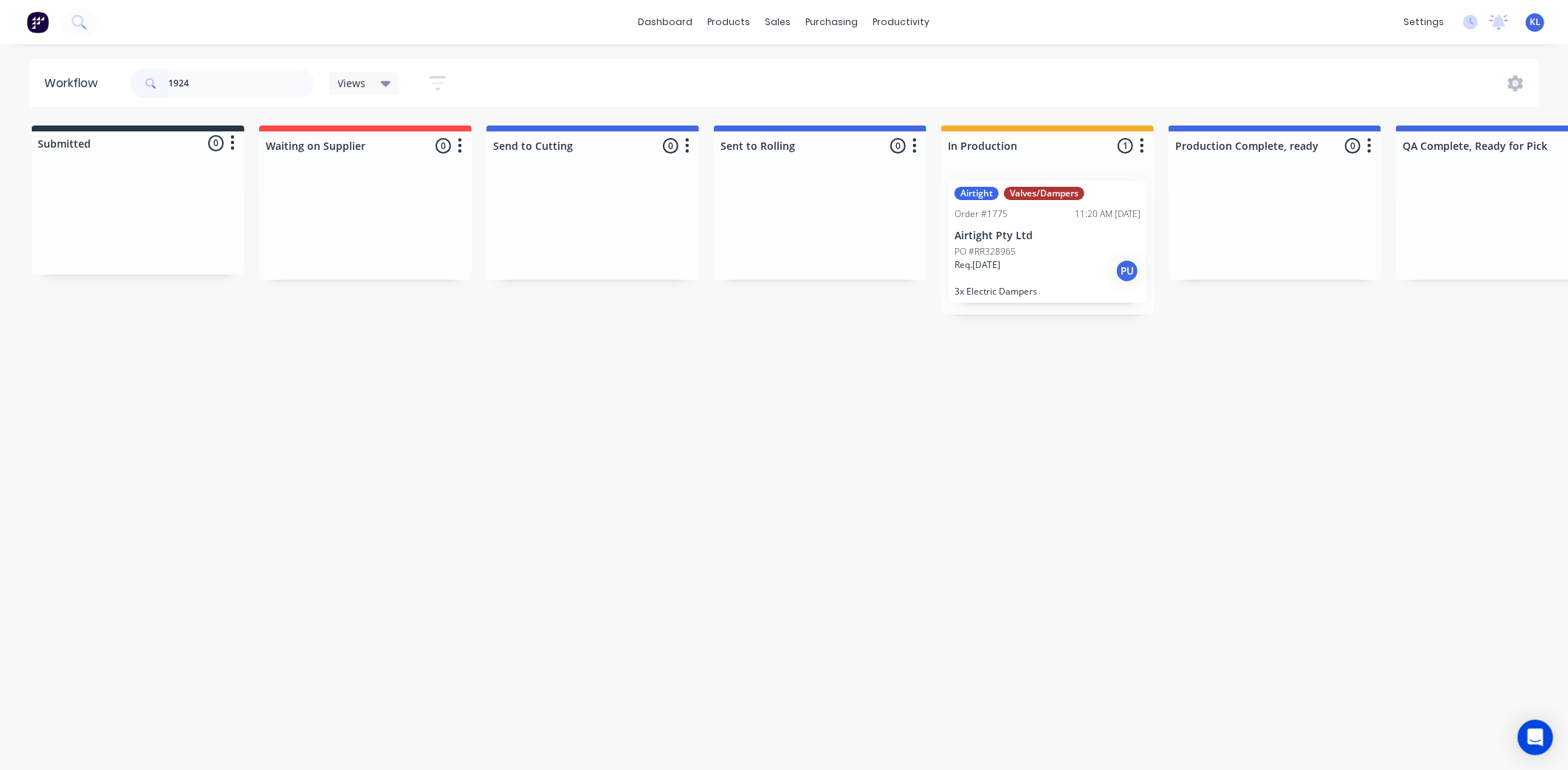
click at [945, 273] on div "Airtight Valves/Dampers Order #1775 11:20 AM 17/07/25 Airtight Pty Ltd PO #RR32…" at bounding box center [1047, 241] width 213 height 145
click at [970, 286] on p "3x Electric Dampers" at bounding box center [1047, 291] width 186 height 11
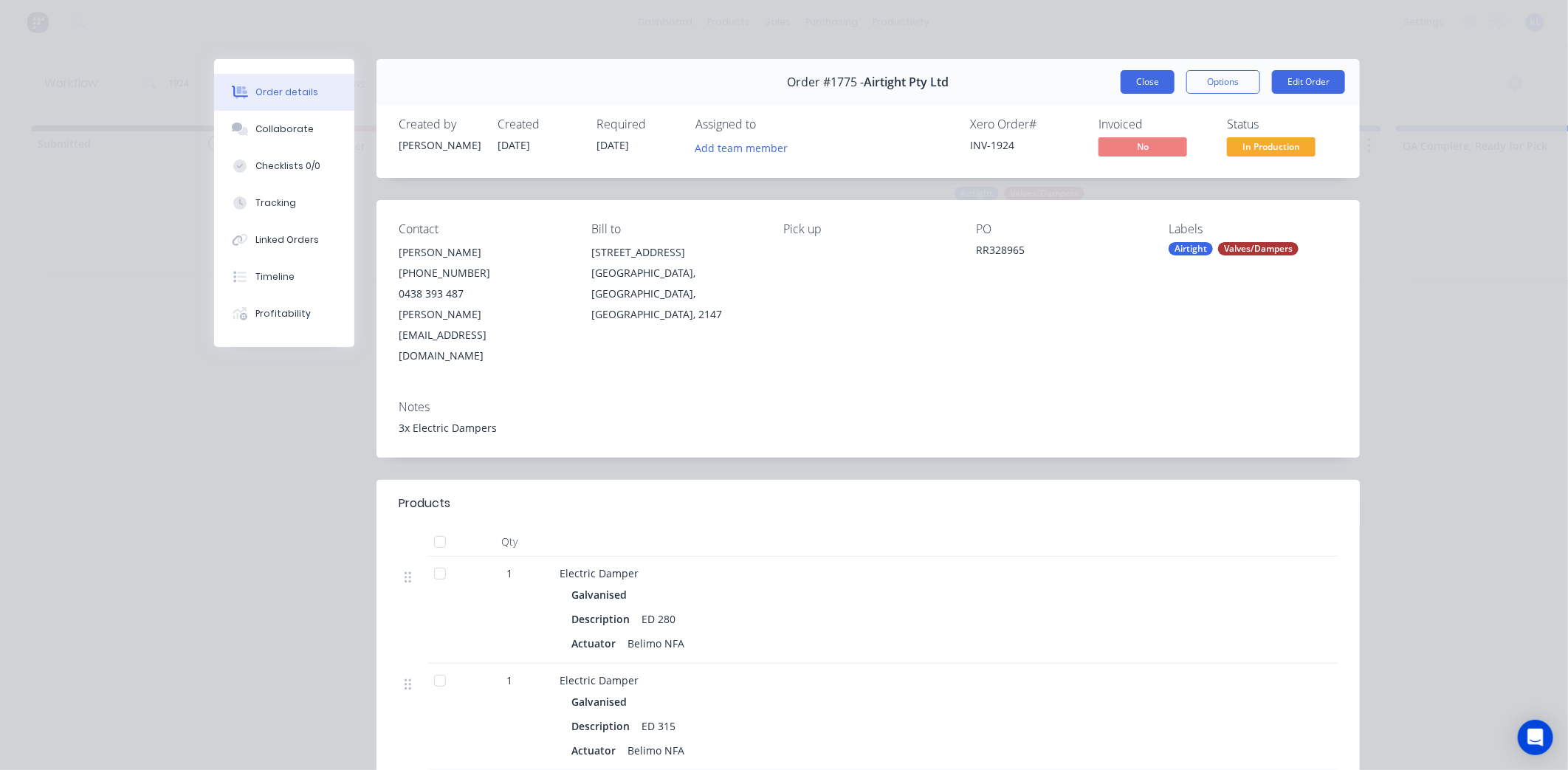
click at [1123, 83] on button "Close" at bounding box center [1147, 82] width 54 height 24
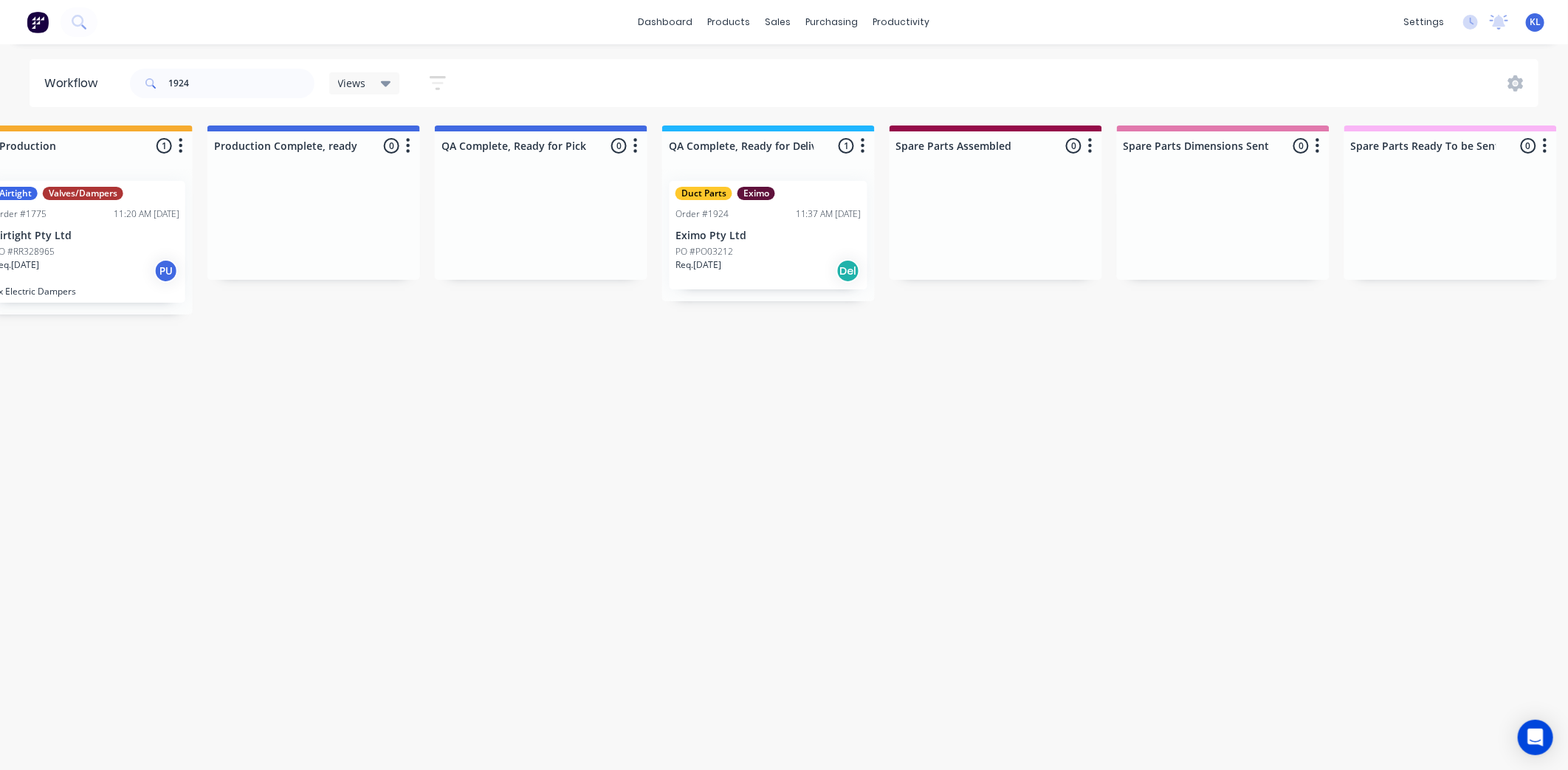
scroll to position [0, 1044]
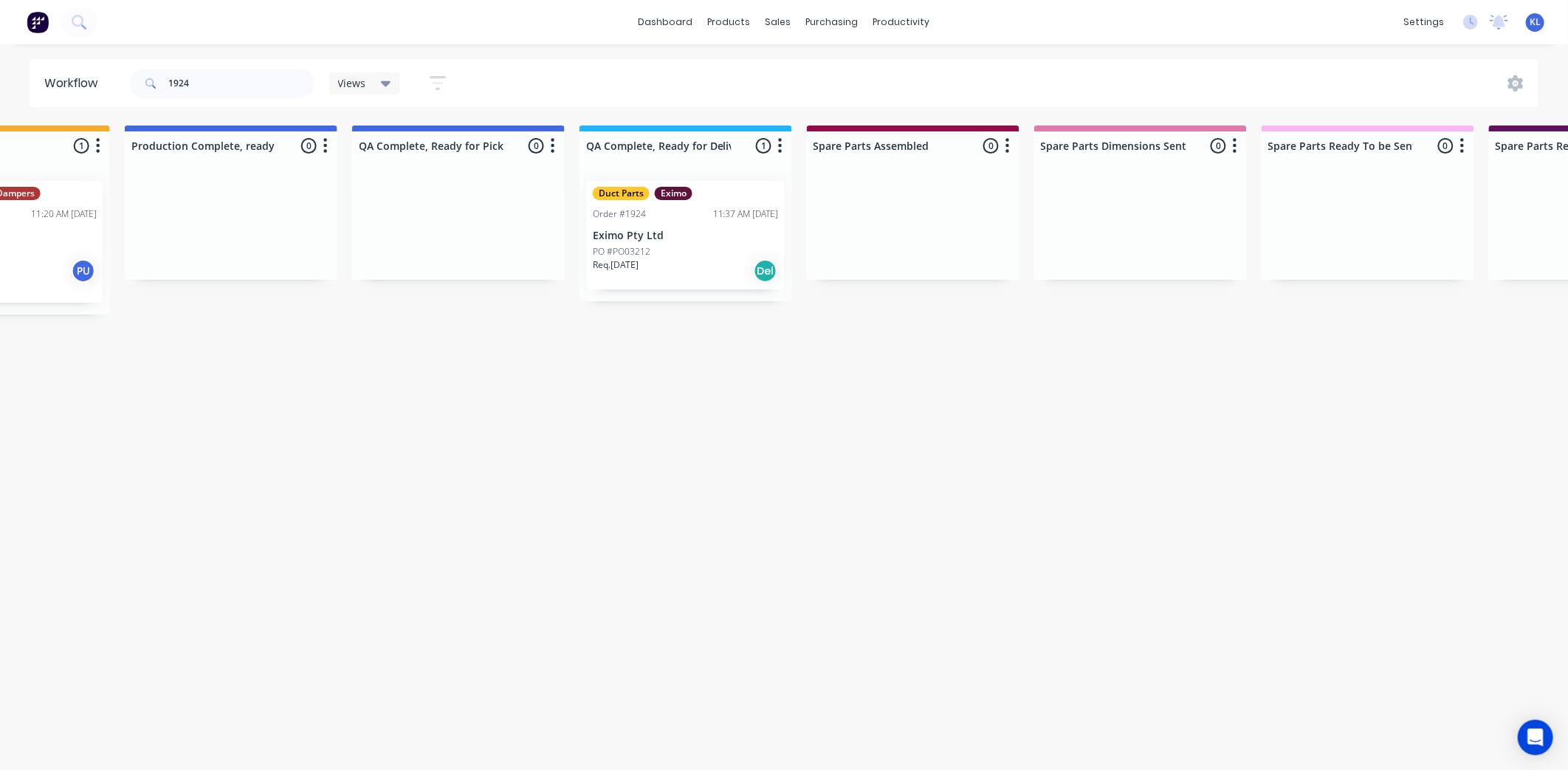
click at [677, 223] on div "Duct Parts Eximo Order #1924 11:37 AM 27/08/25 Eximo Pty Ltd PO #PO03212 Req. 2…" at bounding box center [685, 234] width 198 height 108
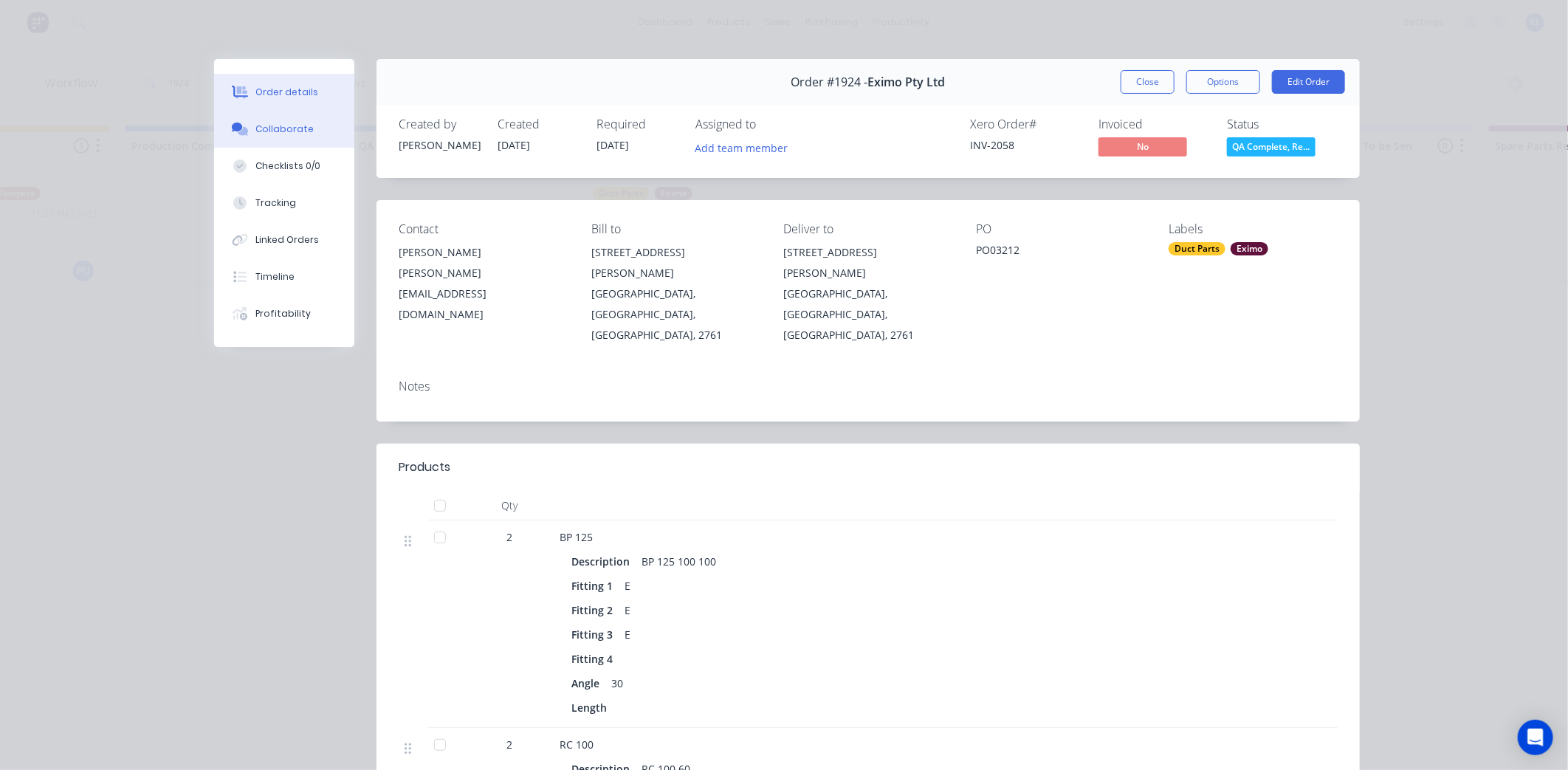
click at [275, 118] on button "Collaborate" at bounding box center [283, 129] width 140 height 37
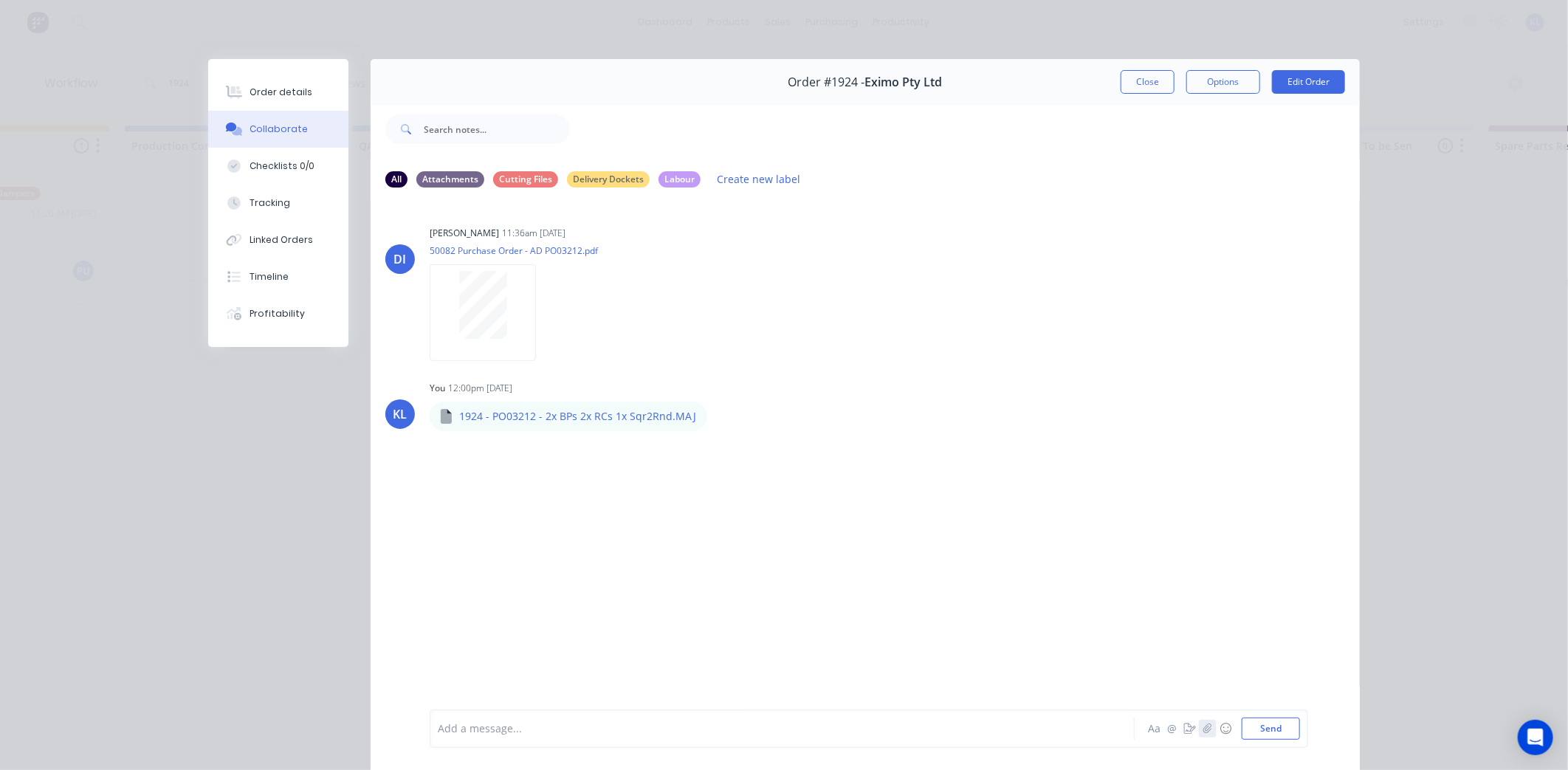
click at [1203, 729] on icon "button" at bounding box center [1207, 729] width 9 height 11
click at [1256, 733] on button "Send" at bounding box center [1271, 728] width 58 height 22
click at [1146, 81] on button "Close" at bounding box center [1147, 82] width 54 height 24
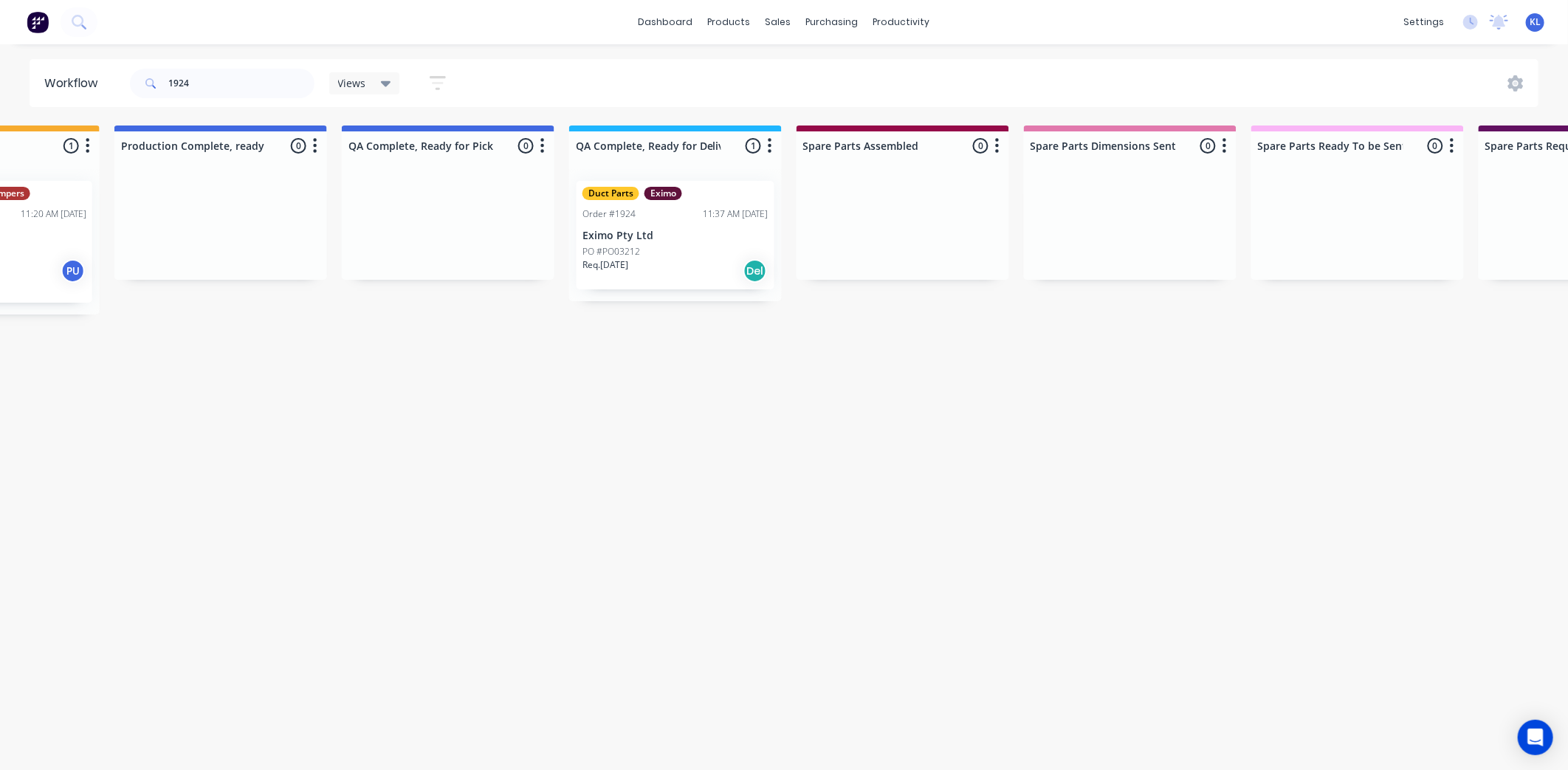
scroll to position [0, 1058]
click at [660, 225] on div "Duct Parts Eximo Order #1924 11:37 AM 27/08/25 Eximo Pty Ltd PO #PO03212 Req. 2…" at bounding box center [671, 234] width 198 height 108
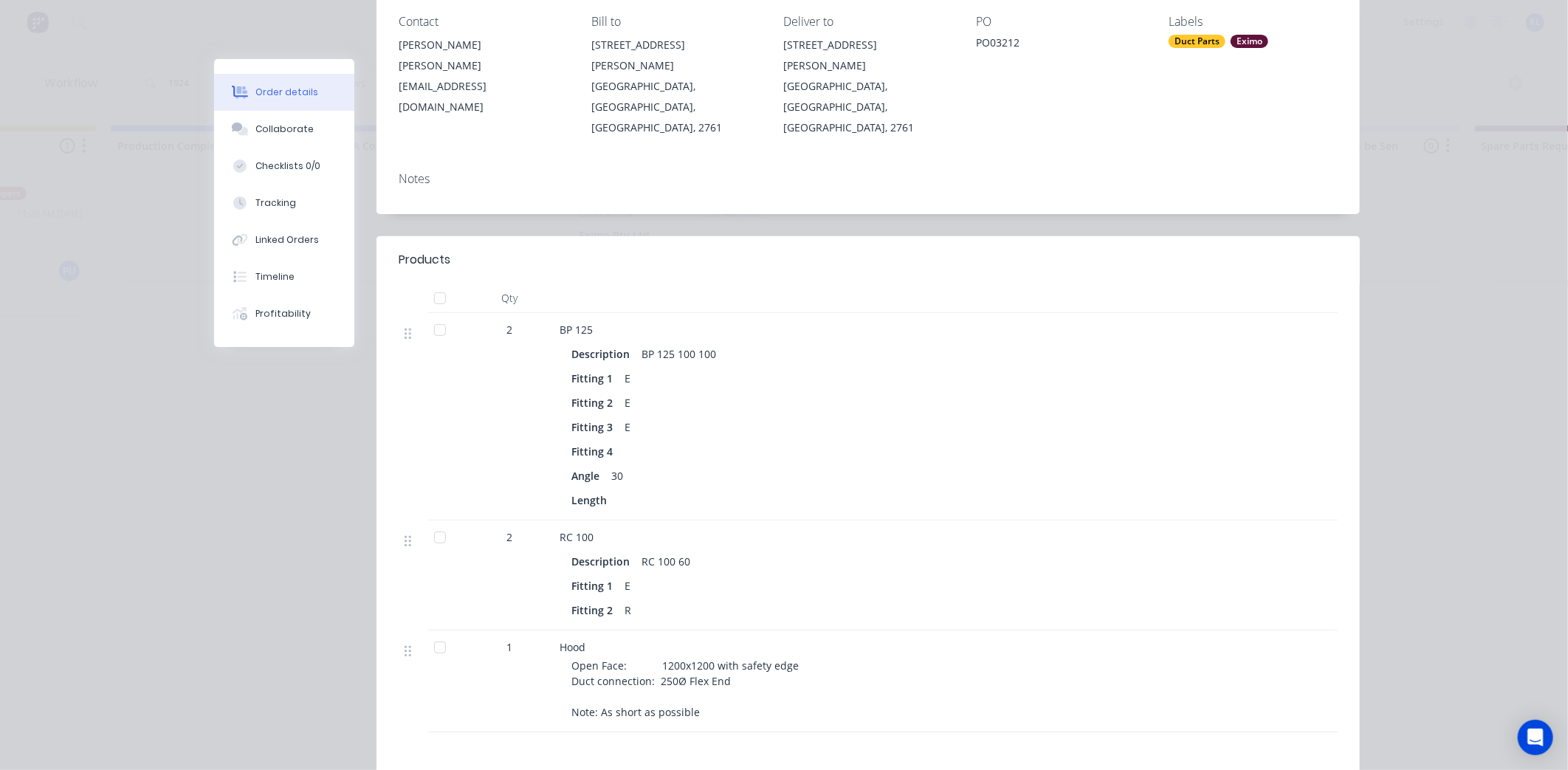
scroll to position [164, 0]
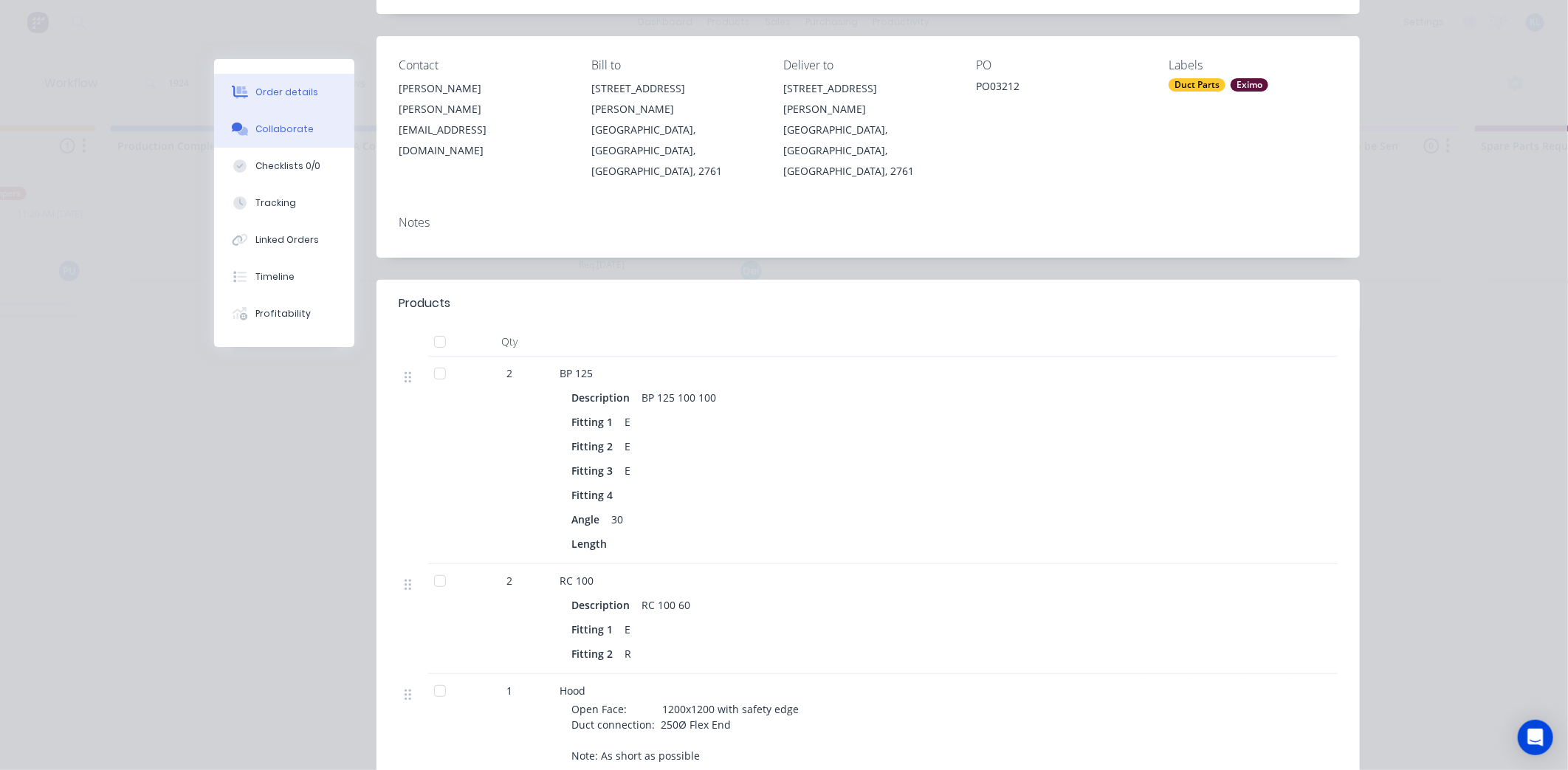
click at [274, 123] on div "Collaborate" at bounding box center [284, 128] width 58 height 13
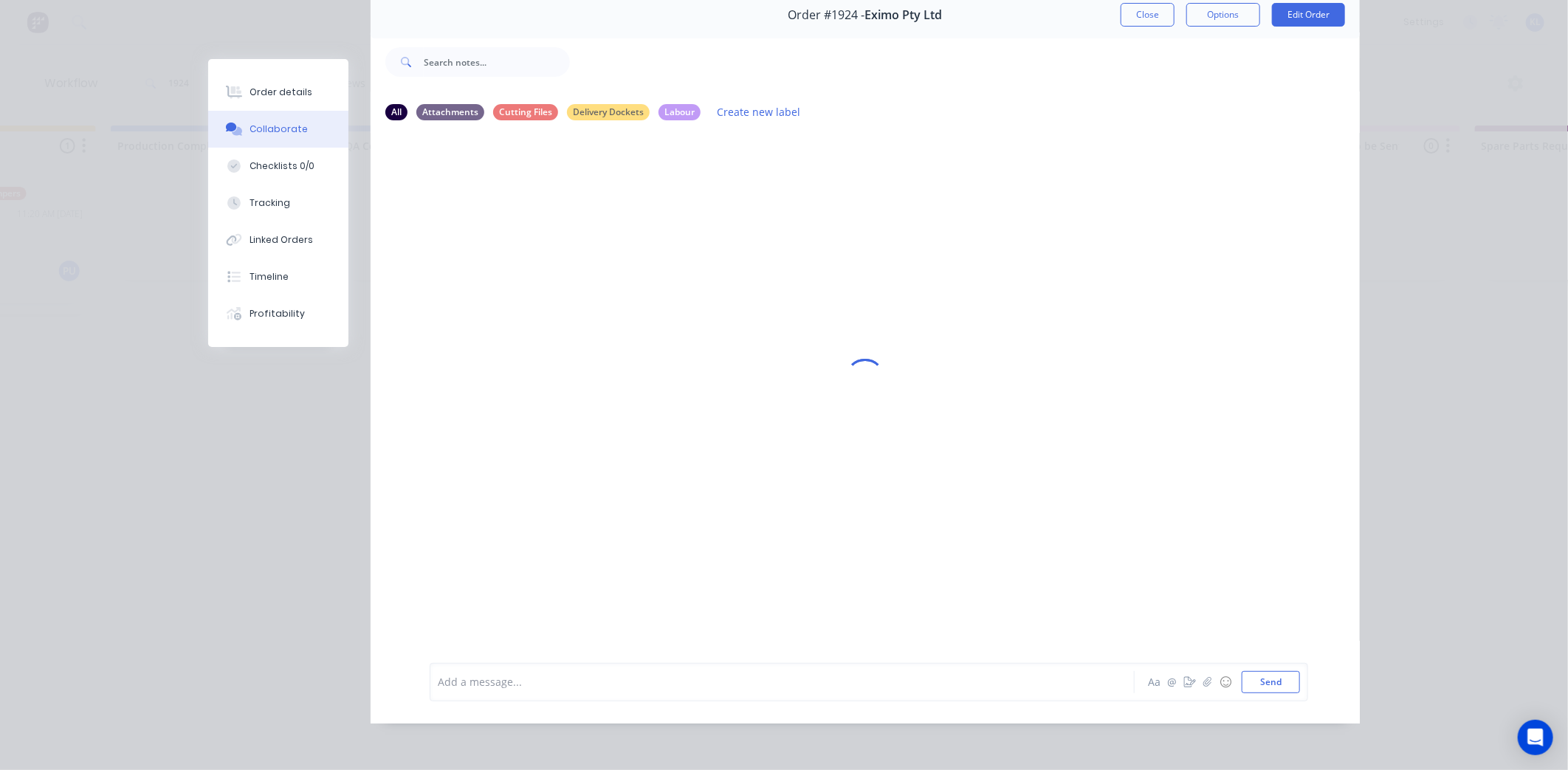
scroll to position [0, 0]
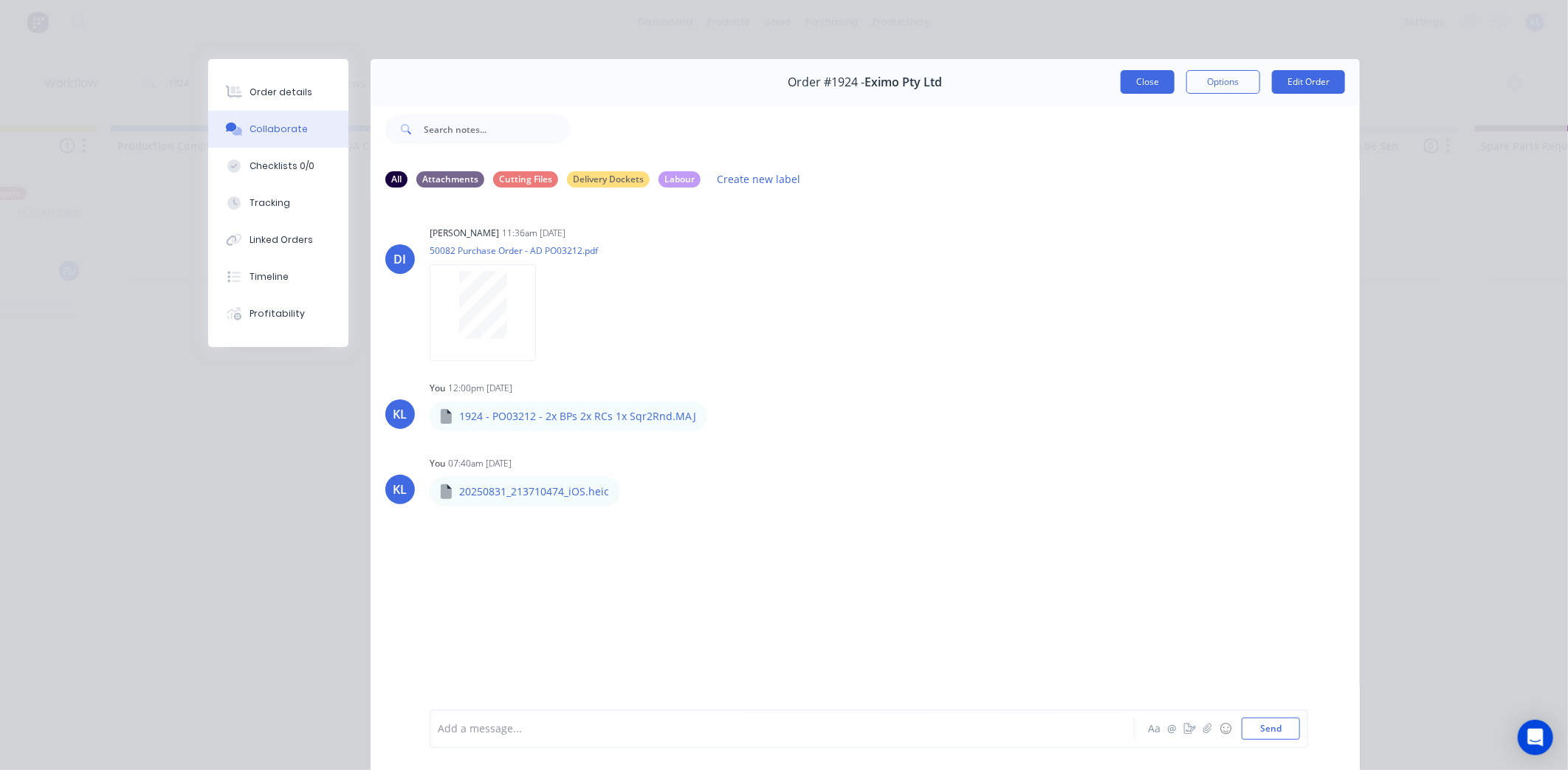
click at [1156, 79] on button "Close" at bounding box center [1147, 82] width 54 height 24
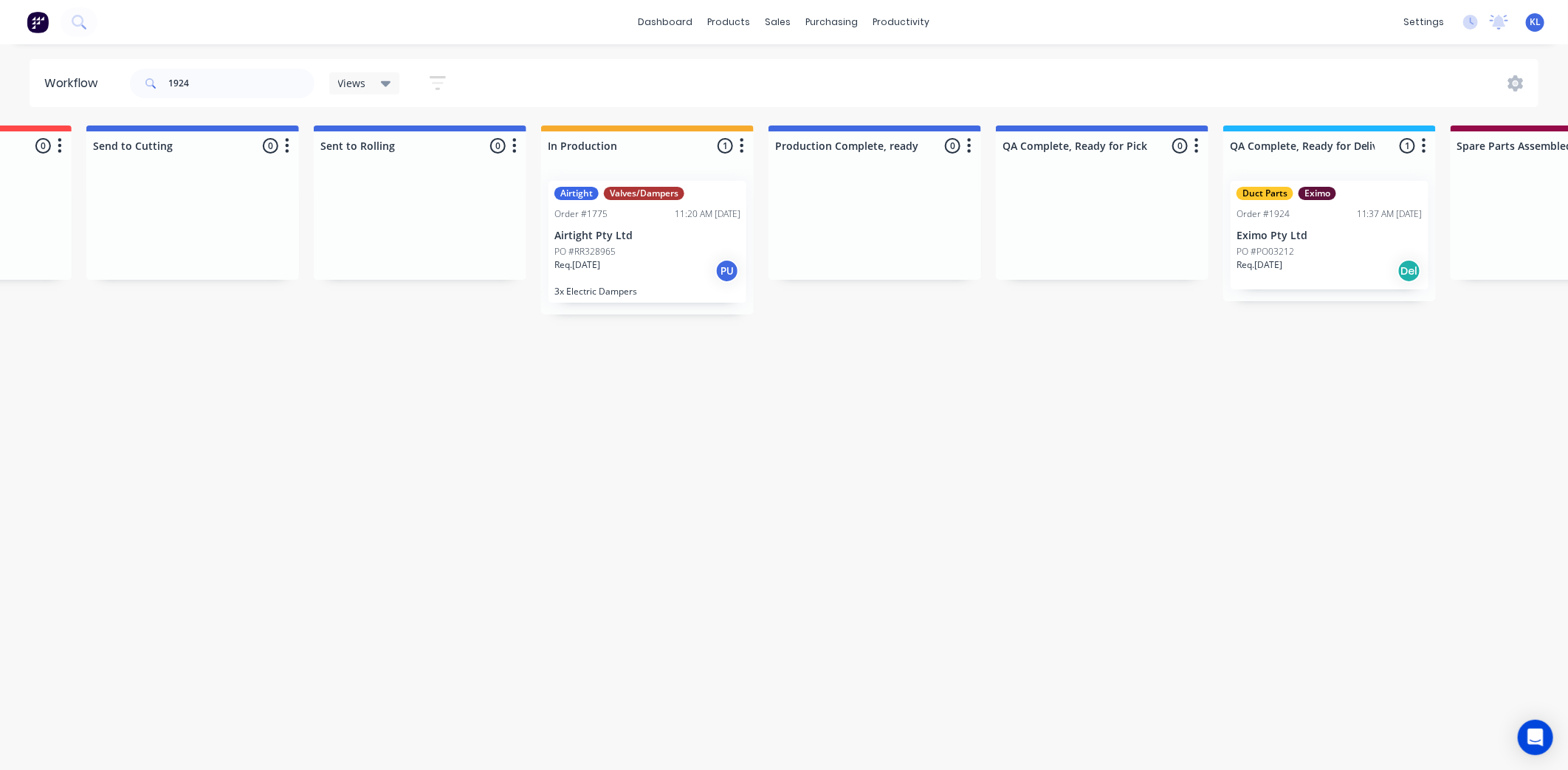
scroll to position [0, 214]
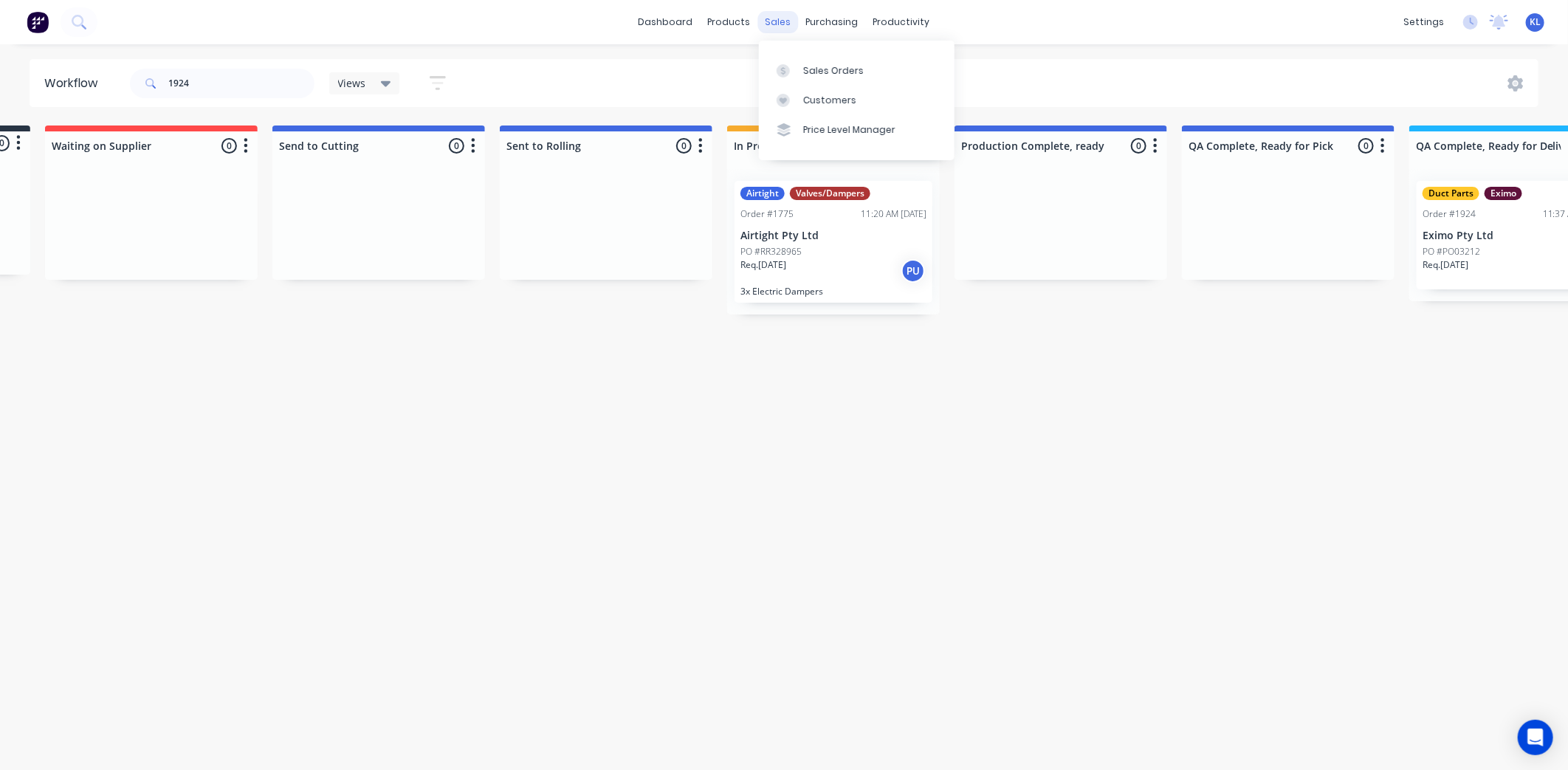
click at [780, 26] on div "sales" at bounding box center [778, 22] width 40 height 22
click at [816, 75] on div "Sales Orders" at bounding box center [833, 70] width 61 height 13
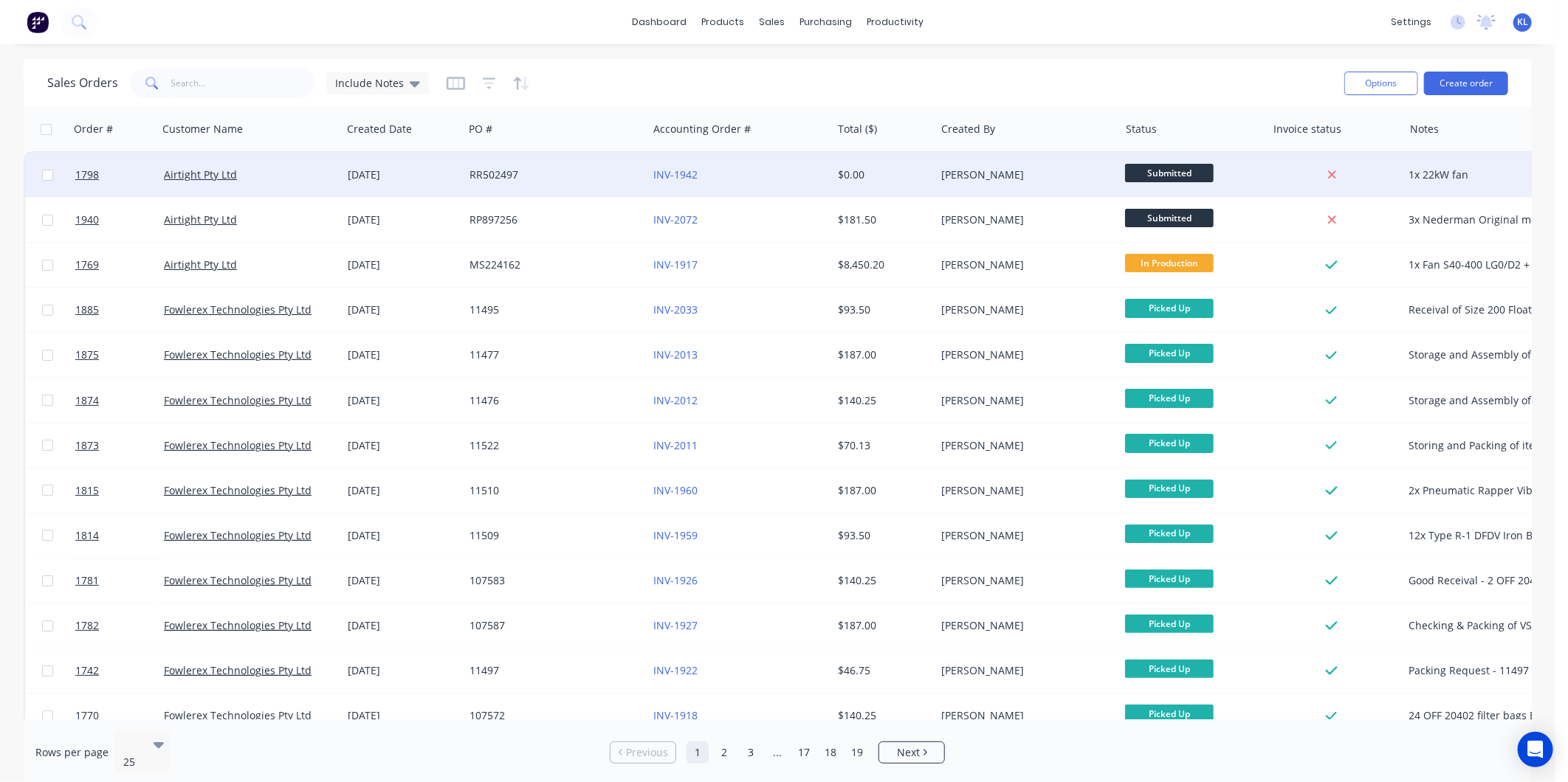
click at [1119, 177] on div "Submitted" at bounding box center [1193, 175] width 148 height 44
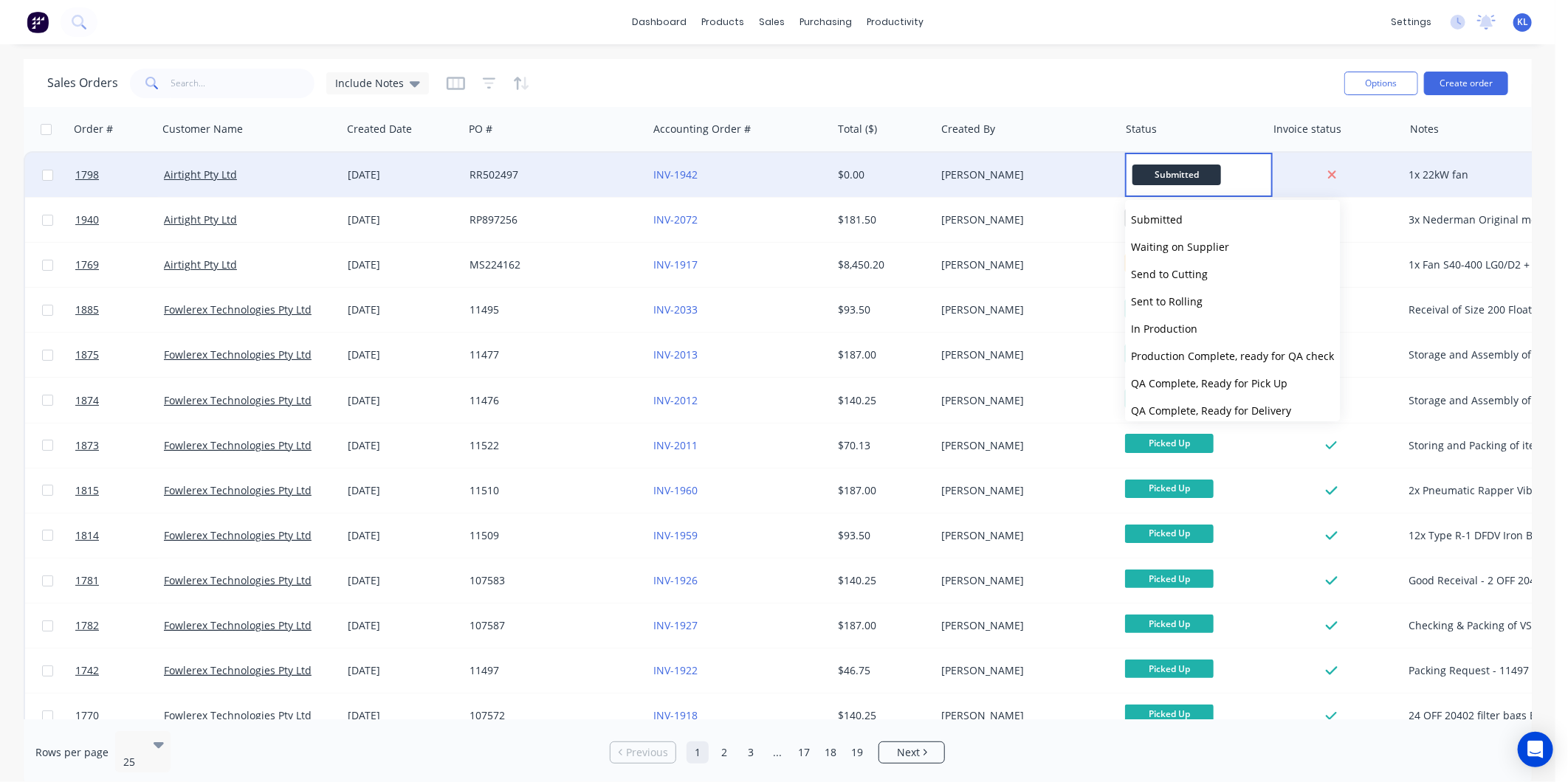
click at [1066, 177] on div "[PERSON_NAME]" at bounding box center [1022, 174] width 164 height 15
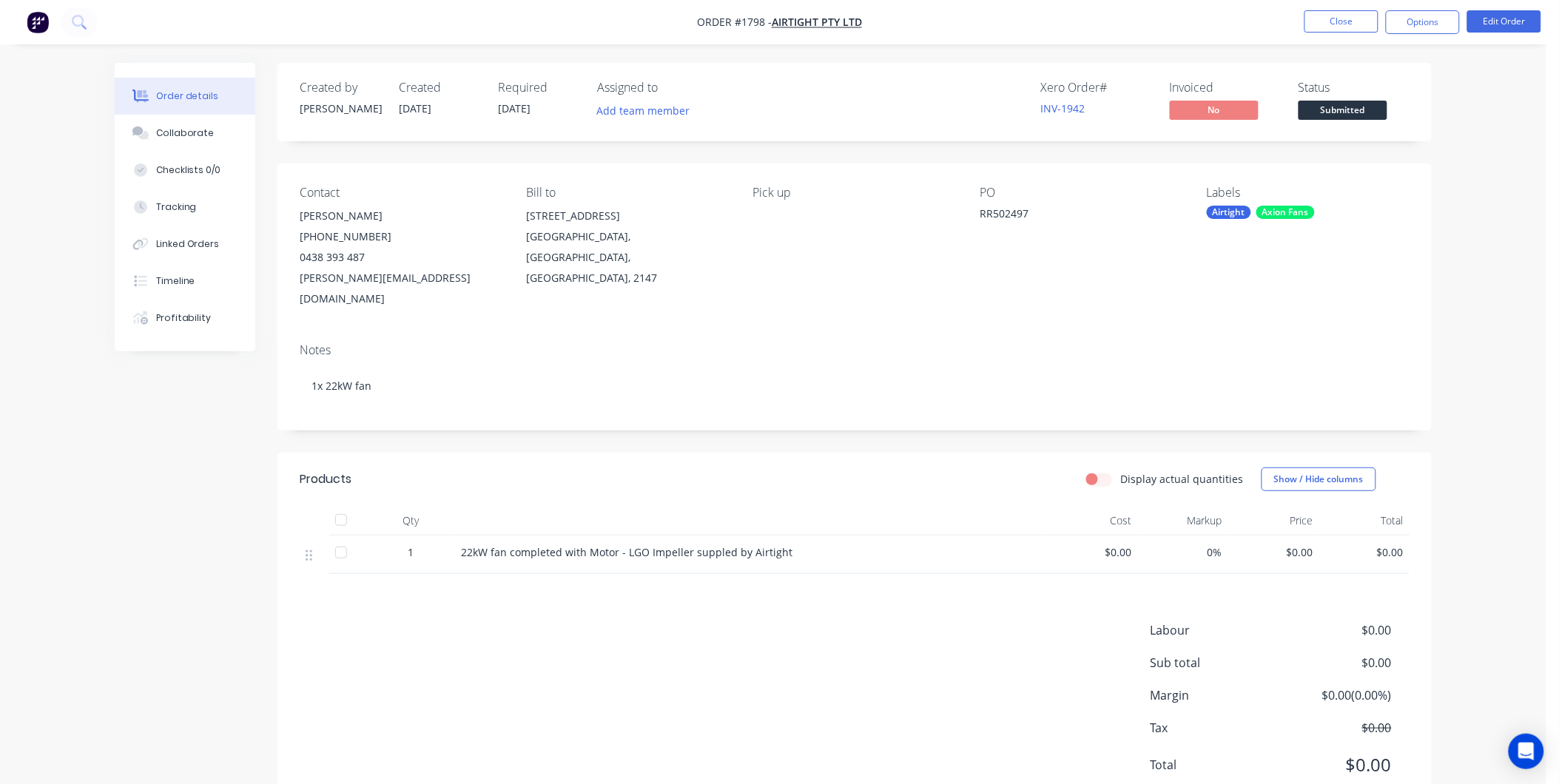
click at [1324, 118] on span "Submitted" at bounding box center [1343, 109] width 89 height 19
click at [1338, 26] on button "Close" at bounding box center [1342, 21] width 74 height 22
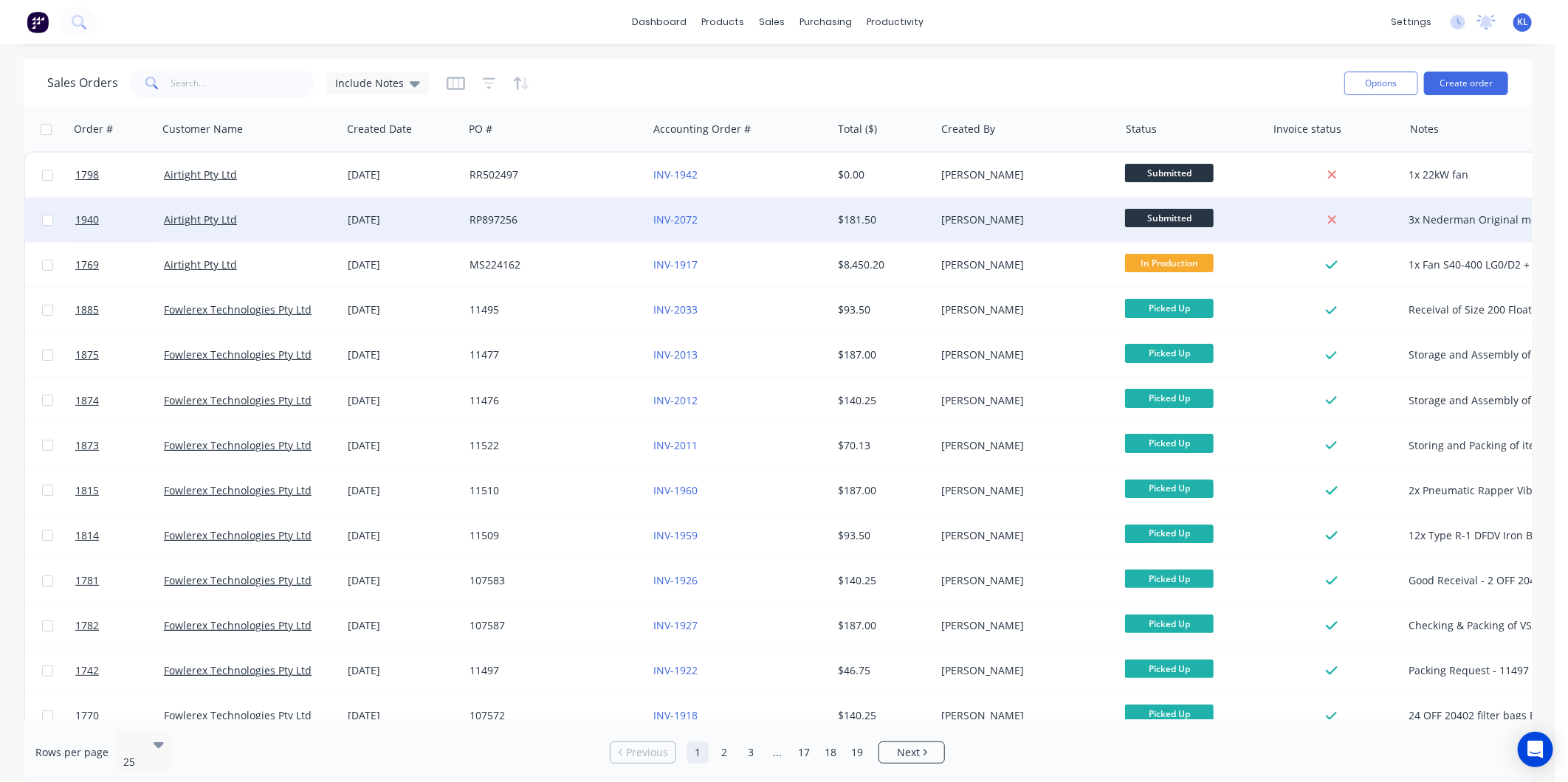
click at [1066, 220] on div "[PERSON_NAME]" at bounding box center [1022, 220] width 164 height 15
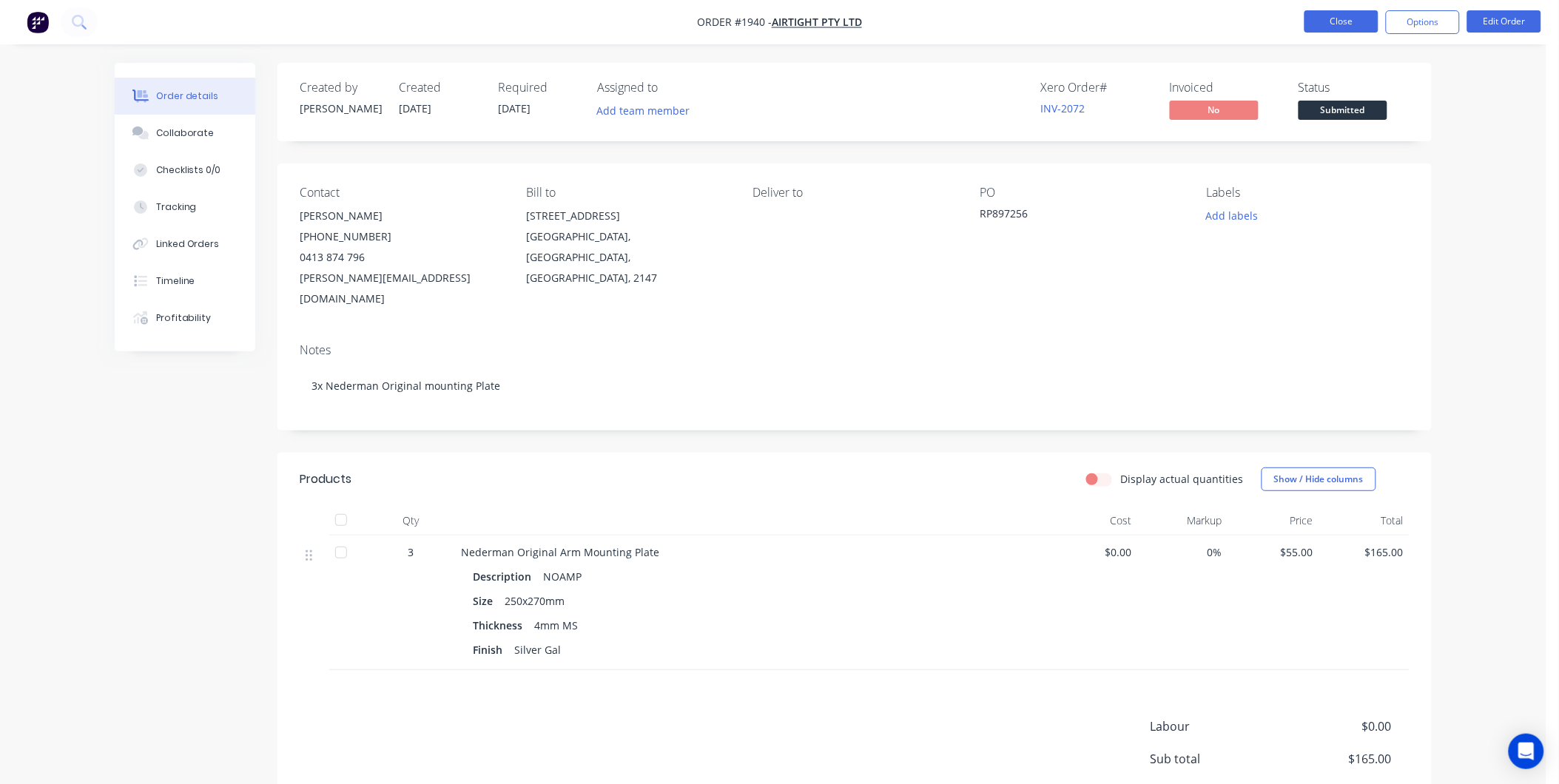
click at [1321, 16] on button "Close" at bounding box center [1342, 21] width 74 height 22
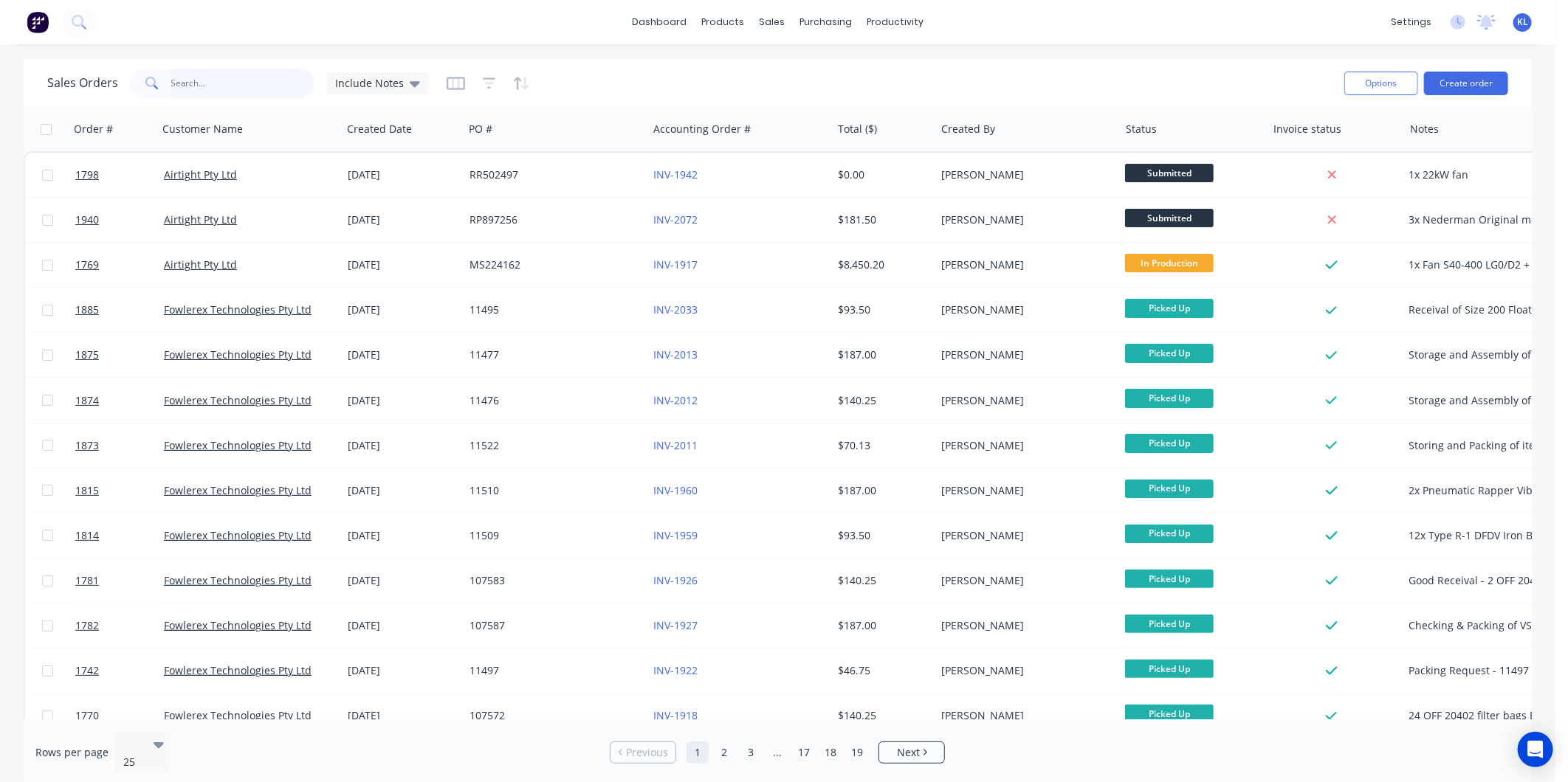
click at [200, 84] on input "text" at bounding box center [244, 84] width 144 height 30
paste input "ST328770"
type input "ST328770"
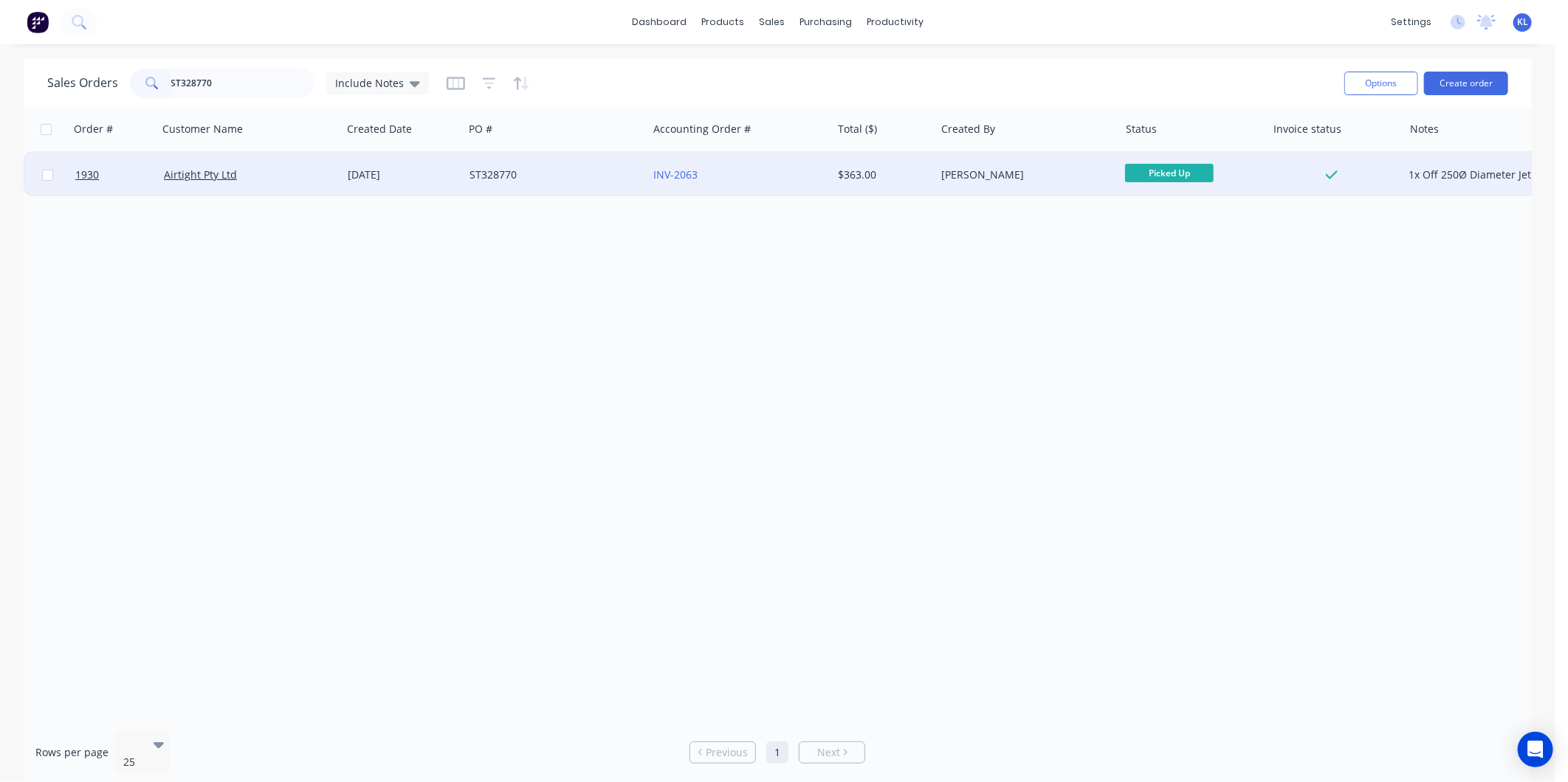
click at [414, 171] on div "28 Aug 2025" at bounding box center [402, 174] width 110 height 15
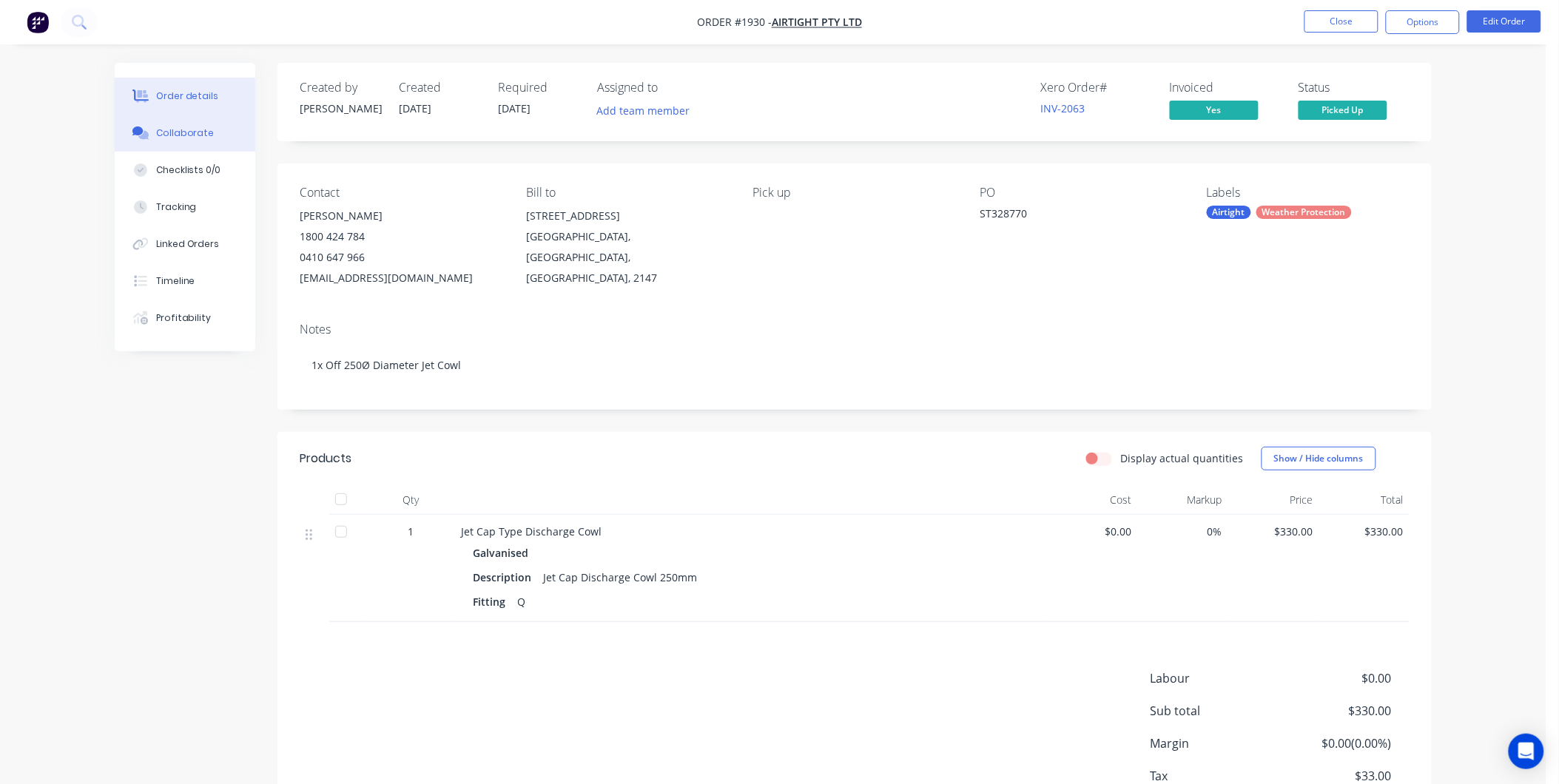
click at [217, 135] on button "Collaborate" at bounding box center [184, 133] width 140 height 37
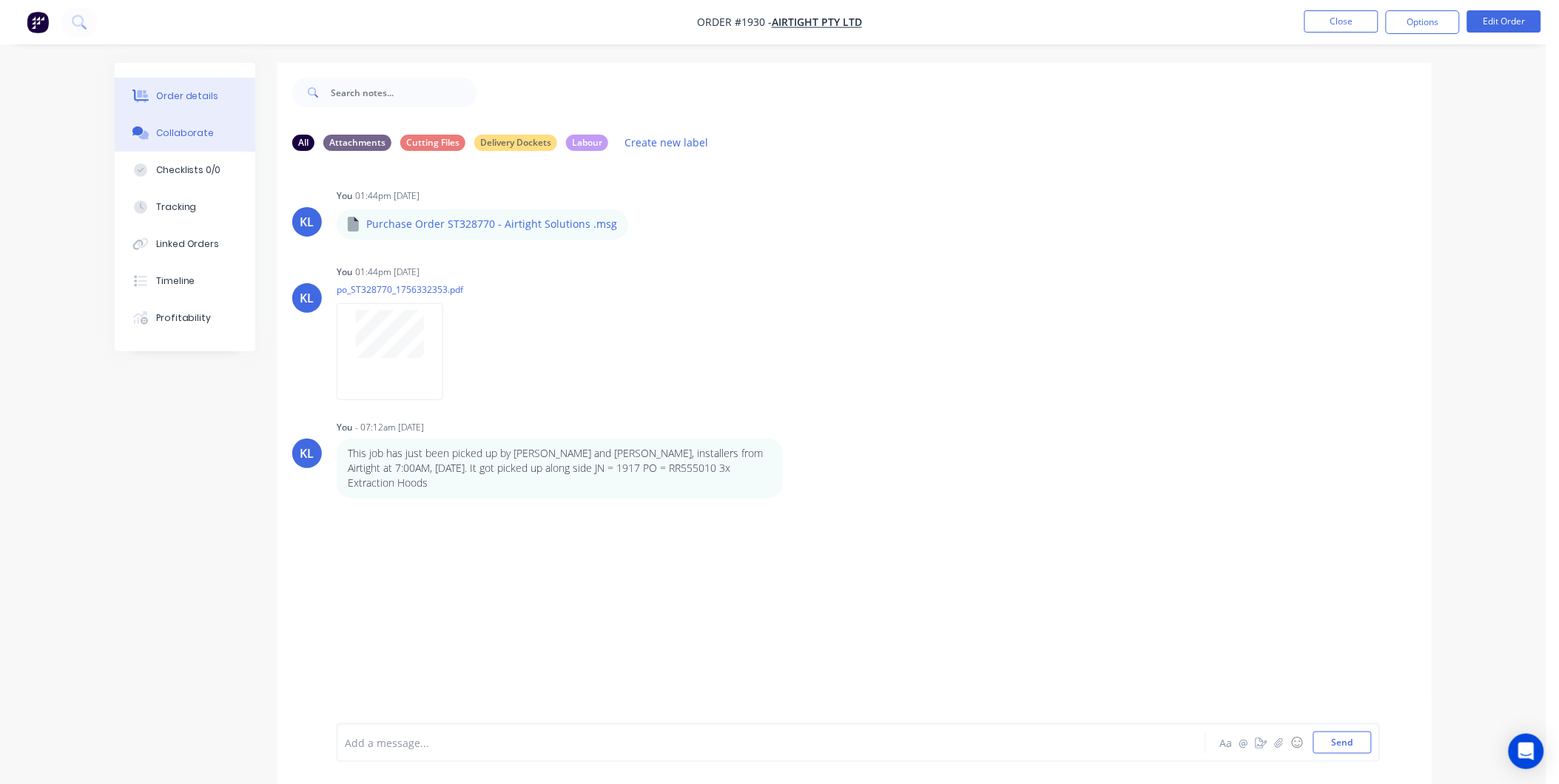
click at [168, 98] on div "Order details" at bounding box center [187, 95] width 63 height 13
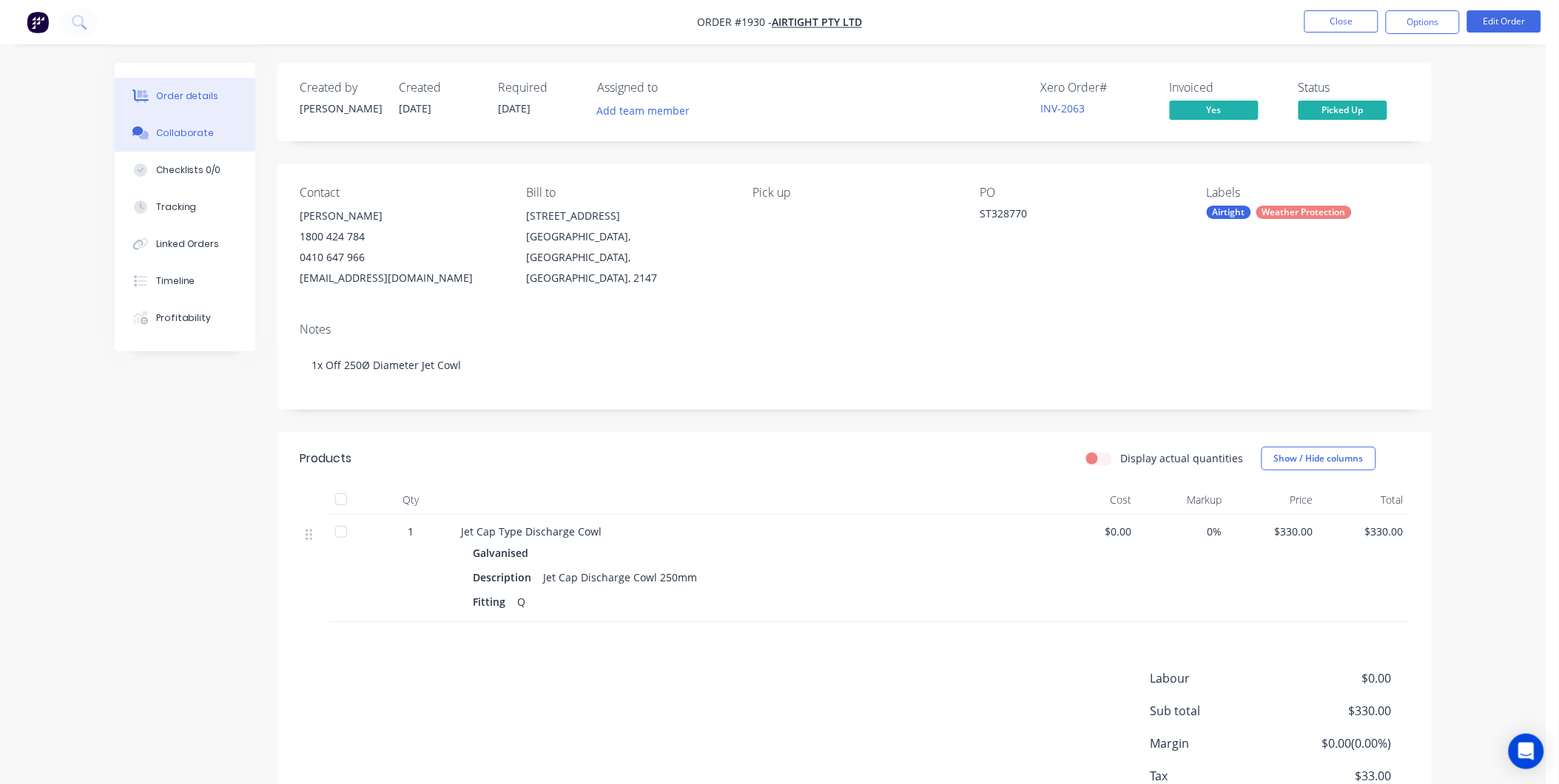
click at [157, 142] on button "Collaborate" at bounding box center [184, 133] width 140 height 37
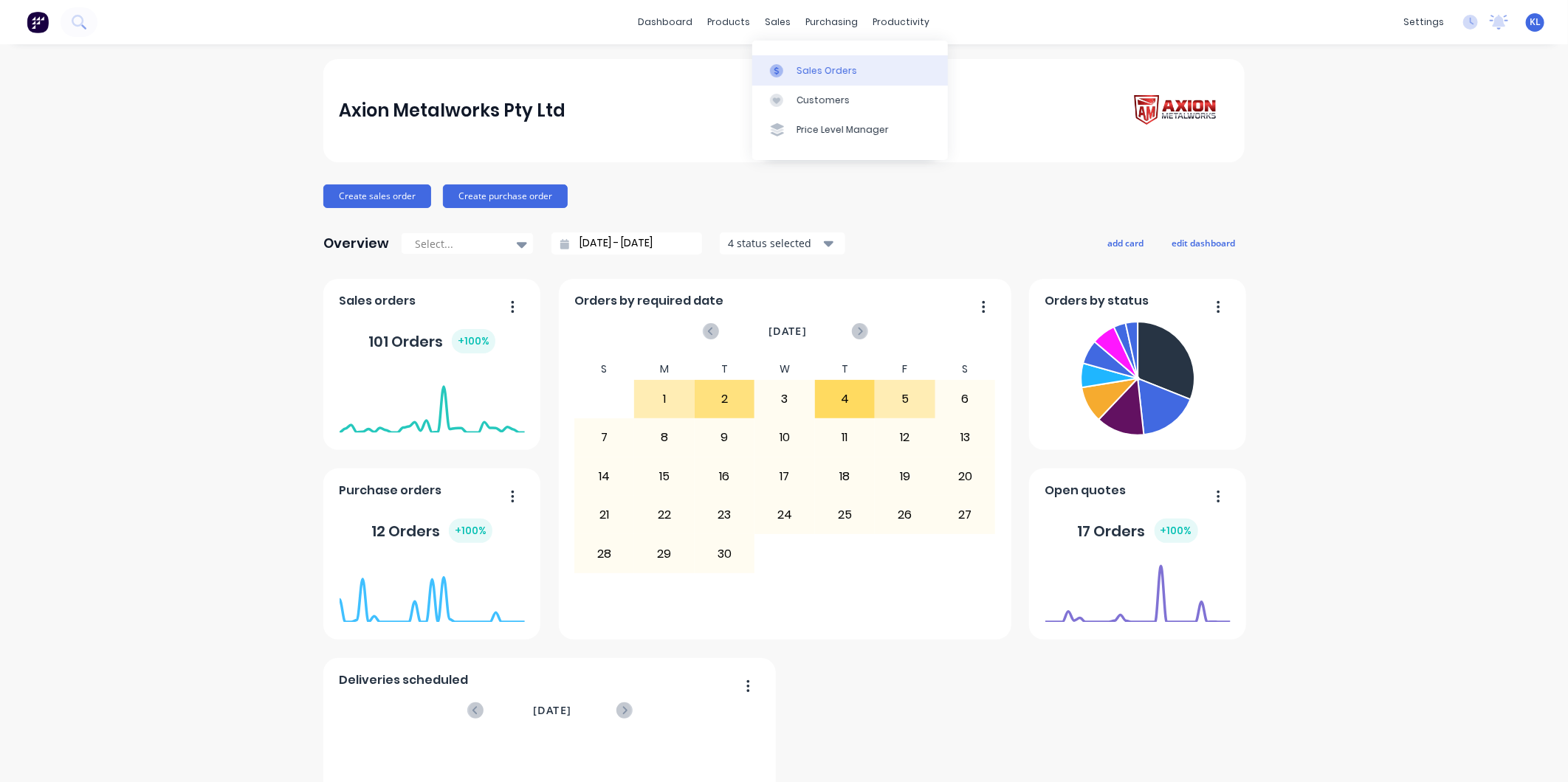
click at [807, 66] on div "Sales Orders" at bounding box center [826, 70] width 61 height 13
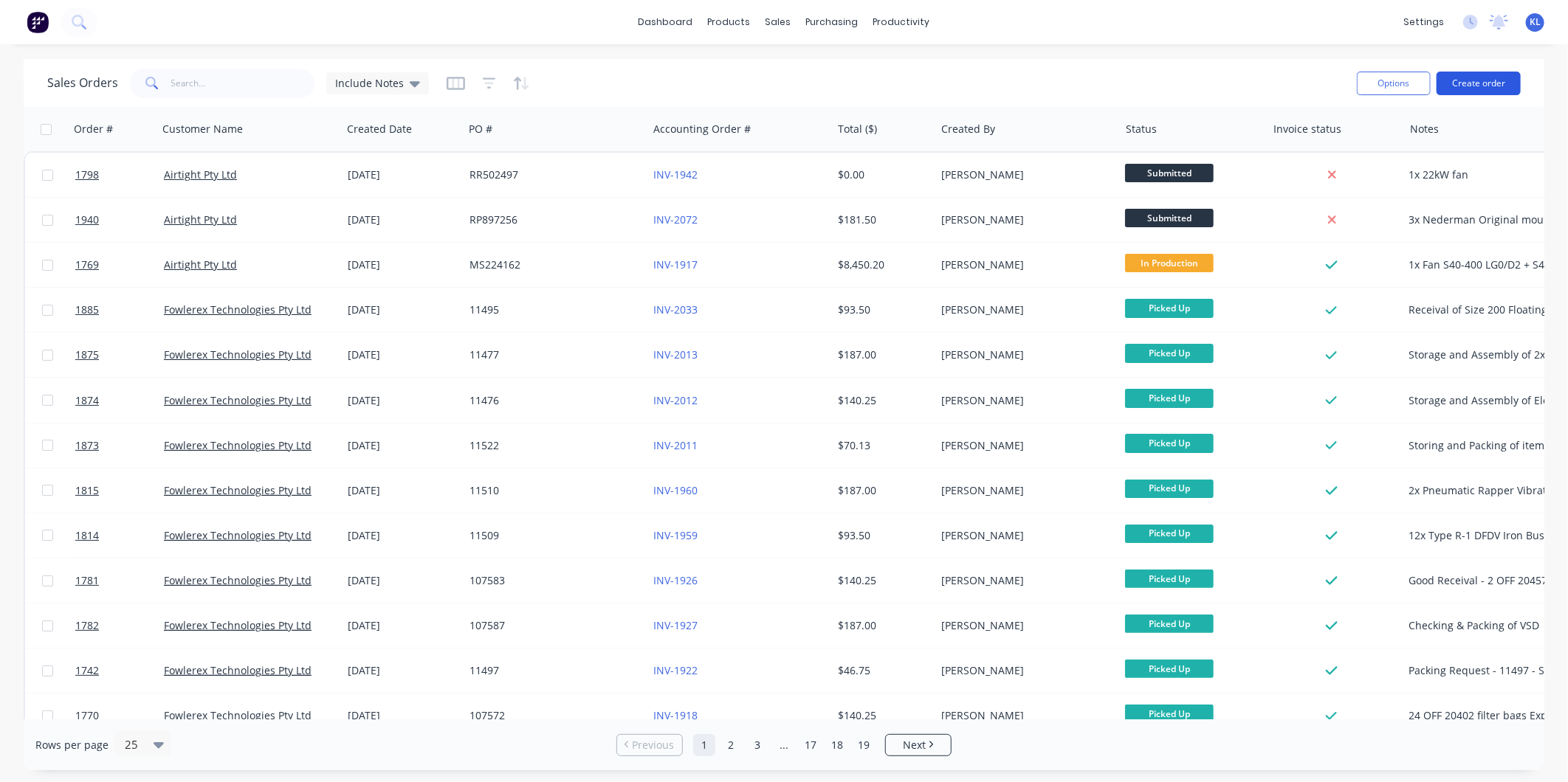
click at [1479, 84] on button "Create order" at bounding box center [1478, 83] width 84 height 24
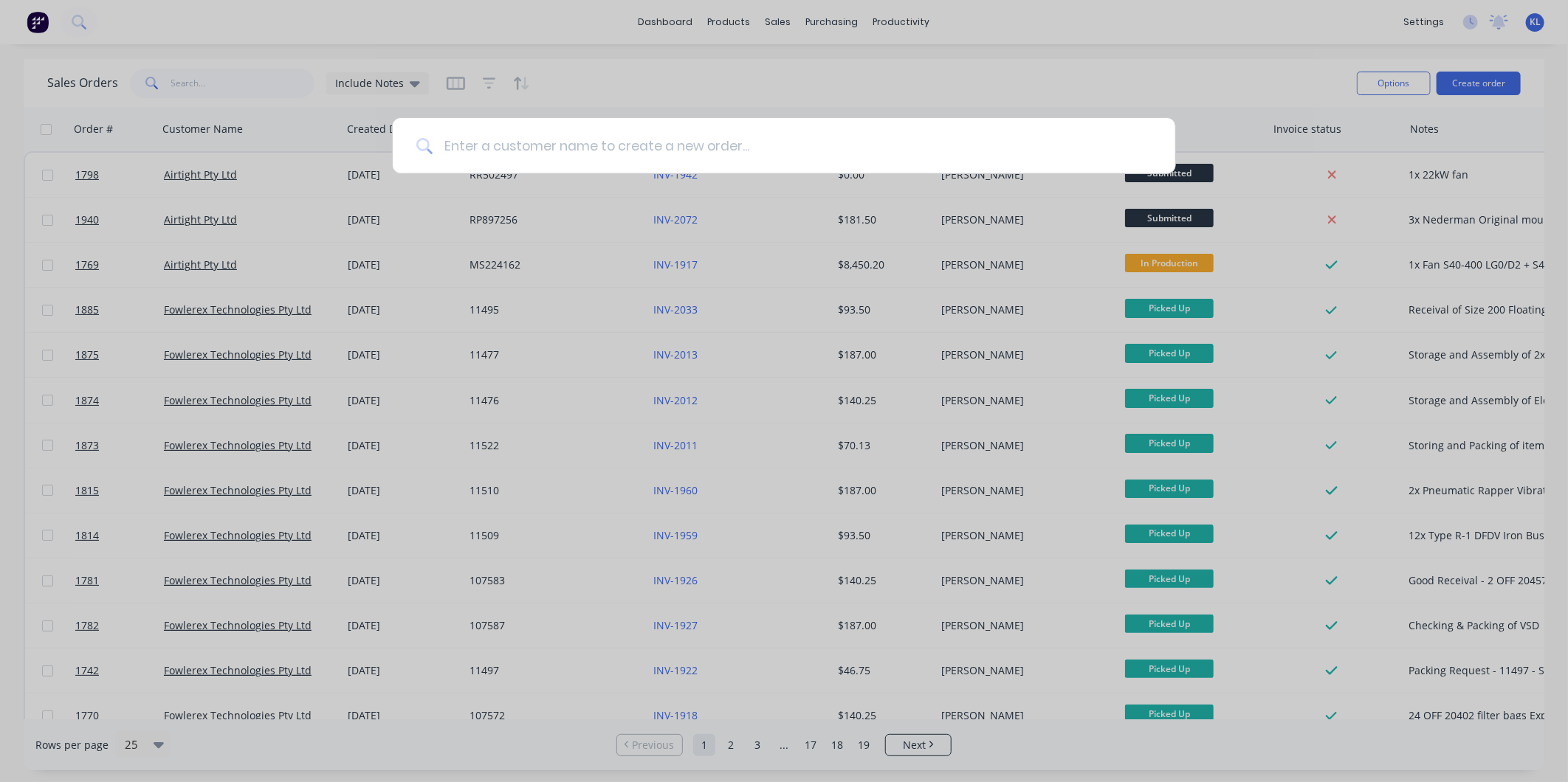
click at [671, 136] on input at bounding box center [792, 145] width 719 height 55
click at [604, 157] on input at bounding box center [792, 145] width 719 height 55
click at [598, 148] on input at bounding box center [792, 145] width 719 height 55
click at [856, 32] on div at bounding box center [784, 391] width 1568 height 782
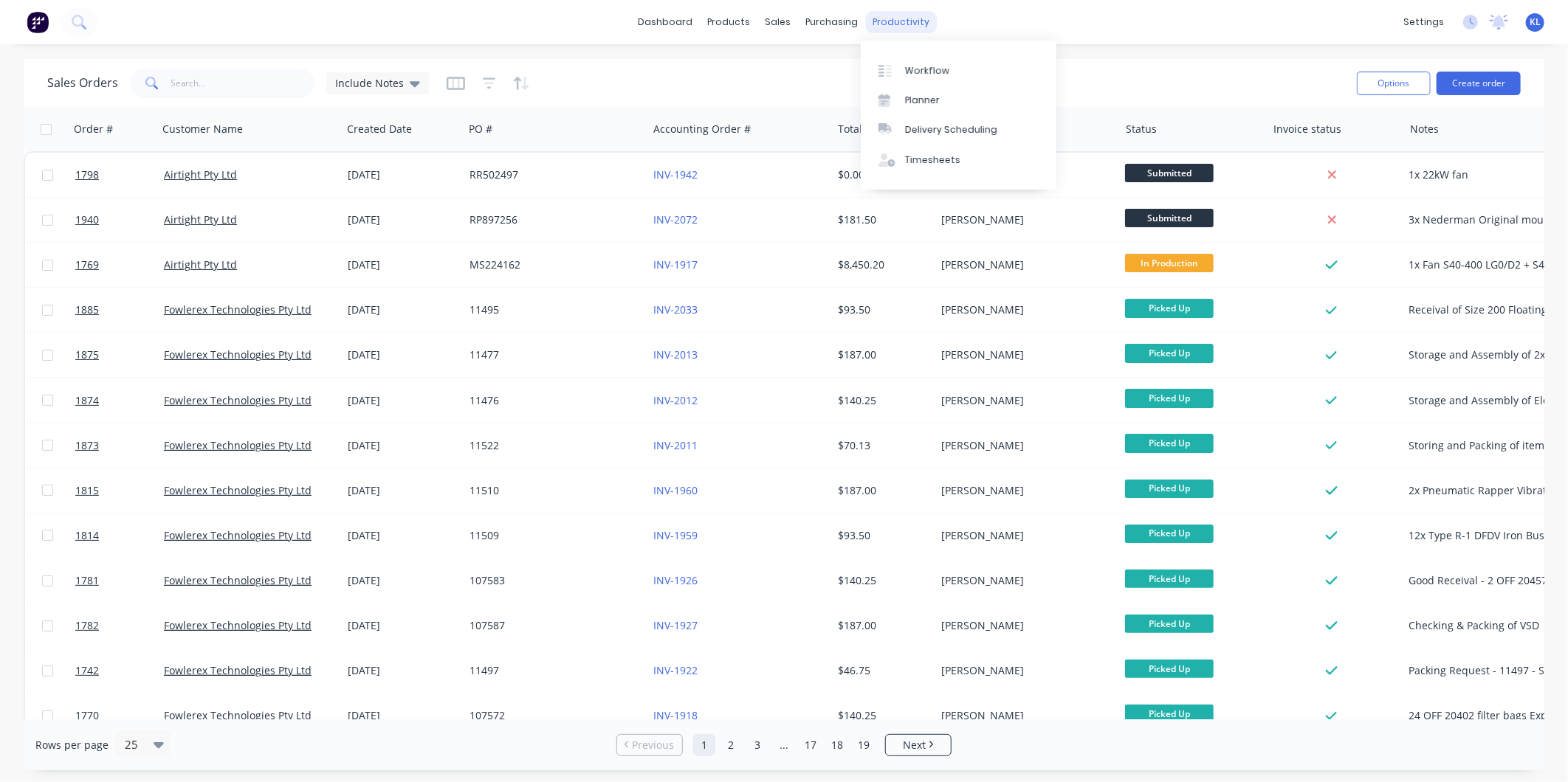
click at [881, 19] on div "productivity" at bounding box center [901, 22] width 71 height 22
click at [918, 70] on div "Workflow" at bounding box center [927, 70] width 44 height 13
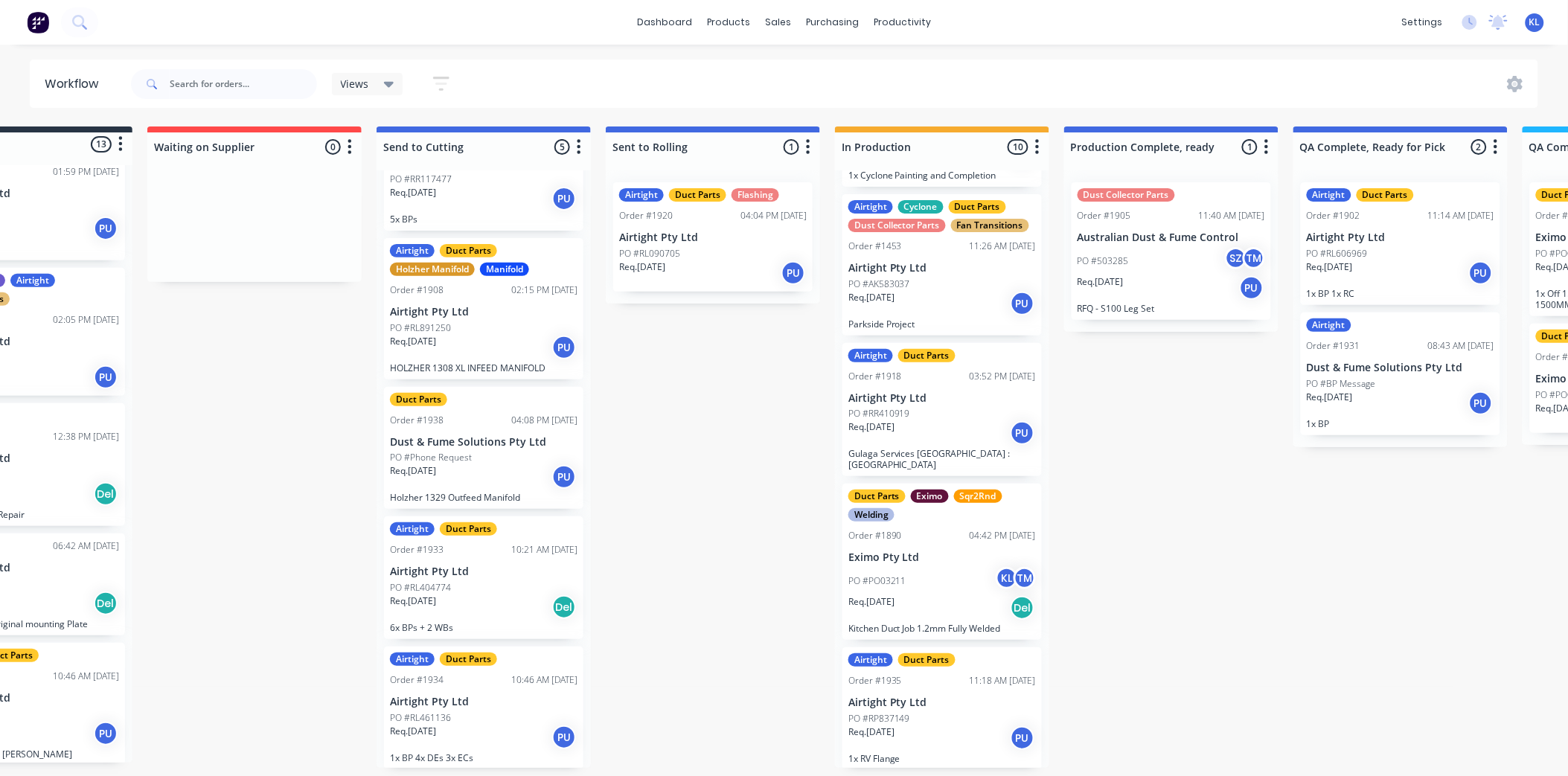
scroll to position [4, 0]
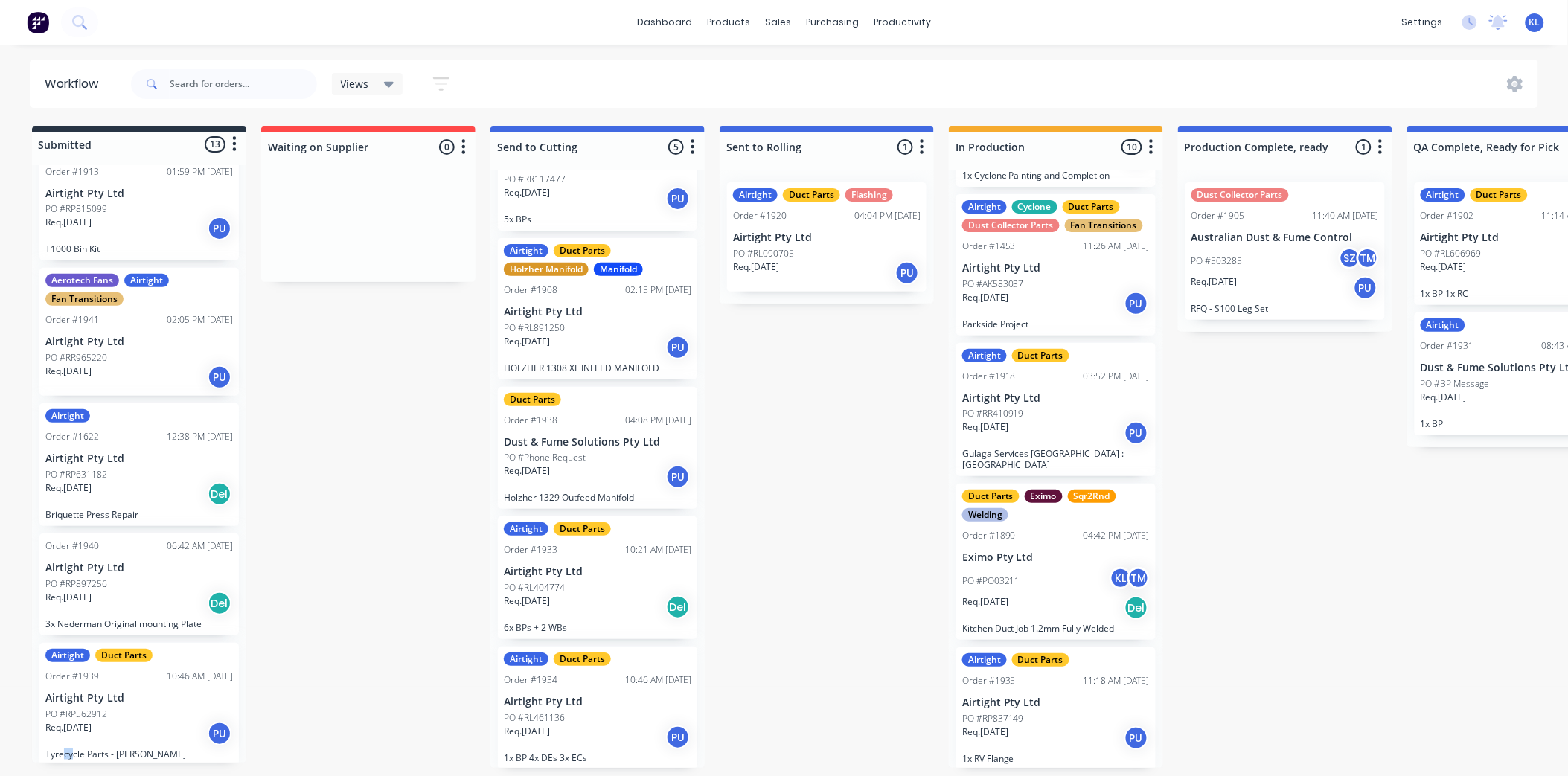
click at [953, 541] on div "ADFC Order #1681 01:12 PM 05/07/25 Australian Dust & Fume Control PO #503194 Re…" at bounding box center [1056, 469] width 215 height 598
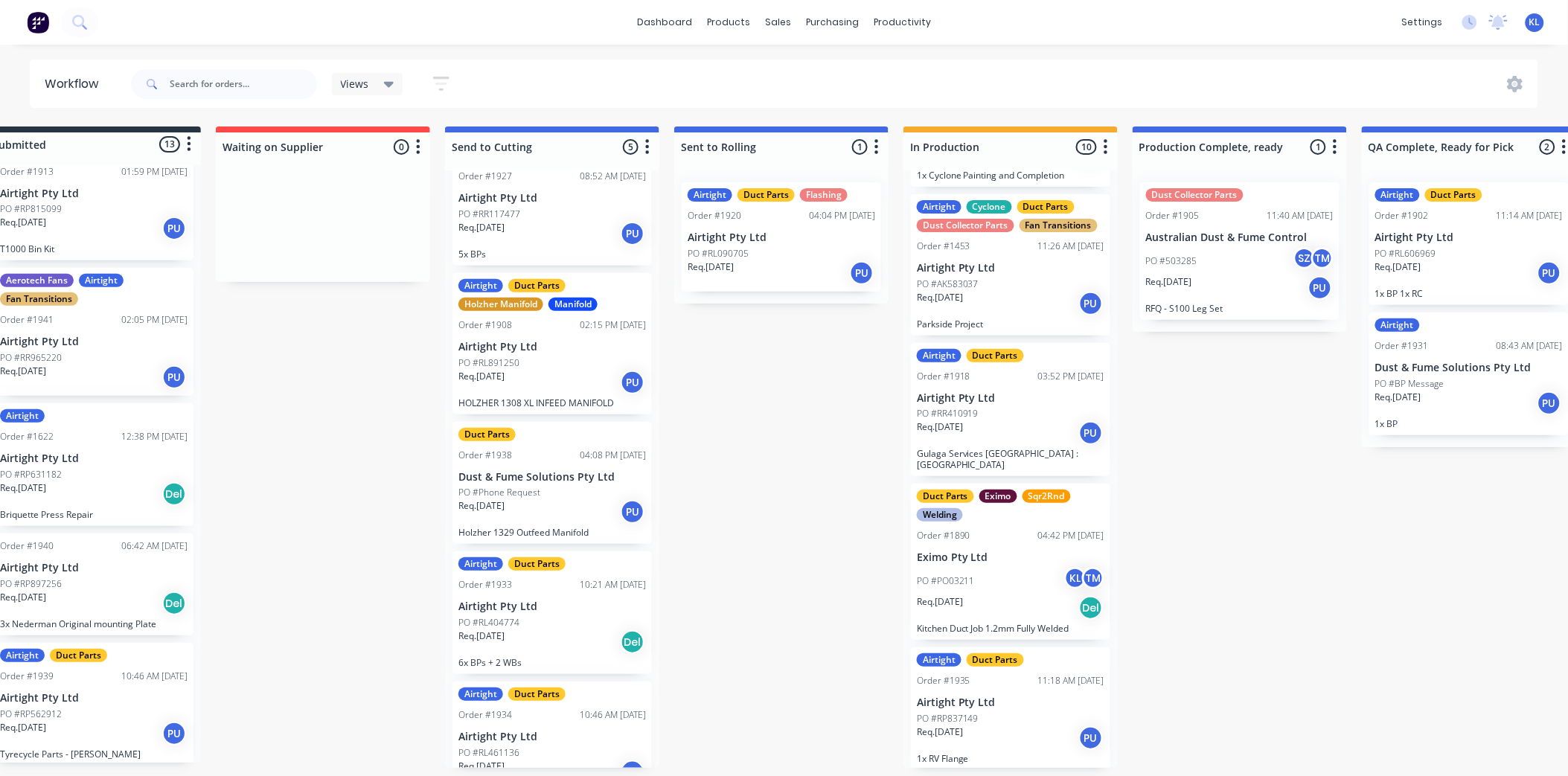
scroll to position [74, 0]
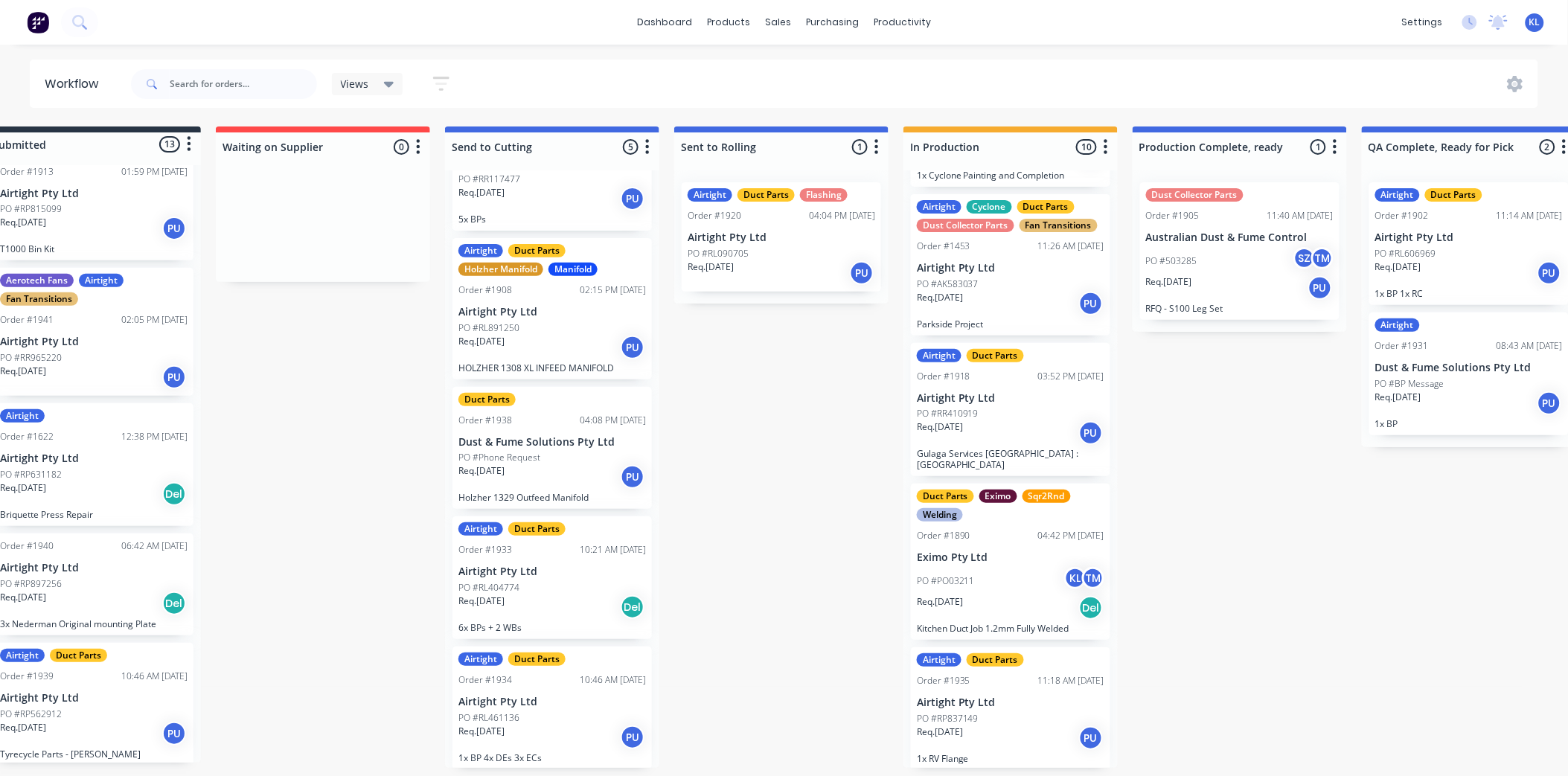
click at [552, 470] on div "Req. 02/09/25 PU" at bounding box center [552, 476] width 187 height 26
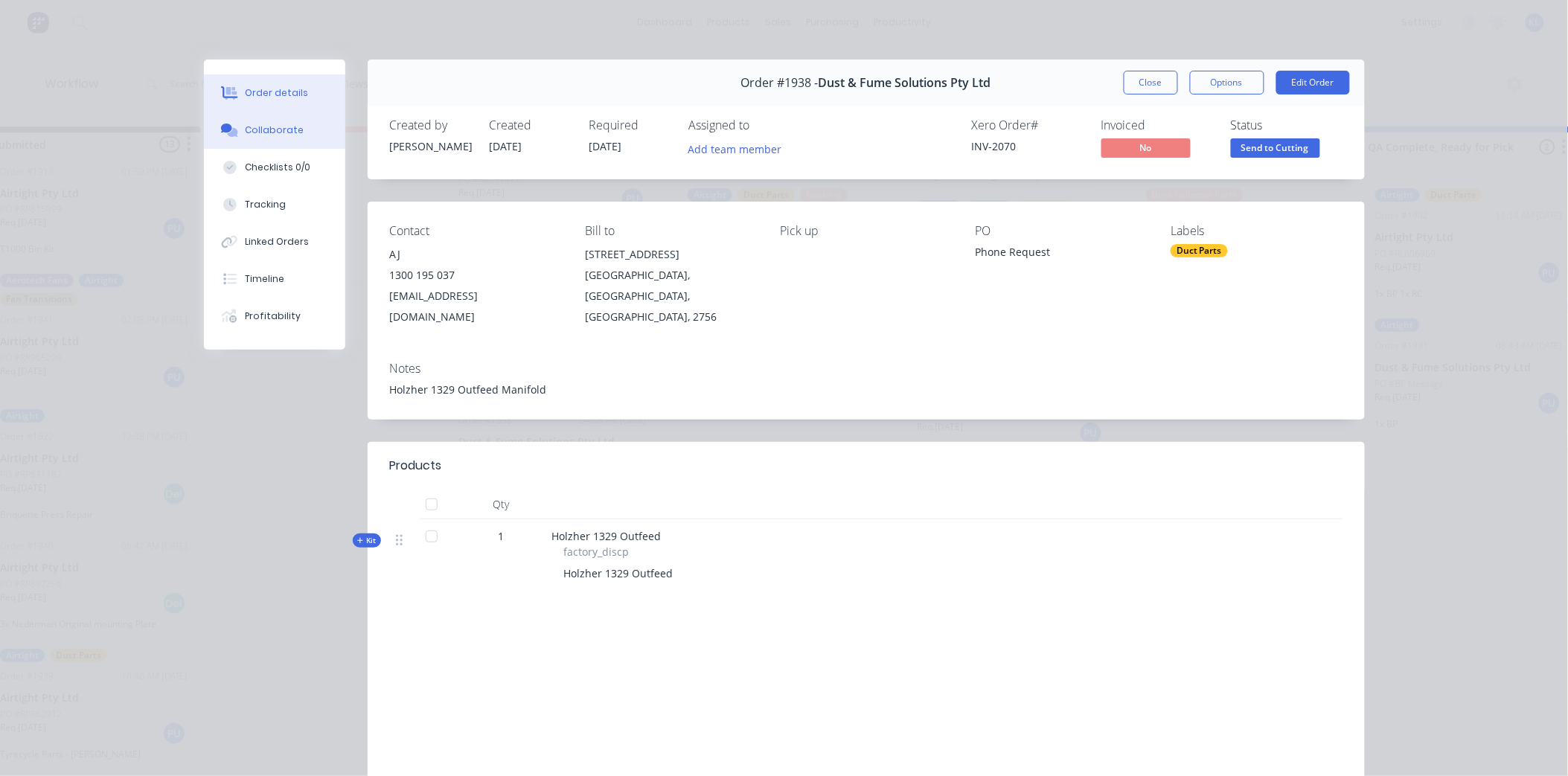
click at [269, 121] on button "Collaborate" at bounding box center [274, 130] width 141 height 37
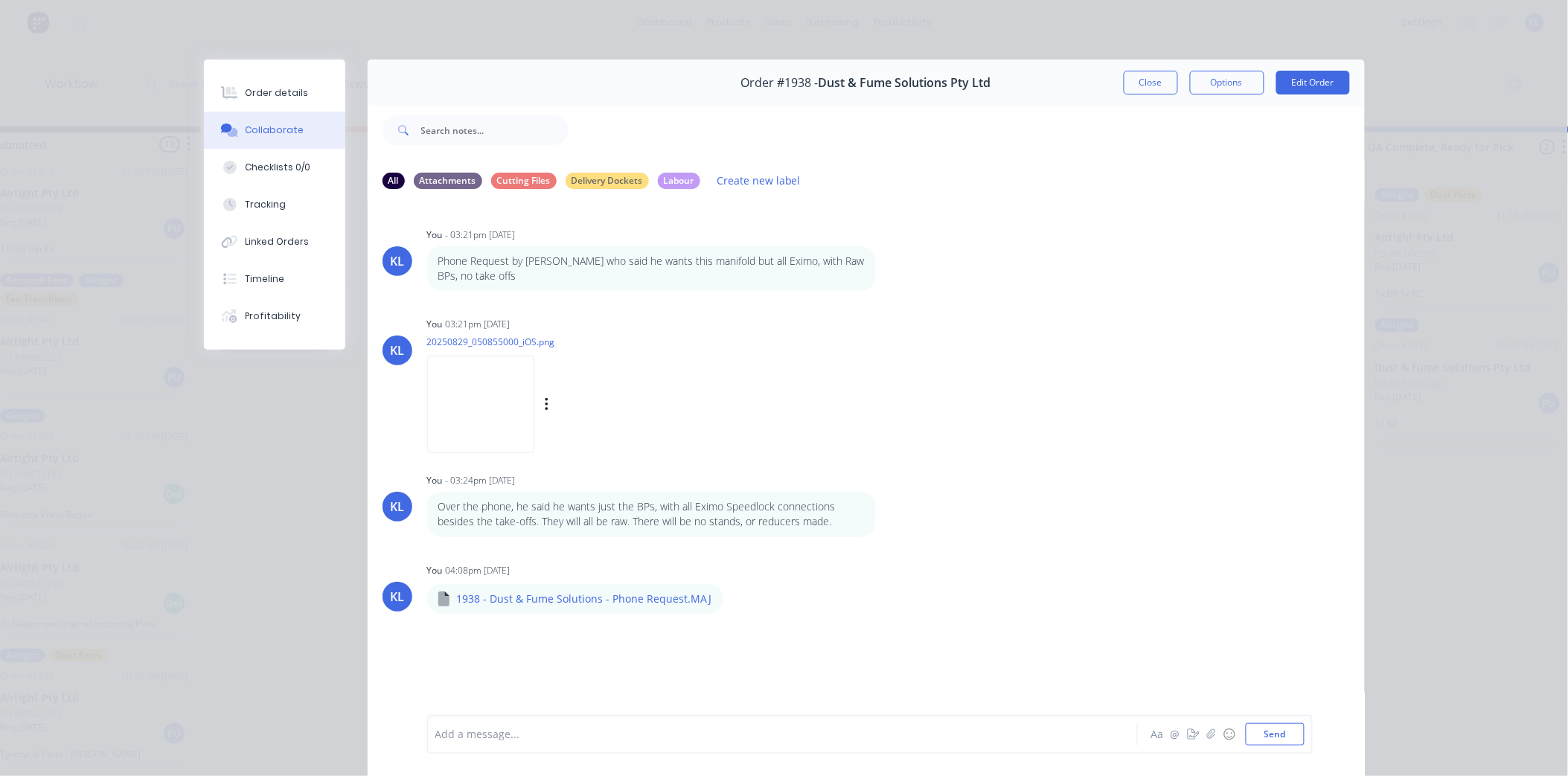
click at [522, 406] on img at bounding box center [480, 404] width 107 height 98
click at [247, 90] on div "Order details" at bounding box center [276, 92] width 63 height 13
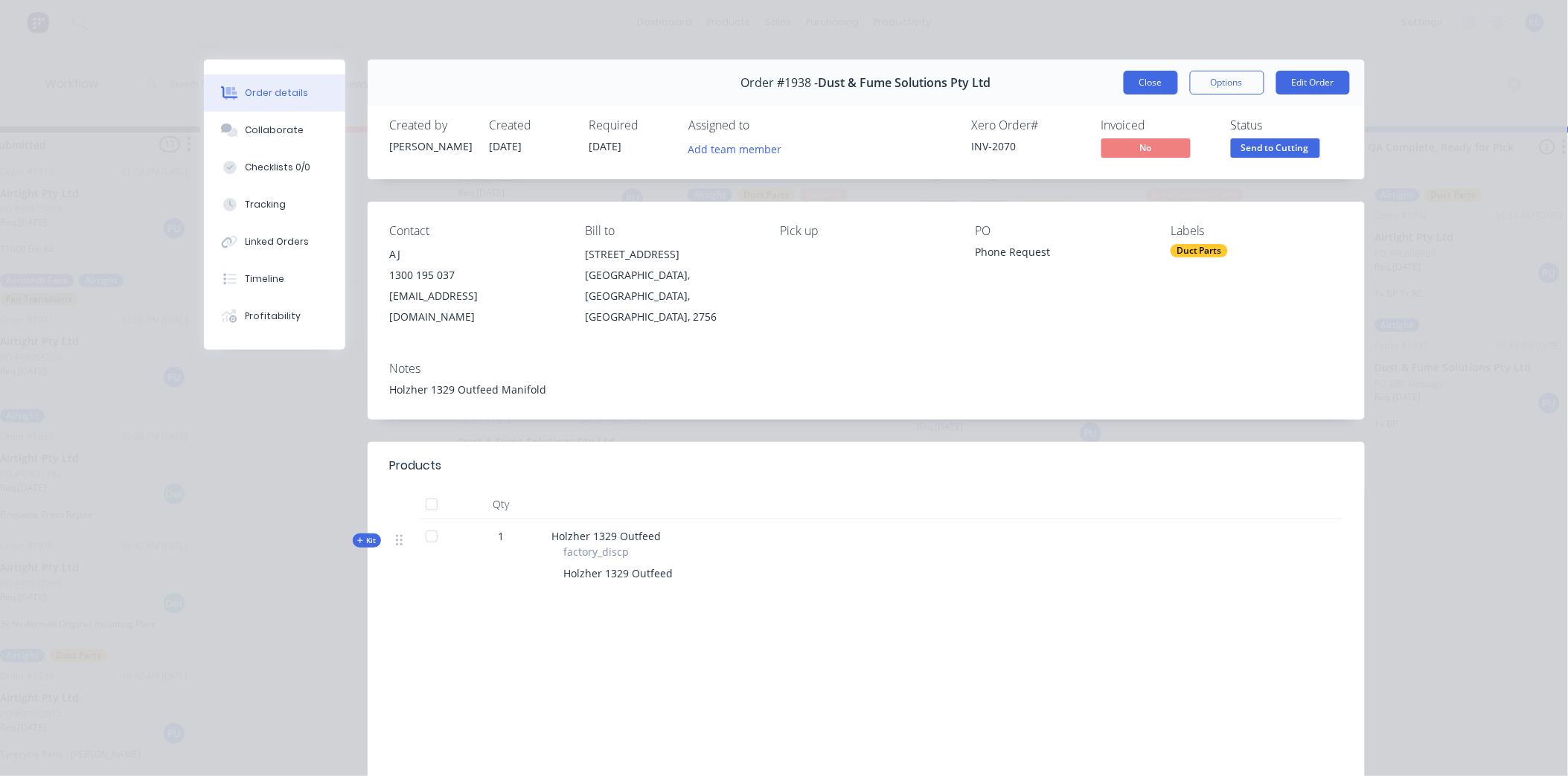
click at [1142, 92] on button "Close" at bounding box center [1151, 82] width 54 height 24
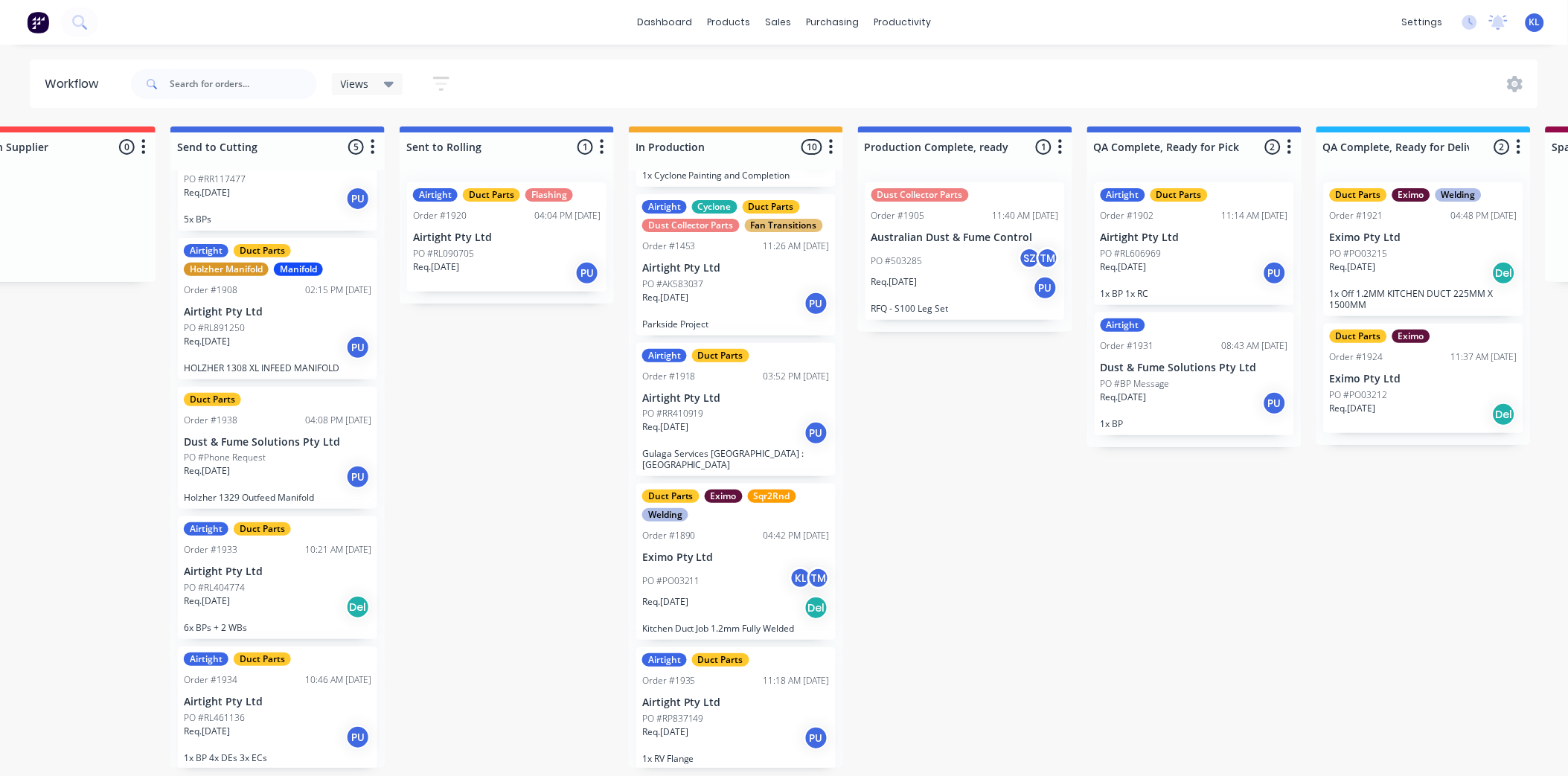
scroll to position [4, 227]
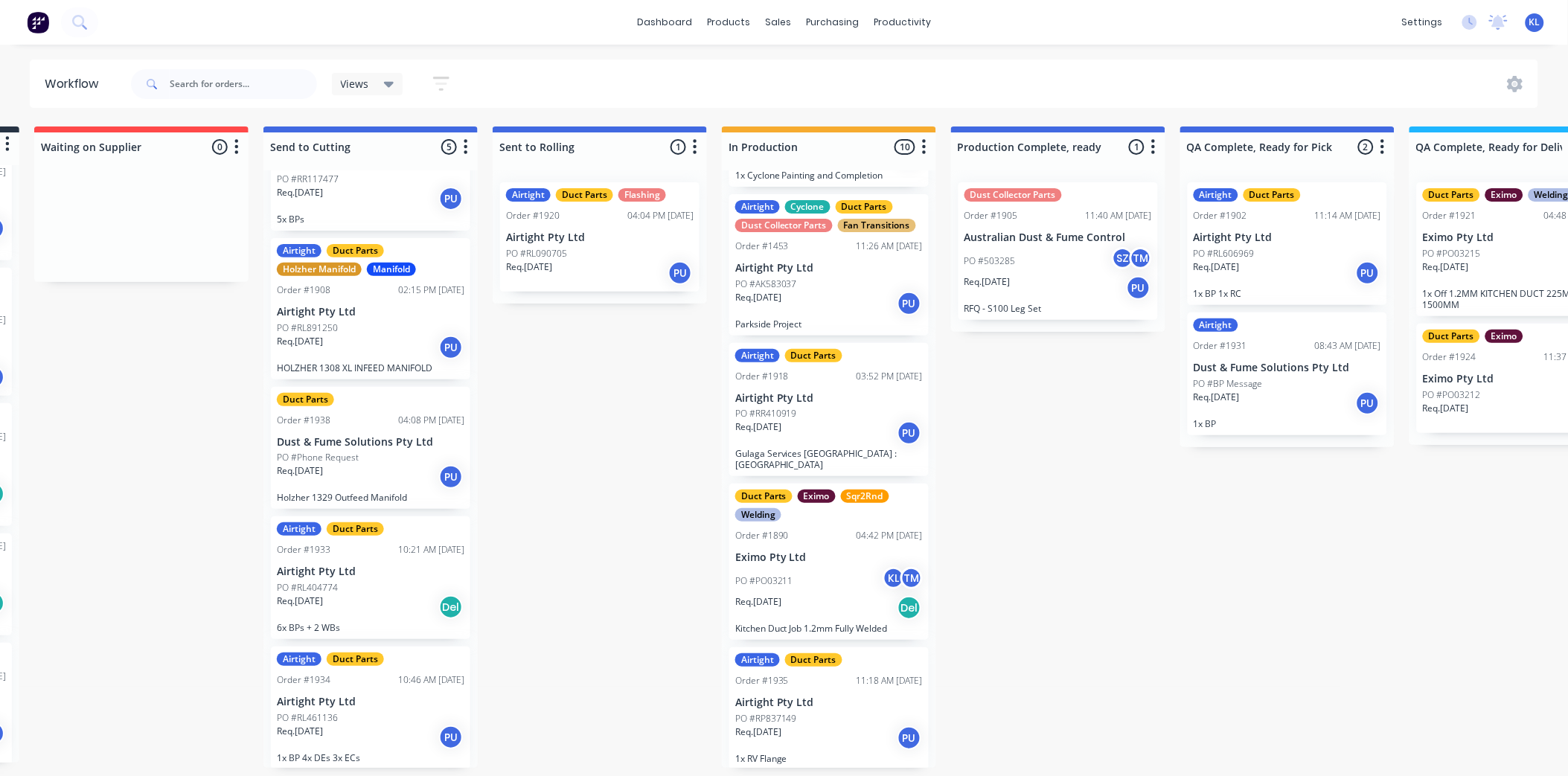
click at [800, 712] on div "PO #RP837149" at bounding box center [829, 718] width 187 height 13
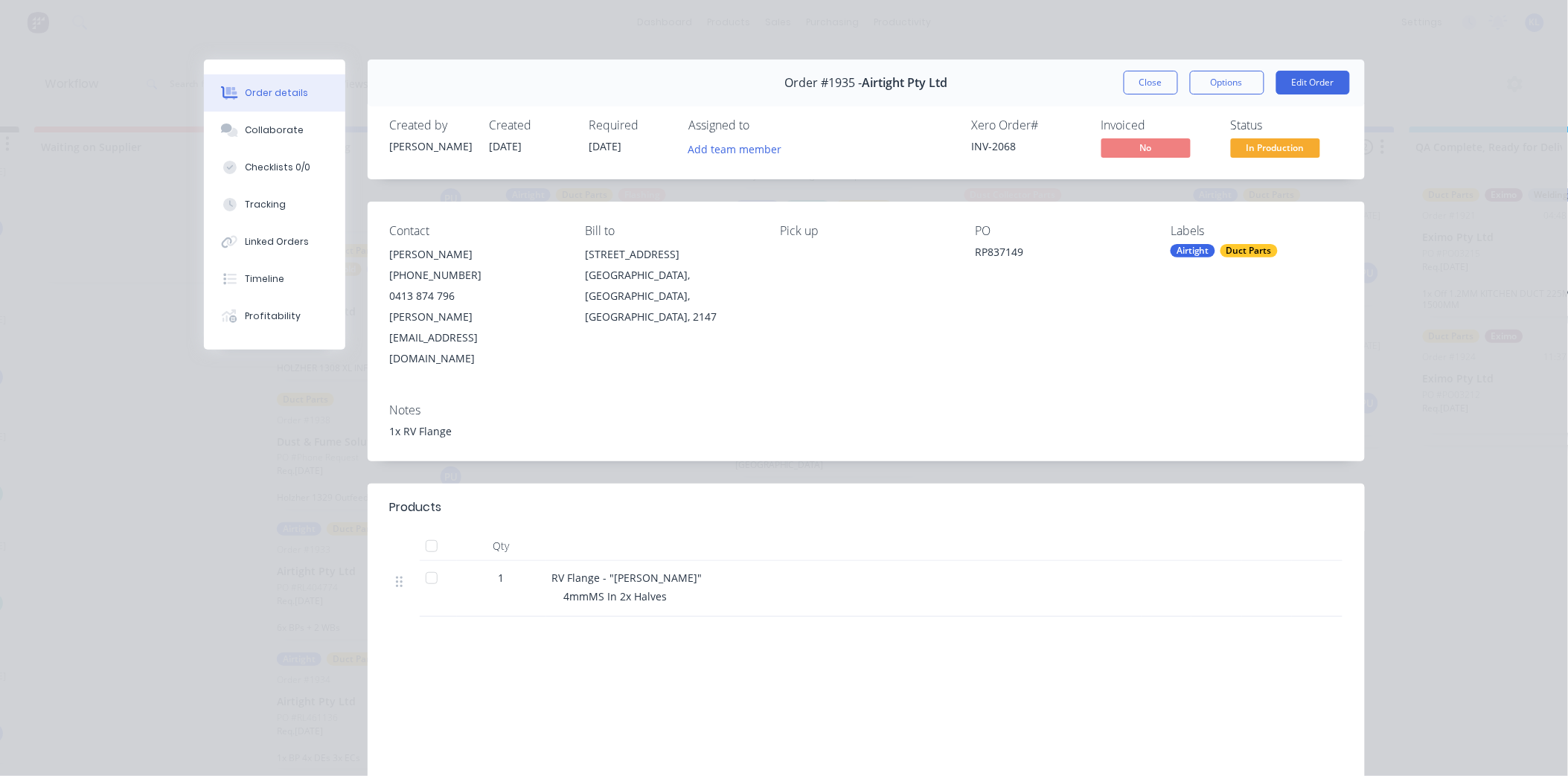
click at [1269, 139] on span "In Production" at bounding box center [1275, 147] width 90 height 19
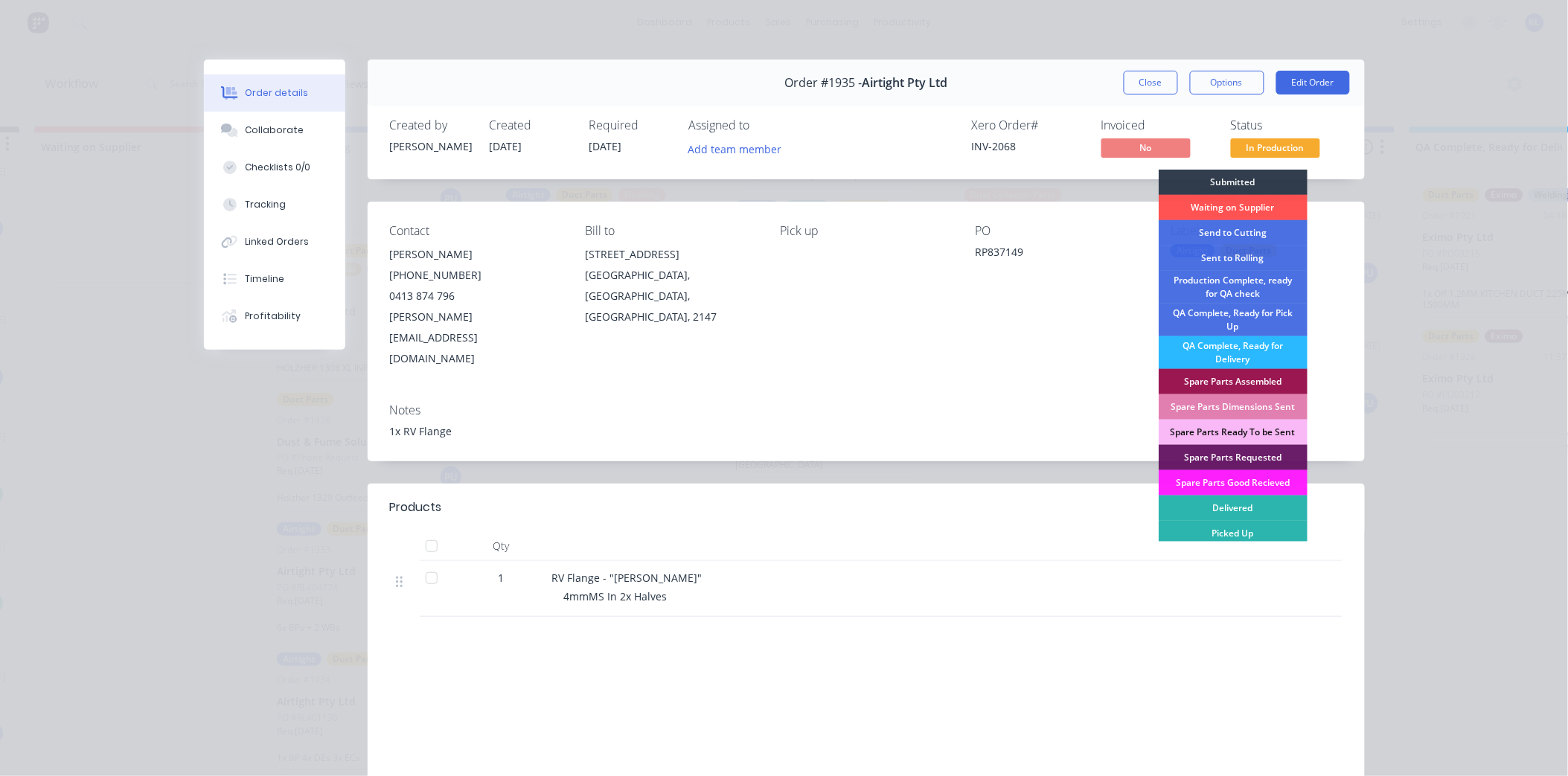
click at [1231, 175] on div "Submitted" at bounding box center [1233, 182] width 149 height 26
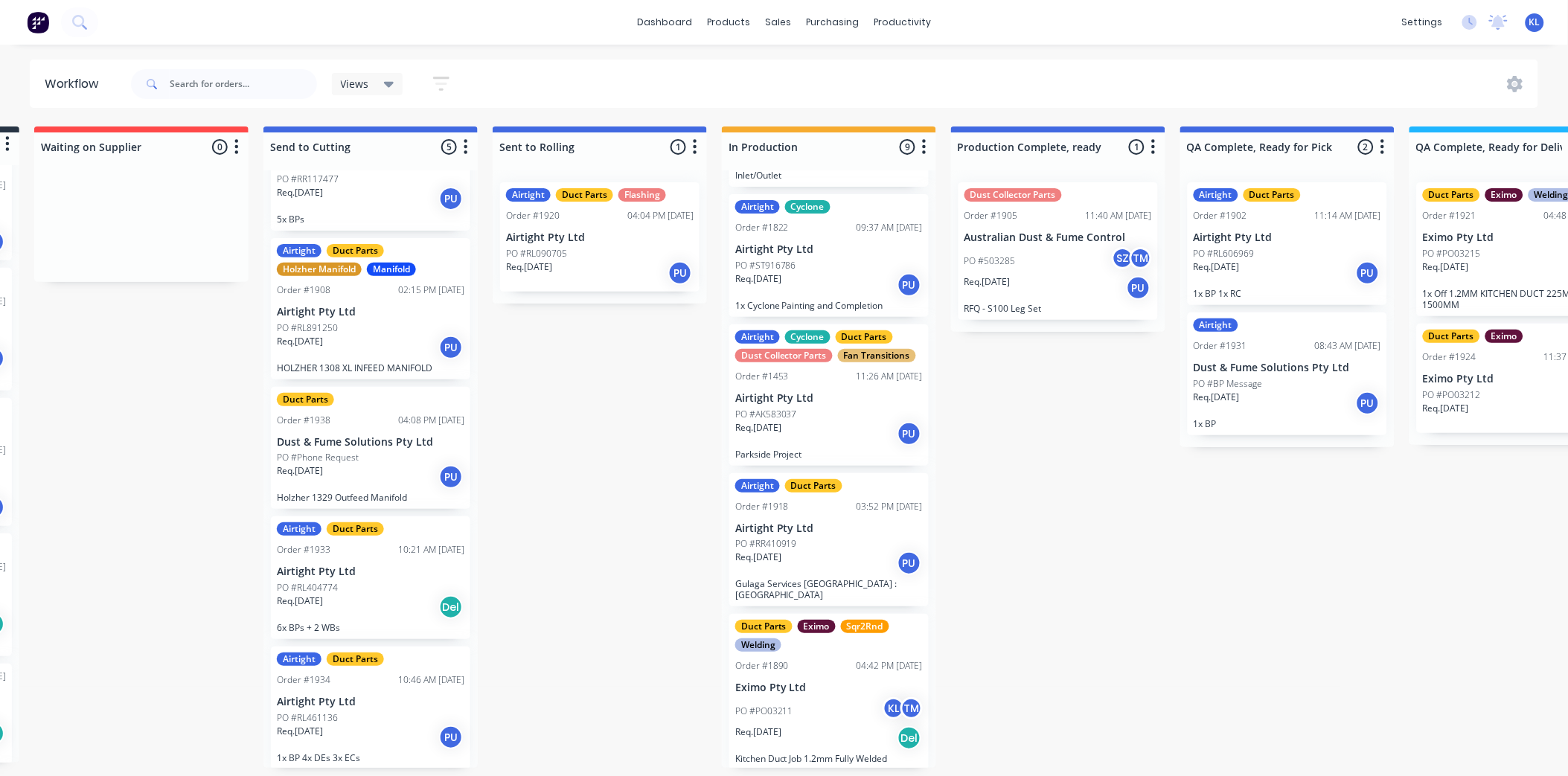
scroll to position [0, 227]
click at [569, 280] on div "Req. [DATE] PU" at bounding box center [599, 273] width 187 height 26
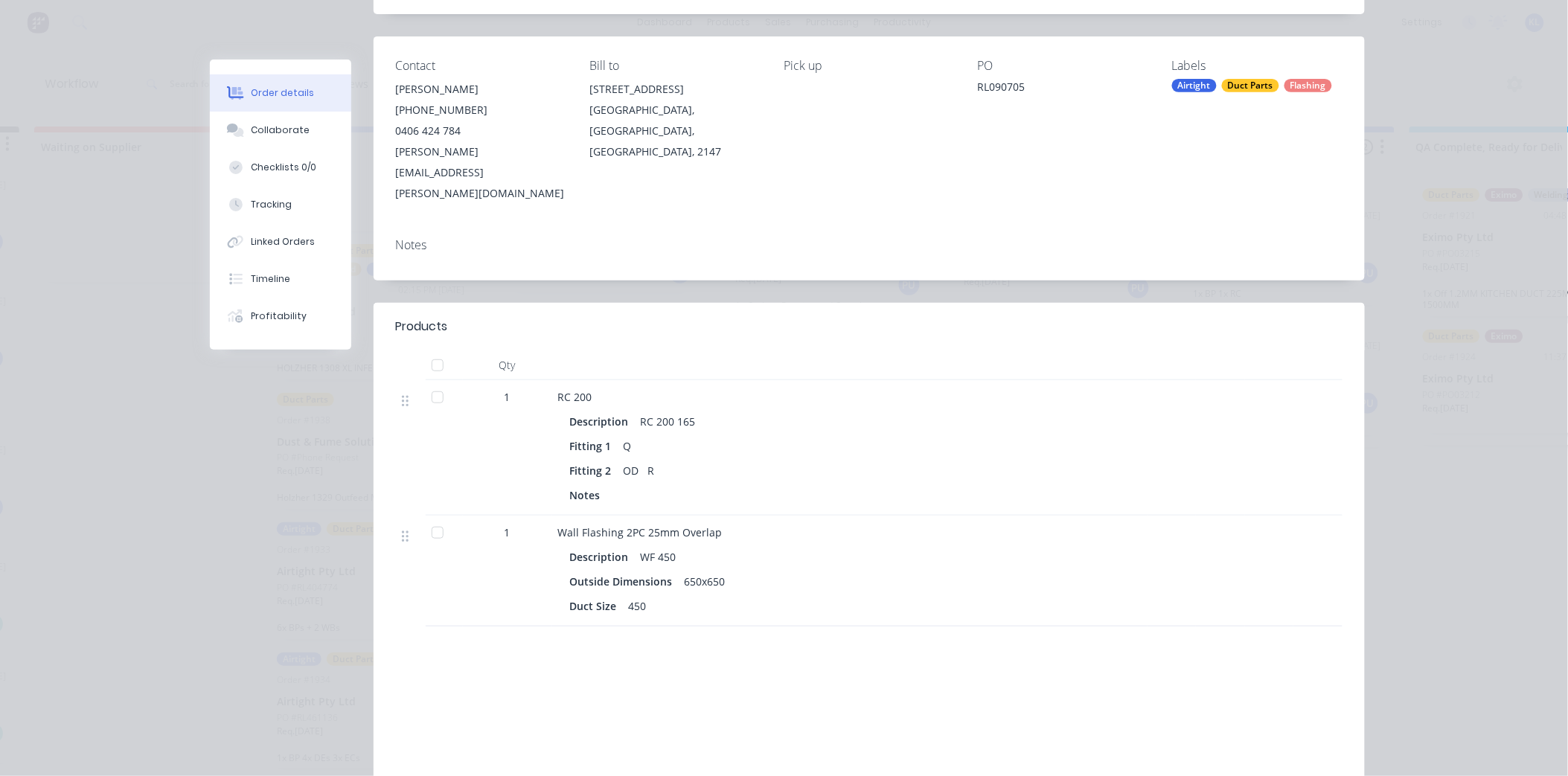
scroll to position [0, 0]
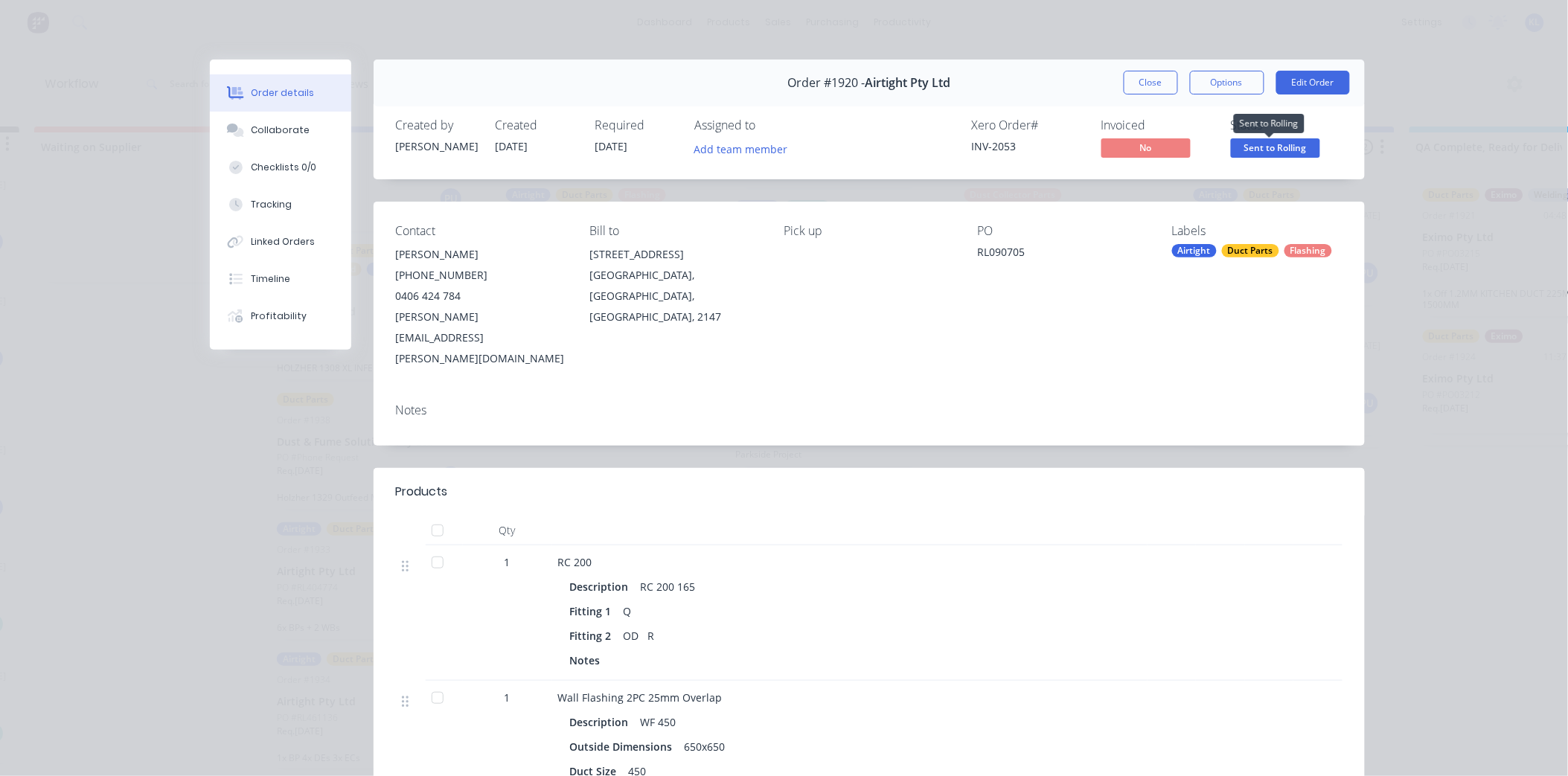
click at [1262, 147] on span "Sent to Rolling" at bounding box center [1275, 147] width 90 height 19
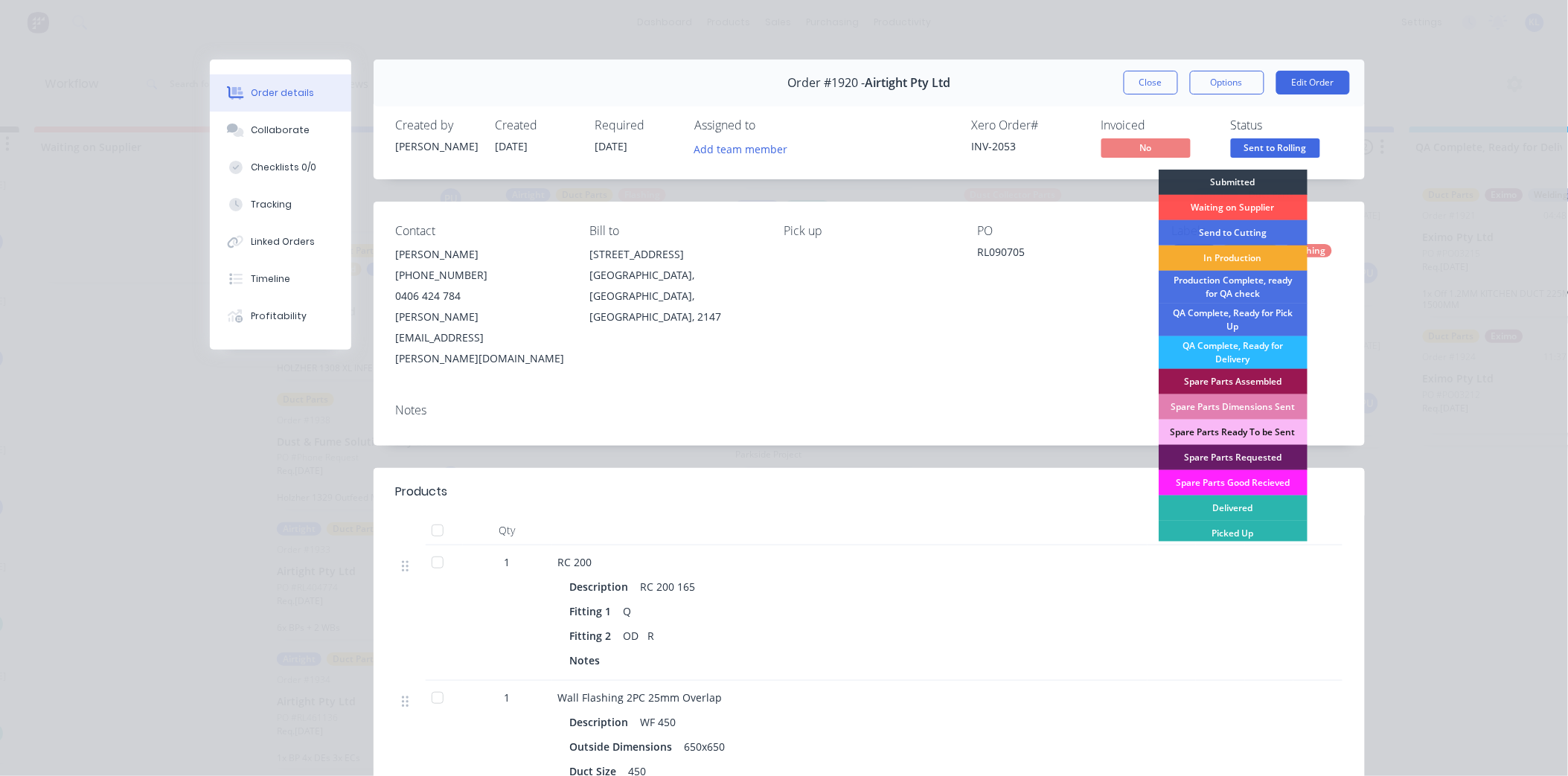
click at [1239, 262] on div "In Production" at bounding box center [1233, 258] width 149 height 26
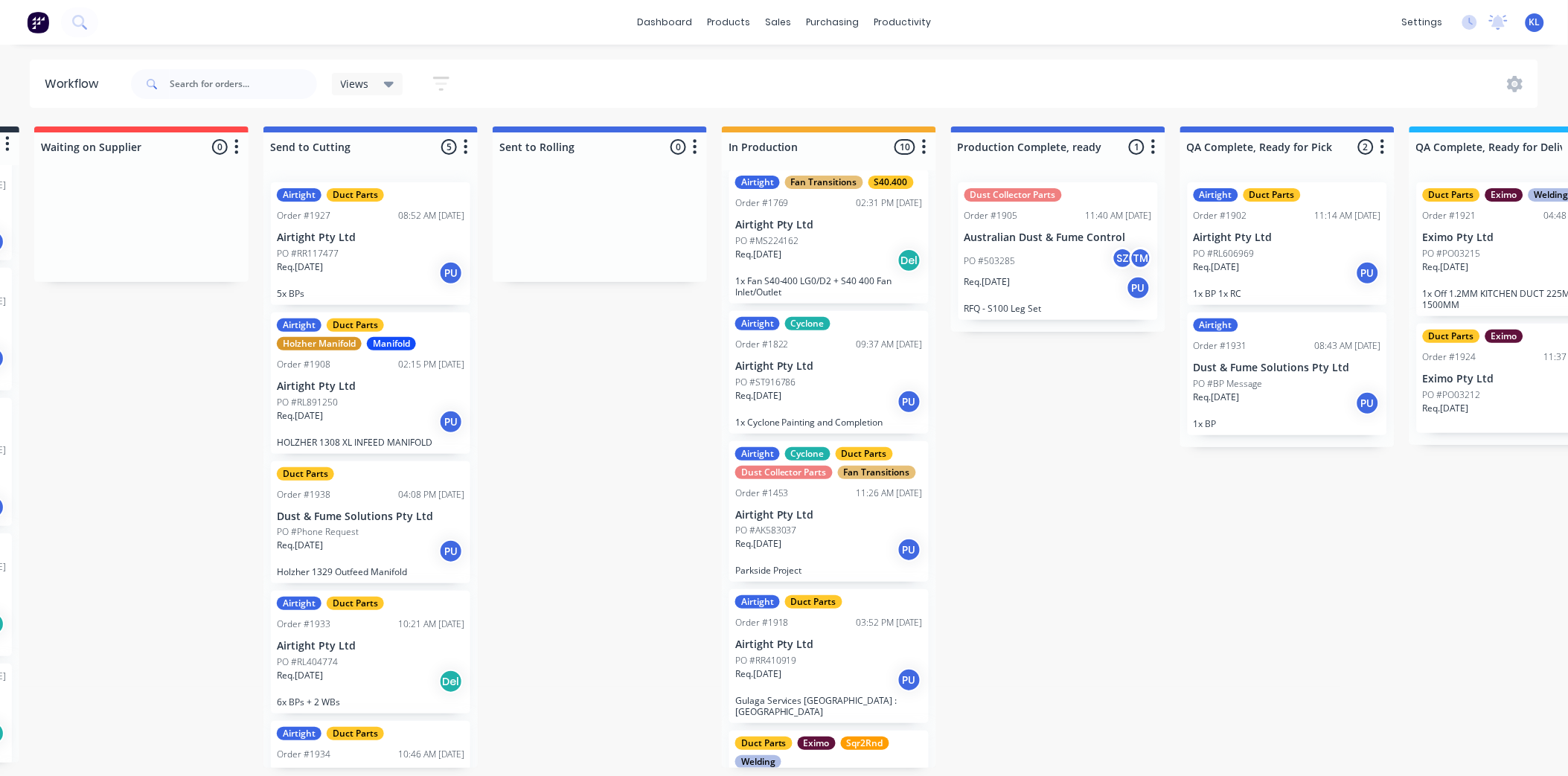
click at [366, 265] on div "Req. [DATE] PU" at bounding box center [370, 273] width 187 height 26
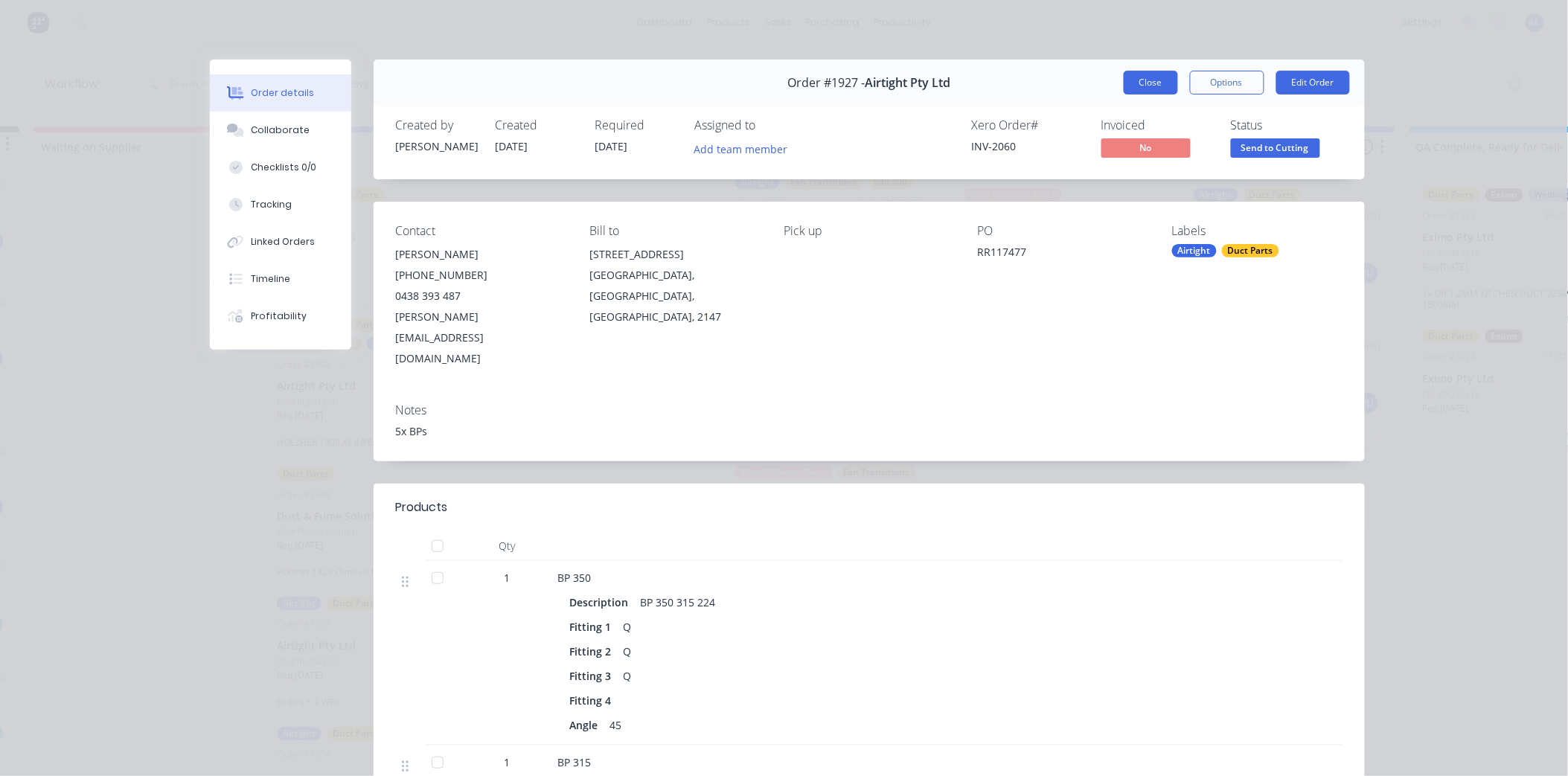
click at [1130, 86] on button "Close" at bounding box center [1151, 82] width 54 height 24
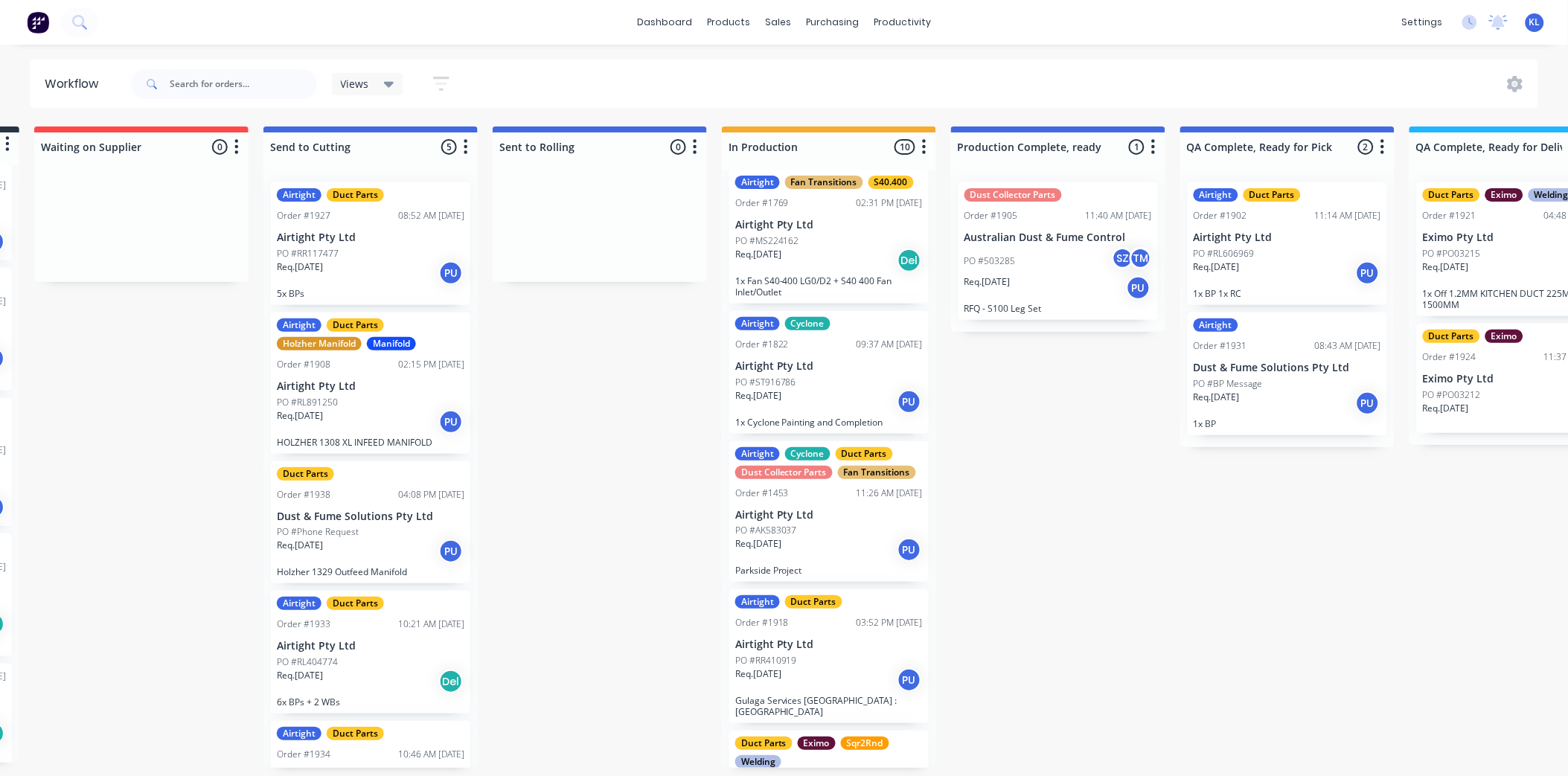
scroll to position [74, 0]
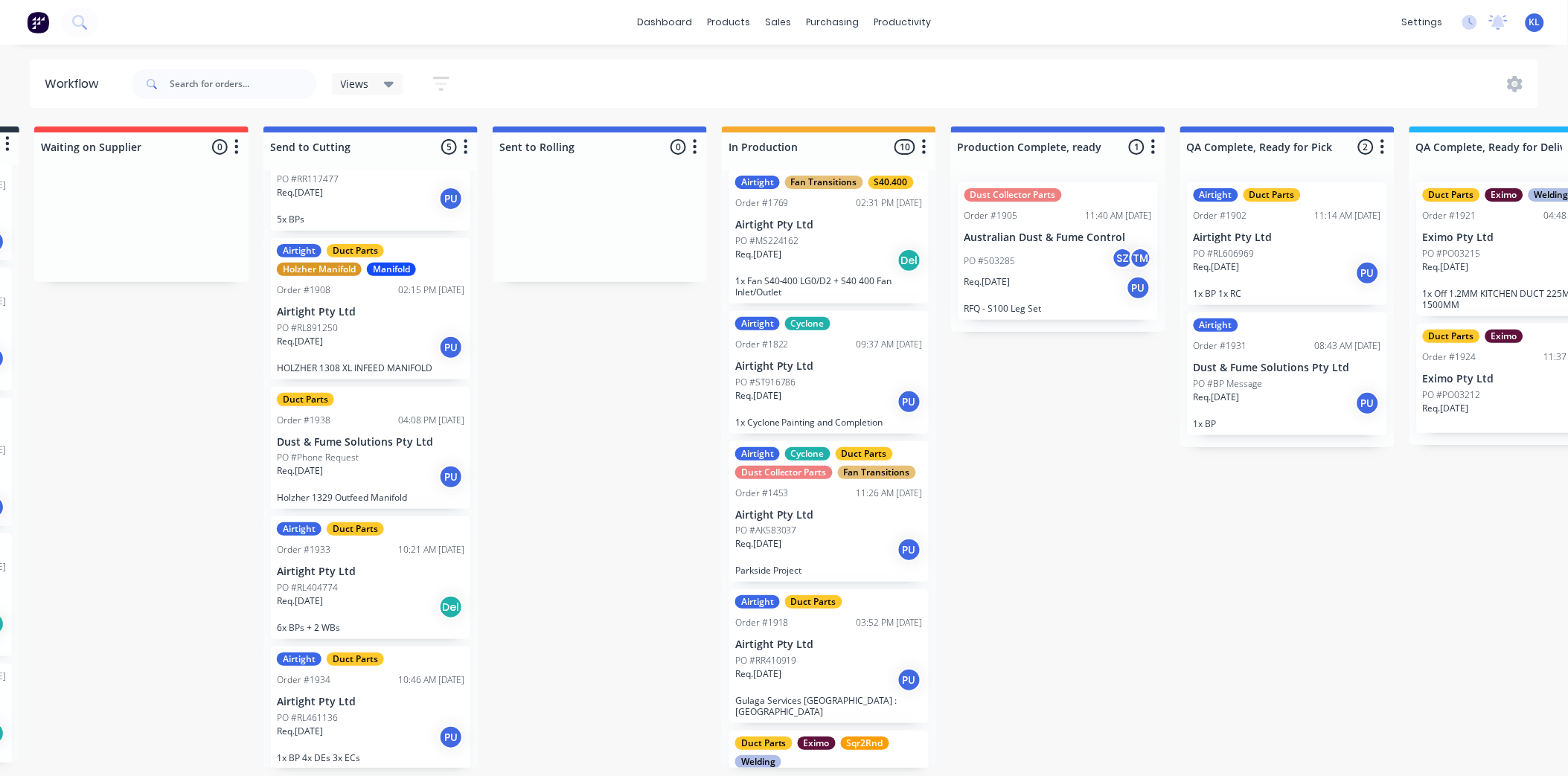
click at [354, 452] on p "PO #Phone Request" at bounding box center [318, 457] width 82 height 13
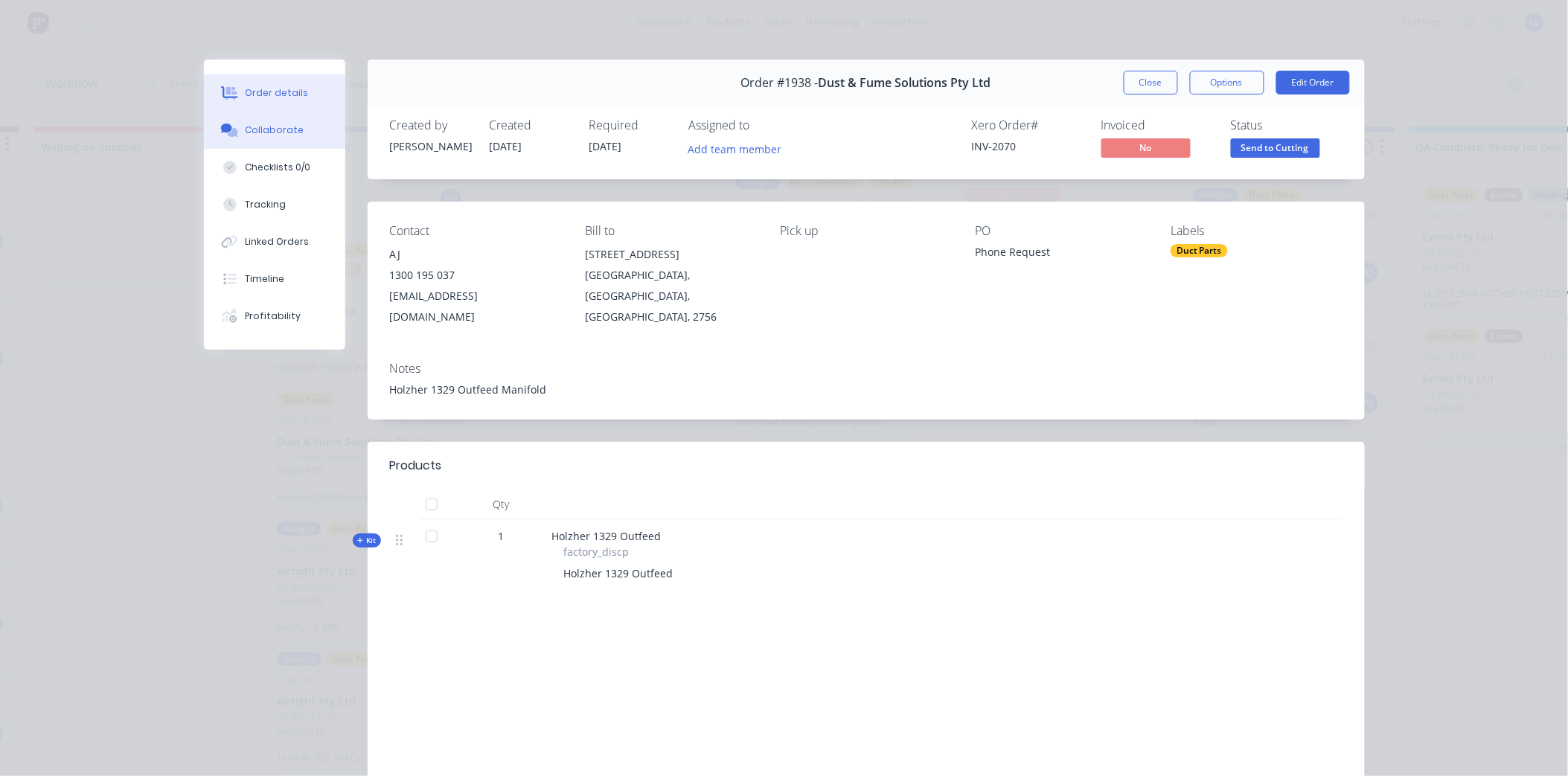
click at [291, 132] on div "Collaborate" at bounding box center [274, 129] width 59 height 13
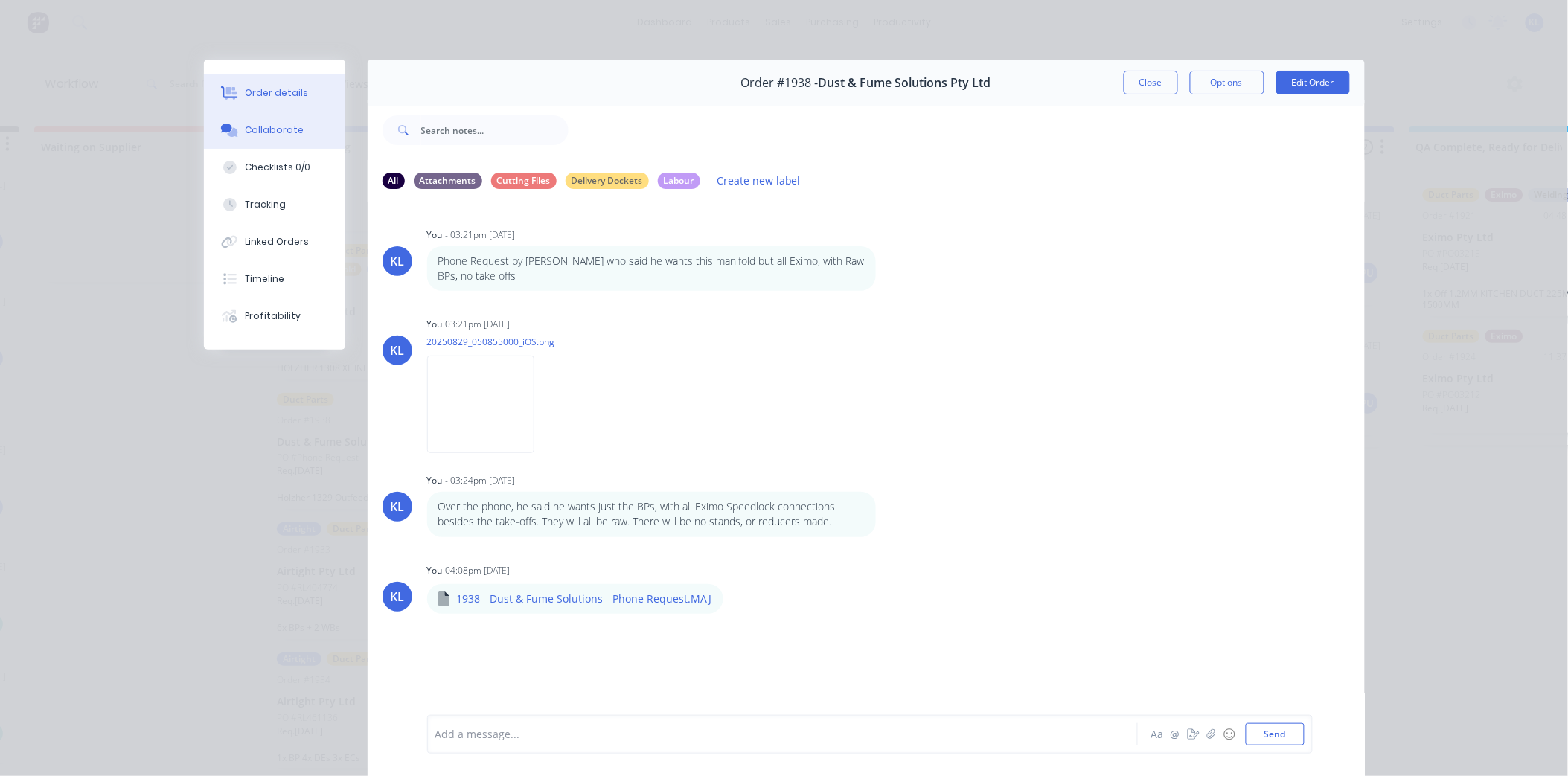
click at [280, 81] on button "Order details" at bounding box center [274, 93] width 141 height 37
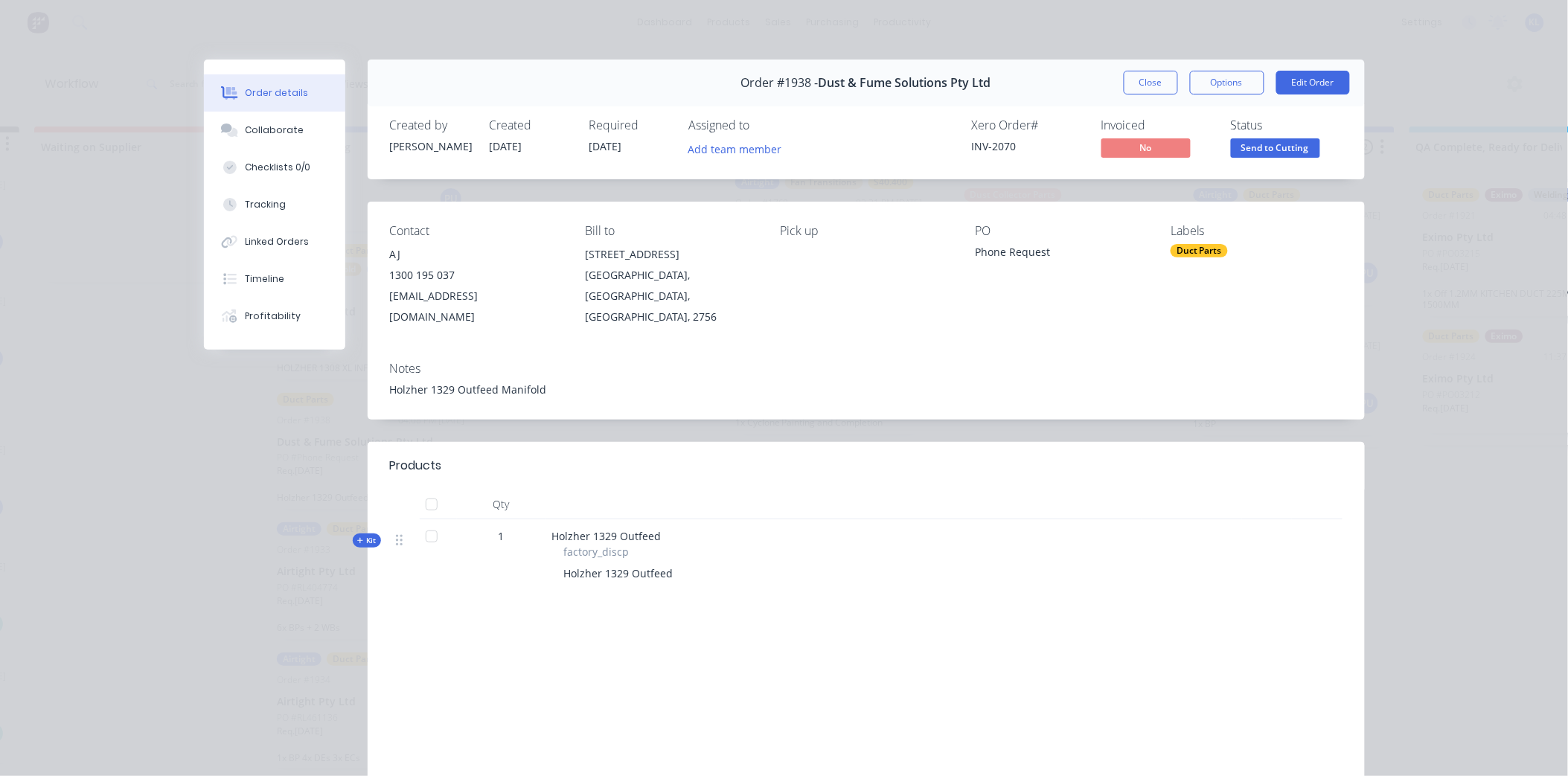
click at [1263, 147] on span "Send to Cutting" at bounding box center [1275, 147] width 90 height 19
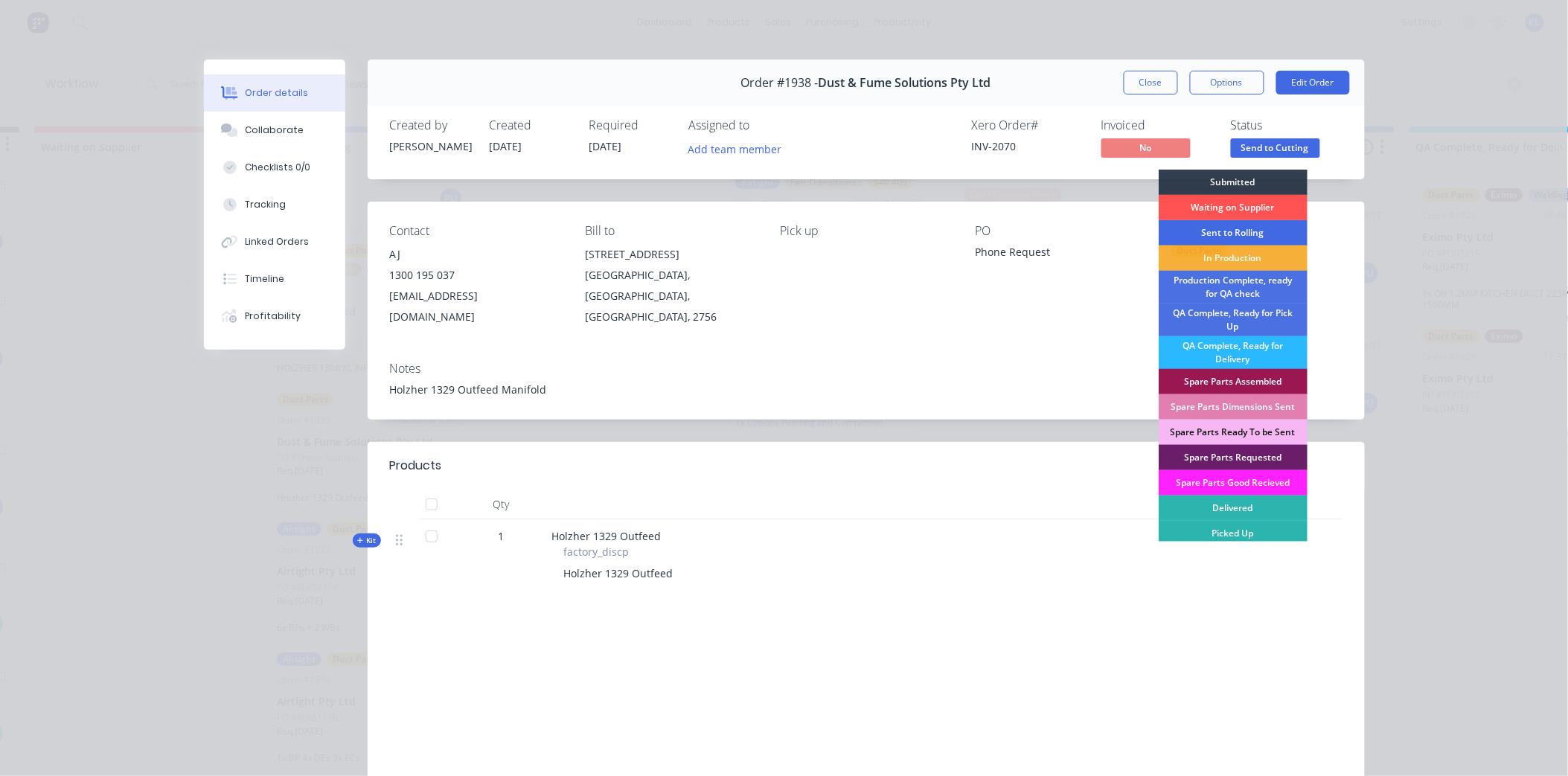
click at [1244, 234] on div "Sent to Rolling" at bounding box center [1233, 232] width 149 height 26
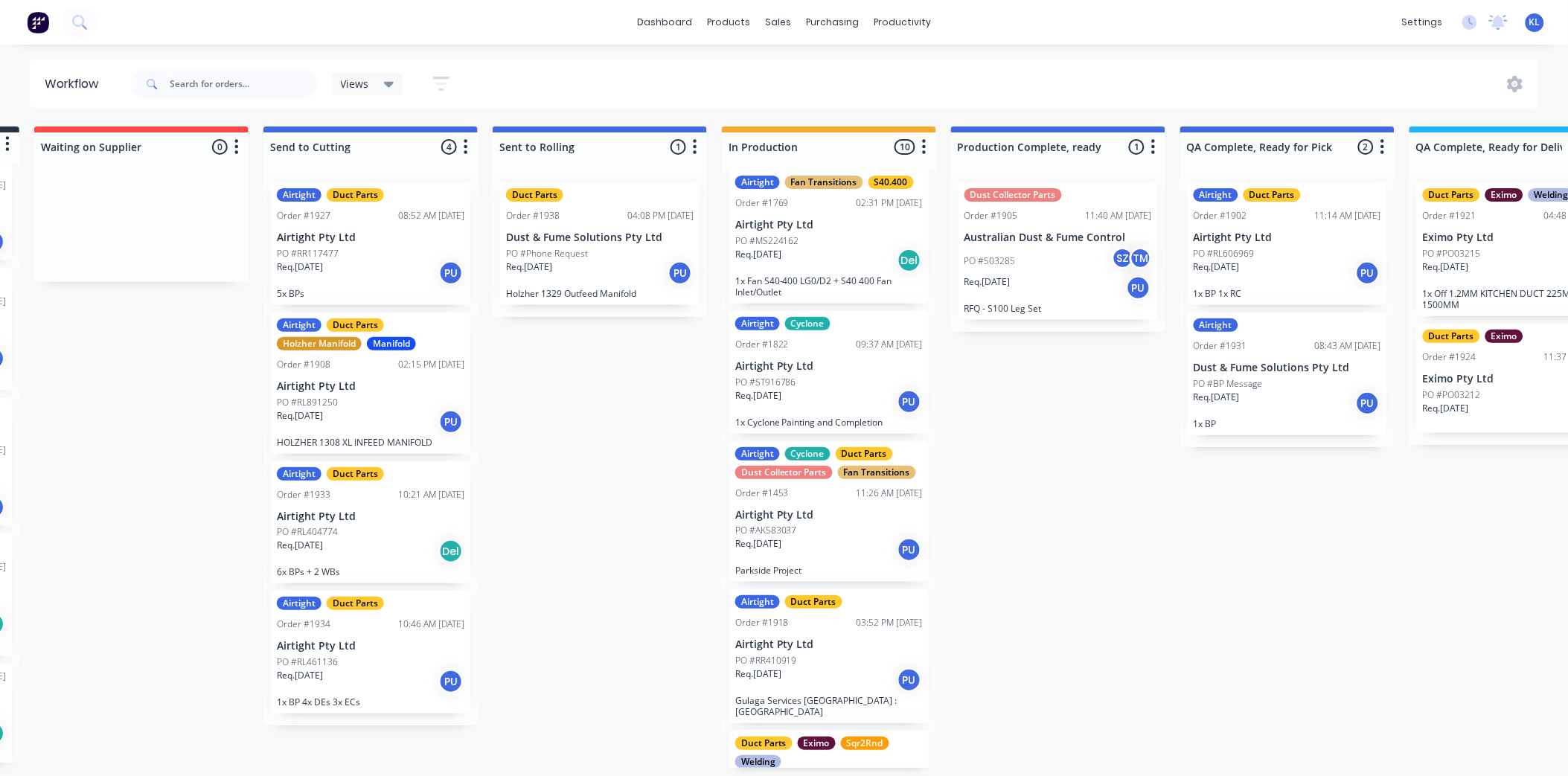
scroll to position [0, 0]
click at [381, 400] on div "PO #RL891250" at bounding box center [370, 402] width 187 height 13
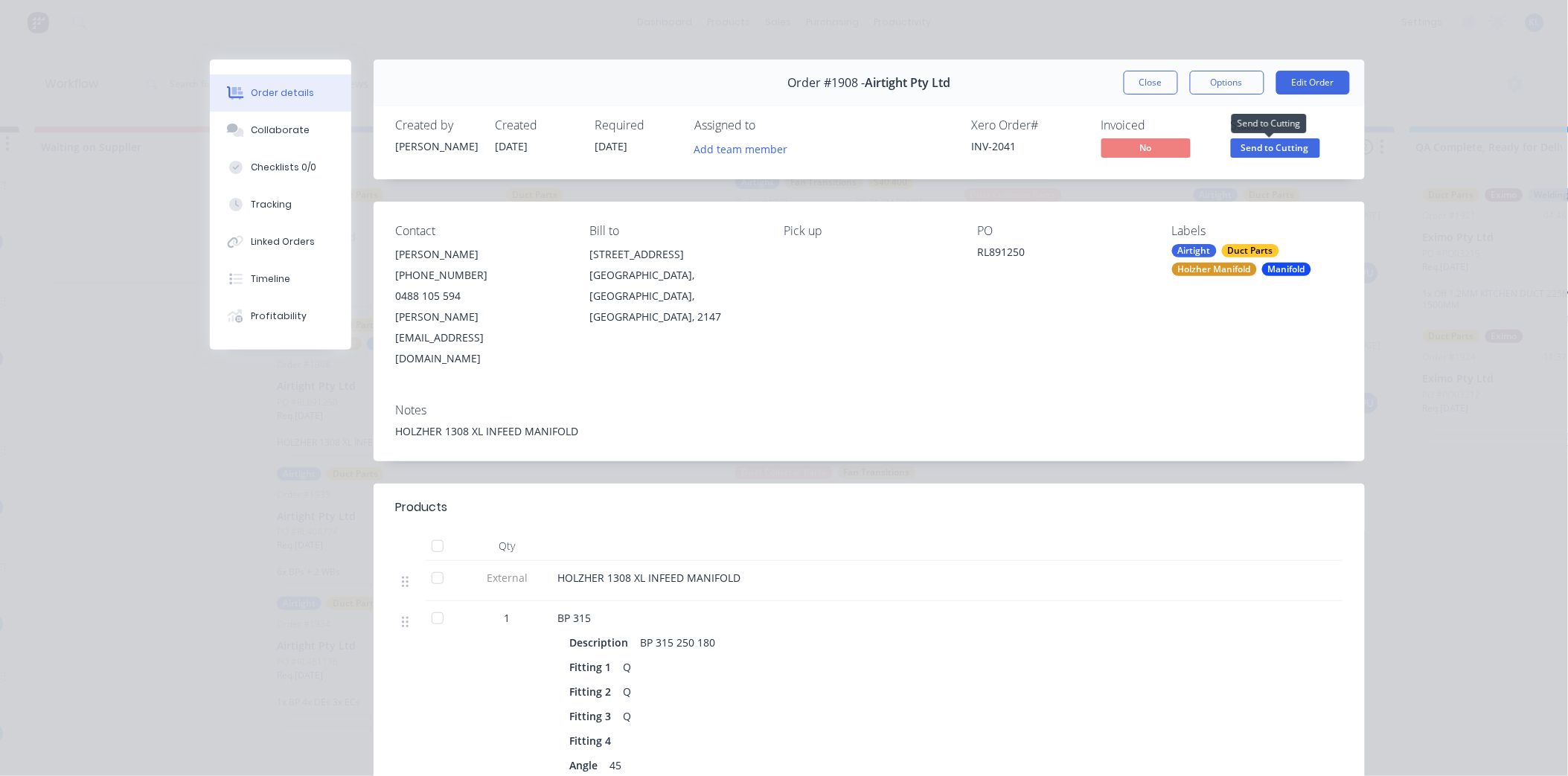
click at [1289, 149] on span "Send to Cutting" at bounding box center [1275, 147] width 90 height 19
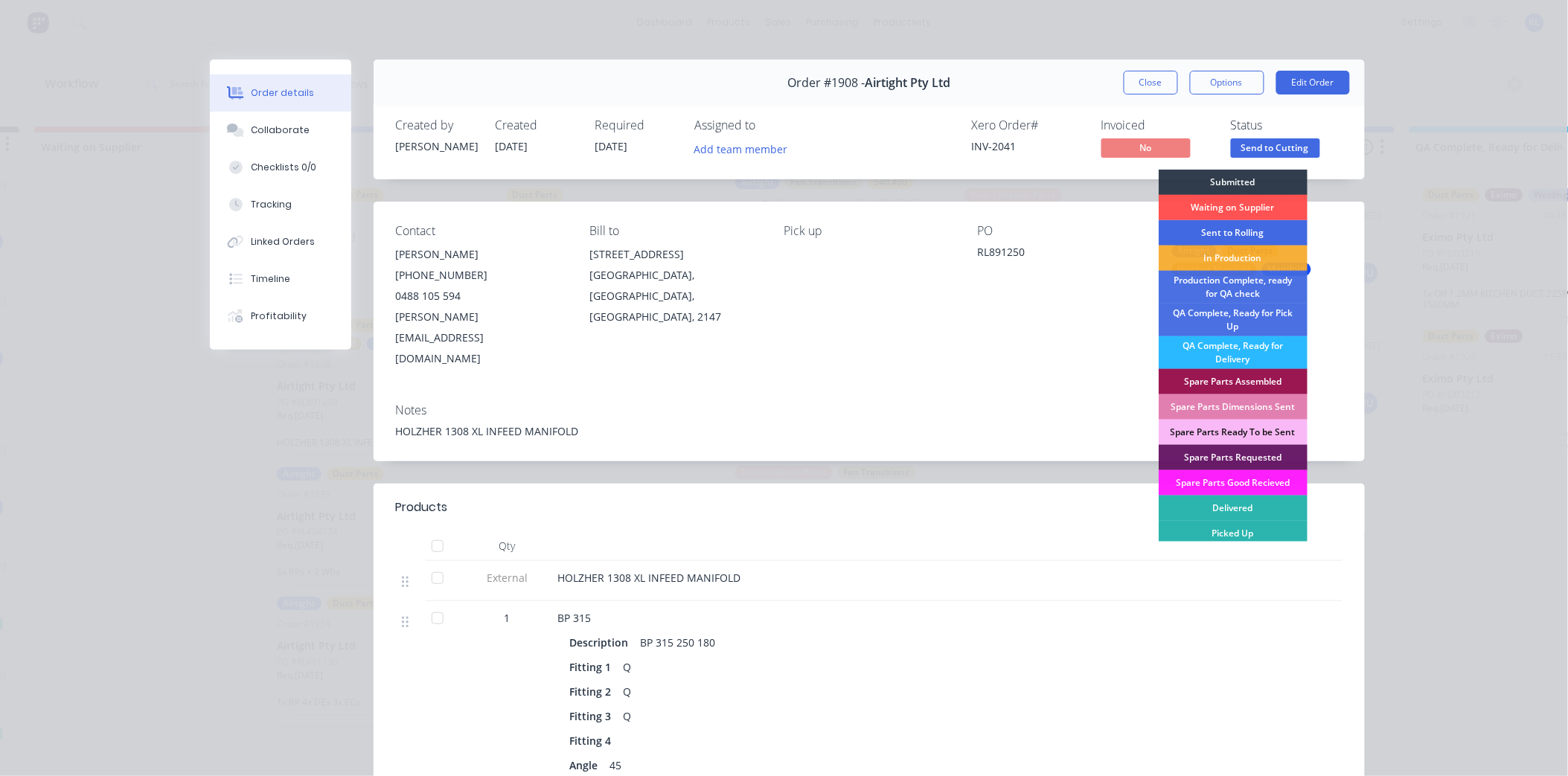
click at [1240, 231] on div "Sent to Rolling" at bounding box center [1233, 232] width 149 height 26
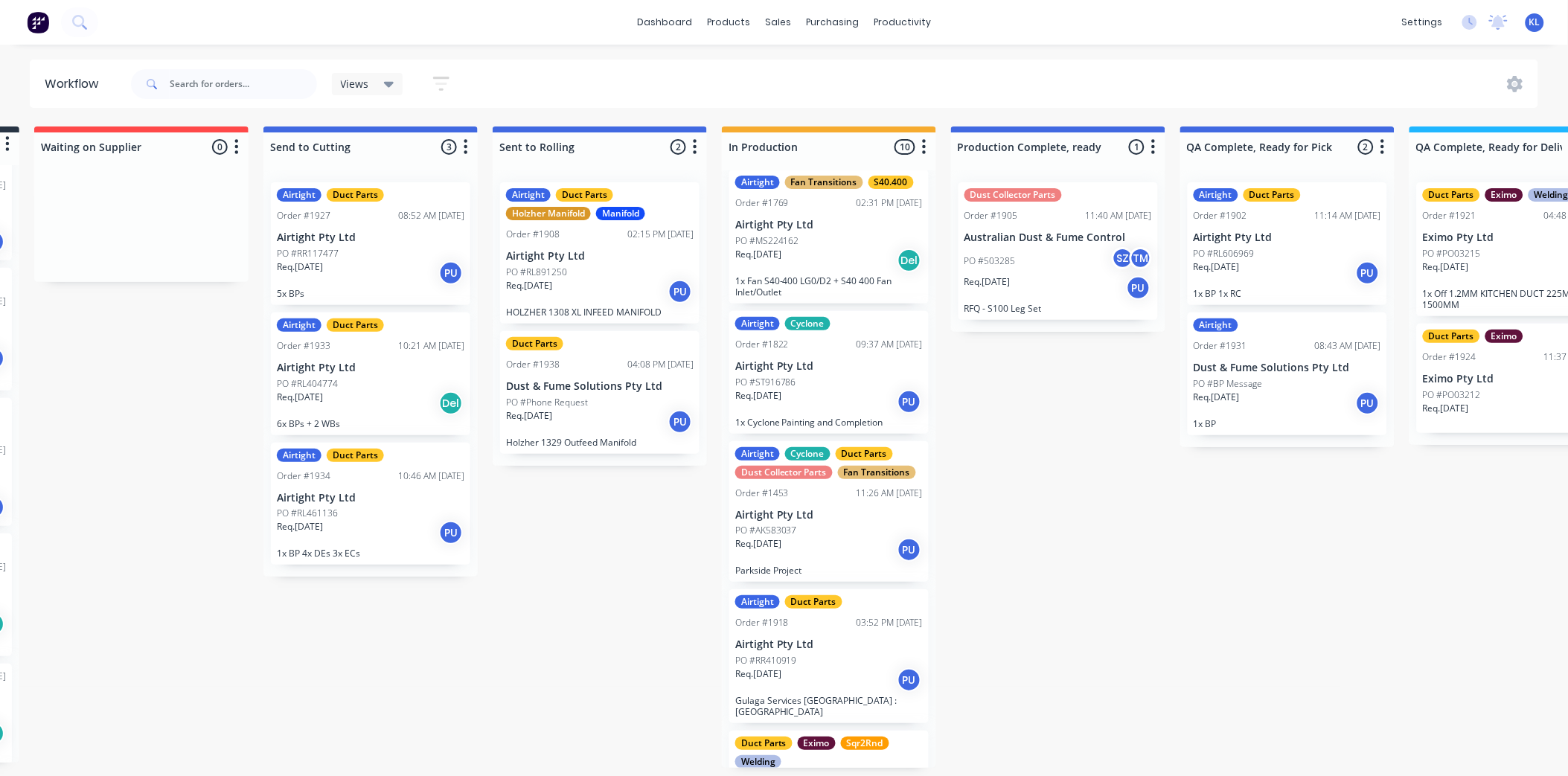
click at [366, 275] on div "Req. [DATE] PU" at bounding box center [370, 273] width 187 height 26
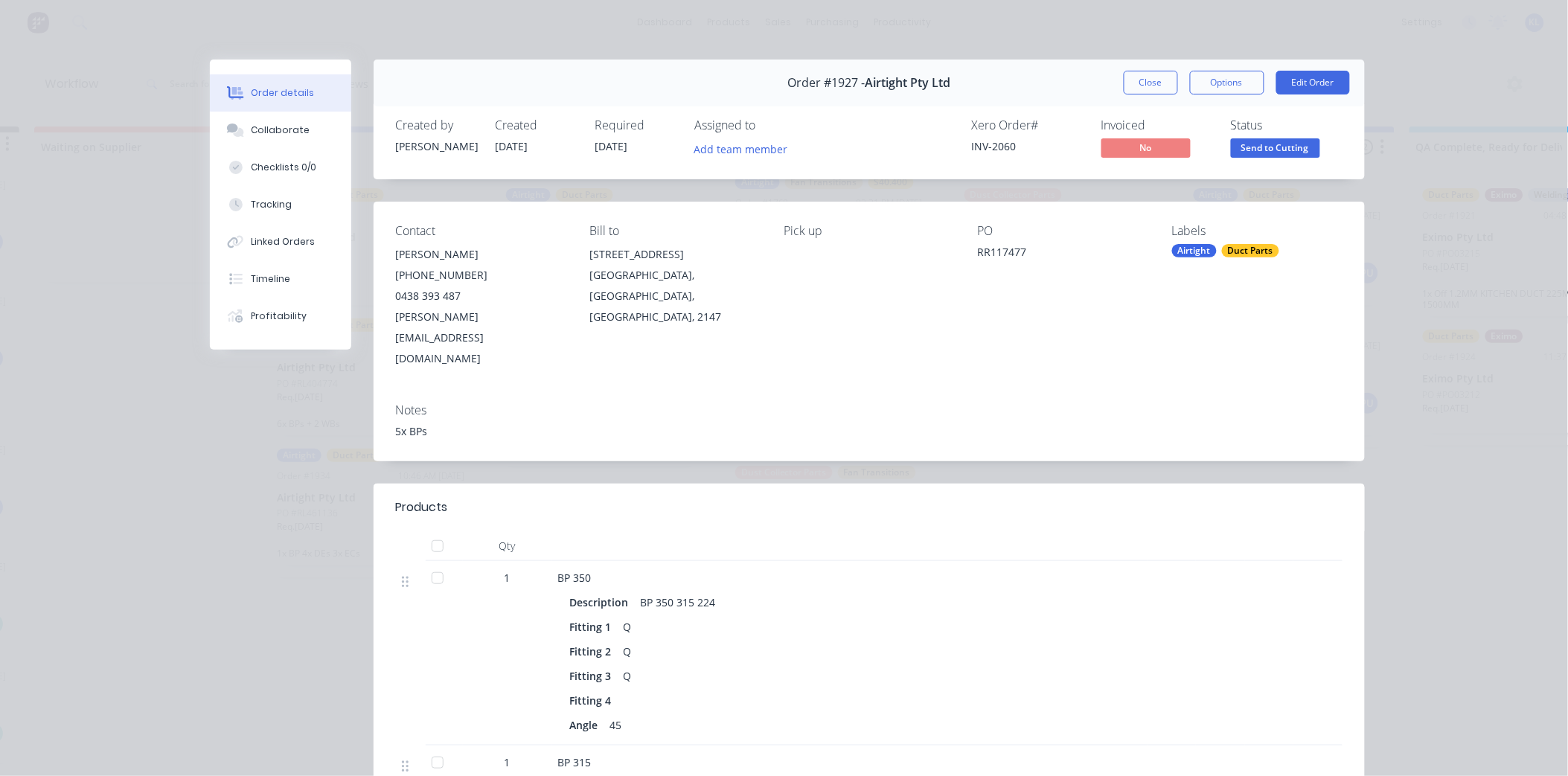
click at [1155, 64] on div "Order #1927 - Airtight Pty Ltd Close Options Edit Order" at bounding box center [869, 82] width 991 height 47
click at [1140, 61] on div "Order #1927 - Airtight Pty Ltd Close Options Edit Order" at bounding box center [869, 82] width 991 height 47
click at [1140, 85] on button "Close" at bounding box center [1151, 82] width 54 height 24
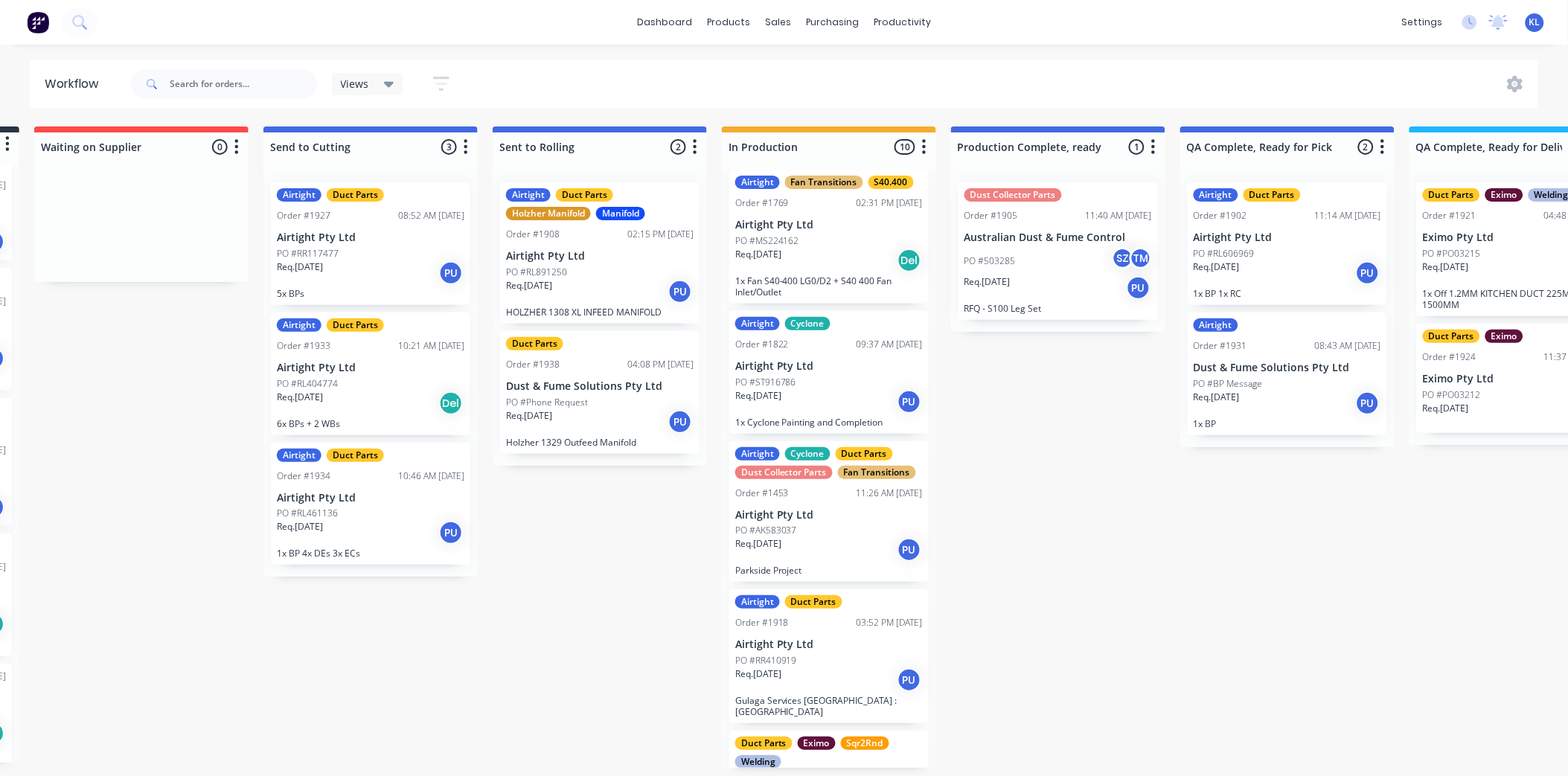
click at [383, 388] on div "PO #RL404774" at bounding box center [370, 383] width 187 height 13
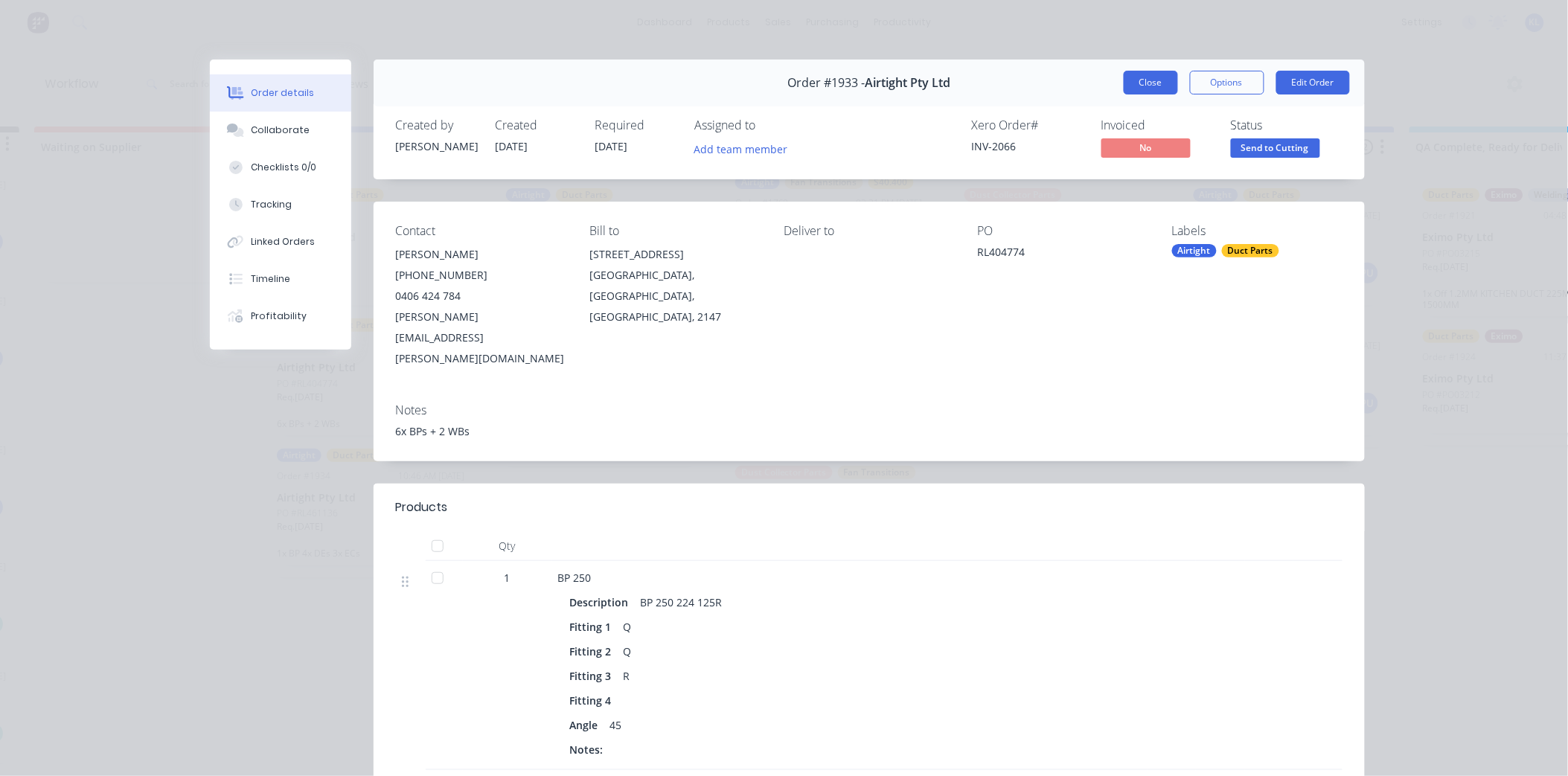
click at [1150, 82] on button "Close" at bounding box center [1151, 82] width 54 height 24
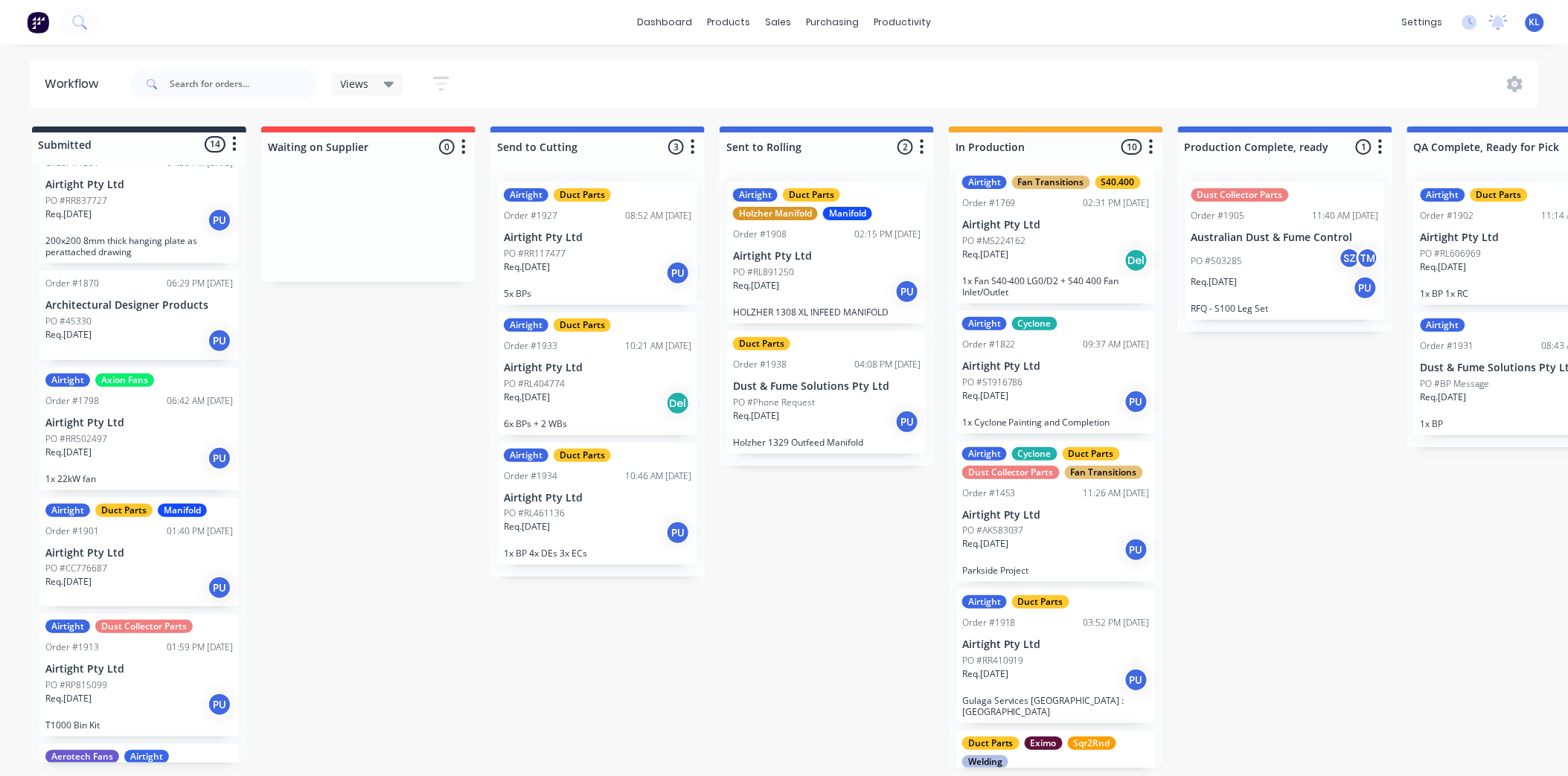
scroll to position [678, 0]
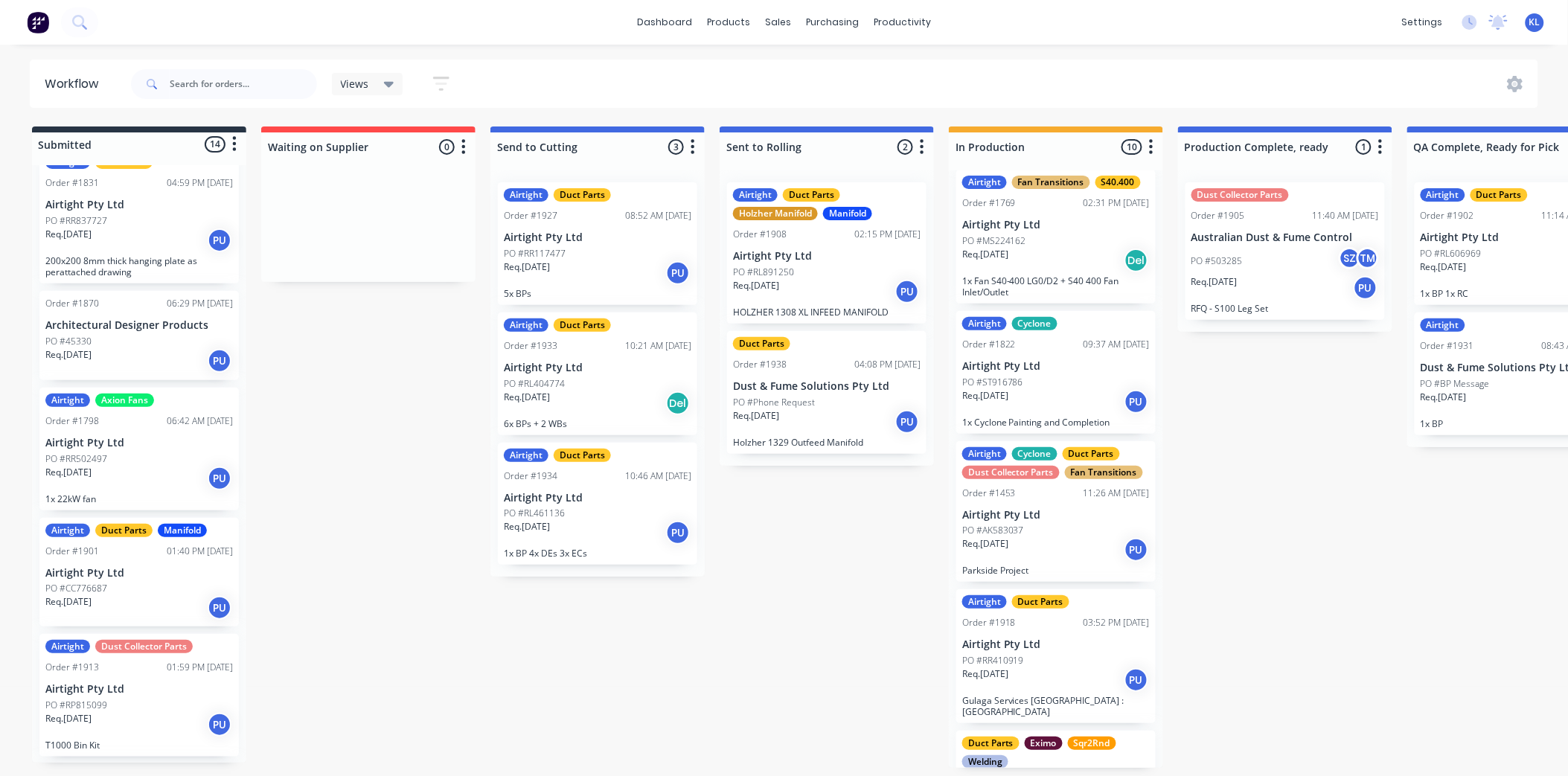
click at [152, 596] on div "Req. [DATE] PU" at bounding box center [138, 607] width 187 height 26
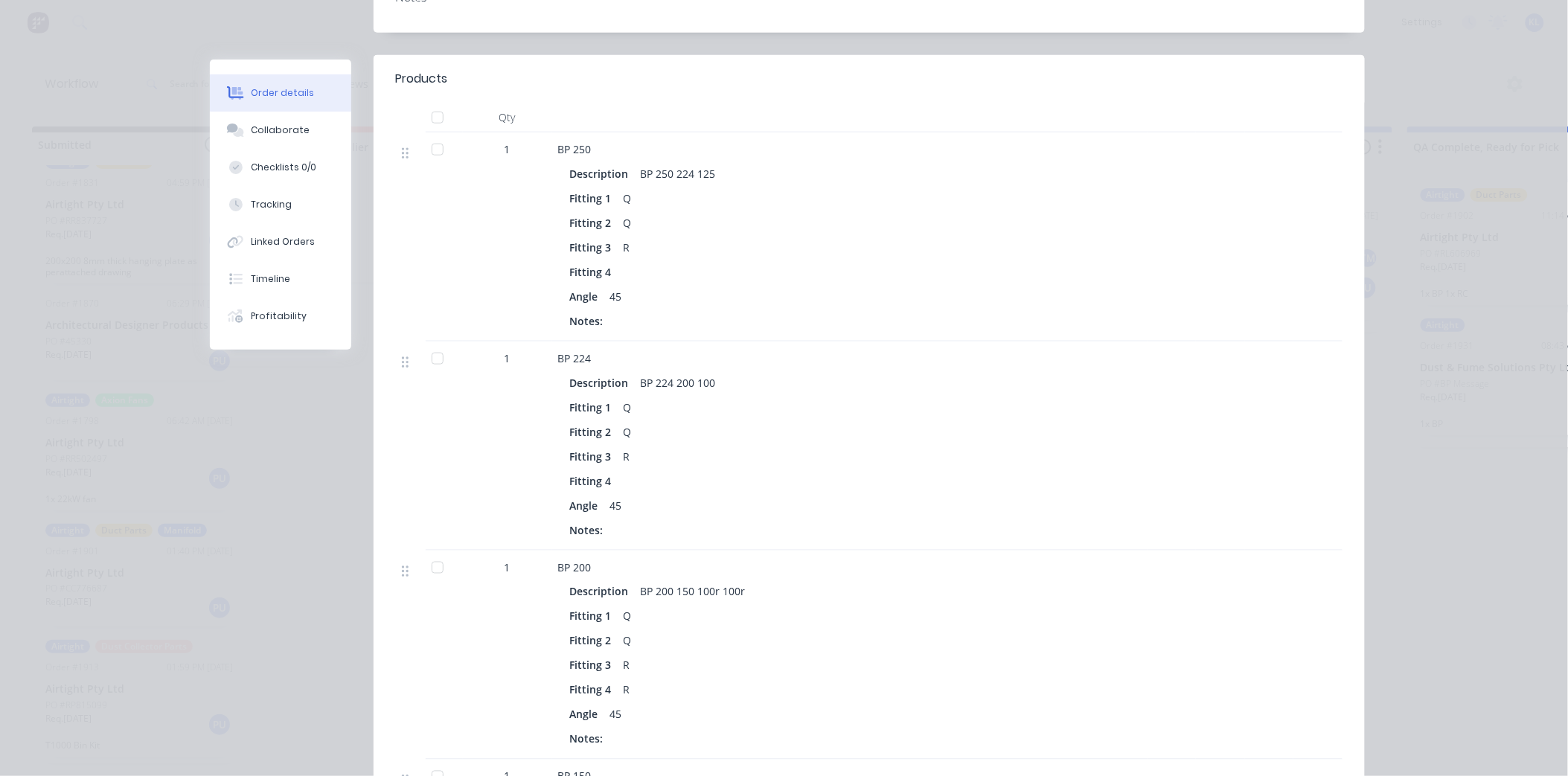
scroll to position [744, 0]
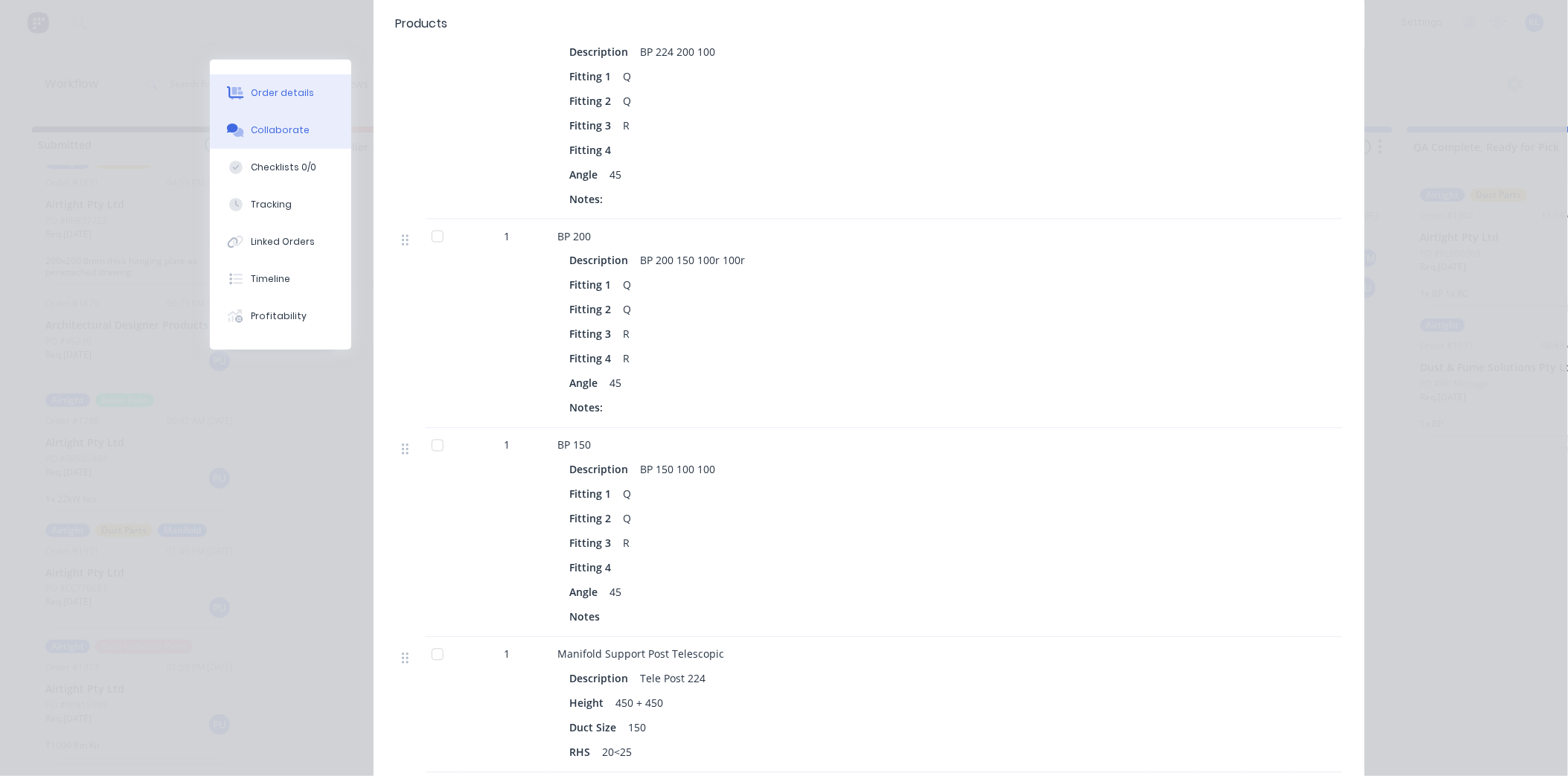
click at [275, 132] on div "Collaborate" at bounding box center [280, 129] width 59 height 13
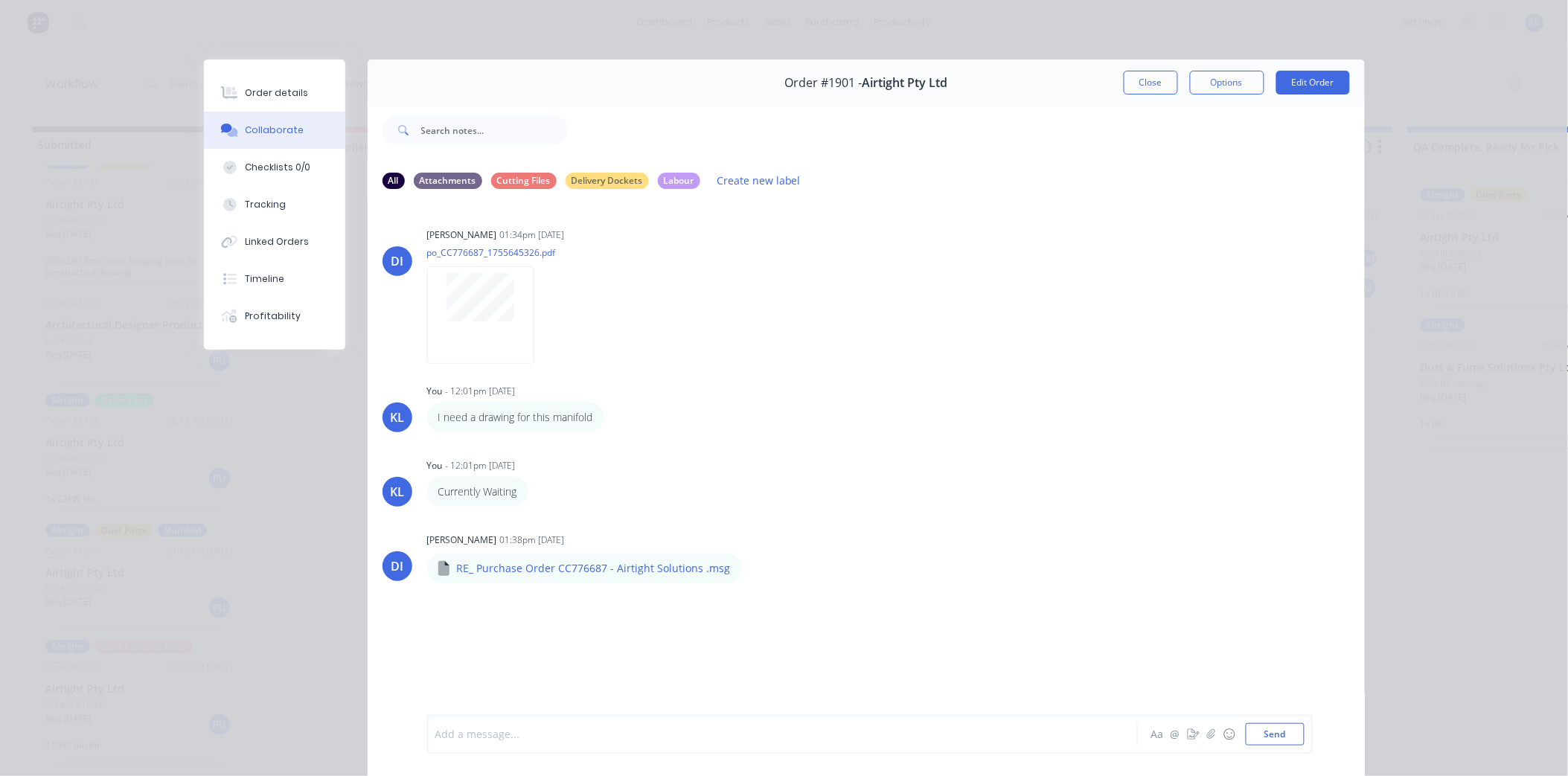
click at [593, 739] on div at bounding box center [762, 734] width 651 height 16
click at [526, 285] on div at bounding box center [480, 315] width 107 height 98
click at [272, 86] on div "Order details" at bounding box center [276, 92] width 63 height 13
